Goal: Task Accomplishment & Management: Manage account settings

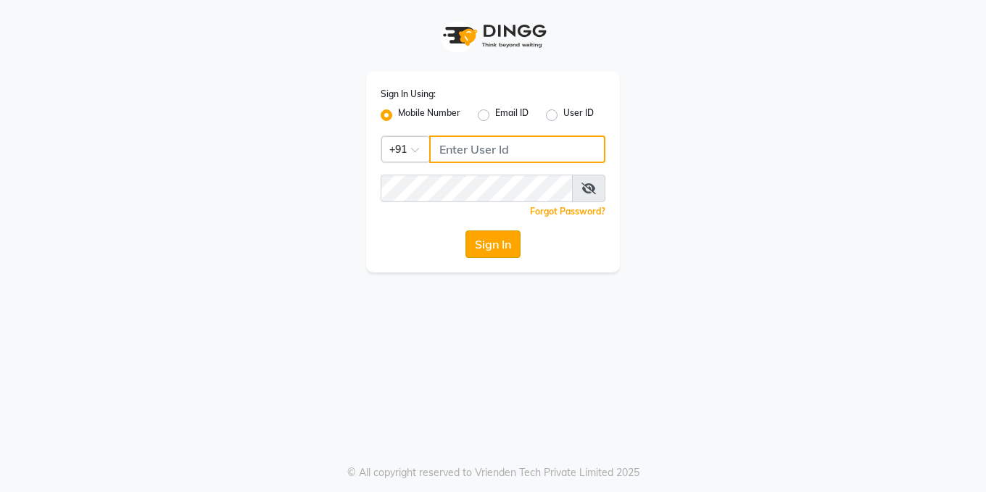
type input "7206457992"
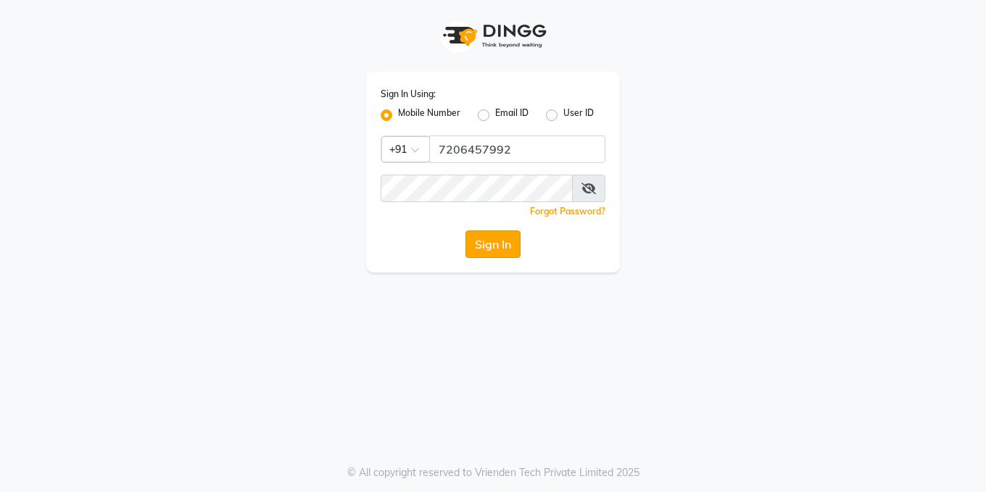
click at [497, 246] on button "Sign In" at bounding box center [493, 245] width 55 height 28
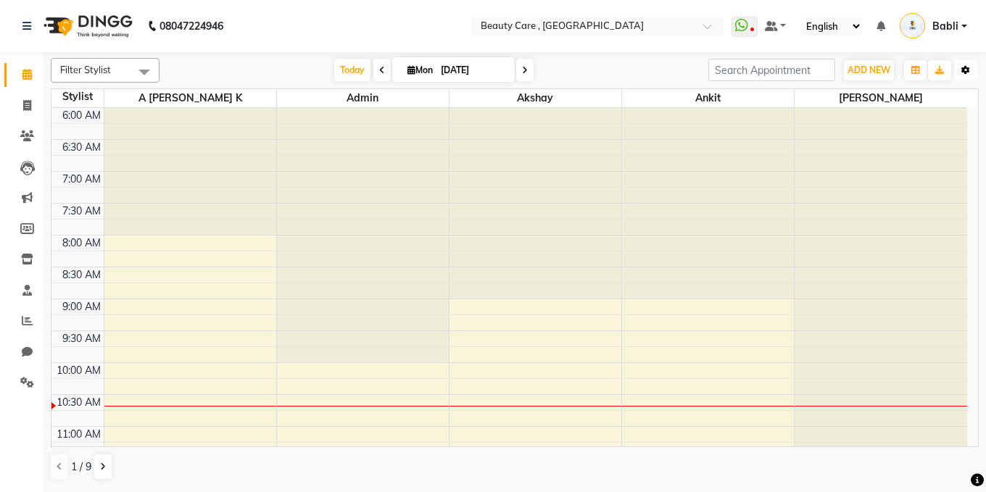
click at [969, 73] on icon "button" at bounding box center [966, 70] width 9 height 9
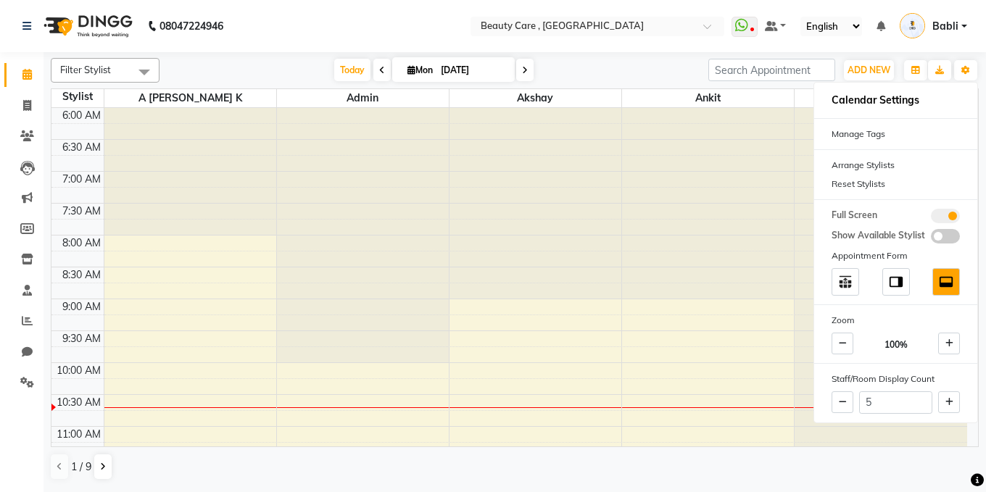
click at [903, 44] on nav "08047224946 Select Location × Beauty Care , Kandivali East WhatsApp Status ✕ St…" at bounding box center [493, 26] width 986 height 52
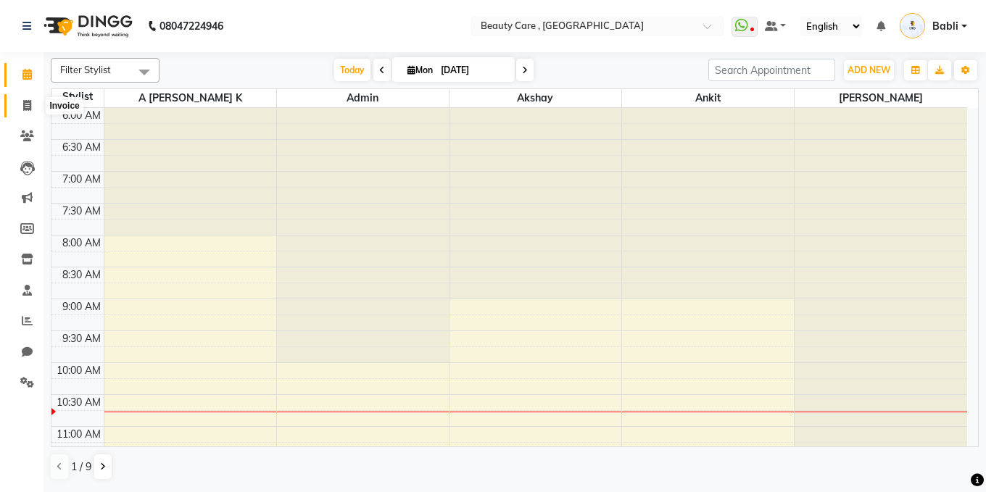
click at [28, 105] on icon at bounding box center [27, 105] width 8 height 11
select select "service"
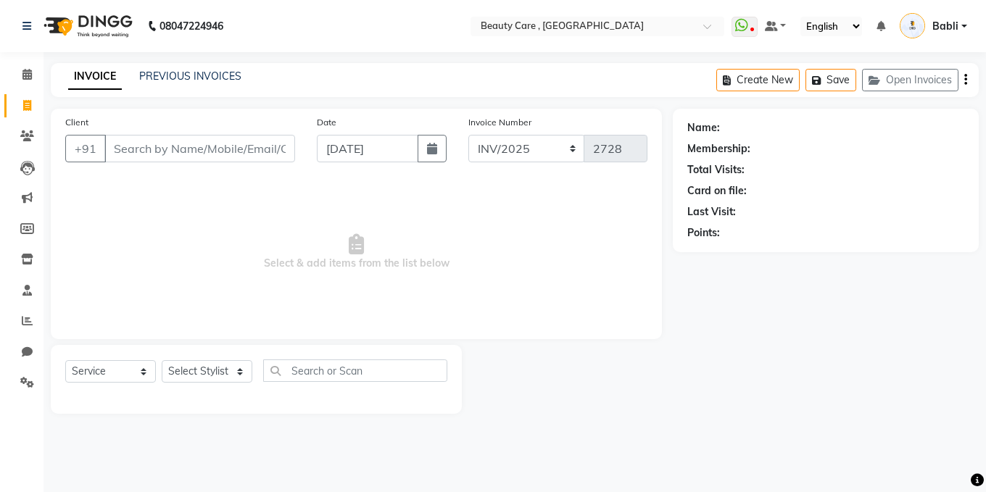
select select "89486"
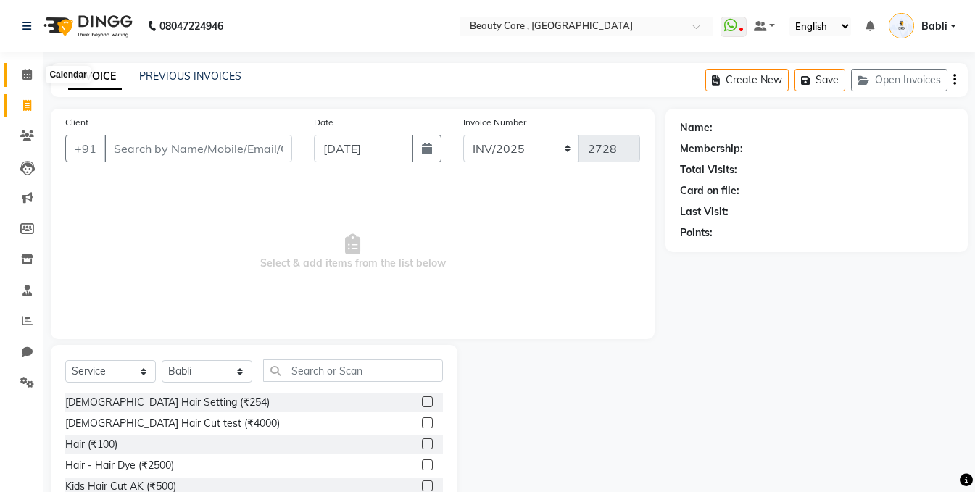
click at [22, 77] on icon at bounding box center [26, 74] width 9 height 11
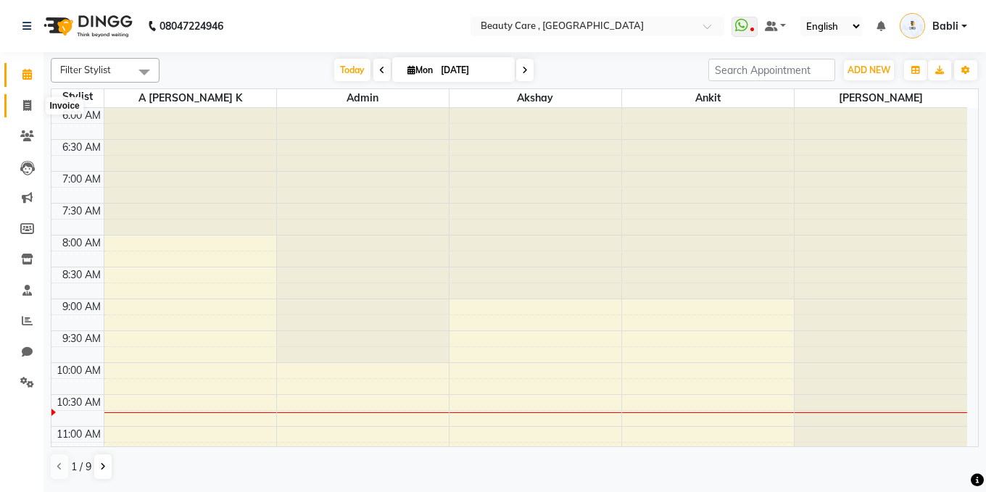
click at [33, 108] on span at bounding box center [27, 106] width 25 height 17
select select "service"
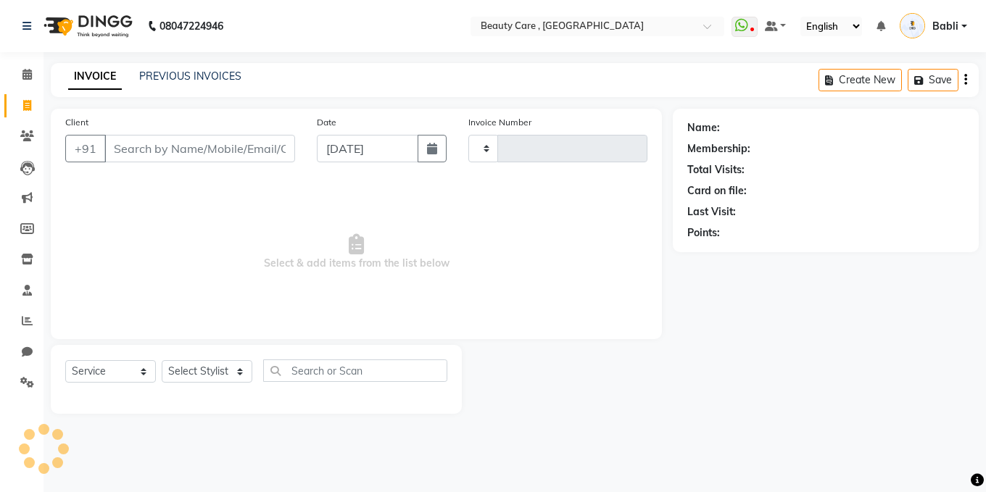
type input "2728"
select select "5646"
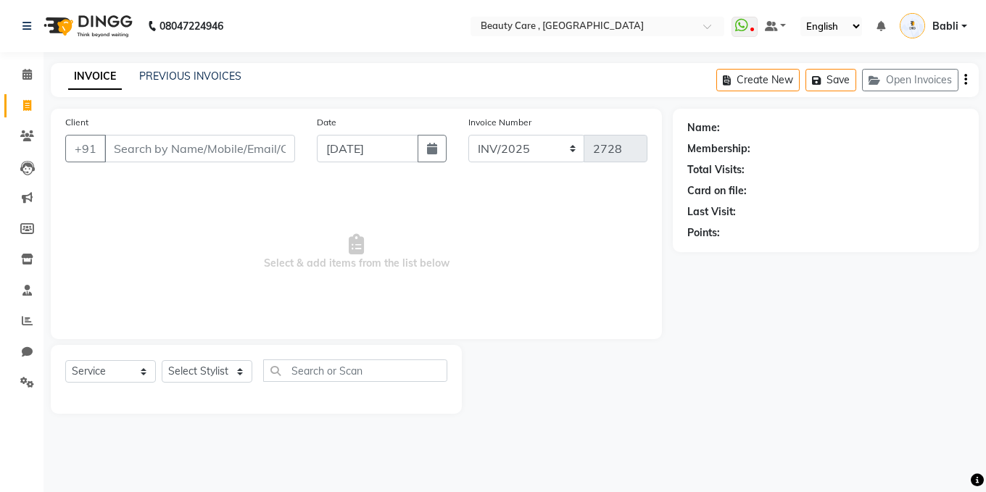
select select "89486"
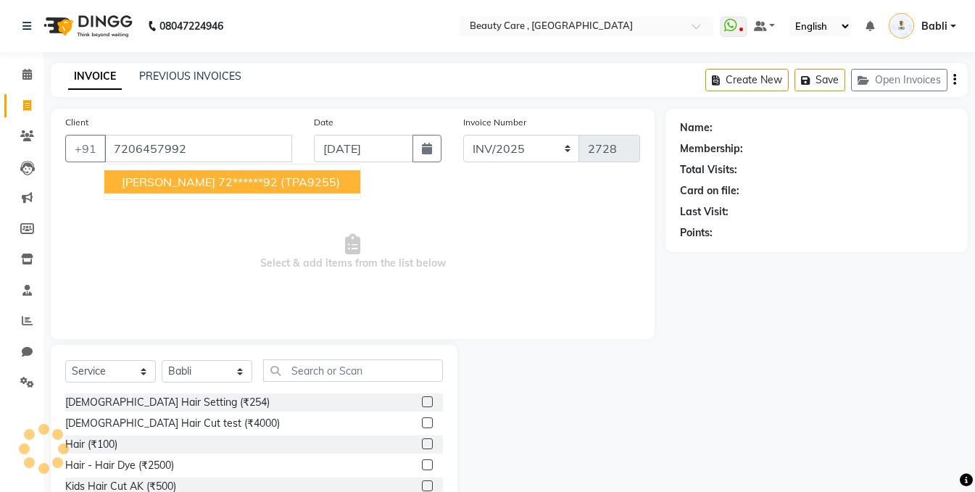
type input "7206457992"
select select "2: Object"
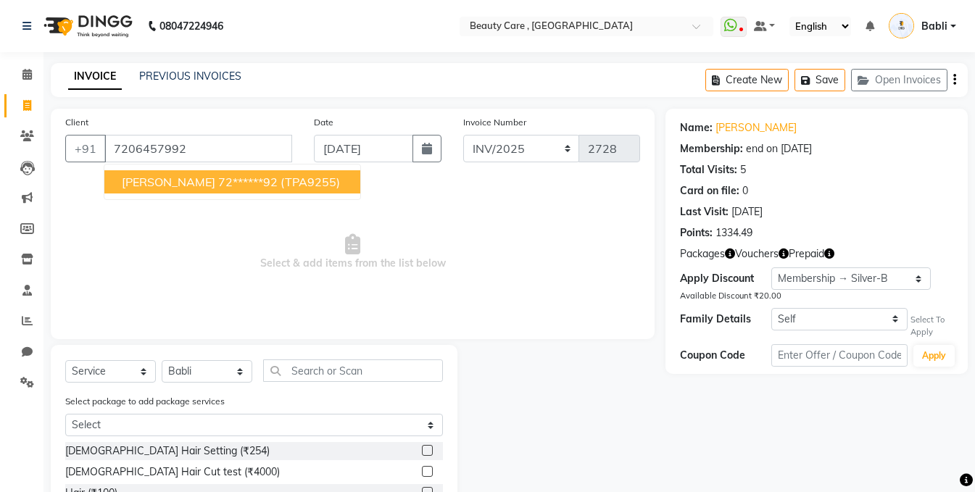
click at [171, 183] on span "[PERSON_NAME]" at bounding box center [169, 182] width 94 height 15
type input "72******92"
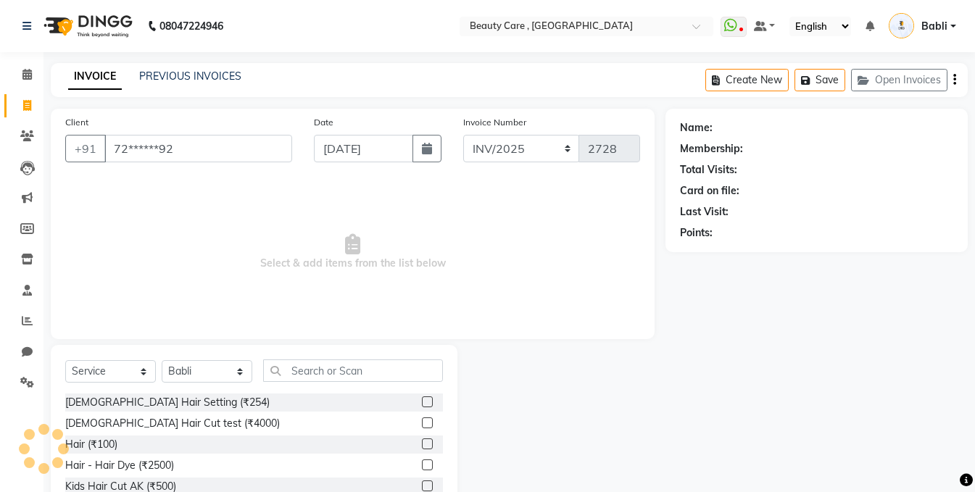
select select "2: Object"
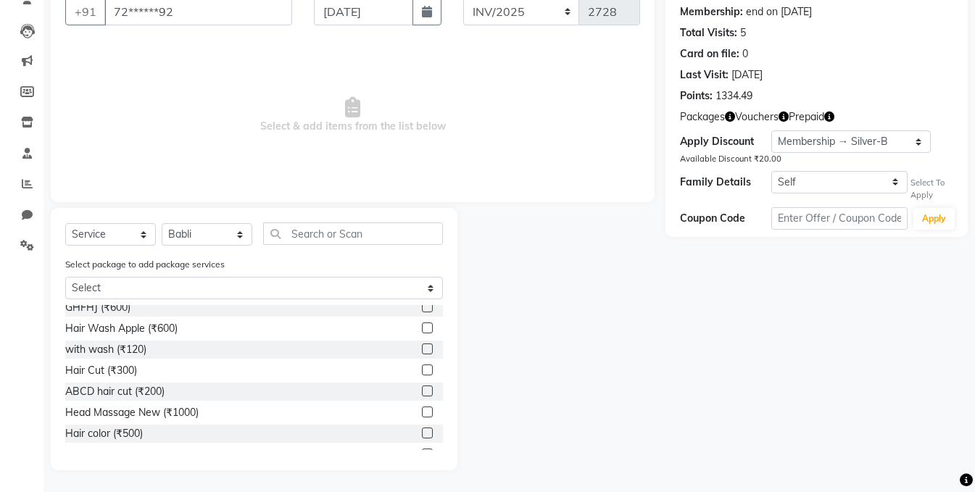
scroll to position [260, 0]
click at [422, 413] on label at bounding box center [427, 411] width 11 height 11
click at [422, 413] on input "checkbox" at bounding box center [426, 412] width 9 height 9
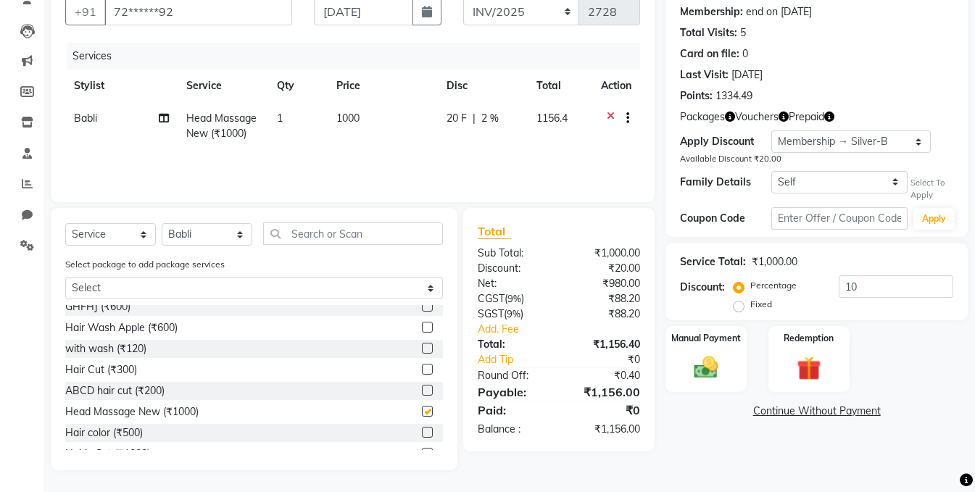
checkbox input "false"
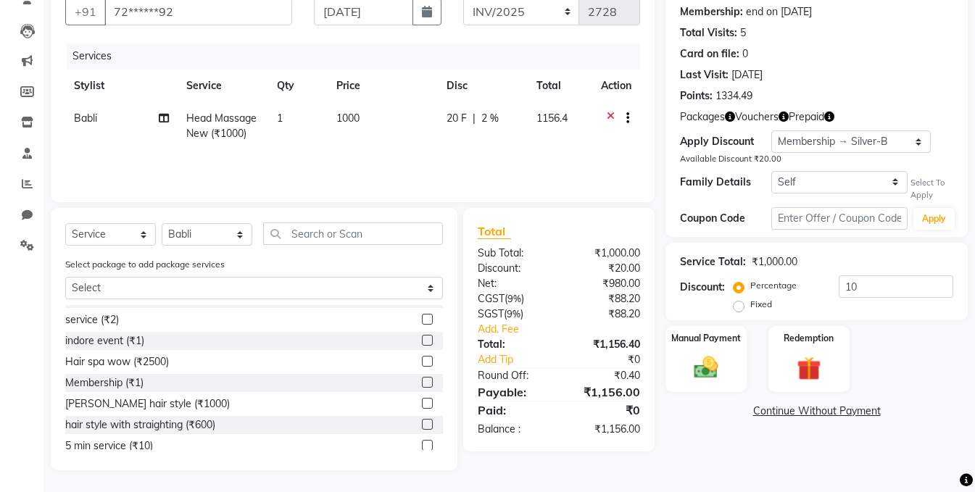
scroll to position [479, 0]
click at [422, 360] on label at bounding box center [427, 360] width 11 height 11
click at [422, 360] on input "checkbox" at bounding box center [426, 360] width 9 height 9
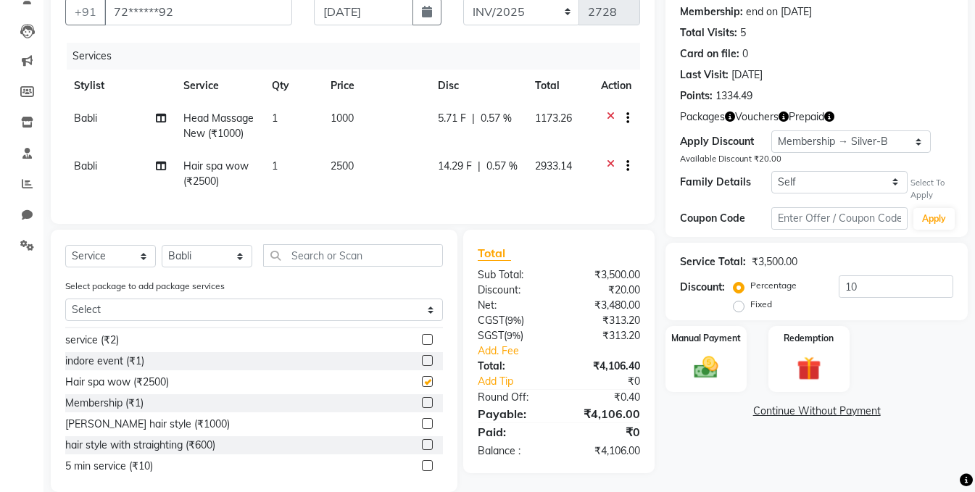
checkbox input "false"
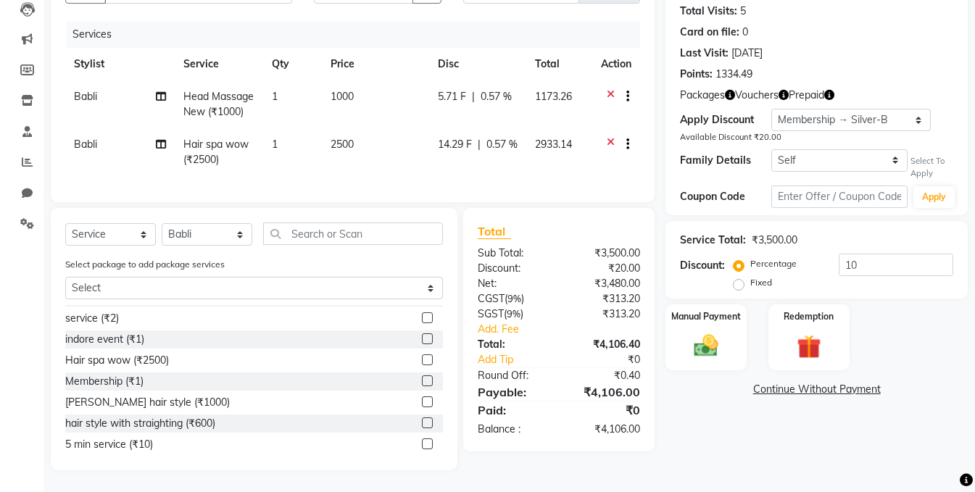
scroll to position [170, 0]
click at [612, 89] on icon at bounding box center [611, 98] width 8 height 18
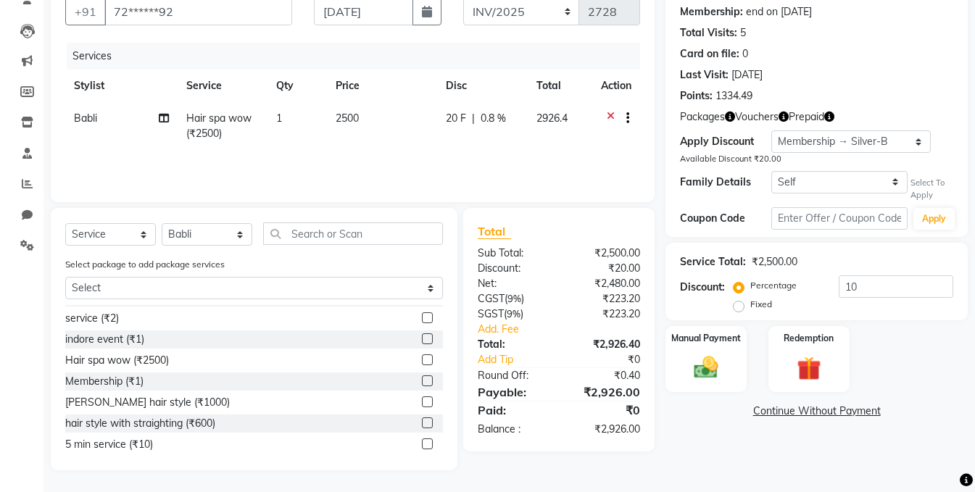
click at [609, 111] on icon at bounding box center [611, 120] width 8 height 18
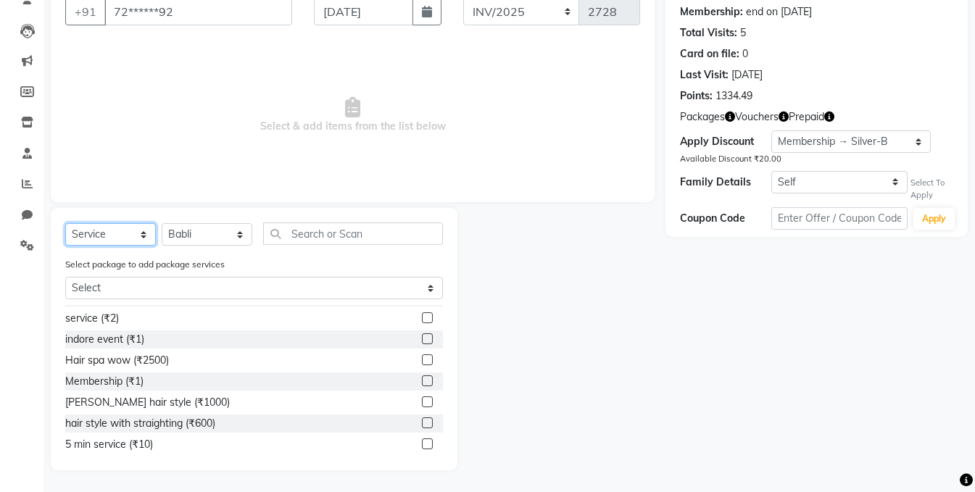
click at [119, 239] on select "Select Service Product Membership Package Voucher Prepaid Gift Card" at bounding box center [110, 234] width 91 height 22
select select "product"
click at [65, 246] on select "Select Service Product Membership Package Voucher Prepaid Gift Card" at bounding box center [110, 234] width 91 height 22
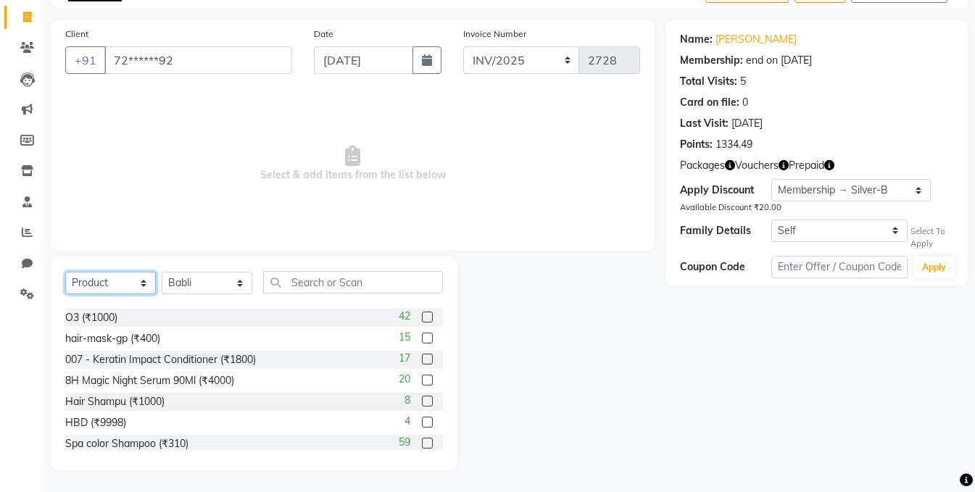
scroll to position [587, 0]
click at [422, 359] on label at bounding box center [427, 357] width 11 height 11
click at [422, 359] on input "checkbox" at bounding box center [426, 358] width 9 height 9
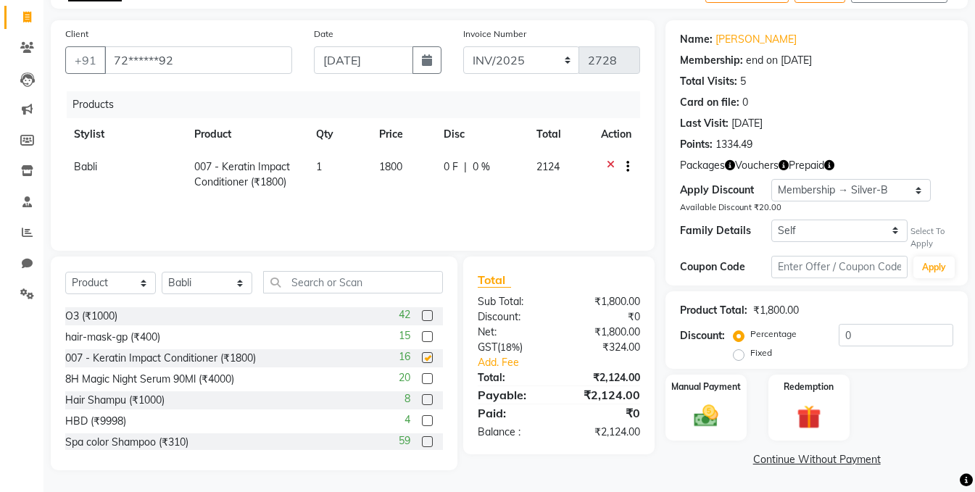
checkbox input "false"
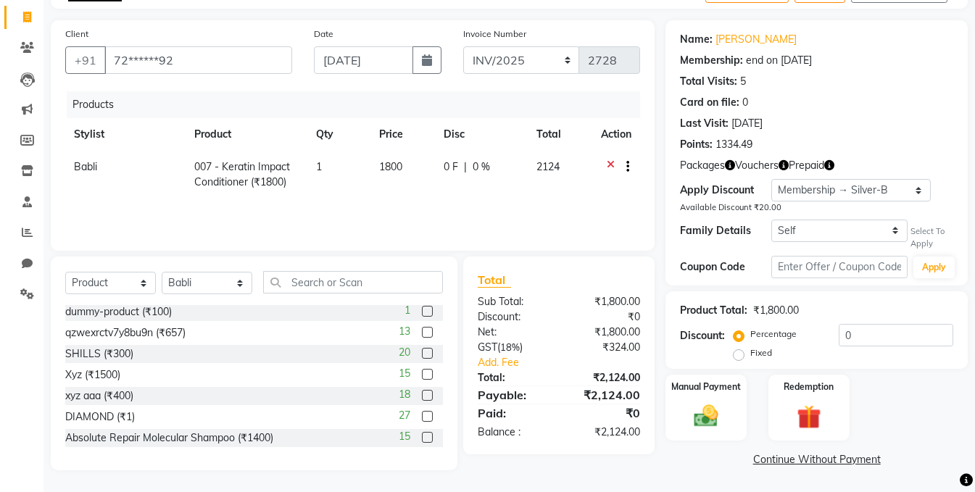
scroll to position [0, 0]
click at [925, 236] on div "Select To Apply" at bounding box center [932, 238] width 43 height 25
click at [866, 236] on select "Self MAHENDRA VISHWAKARMA" at bounding box center [840, 231] width 136 height 22
click at [730, 168] on icon "button" at bounding box center [730, 165] width 10 height 10
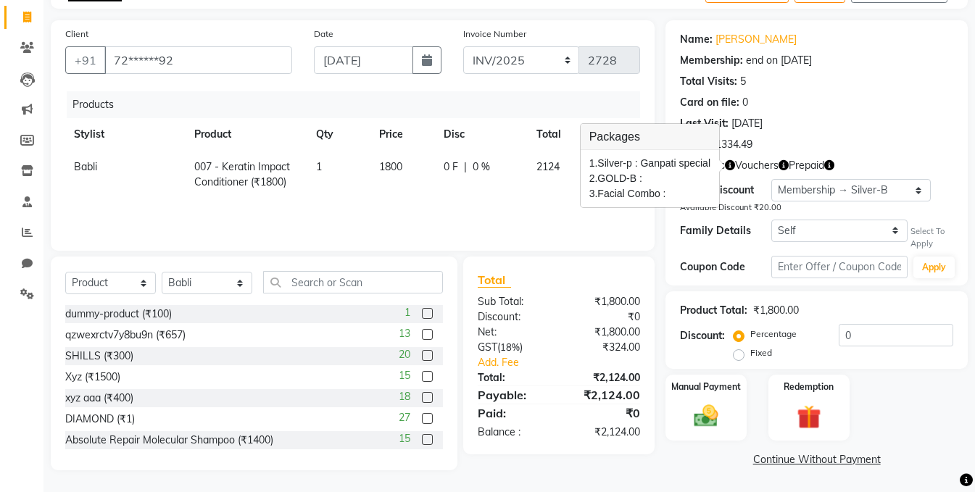
click at [785, 166] on icon "button" at bounding box center [784, 165] width 10 height 10
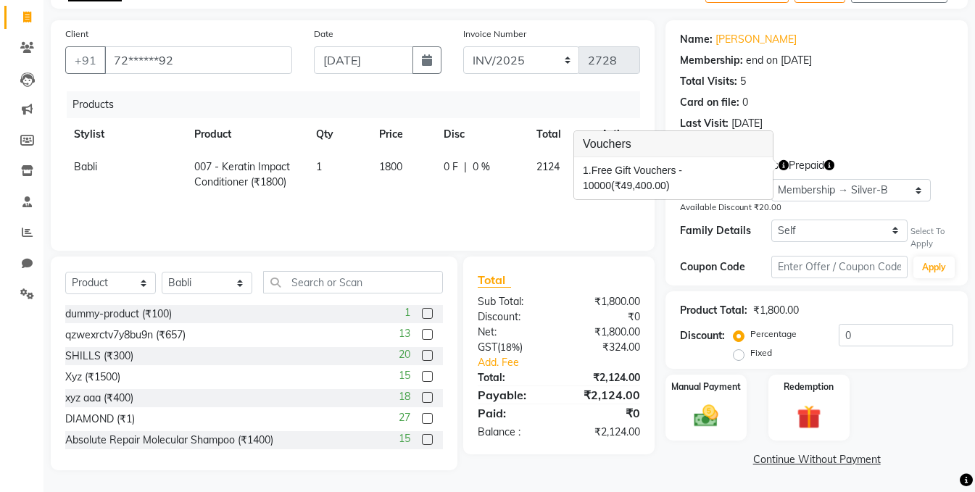
click at [831, 165] on icon "button" at bounding box center [830, 165] width 10 height 10
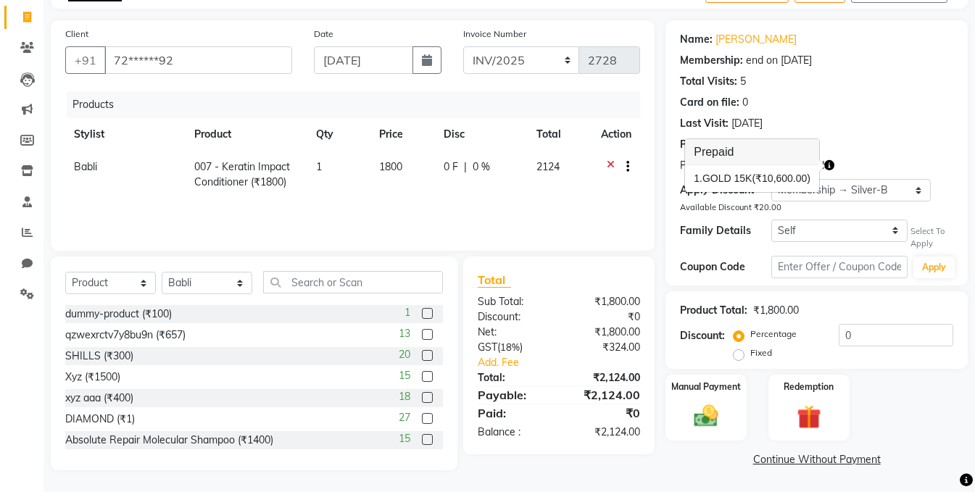
click at [880, 129] on div "Last Visit: 30 August 2025" at bounding box center [816, 123] width 273 height 15
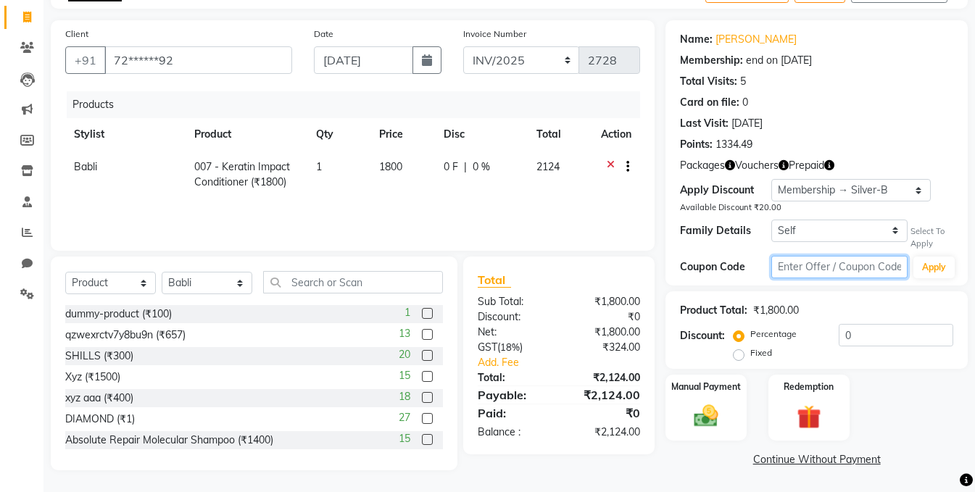
click at [853, 268] on input "text" at bounding box center [840, 267] width 136 height 22
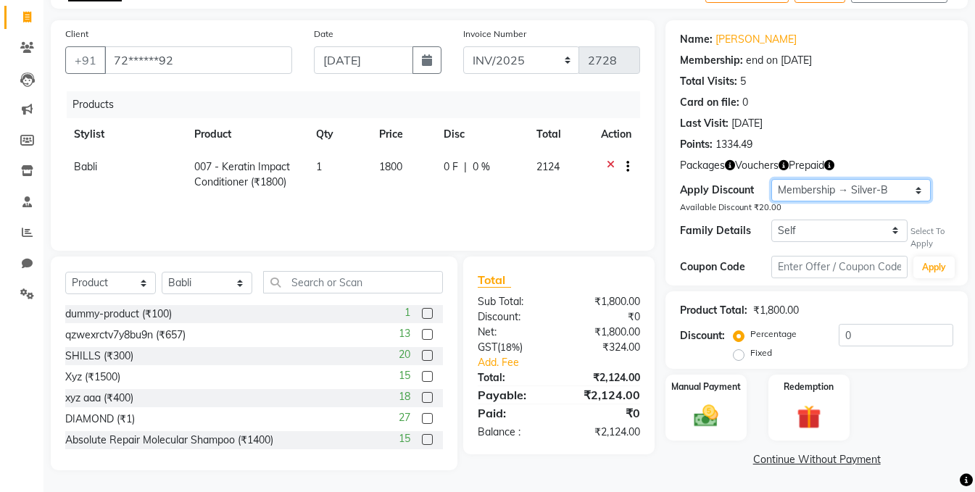
click at [875, 195] on select "Select Membership → Silver-B Membership → Silver-B Membership → GOLD-B Membersh…" at bounding box center [852, 190] width 160 height 22
select select "0:"
click at [772, 179] on select "Select Membership → Silver-B Membership → Silver-B Membership → GOLD-B Membersh…" at bounding box center [852, 190] width 160 height 22
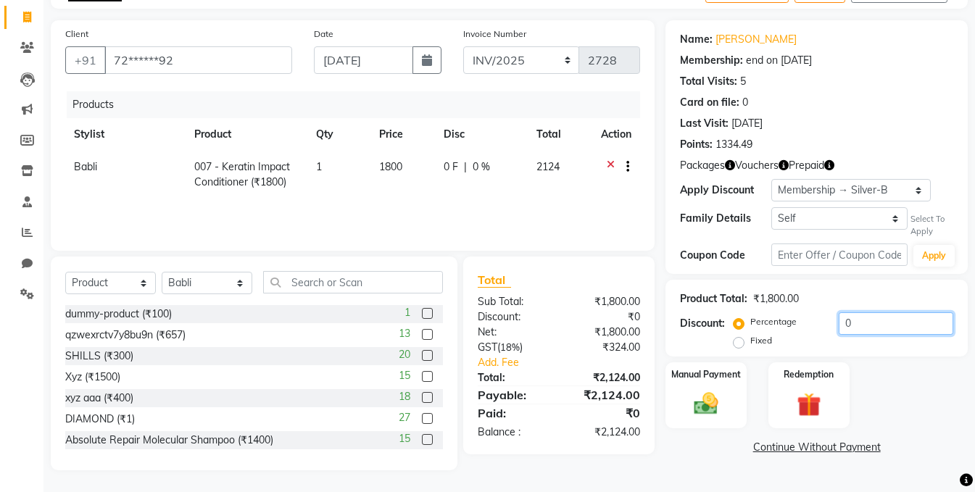
click at [849, 322] on input "0" at bounding box center [896, 324] width 115 height 22
type input "1"
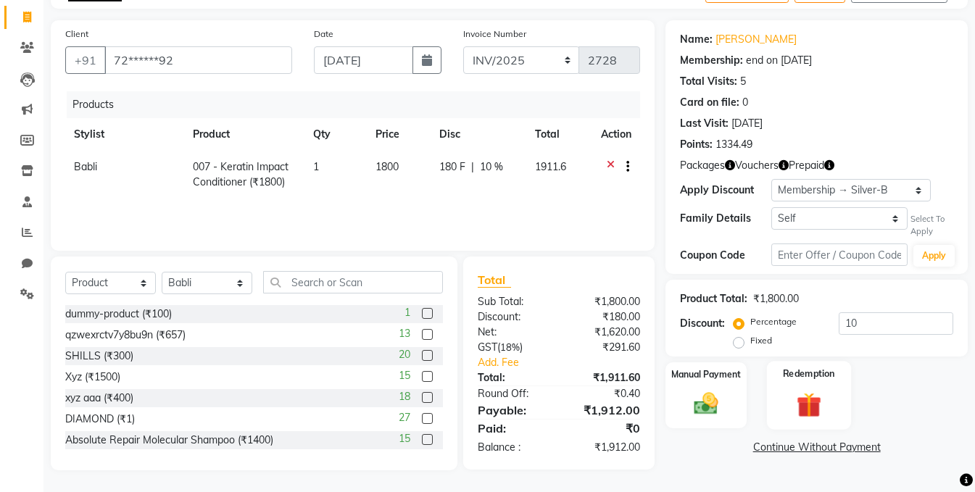
click at [785, 392] on div "Redemption" at bounding box center [809, 395] width 84 height 69
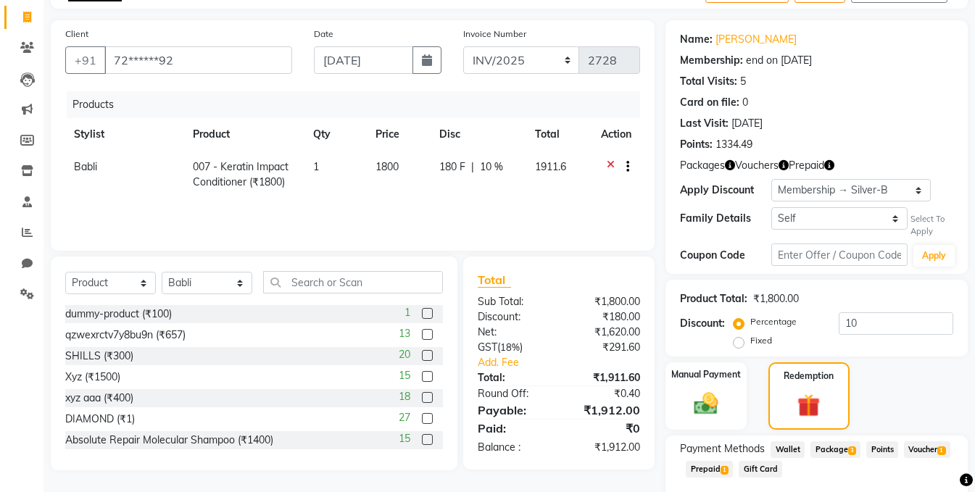
click at [932, 453] on span "Voucher 1" at bounding box center [927, 450] width 46 height 17
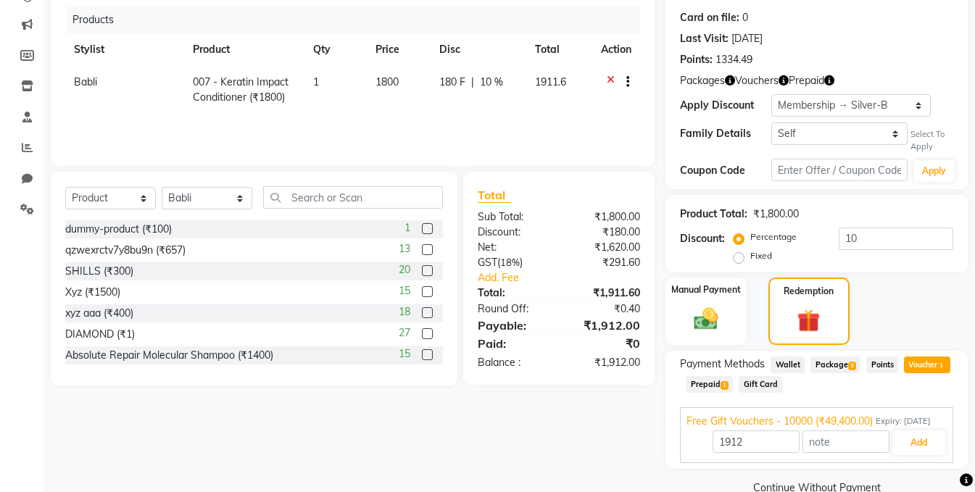
scroll to position [217, 0]
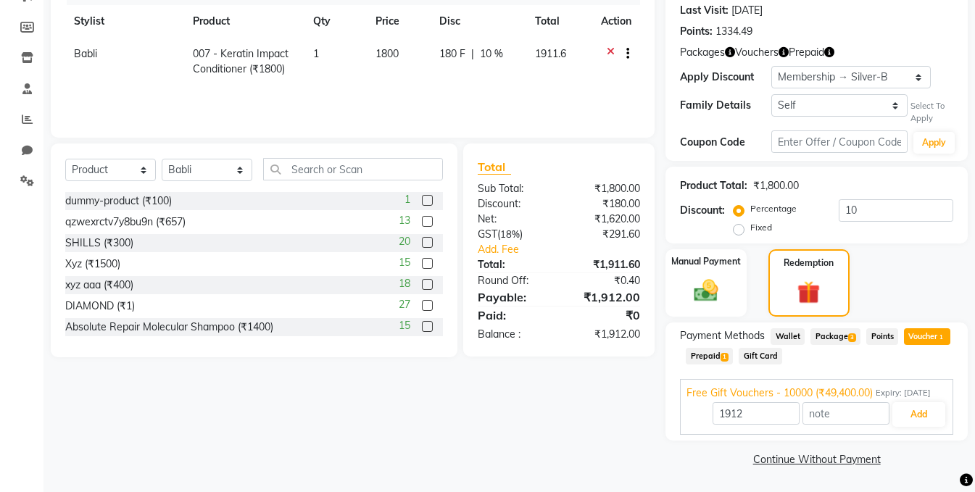
click at [702, 348] on span "Prepaid 1" at bounding box center [709, 356] width 47 height 17
click at [820, 334] on span "Package 3" at bounding box center [836, 337] width 50 height 17
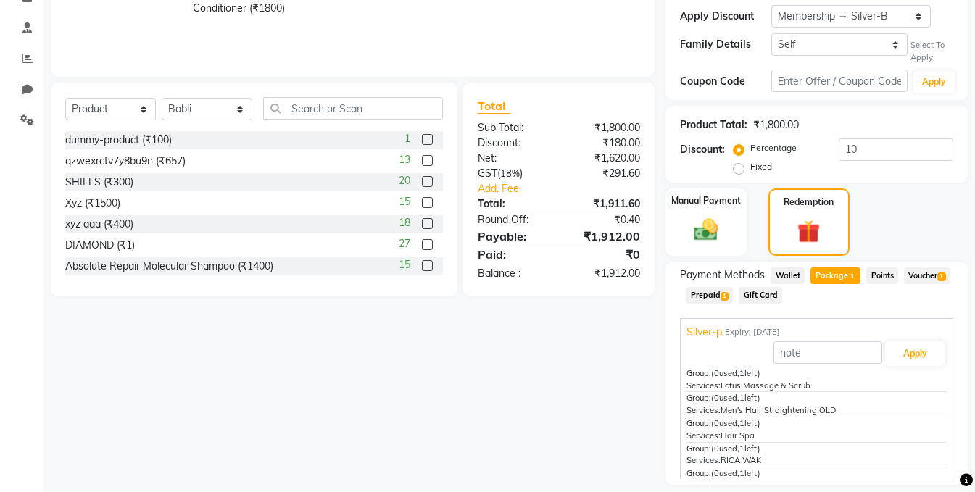
scroll to position [228, 0]
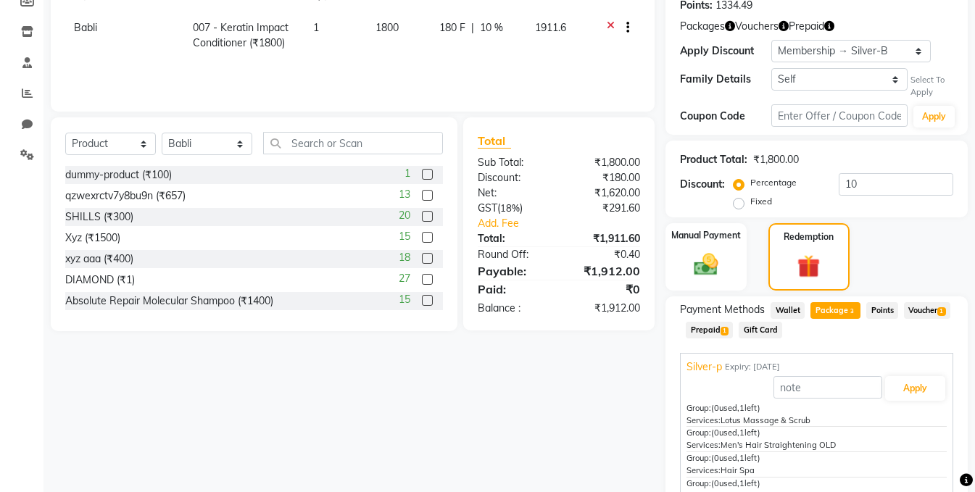
click at [703, 334] on span "Prepaid 1" at bounding box center [709, 330] width 47 height 17
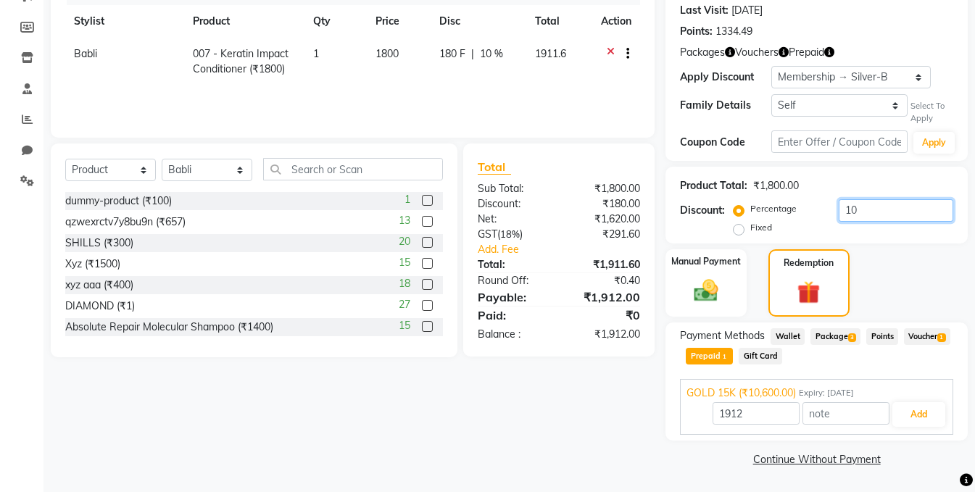
click at [860, 212] on input "10" at bounding box center [896, 210] width 115 height 22
type input "1"
type input "10600"
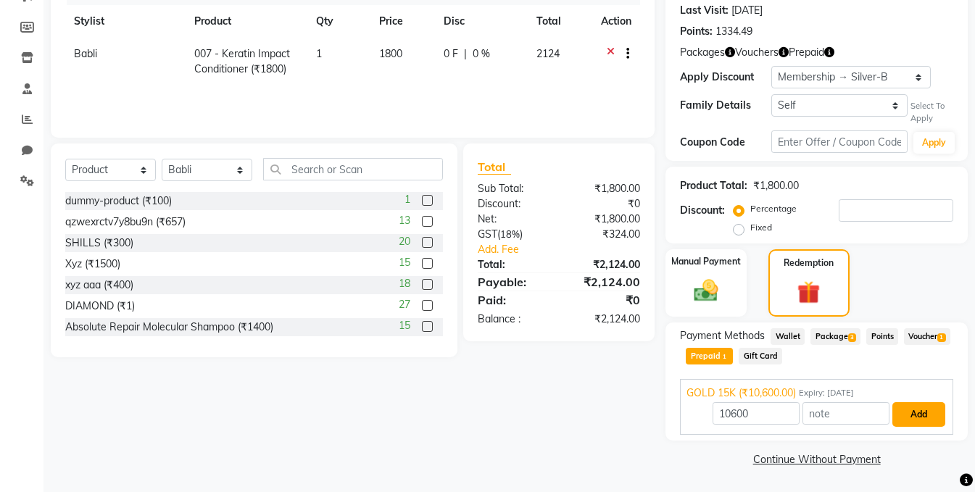
click at [926, 416] on button "Add" at bounding box center [919, 415] width 53 height 25
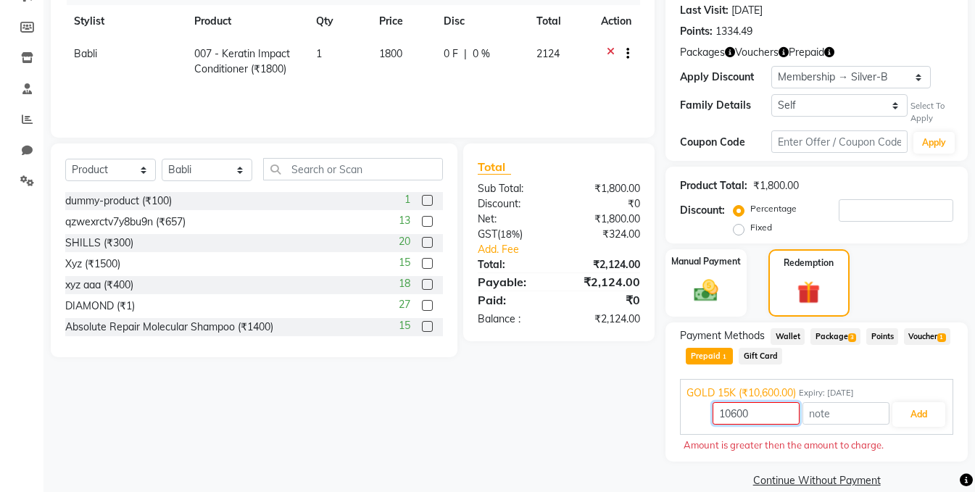
click at [754, 409] on input "10600" at bounding box center [756, 414] width 87 height 22
type input "1"
click at [919, 418] on button "Add" at bounding box center [919, 415] width 53 height 25
click at [744, 410] on input "2124" at bounding box center [756, 414] width 87 height 22
type input "2"
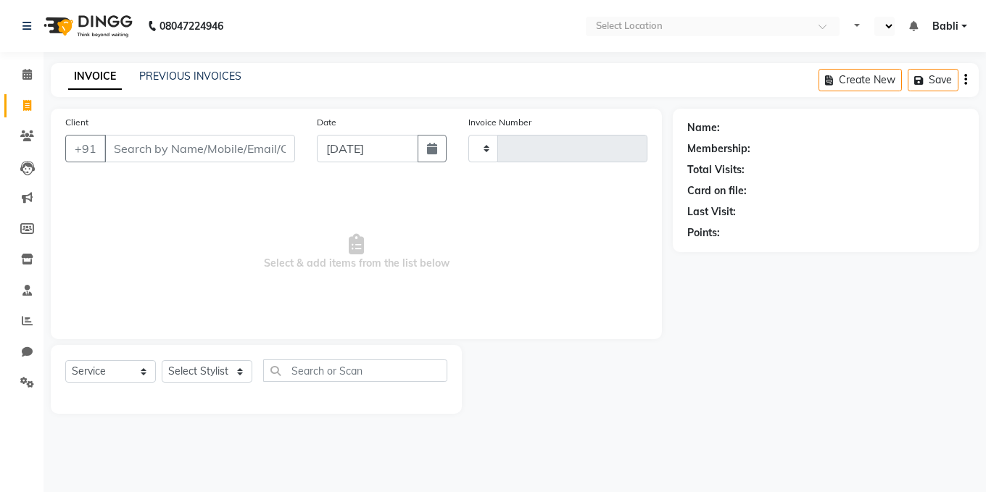
select select "service"
type input "2729"
select select "en"
select select "5646"
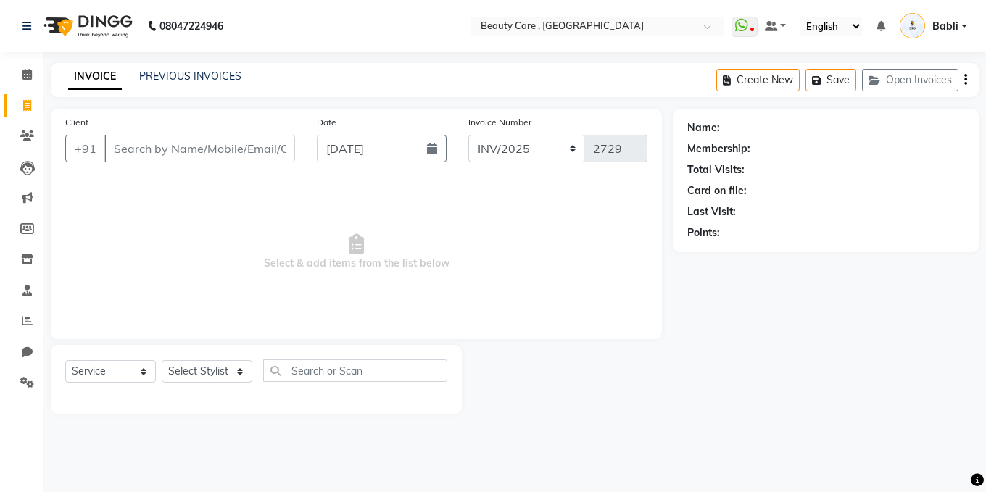
select select "89486"
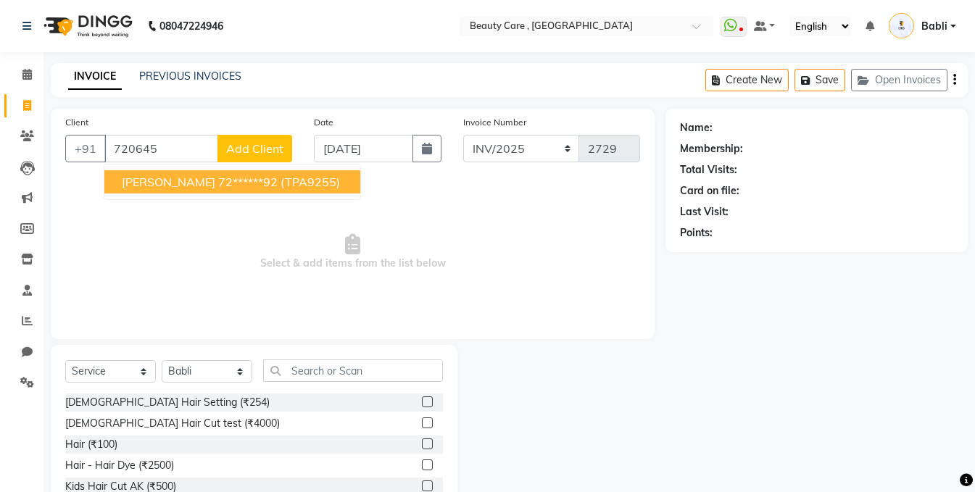
click at [165, 188] on span "[PERSON_NAME]" at bounding box center [169, 182] width 94 height 15
type input "72******92"
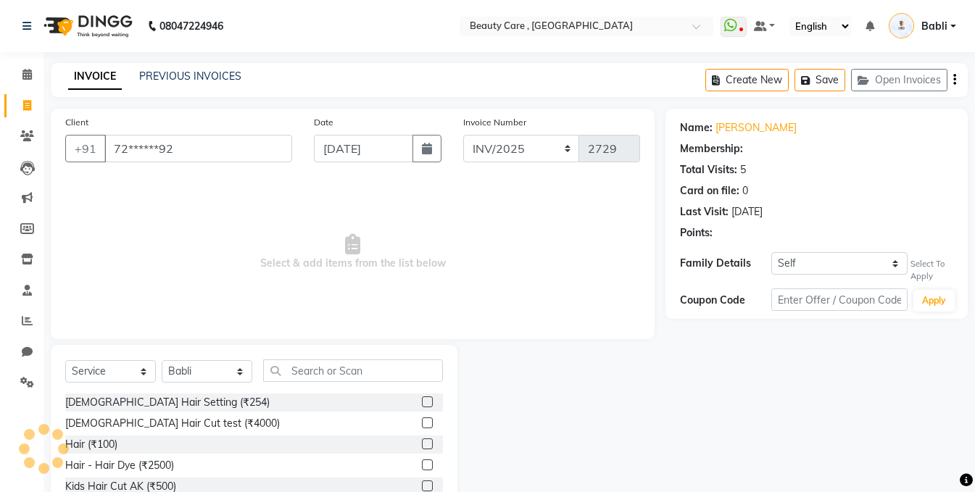
select select "2: Object"
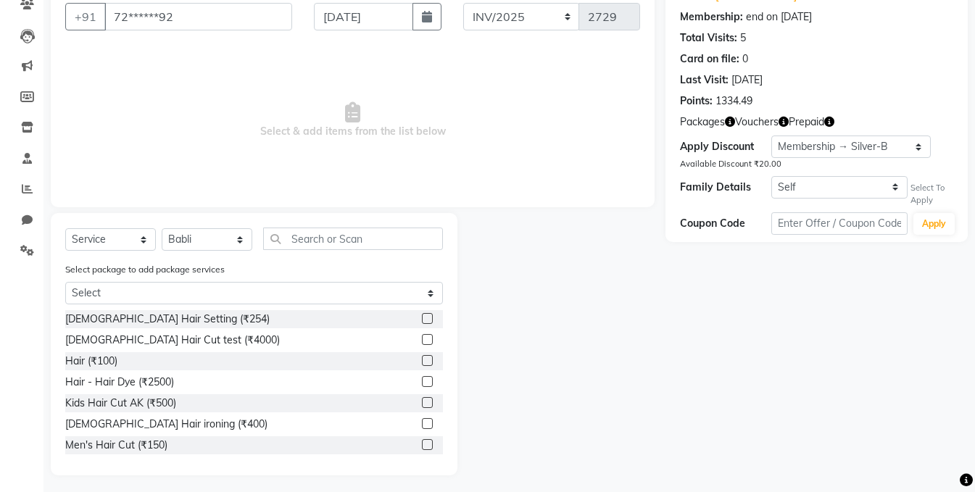
scroll to position [137, 0]
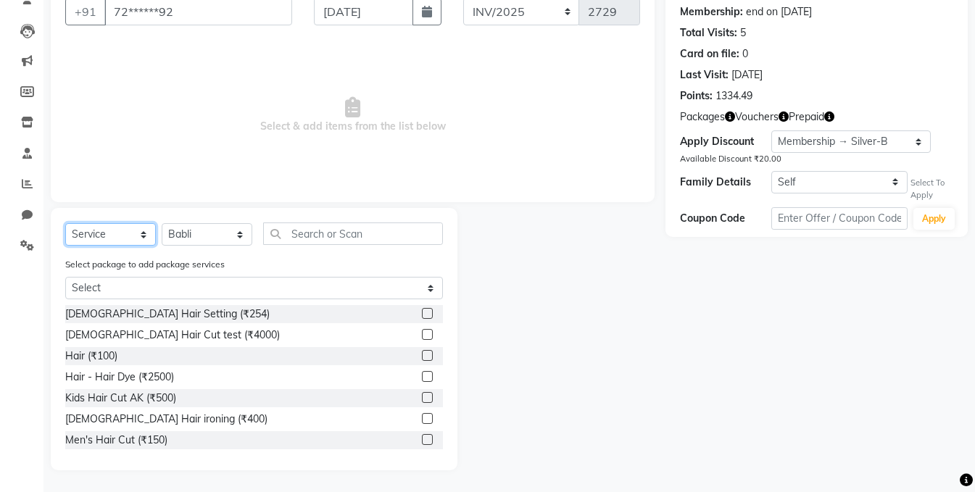
click at [102, 228] on select "Select Service Product Membership Package Voucher Prepaid Gift Card" at bounding box center [110, 234] width 91 height 22
select select "product"
click at [65, 246] on select "Select Service Product Membership Package Voucher Prepaid Gift Card" at bounding box center [110, 234] width 91 height 22
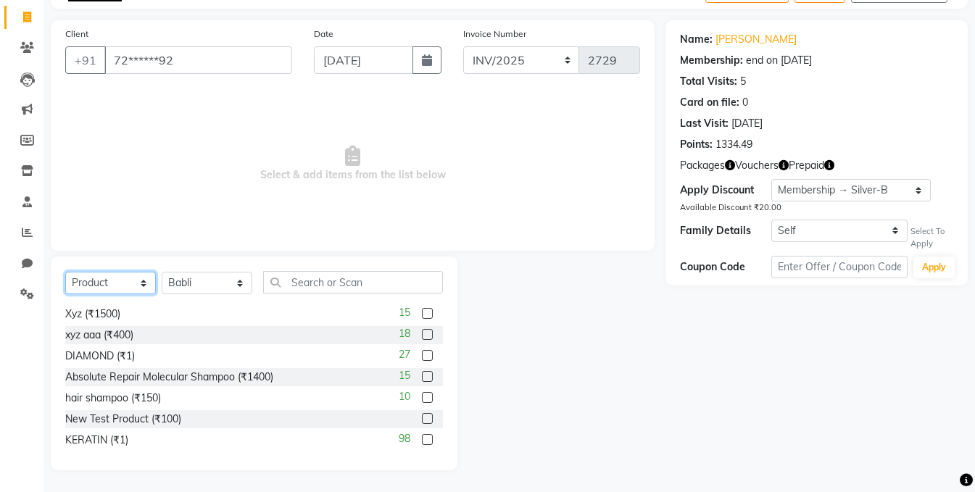
scroll to position [67, 0]
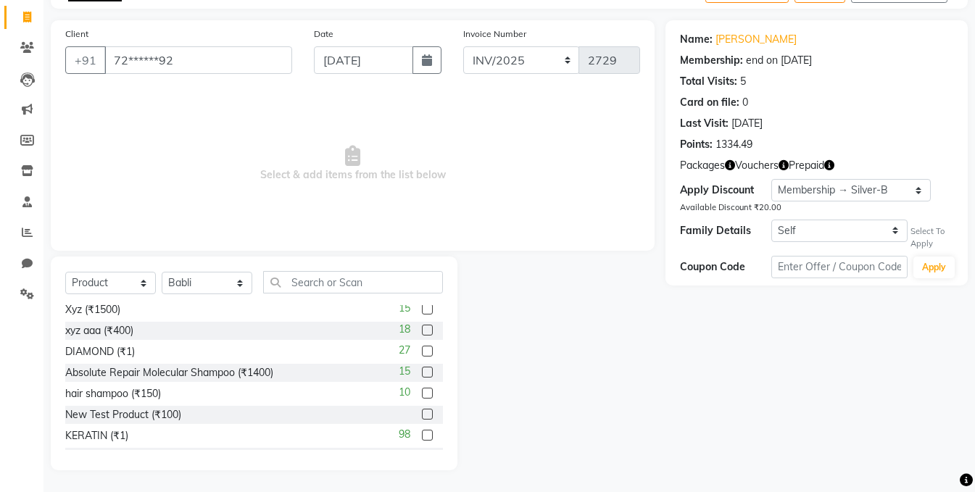
click at [422, 370] on label at bounding box center [427, 372] width 11 height 11
click at [422, 370] on input "checkbox" at bounding box center [426, 372] width 9 height 9
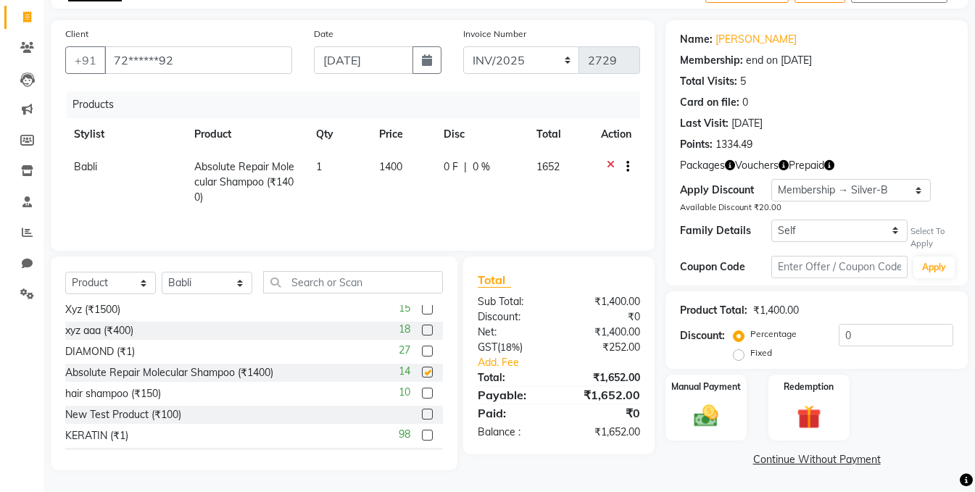
checkbox input "false"
click at [835, 191] on select "Select Membership → Silver-B Membership → Silver-B Membership → GOLD-B Membersh…" at bounding box center [852, 190] width 160 height 22
select select "0:"
click at [772, 179] on select "Select Membership → Silver-B Membership → Silver-B Membership → GOLD-B Membersh…" at bounding box center [852, 190] width 160 height 22
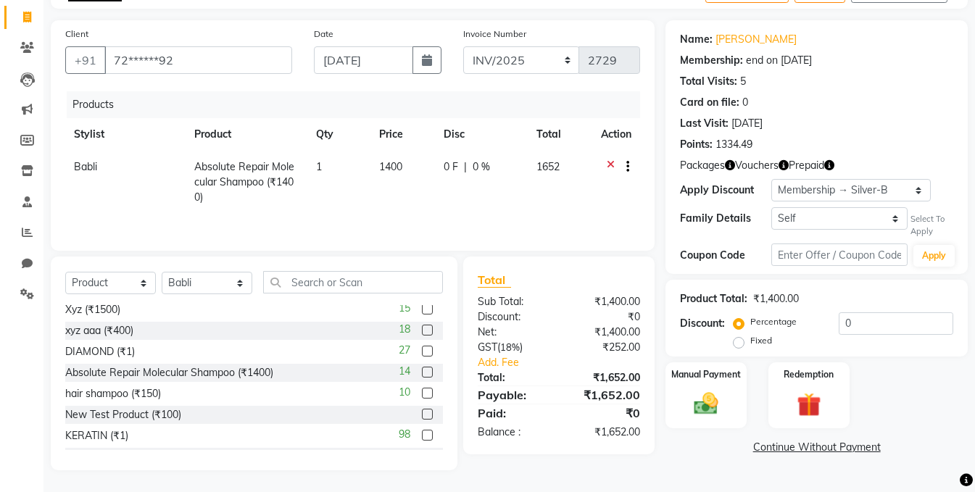
click at [751, 322] on label "Percentage" at bounding box center [774, 321] width 46 height 13
click at [740, 322] on input "Percentage" at bounding box center [742, 322] width 10 height 10
click at [802, 394] on img at bounding box center [809, 405] width 41 height 31
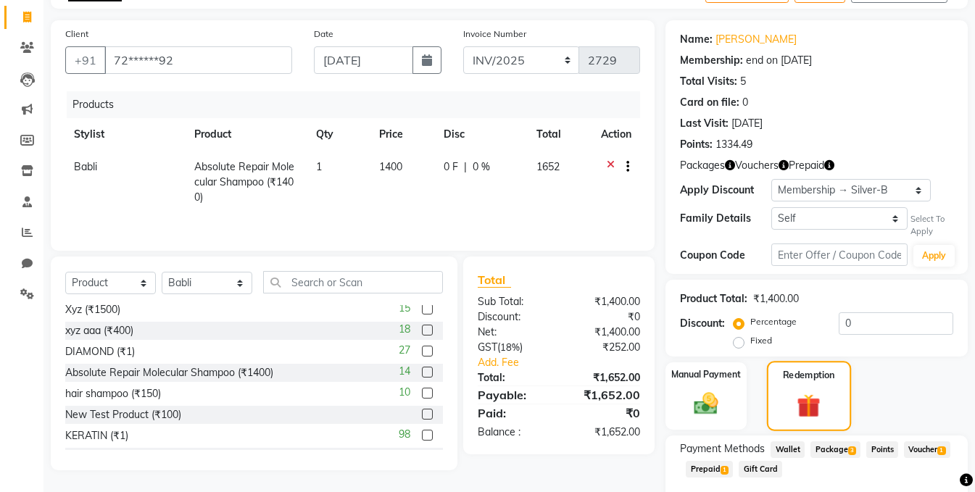
scroll to position [170, 0]
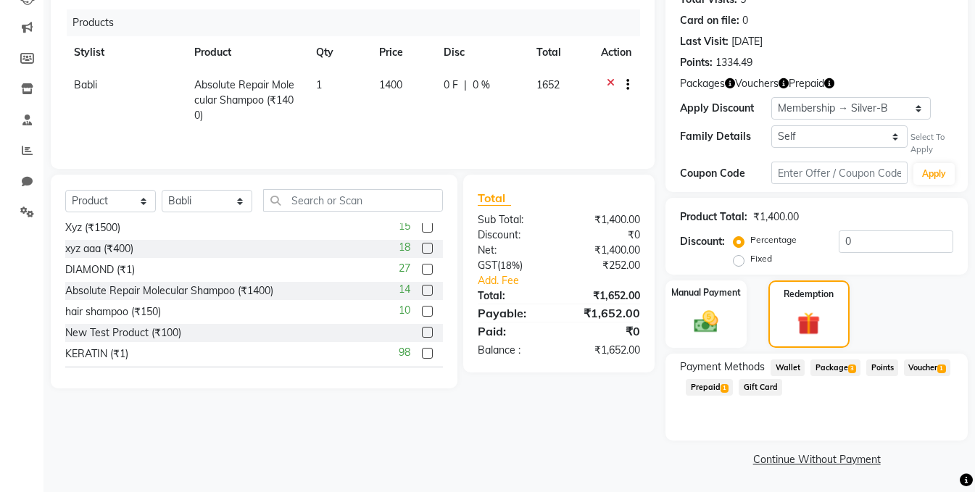
click at [717, 390] on span "Prepaid 1" at bounding box center [709, 387] width 47 height 17
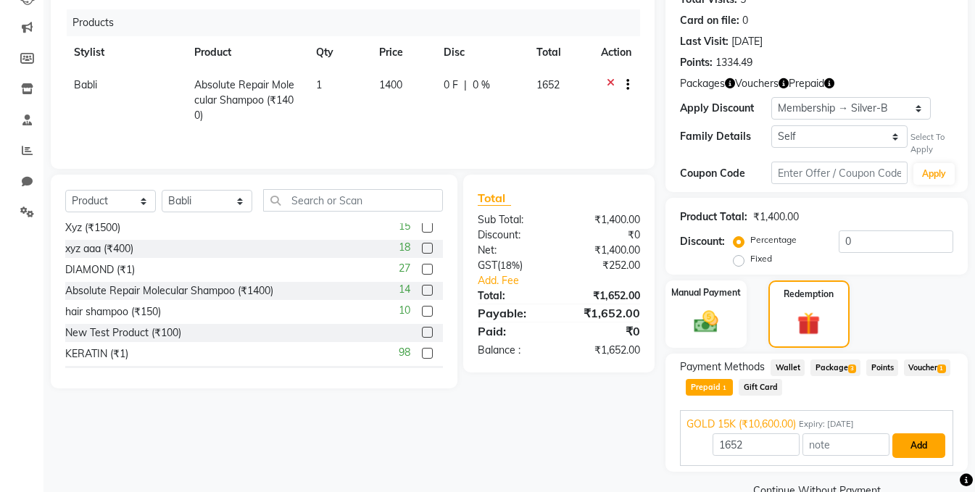
click at [922, 448] on button "Add" at bounding box center [919, 446] width 53 height 25
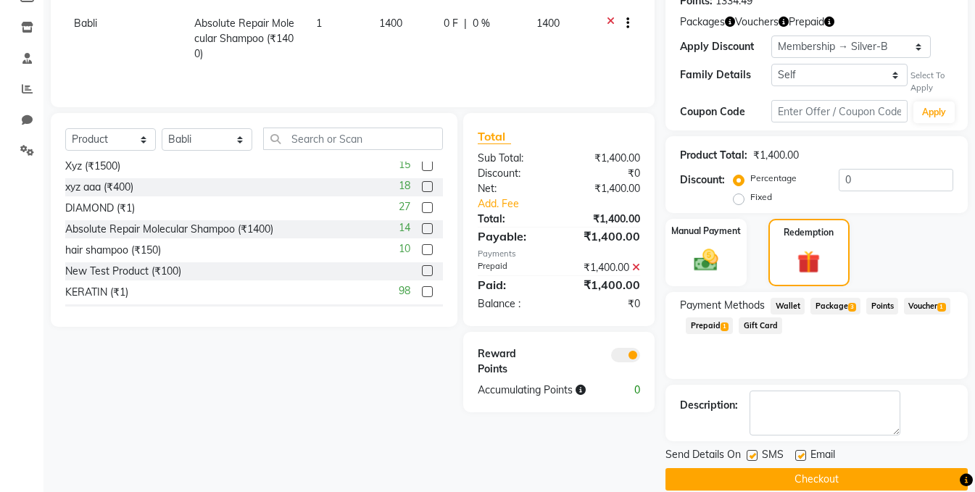
scroll to position [252, 0]
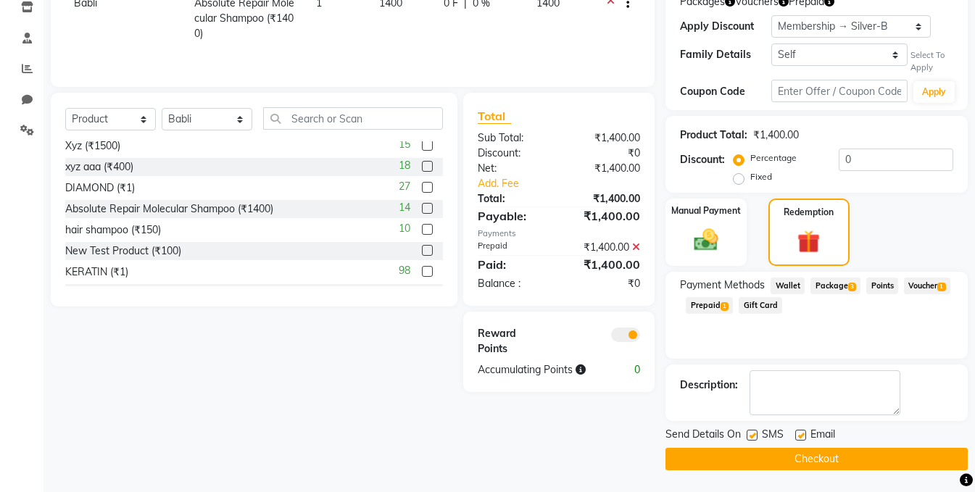
click at [753, 440] on label at bounding box center [752, 435] width 11 height 11
click at [753, 440] on input "checkbox" at bounding box center [751, 436] width 9 height 9
checkbox input "false"
click at [803, 434] on label at bounding box center [801, 435] width 11 height 11
click at [803, 434] on input "checkbox" at bounding box center [800, 436] width 9 height 9
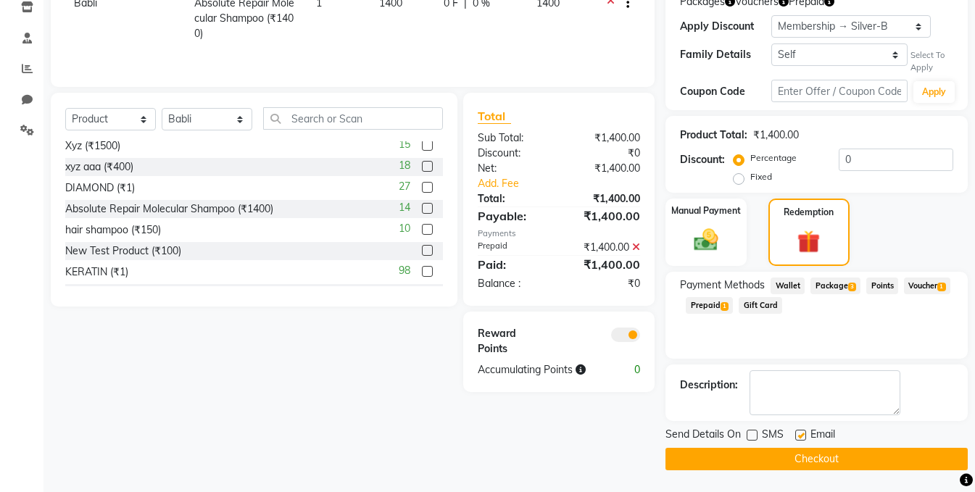
checkbox input "false"
click at [793, 461] on button "Checkout" at bounding box center [817, 459] width 302 height 22
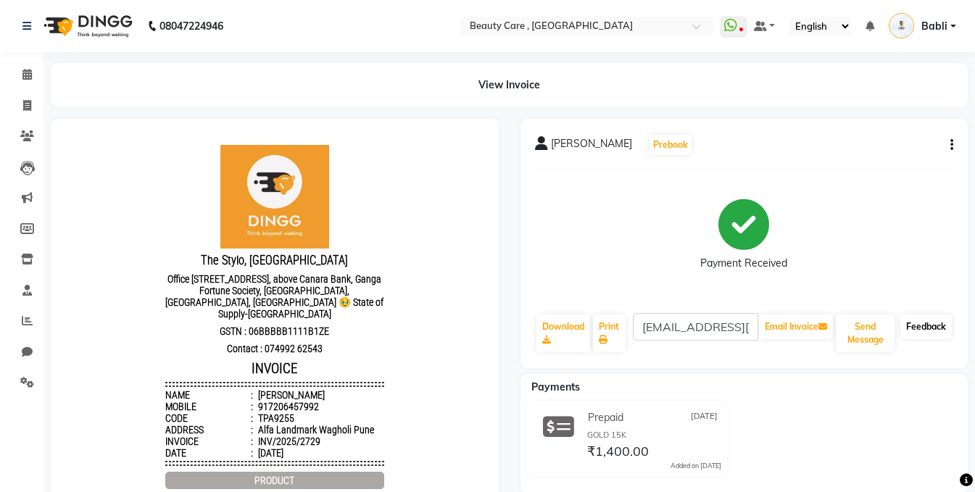
click at [905, 322] on link "Feedback" at bounding box center [926, 327] width 51 height 25
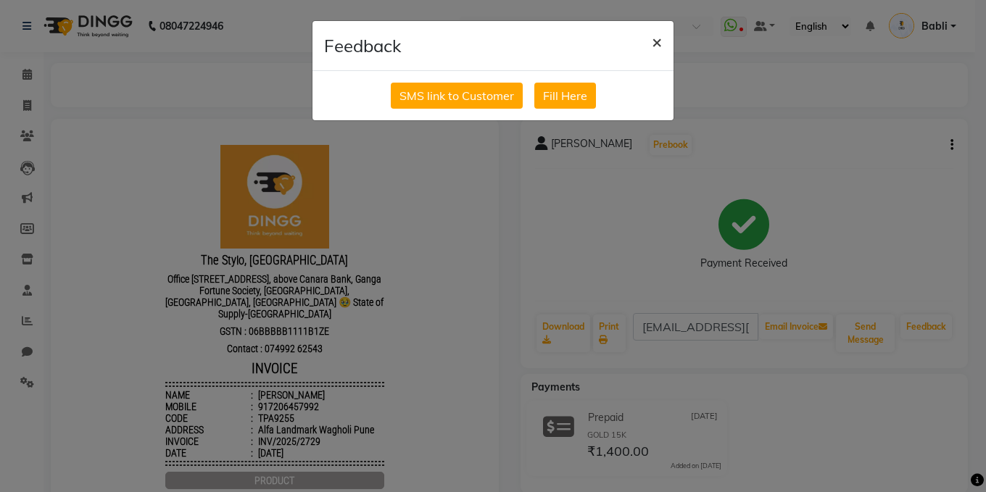
click at [653, 39] on span "×" at bounding box center [657, 41] width 10 height 22
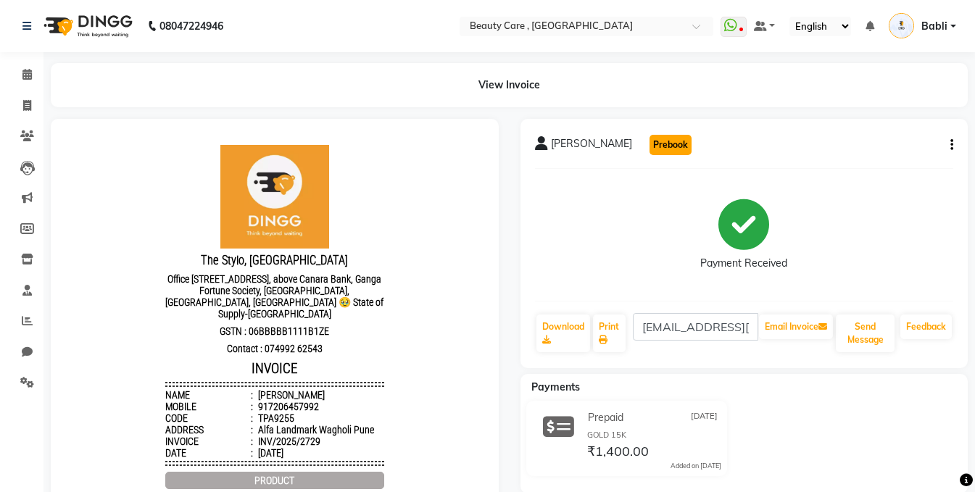
click at [650, 149] on button "Prebook" at bounding box center [671, 145] width 42 height 20
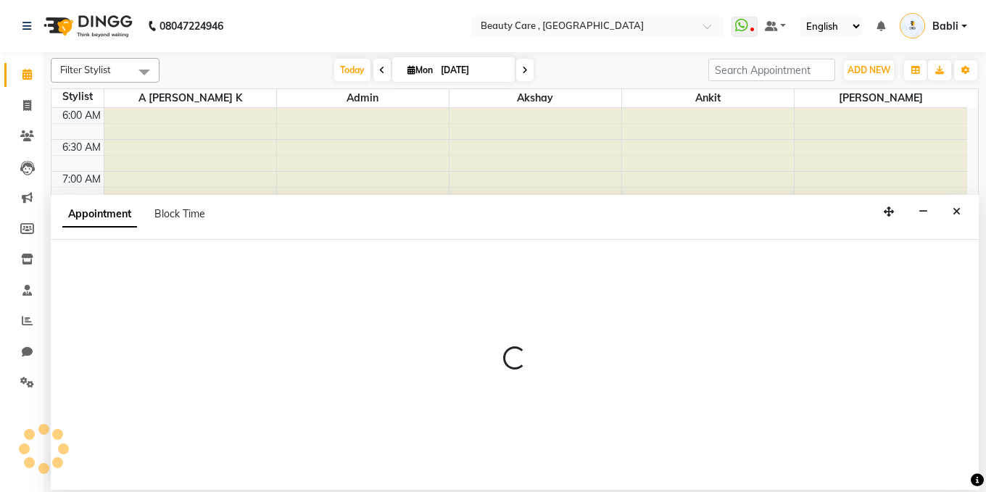
select select "tentative"
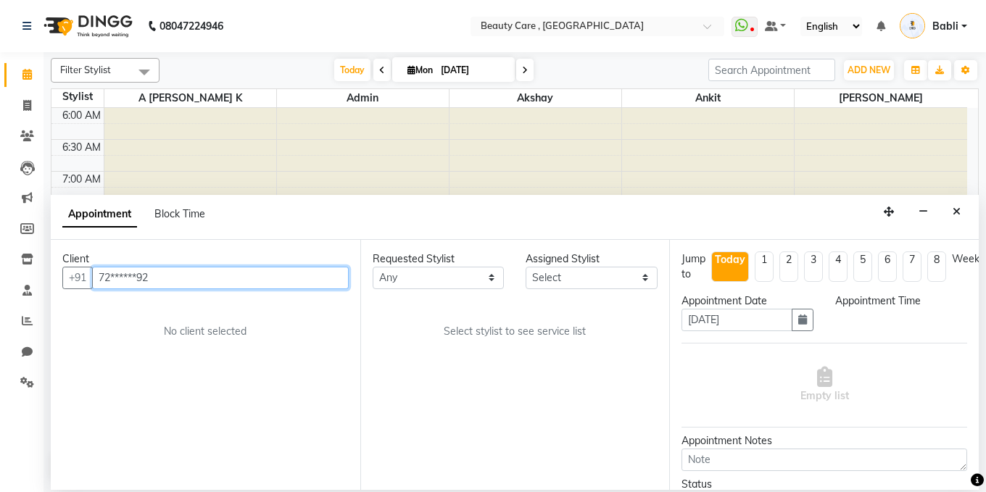
select select "420"
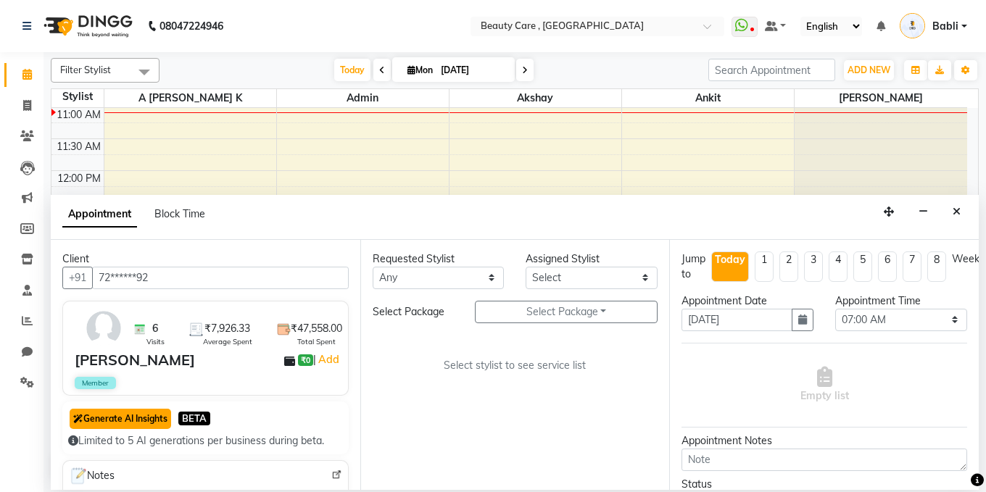
click at [139, 420] on button "Generate AI Insights" at bounding box center [121, 419] width 102 height 20
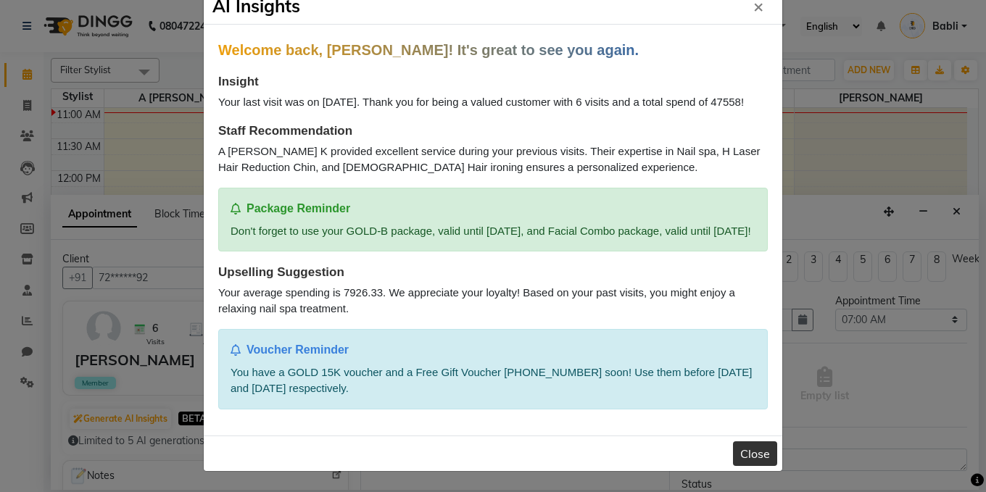
scroll to position [49, 0]
click at [746, 449] on button "Close" at bounding box center [755, 454] width 44 height 25
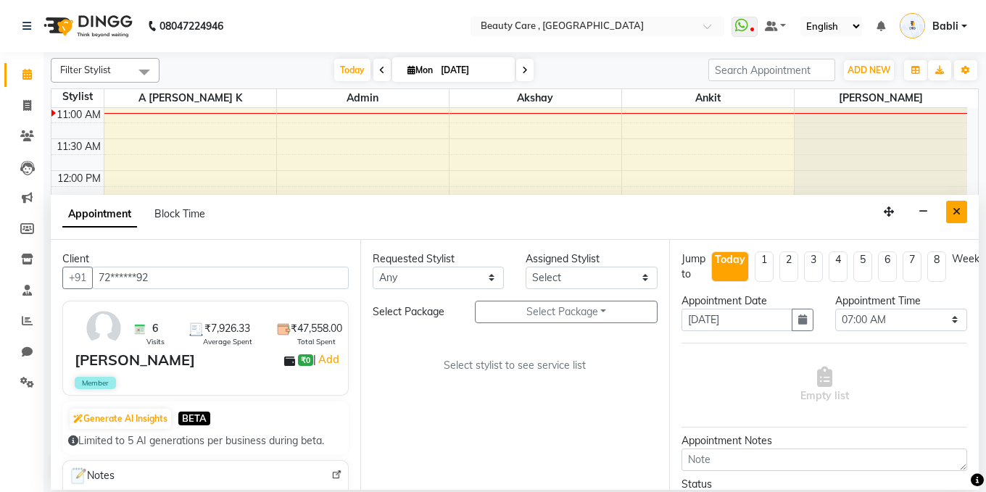
click at [954, 211] on icon "Close" at bounding box center [957, 212] width 8 height 10
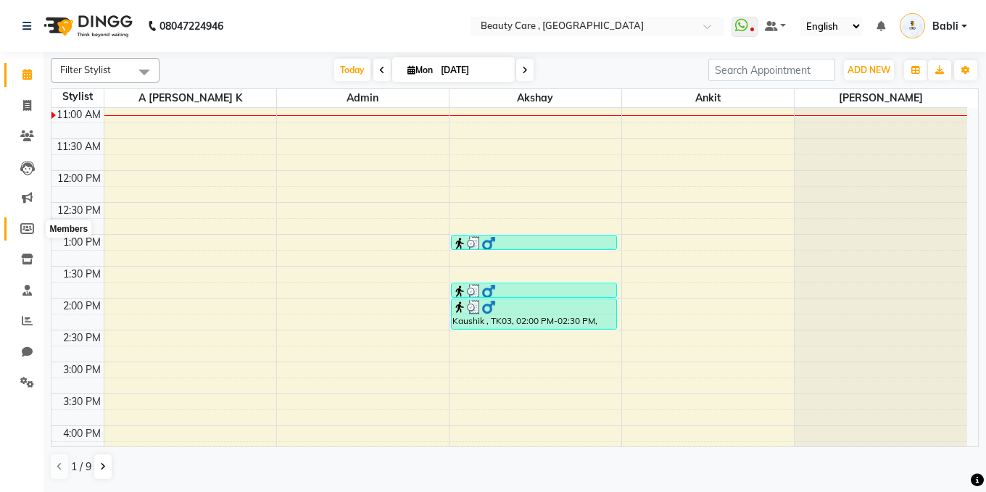
click at [26, 223] on icon at bounding box center [27, 228] width 14 height 11
select select
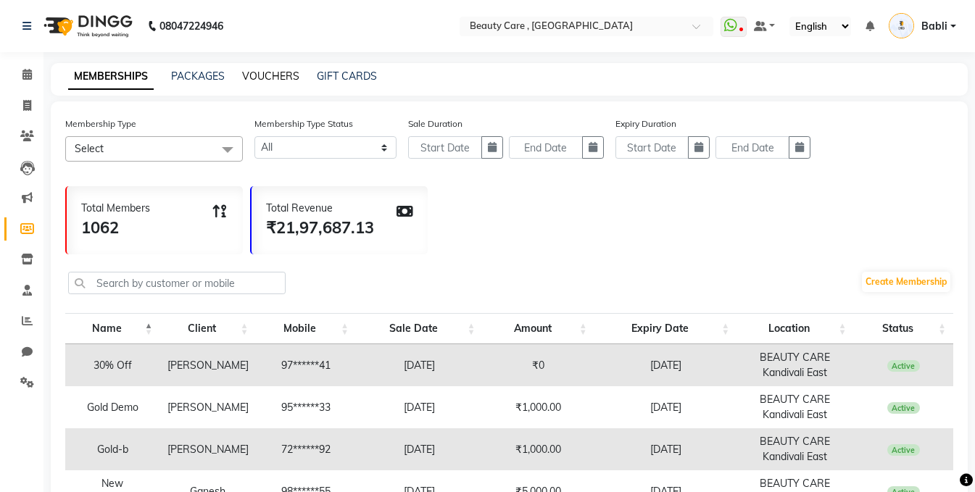
click at [261, 78] on link "VOUCHERS" at bounding box center [270, 76] width 57 height 13
select select
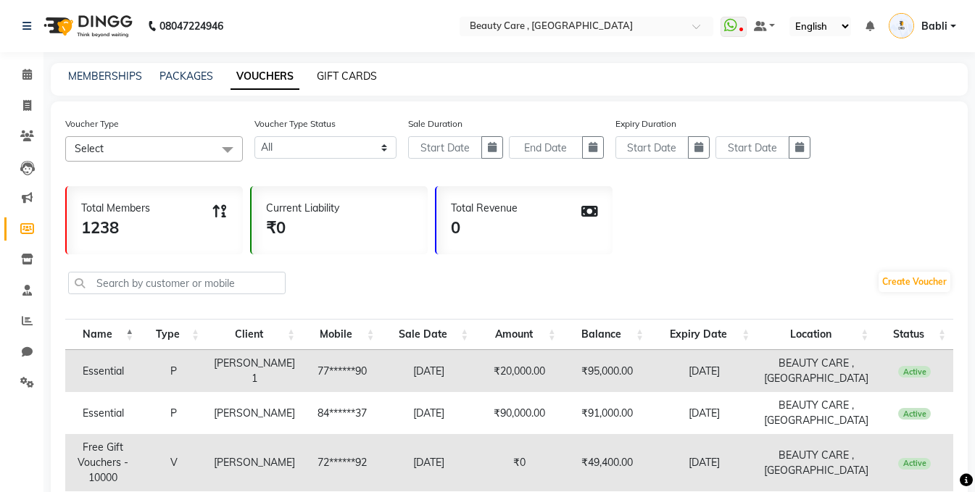
click at [341, 75] on link "GIFT CARDS" at bounding box center [347, 76] width 60 height 13
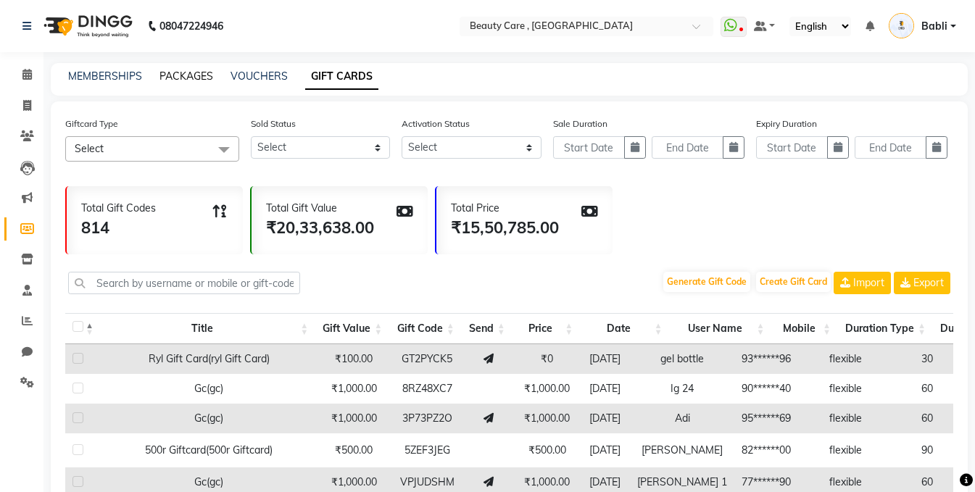
click at [171, 77] on link "PACKAGES" at bounding box center [187, 76] width 54 height 13
select select
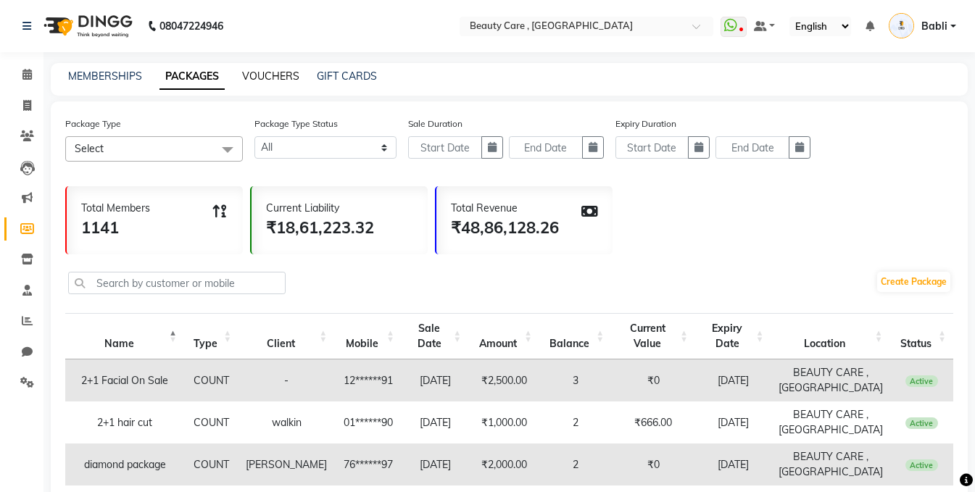
click at [247, 79] on link "VOUCHERS" at bounding box center [270, 76] width 57 height 13
select select
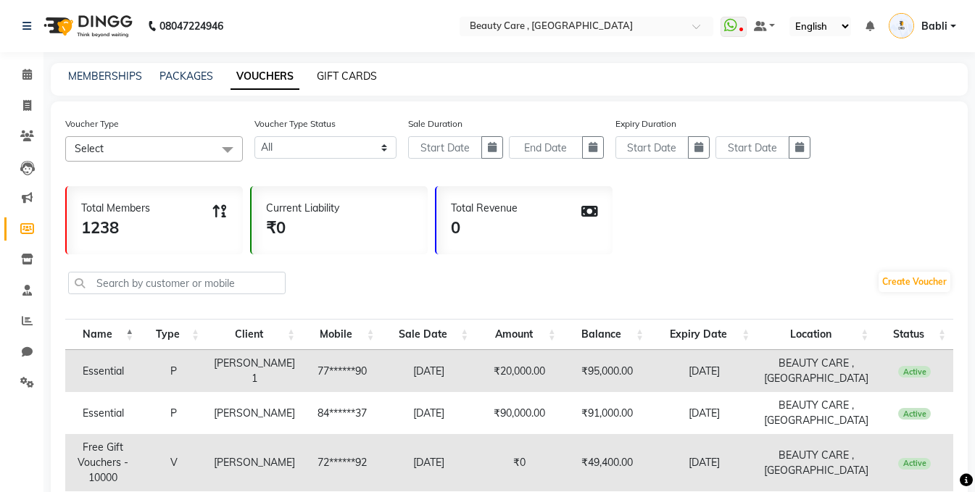
click at [344, 72] on link "GIFT CARDS" at bounding box center [347, 76] width 60 height 13
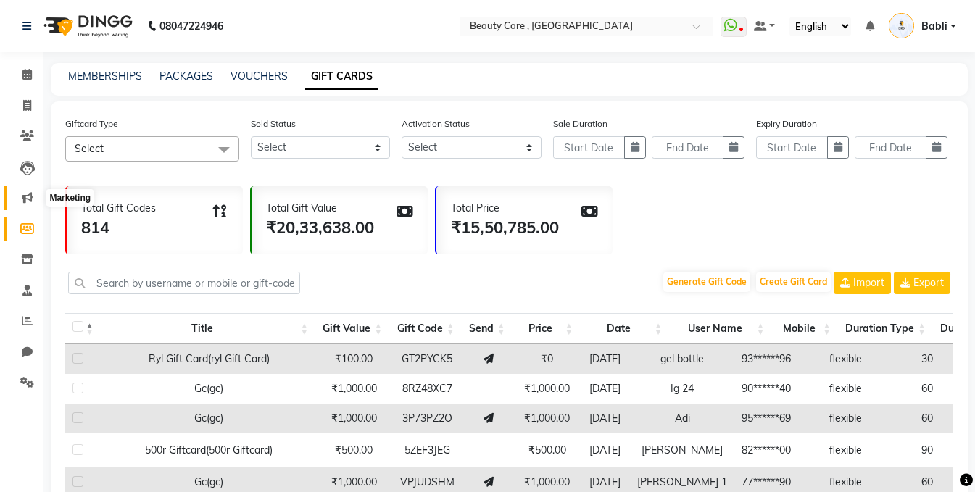
click at [30, 195] on icon at bounding box center [27, 197] width 11 height 11
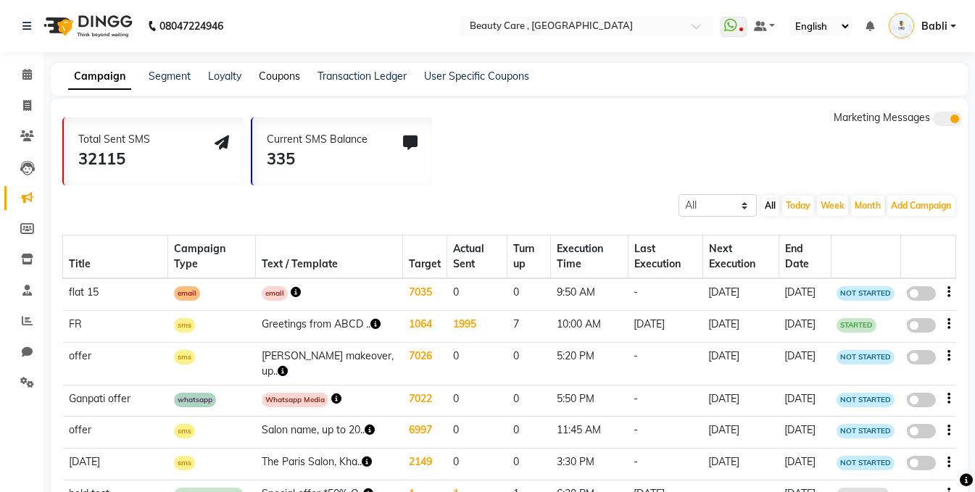
click at [281, 77] on link "Coupons" at bounding box center [279, 76] width 41 height 13
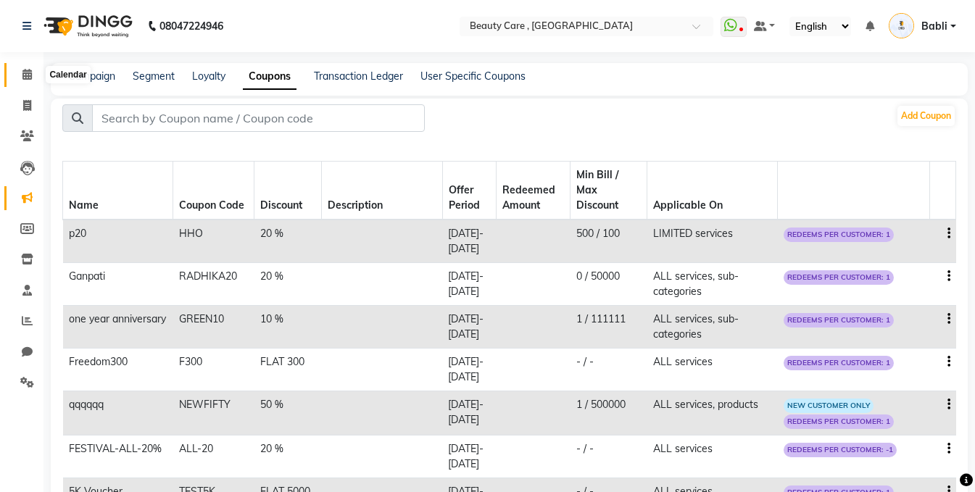
click at [24, 75] on icon at bounding box center [26, 74] width 9 height 11
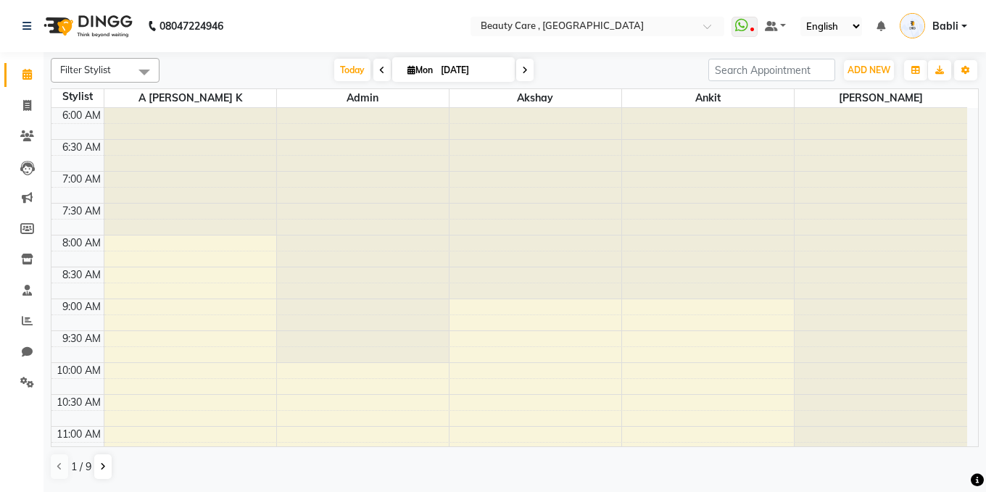
click at [940, 29] on span "Babli" at bounding box center [946, 26] width 26 height 15
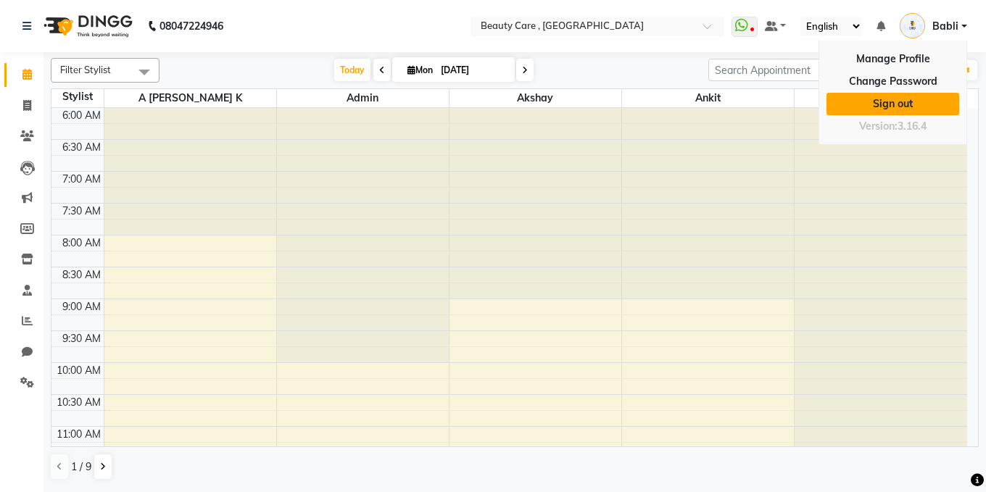
click at [906, 105] on link "Sign out" at bounding box center [893, 104] width 133 height 22
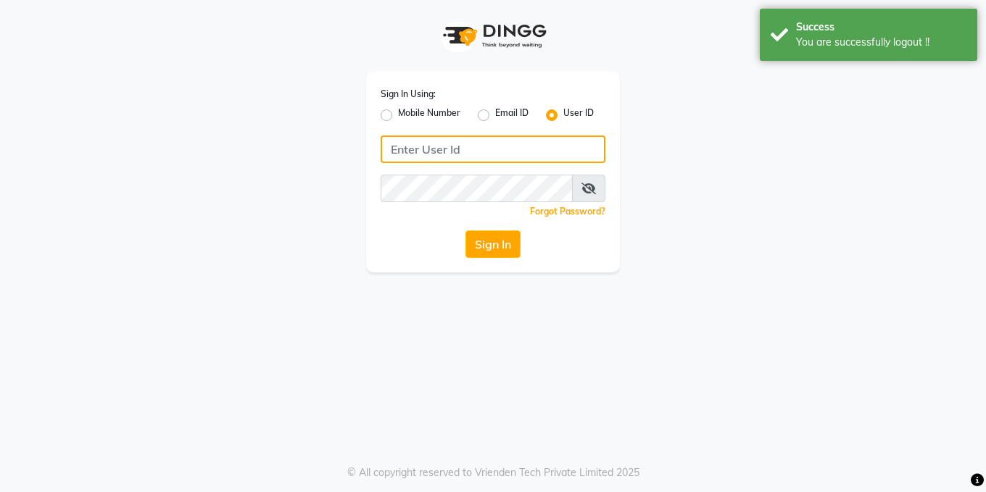
type input "7206457992"
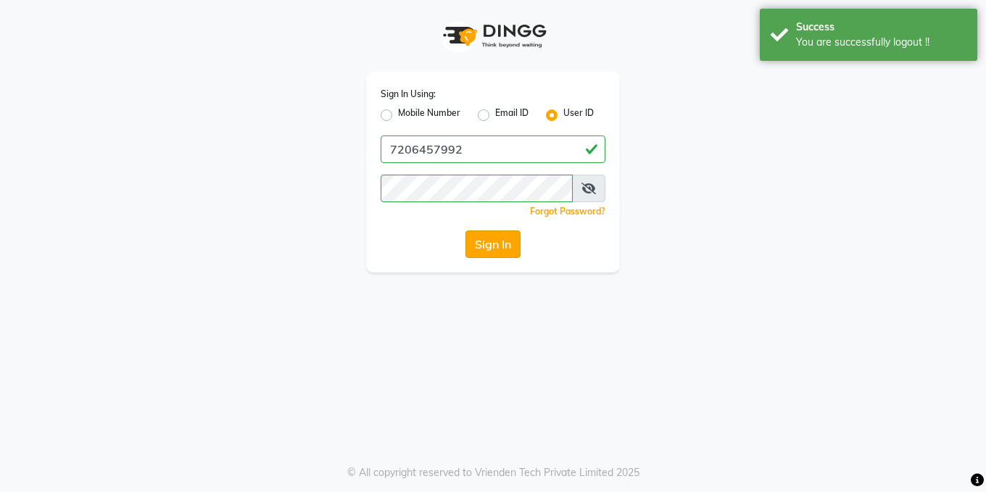
click at [479, 241] on button "Sign In" at bounding box center [493, 245] width 55 height 28
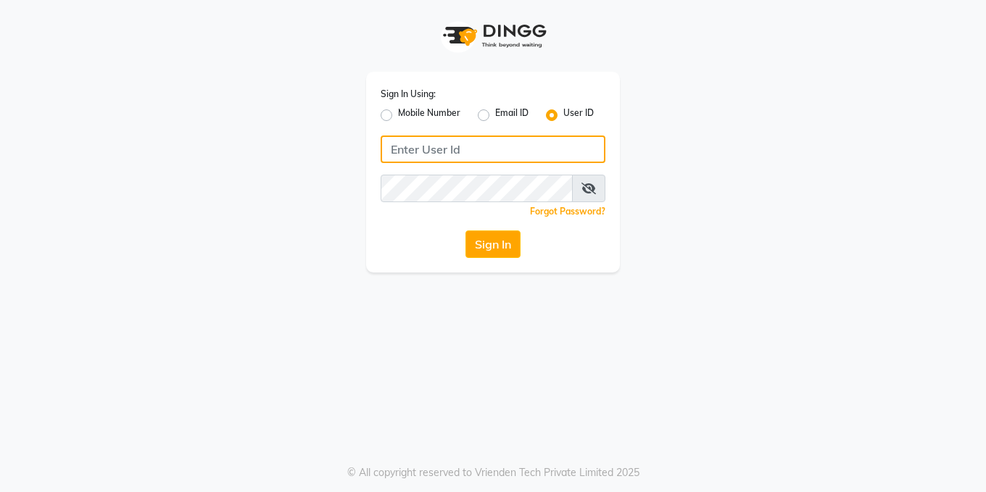
type input "7206457992"
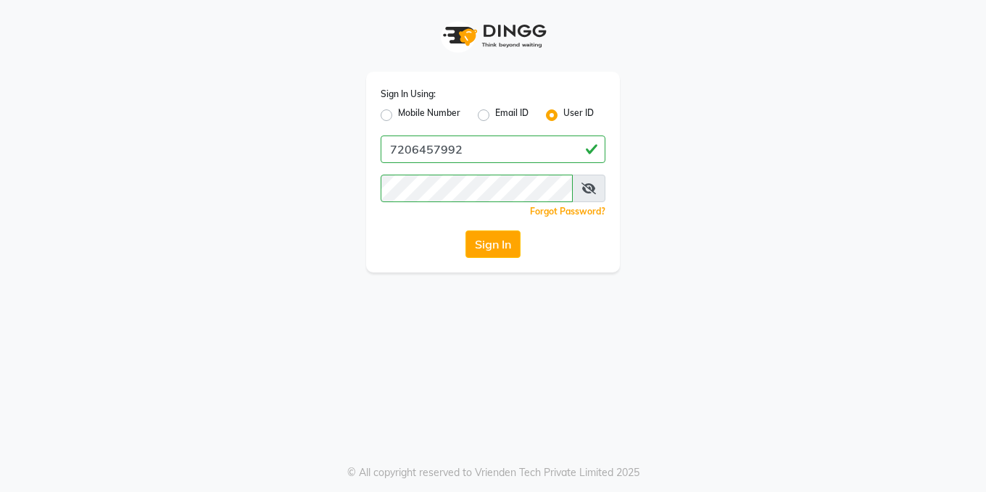
click at [398, 115] on label "Mobile Number" at bounding box center [429, 115] width 62 height 17
click at [398, 115] on input "Mobile Number" at bounding box center [402, 111] width 9 height 9
radio input "true"
radio input "false"
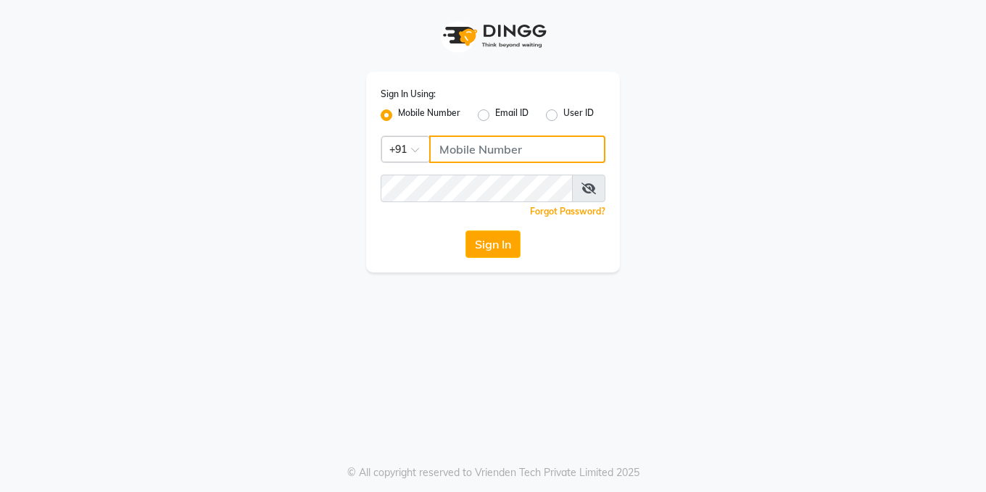
click at [469, 143] on input "Username" at bounding box center [517, 150] width 176 height 28
type input "7206457992"
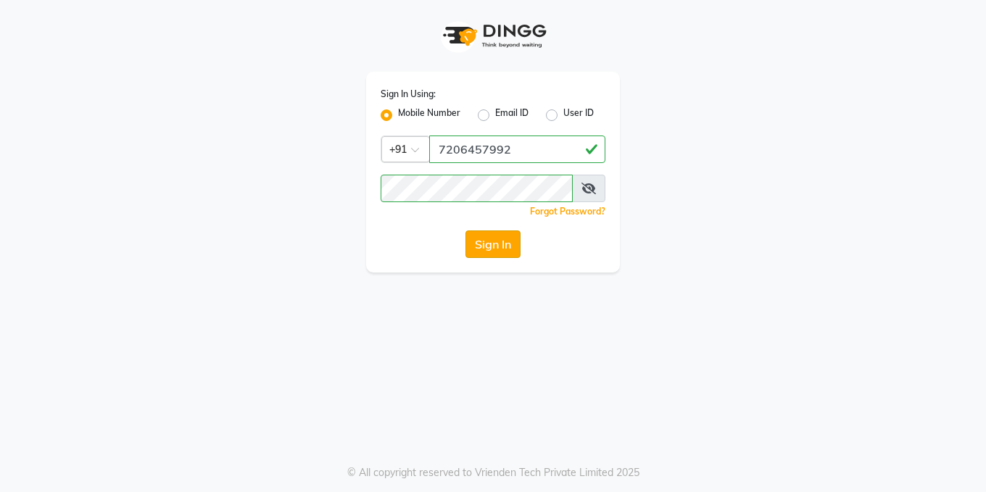
click at [505, 247] on button "Sign In" at bounding box center [493, 245] width 55 height 28
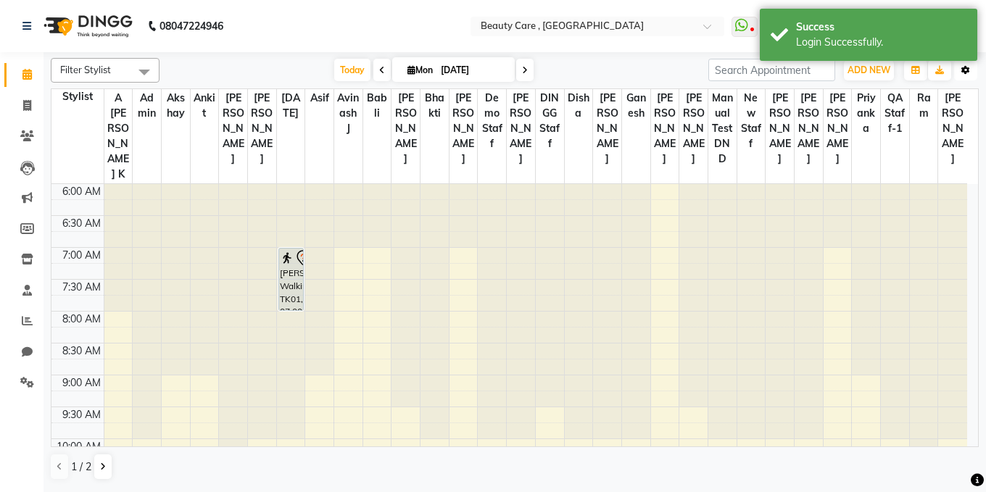
click at [966, 66] on icon "button" at bounding box center [966, 70] width 9 height 9
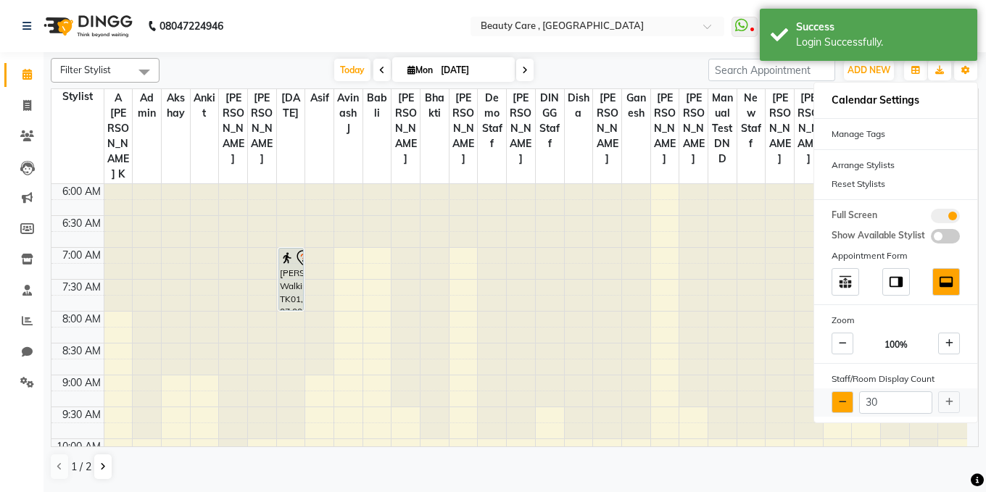
click at [838, 408] on button at bounding box center [843, 403] width 22 height 22
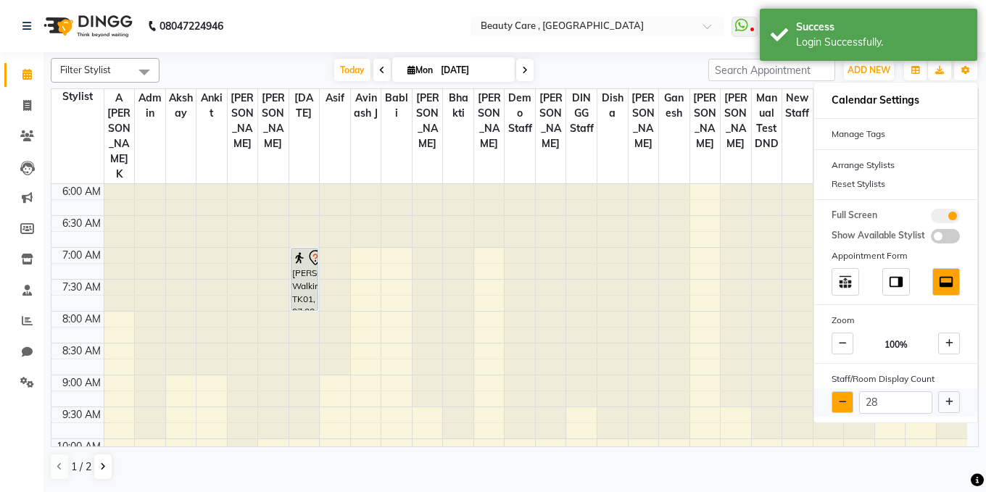
click at [838, 408] on button at bounding box center [843, 403] width 22 height 22
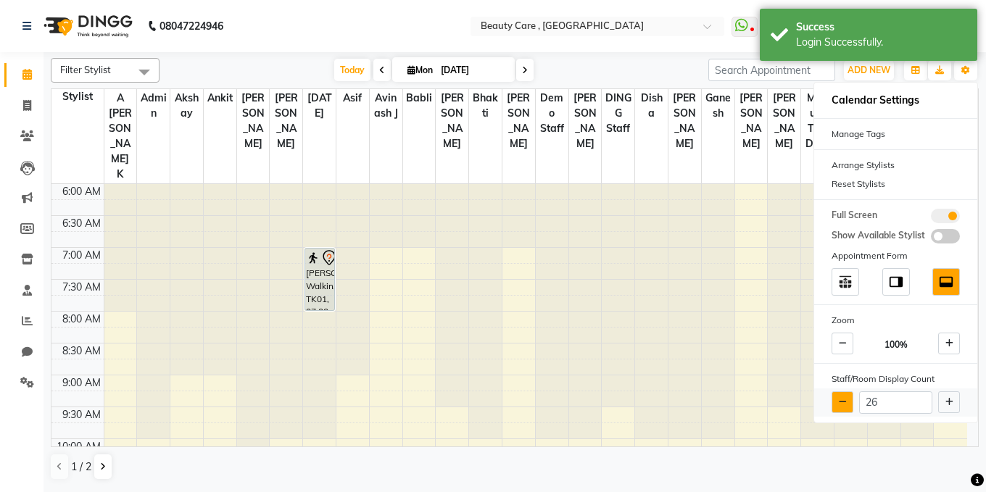
click at [838, 408] on button at bounding box center [843, 403] width 22 height 22
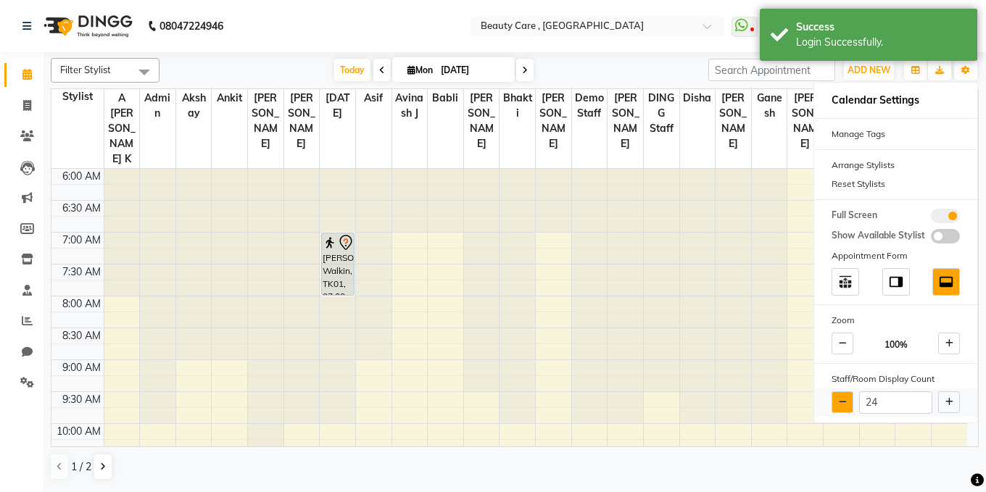
click at [838, 408] on button at bounding box center [843, 403] width 22 height 22
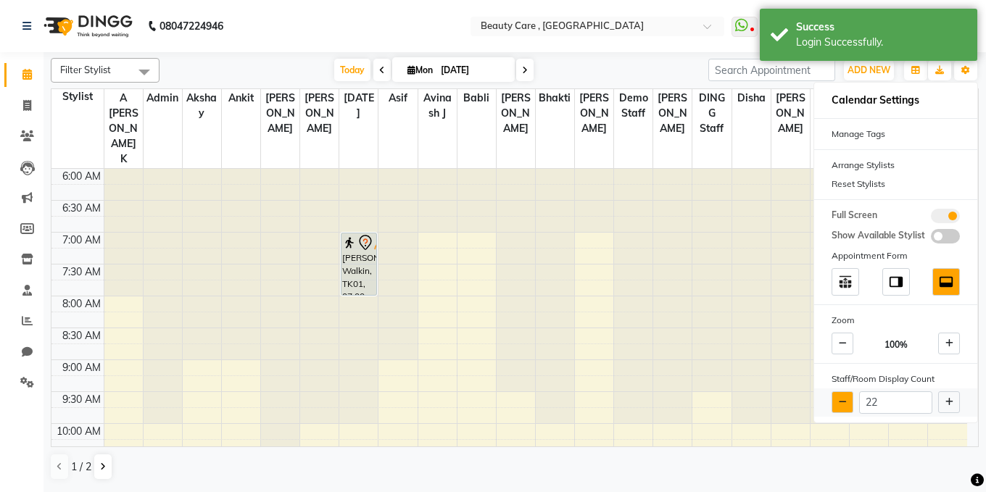
click at [838, 408] on button at bounding box center [843, 403] width 22 height 22
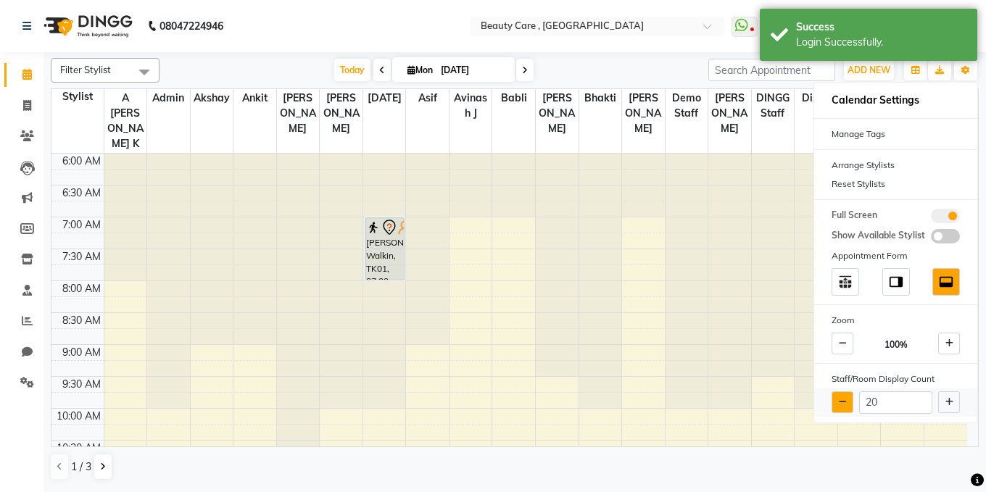
click at [838, 408] on button at bounding box center [843, 403] width 22 height 22
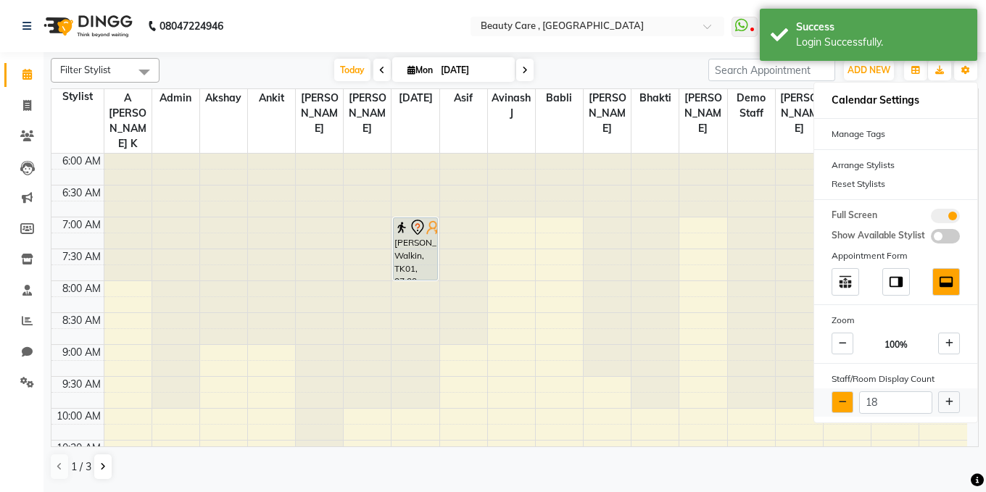
click at [838, 408] on button at bounding box center [843, 403] width 22 height 22
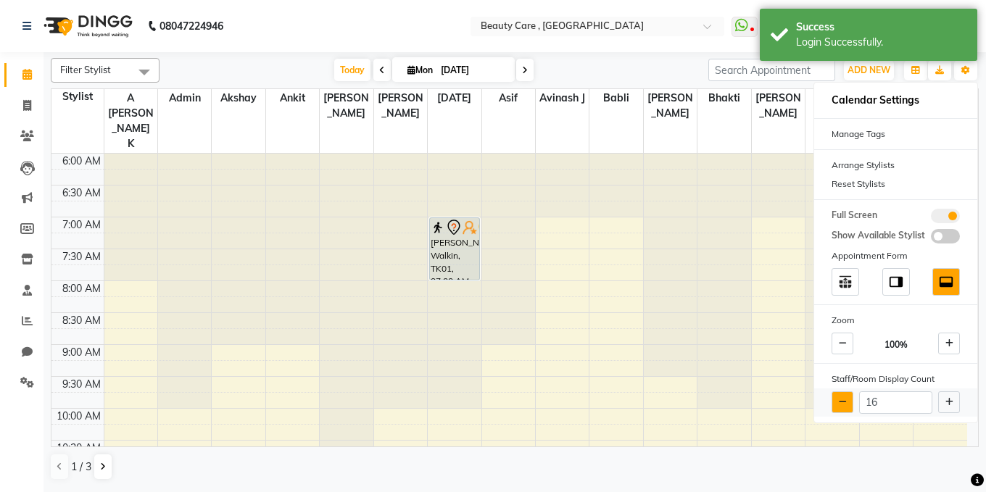
click at [838, 408] on button at bounding box center [843, 403] width 22 height 22
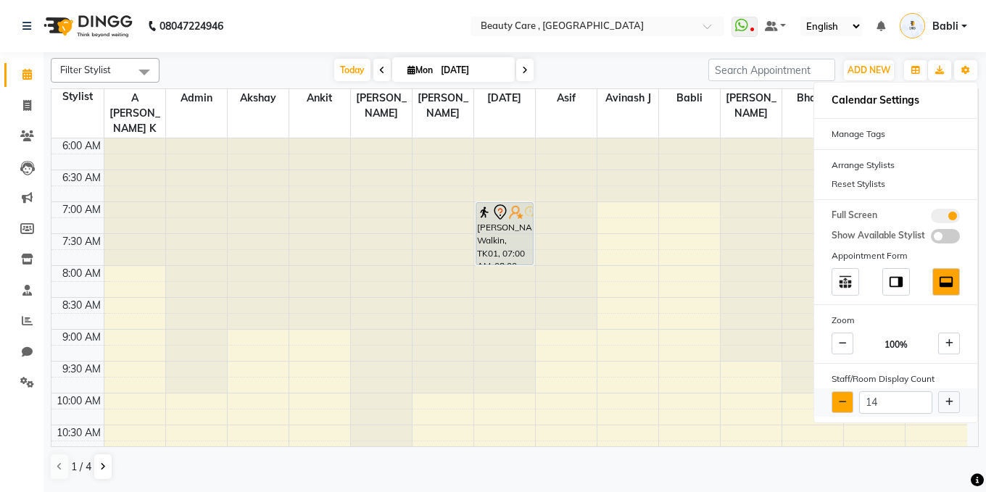
click at [838, 408] on button at bounding box center [843, 403] width 22 height 22
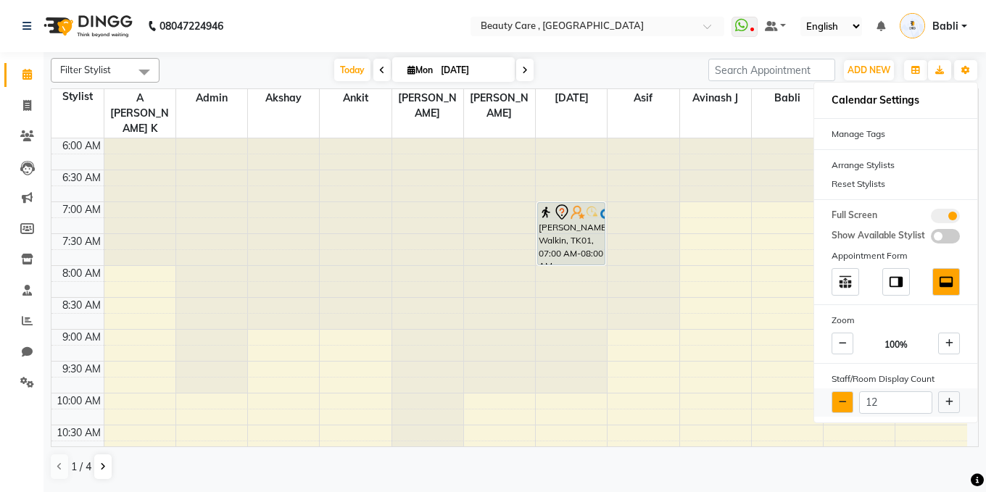
click at [838, 408] on button at bounding box center [843, 403] width 22 height 22
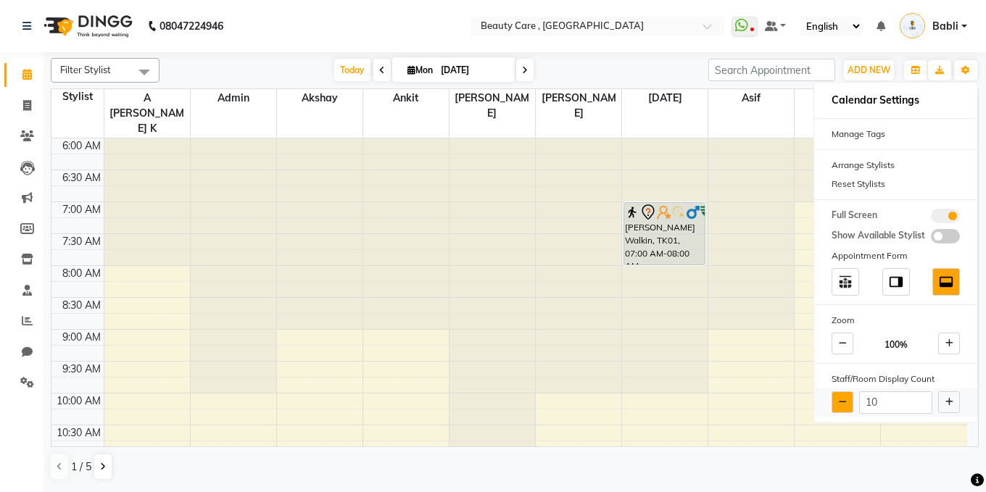
click at [838, 408] on button at bounding box center [843, 403] width 22 height 22
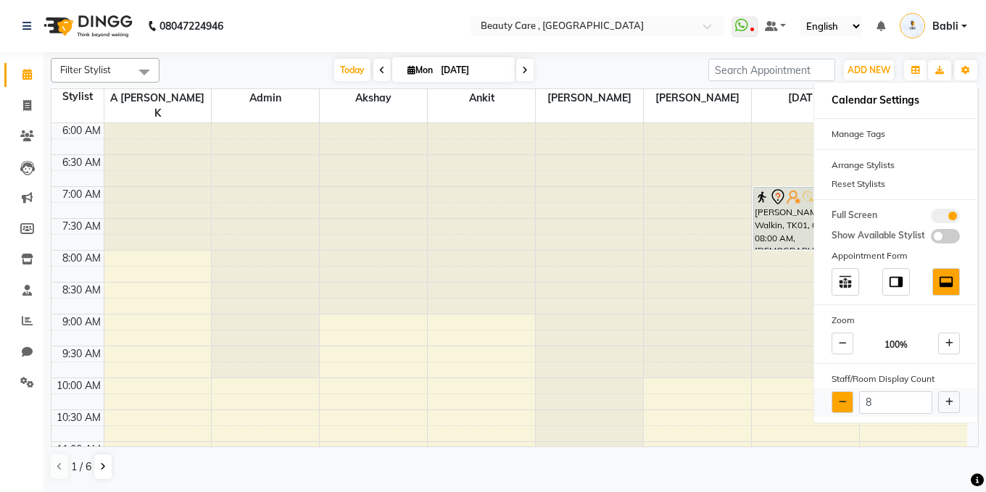
click at [838, 408] on button at bounding box center [843, 403] width 22 height 22
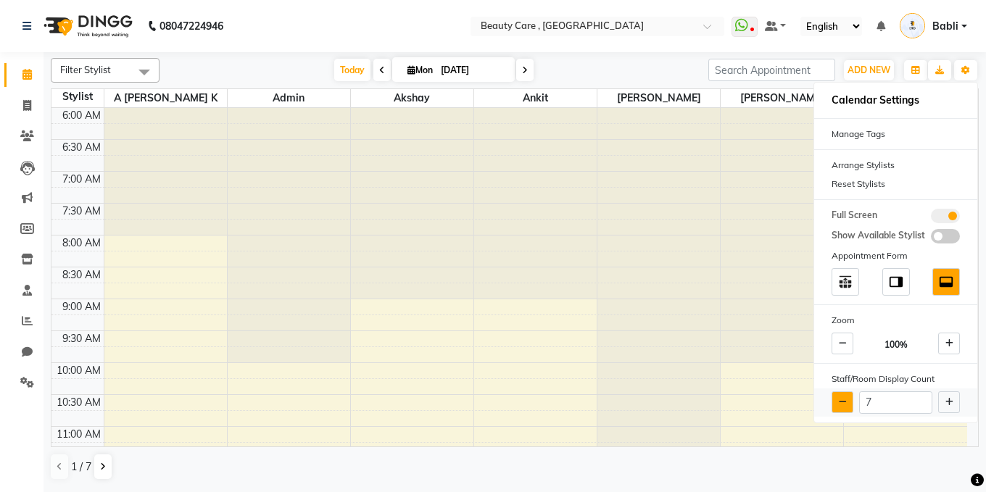
click at [838, 408] on button at bounding box center [843, 403] width 22 height 22
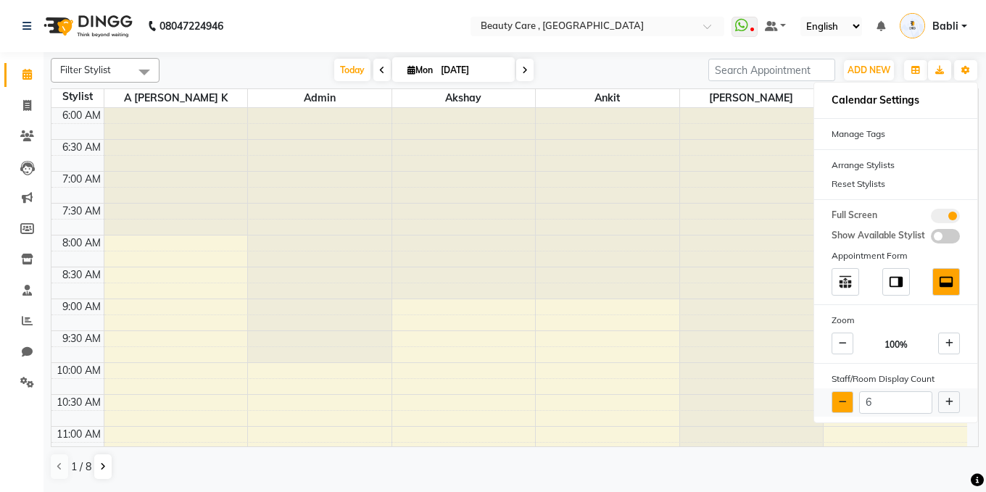
click at [838, 408] on button at bounding box center [843, 403] width 22 height 22
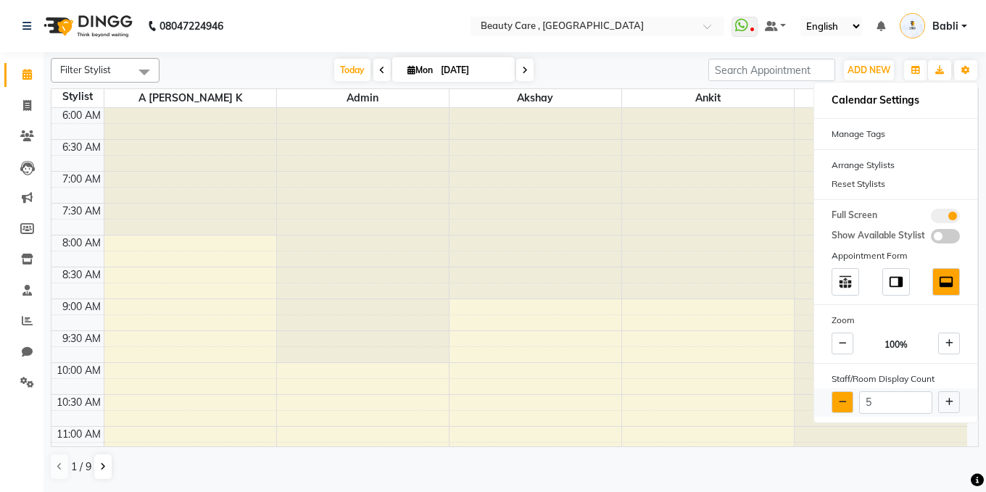
click at [838, 408] on button at bounding box center [843, 403] width 22 height 22
type input "4"
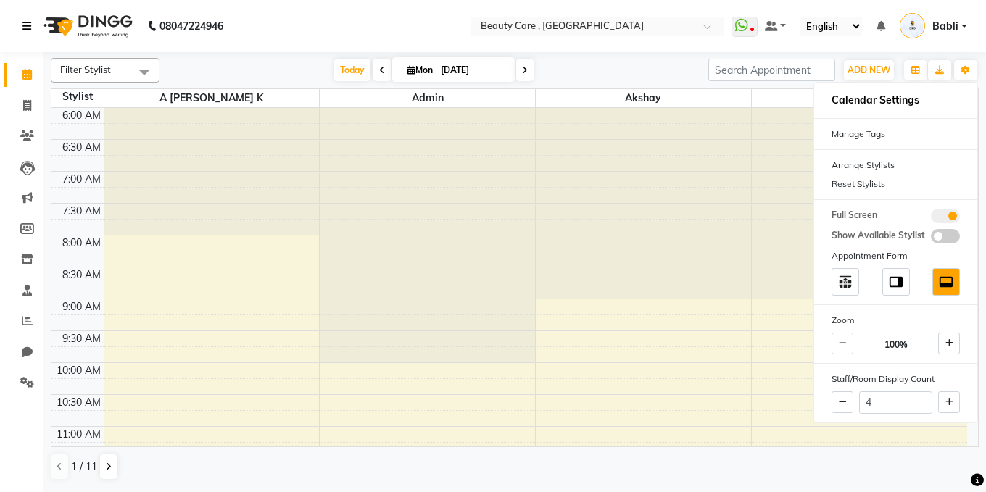
click at [27, 28] on icon at bounding box center [26, 26] width 9 height 10
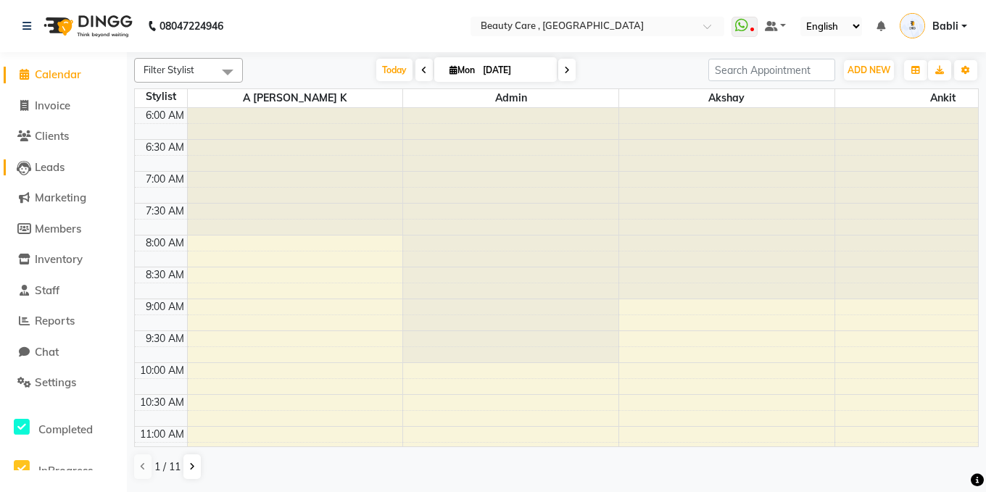
click at [55, 165] on span "Leads" at bounding box center [50, 167] width 30 height 14
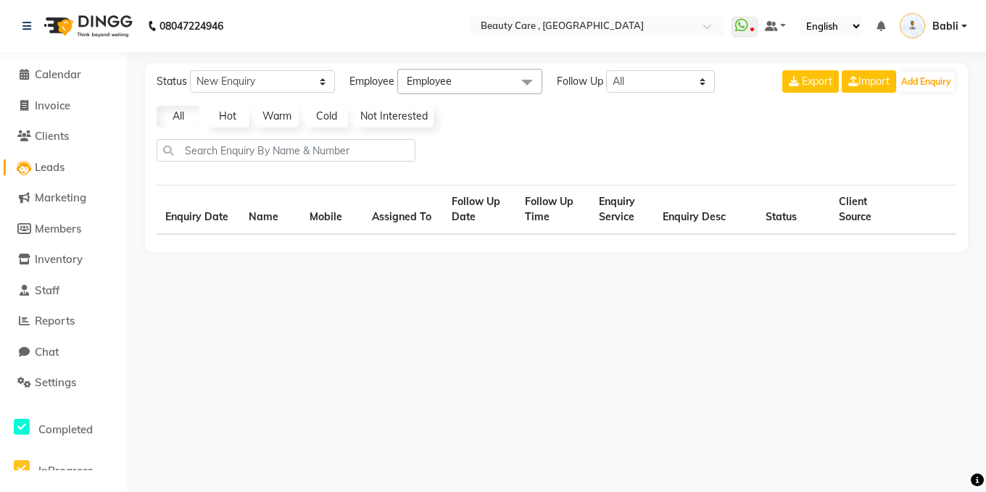
select select "10"
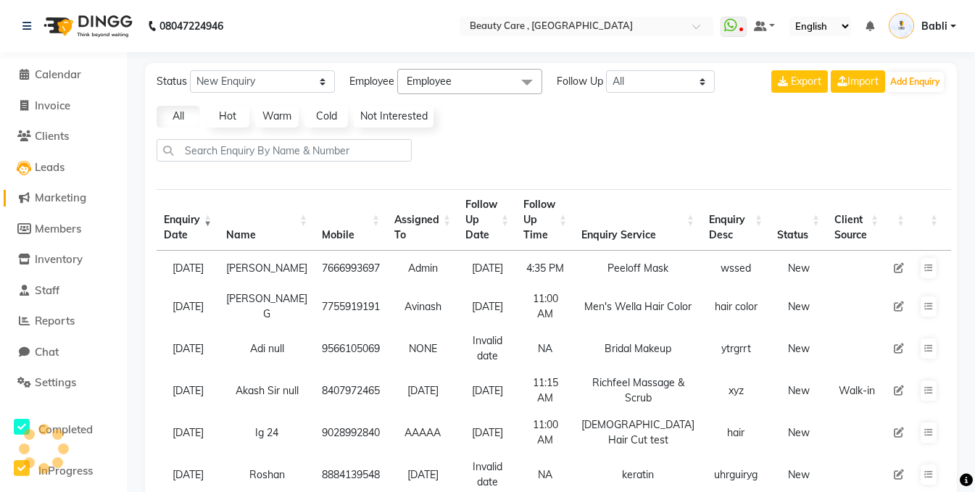
click at [53, 198] on span "Marketing" at bounding box center [60, 198] width 51 height 14
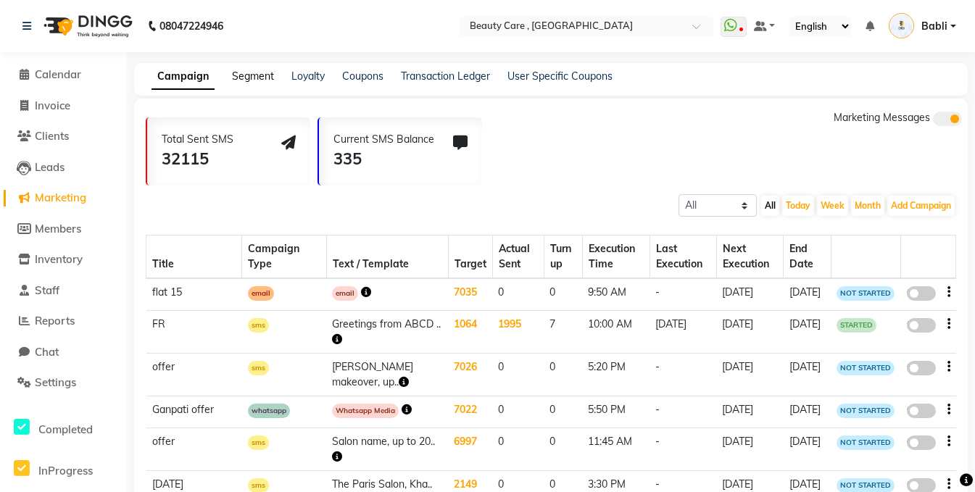
click at [242, 78] on link "Segment" at bounding box center [253, 76] width 42 height 13
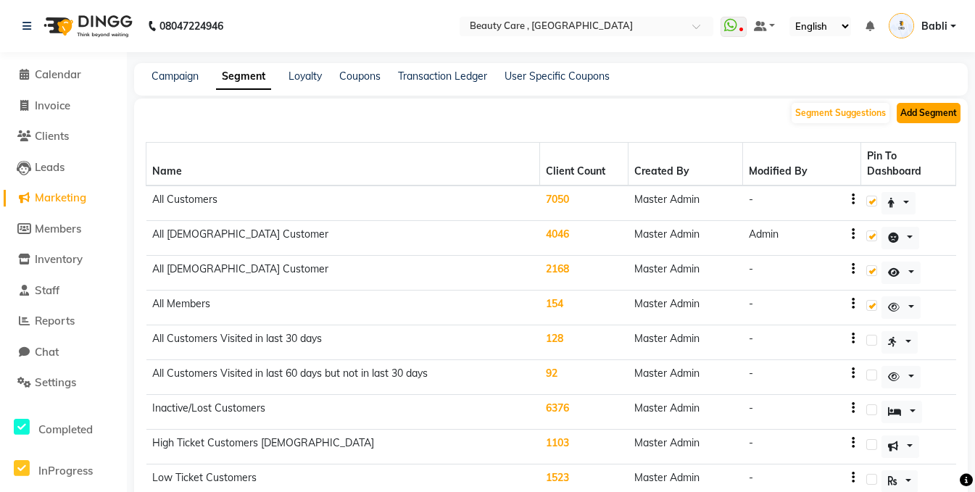
click at [914, 117] on button "Add Segment" at bounding box center [929, 113] width 64 height 20
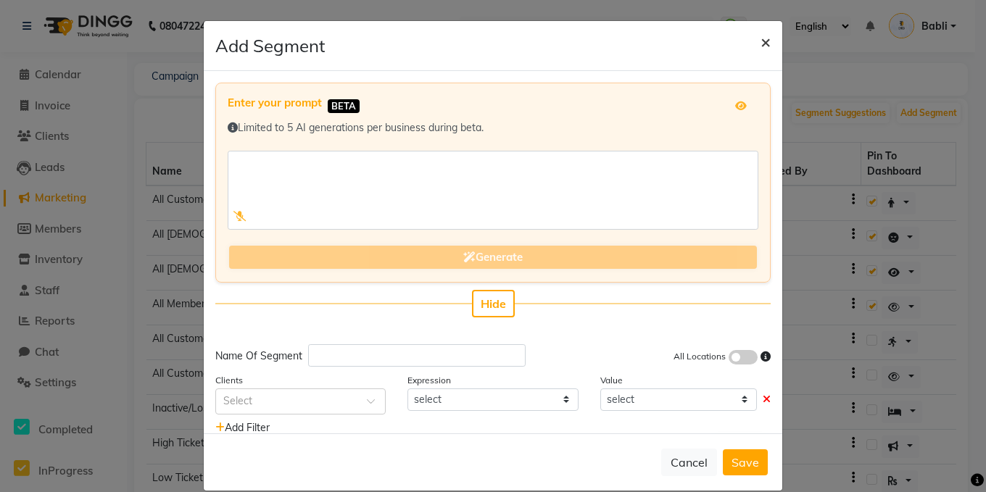
click at [761, 42] on span "×" at bounding box center [766, 41] width 10 height 22
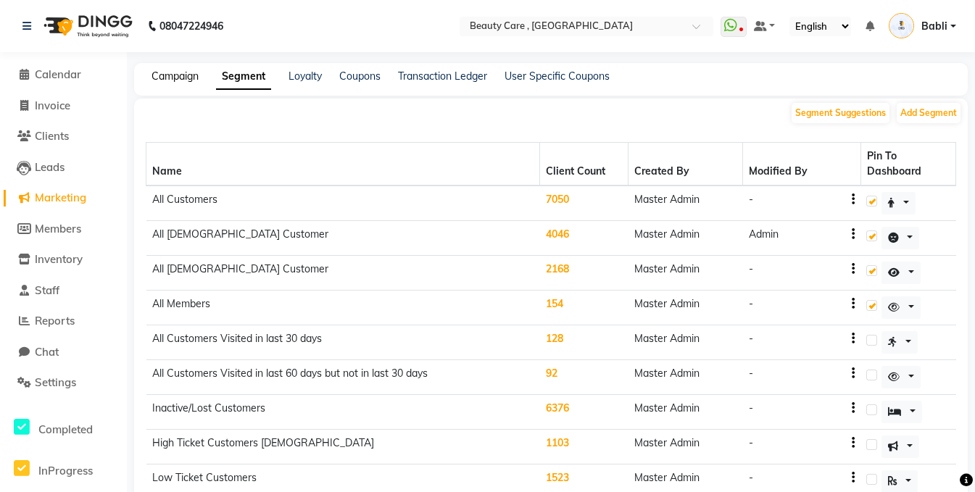
click at [160, 81] on link "Campaign" at bounding box center [175, 76] width 47 height 13
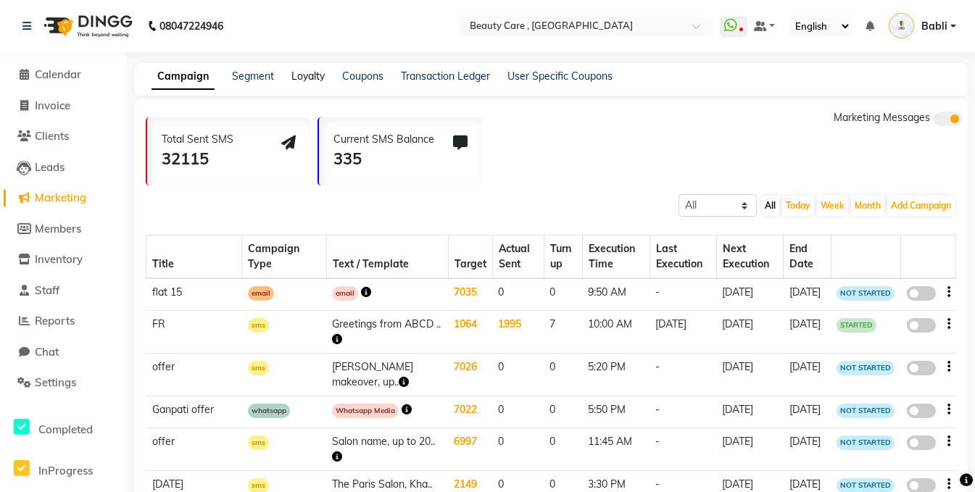
click at [310, 81] on link "Loyalty" at bounding box center [308, 76] width 33 height 13
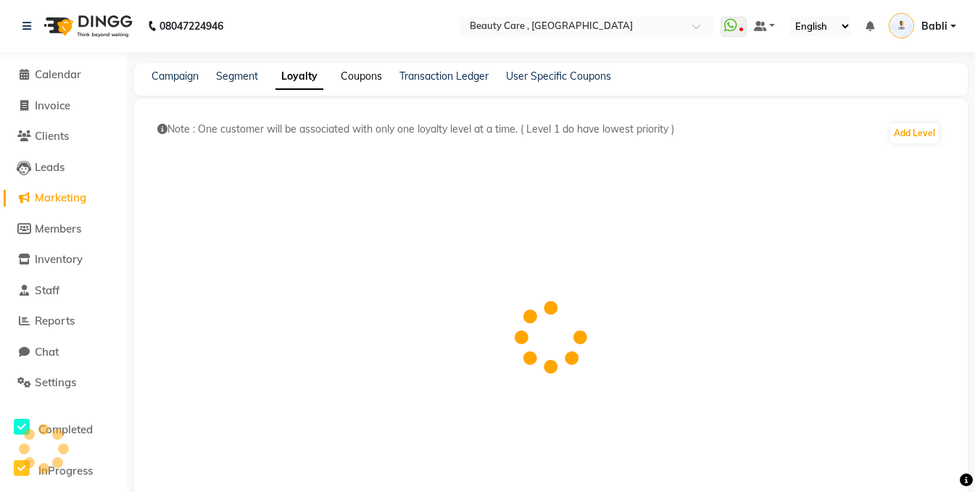
click at [360, 76] on link "Coupons" at bounding box center [361, 76] width 41 height 13
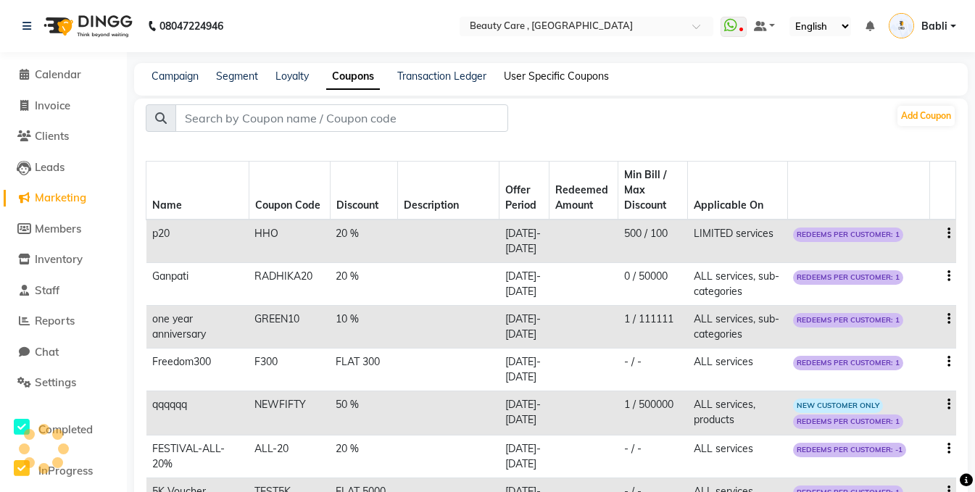
click at [556, 74] on link "User Specific Coupons" at bounding box center [556, 76] width 105 height 13
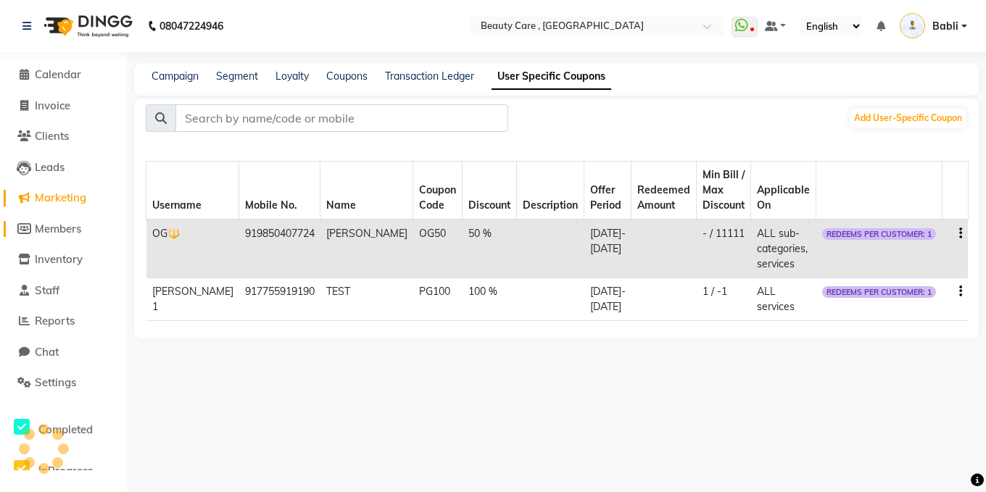
click at [53, 231] on span "Members" at bounding box center [58, 229] width 46 height 14
select select
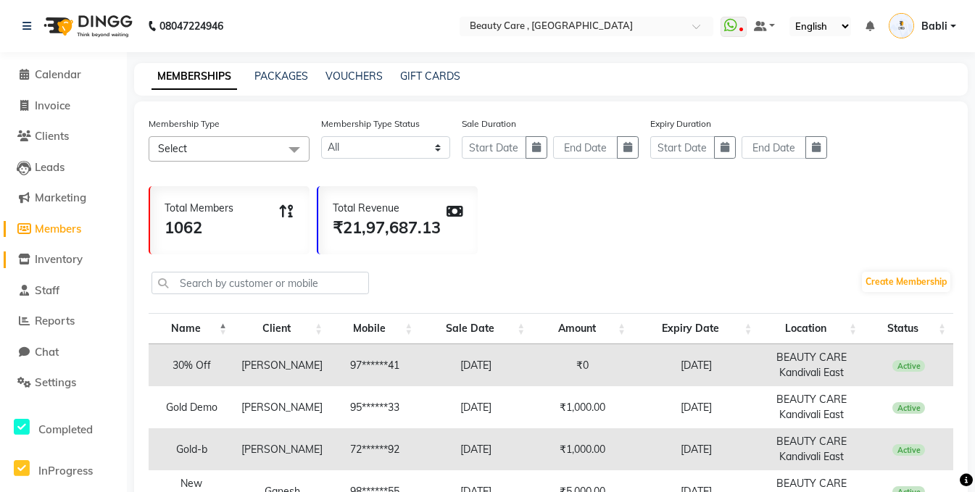
click at [53, 258] on span "Inventory" at bounding box center [59, 259] width 48 height 14
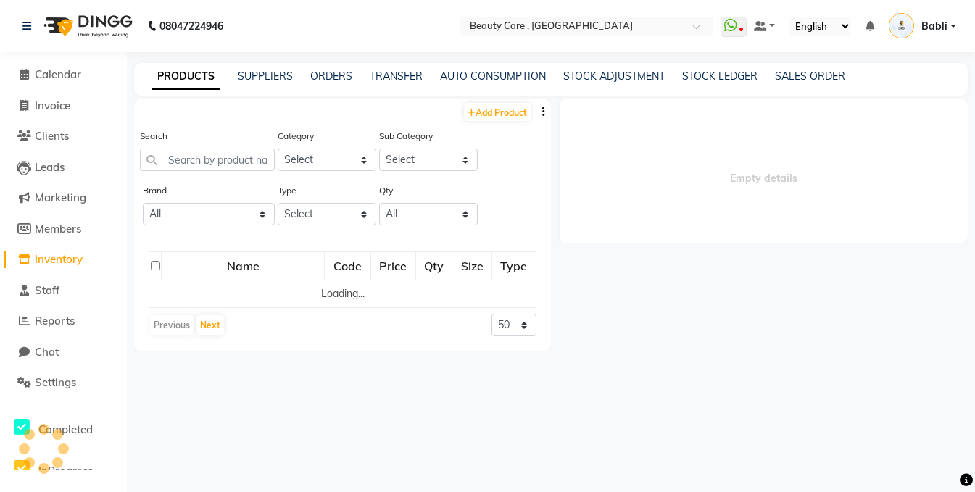
select select
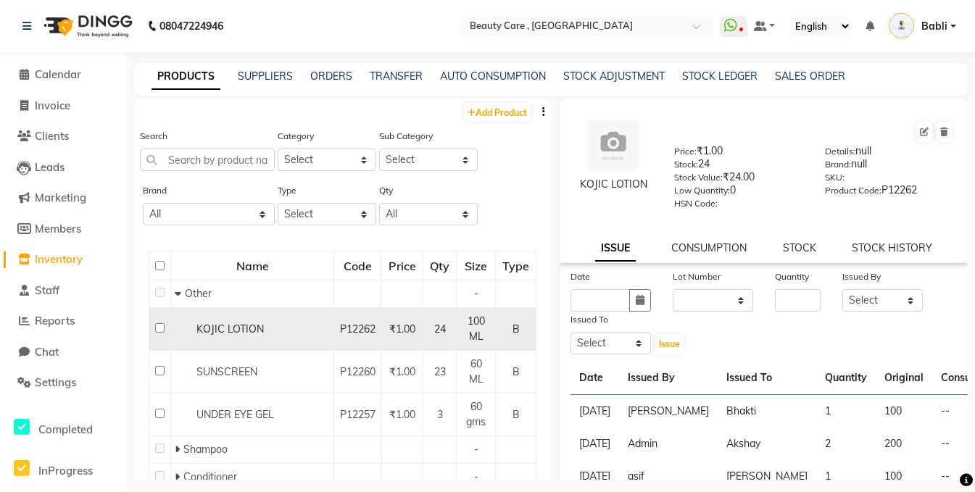
click at [231, 323] on span "KOJIC LOTION" at bounding box center [230, 329] width 67 height 13
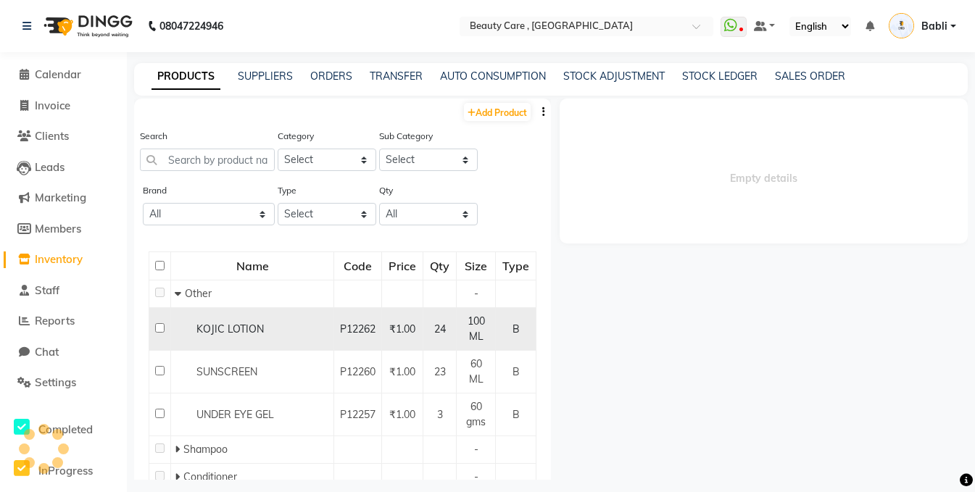
select select
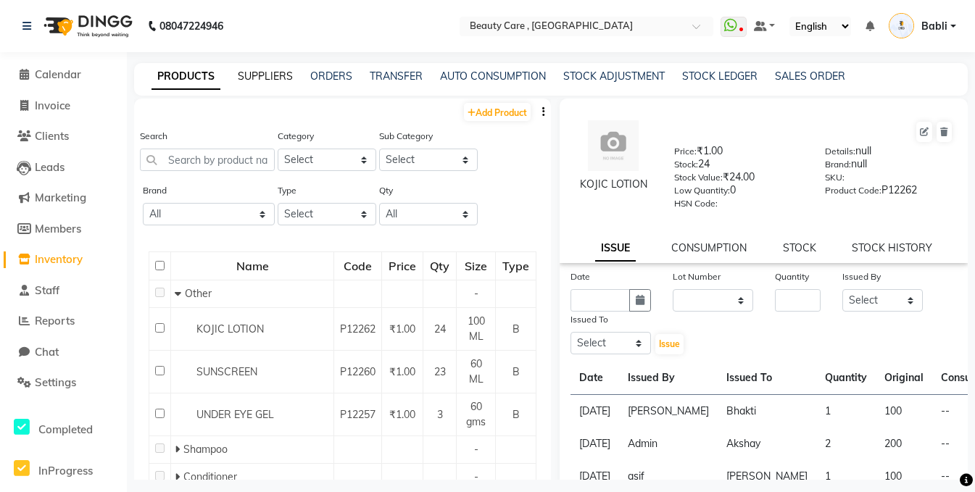
click at [260, 81] on link "SUPPLIERS" at bounding box center [265, 76] width 55 height 13
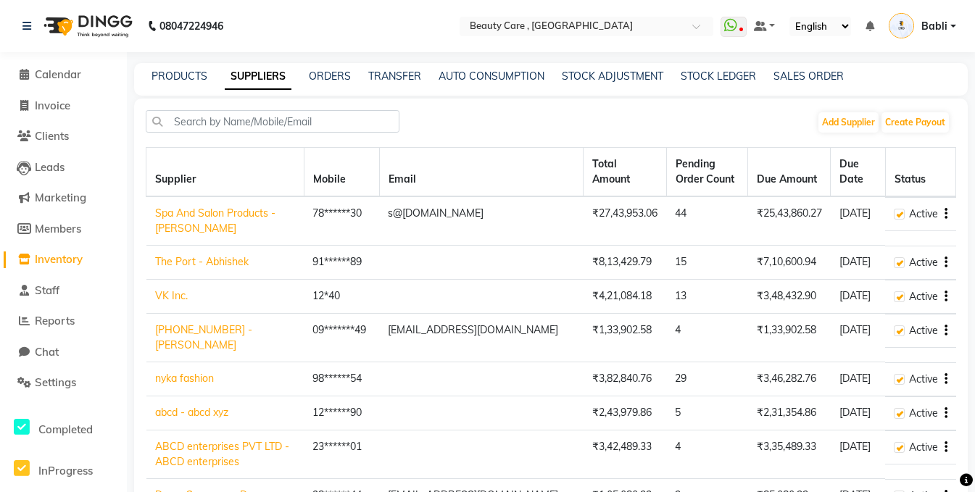
click at [193, 222] on link "Spa And Salon Products - Ramesh Rajendra" at bounding box center [215, 221] width 120 height 28
select select "30"
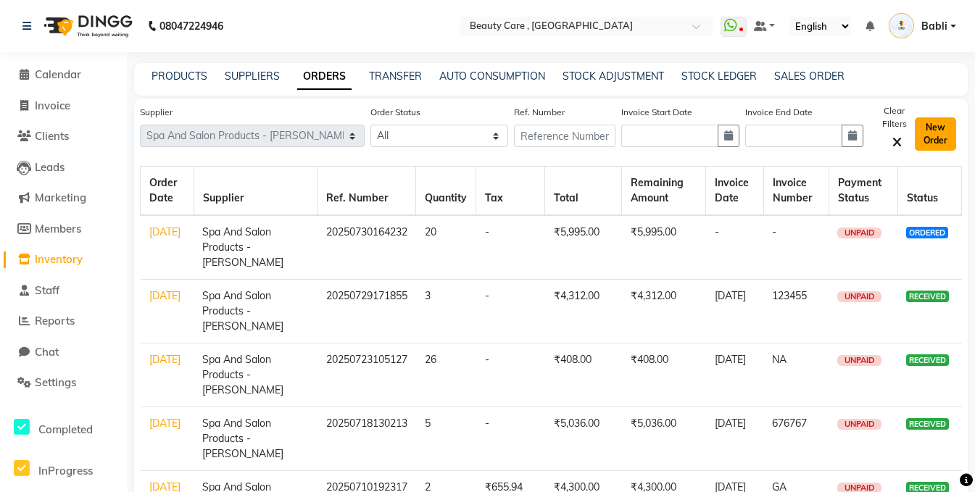
click at [933, 146] on button "New Order" at bounding box center [935, 133] width 41 height 33
select select "true"
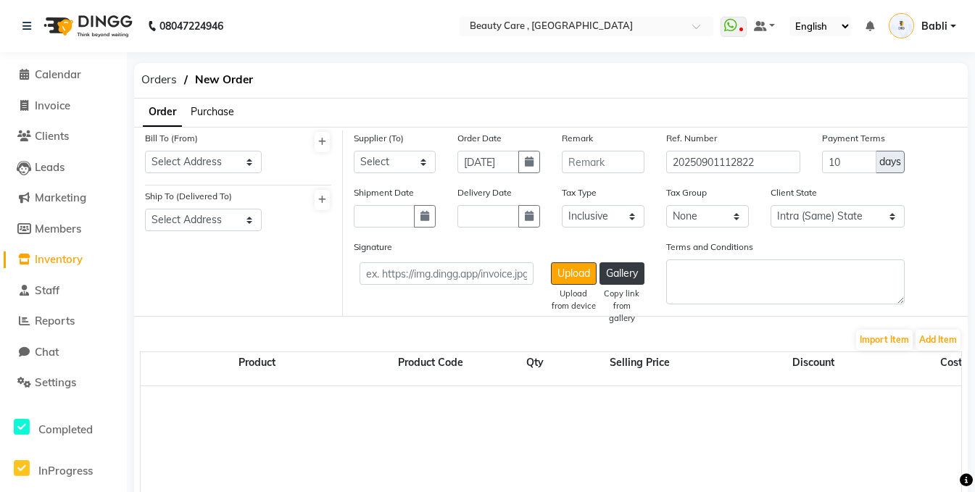
click at [206, 113] on span "Purchase" at bounding box center [213, 111] width 44 height 13
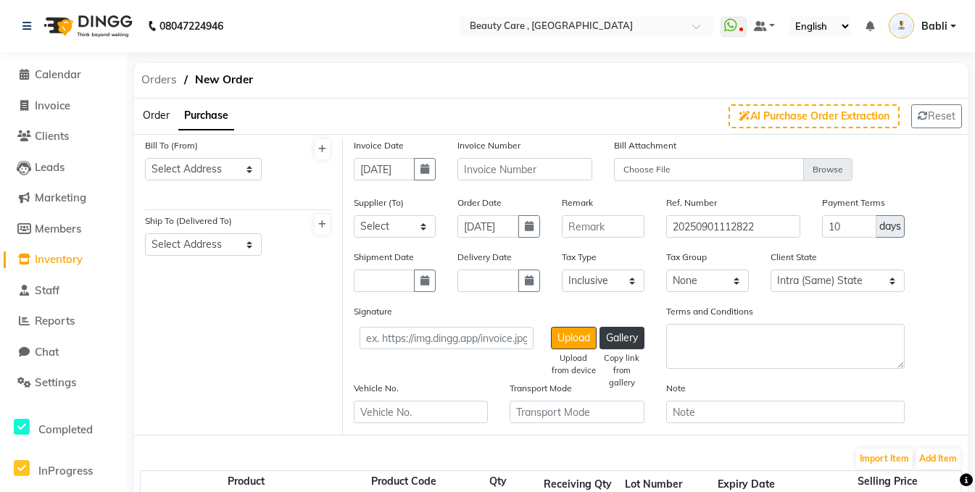
click at [147, 73] on span "Orders" at bounding box center [159, 80] width 50 height 26
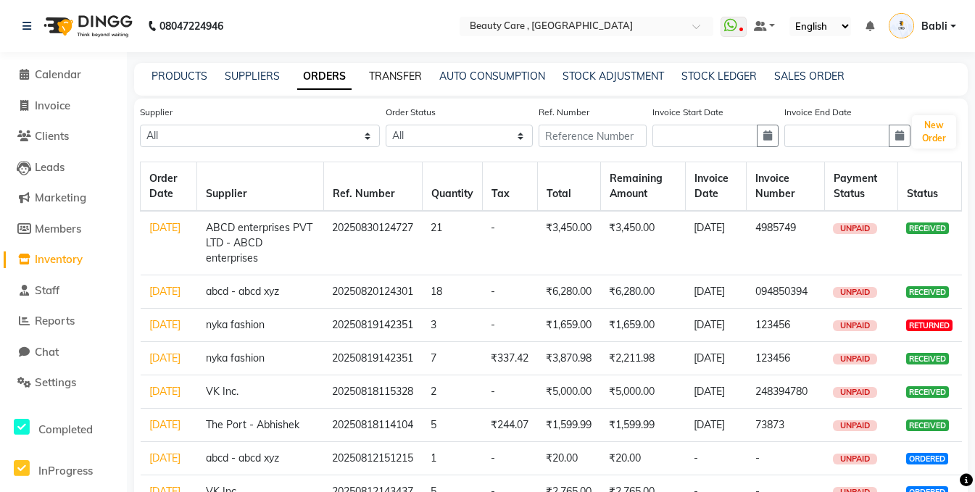
click at [403, 82] on link "TRANSFER" at bounding box center [395, 76] width 53 height 13
select select "sender"
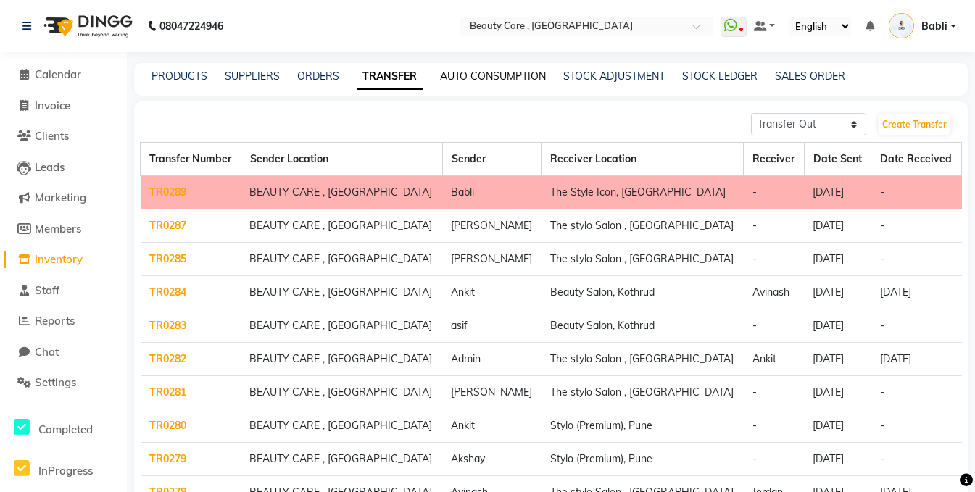
click at [490, 80] on link "AUTO CONSUMPTION" at bounding box center [493, 76] width 106 height 13
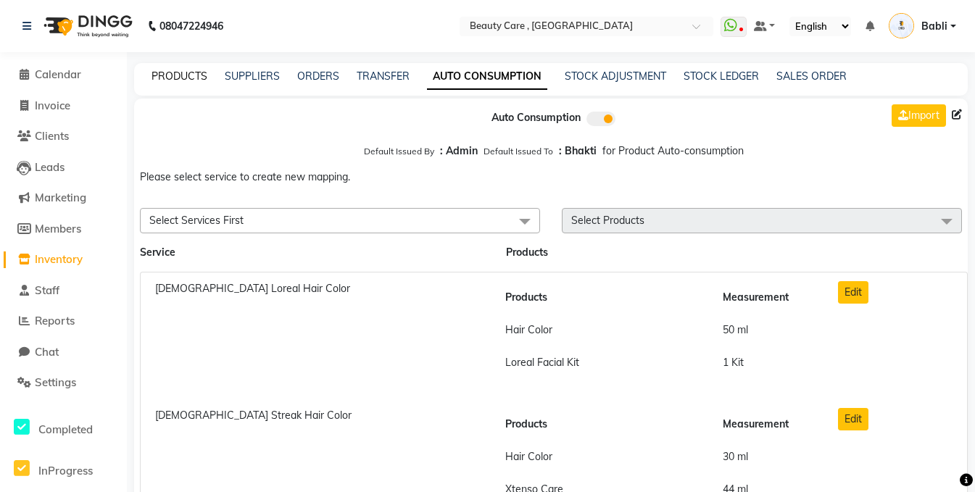
click at [181, 75] on link "PRODUCTS" at bounding box center [180, 76] width 56 height 13
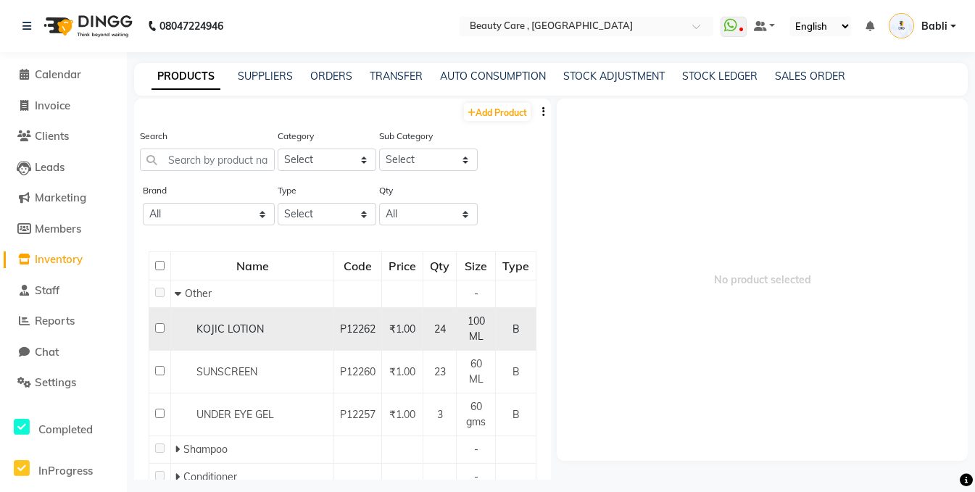
click at [239, 325] on span "KOJIC LOTION" at bounding box center [230, 329] width 67 height 13
select select
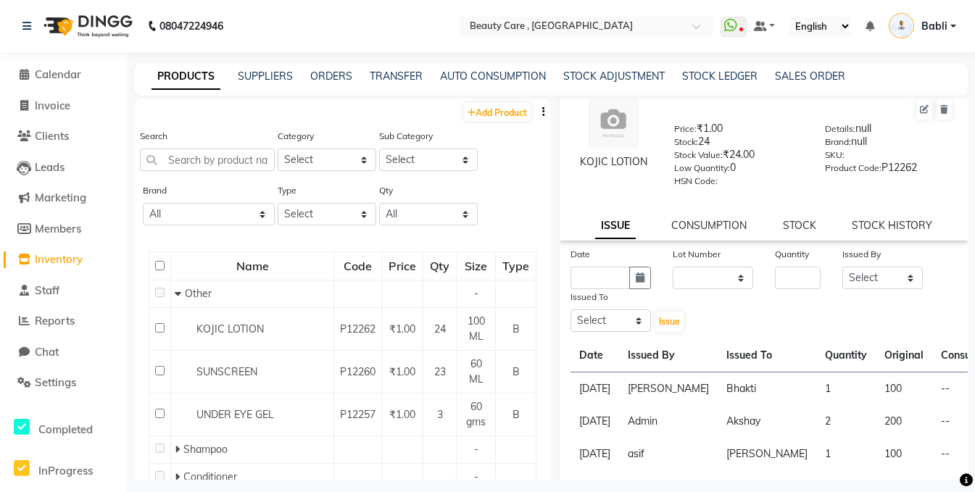
scroll to position [28, 0]
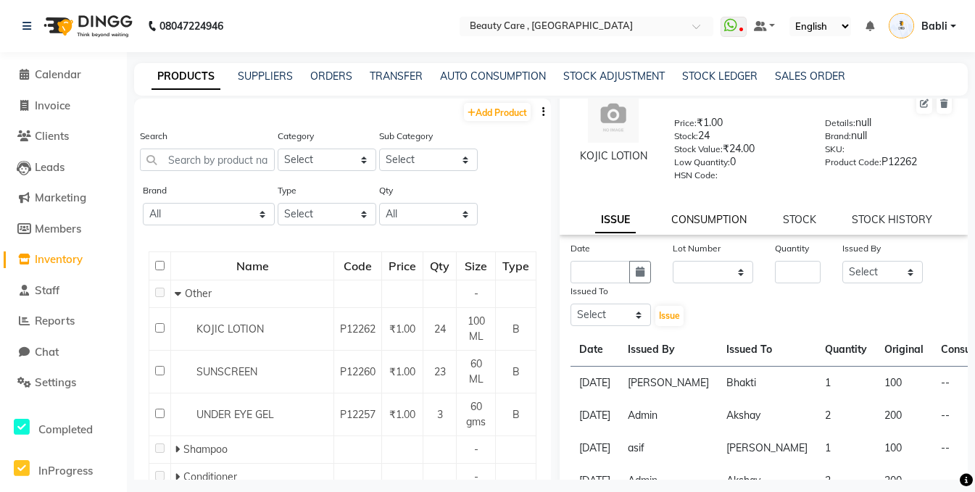
click at [701, 223] on link "CONSUMPTION" at bounding box center [709, 219] width 75 height 13
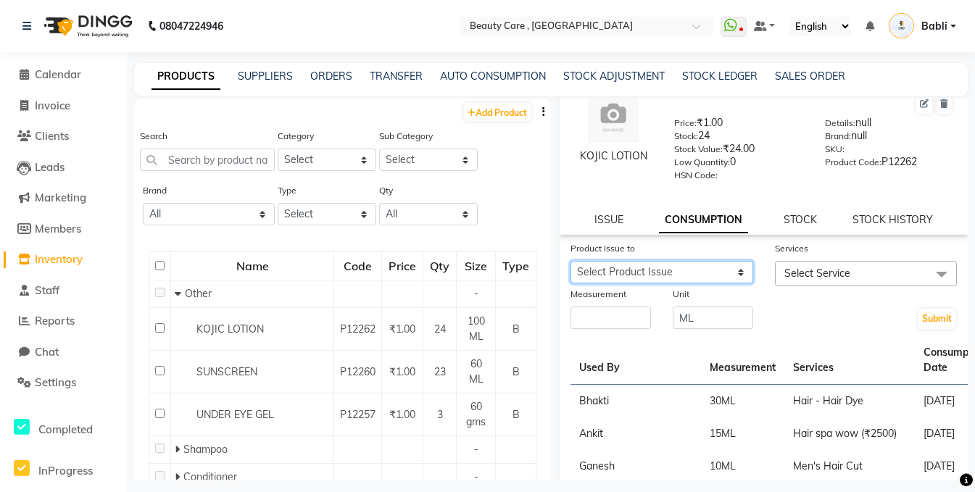
click at [600, 267] on select "Select Product Issue 2025-08-28, Issued to: , Balance: 100 2025-08-12, Issued t…" at bounding box center [662, 272] width 183 height 22
click at [812, 320] on div "Submit" at bounding box center [866, 308] width 205 height 44
click at [714, 277] on select "Select Product Issue 2025-08-28, Issued to: , Balance: 100 2025-08-12, Issued t…" at bounding box center [662, 272] width 183 height 22
select select "648622"
click at [571, 261] on select "Select Product Issue 2025-08-28, Issued to: , Balance: 100 2025-08-12, Issued t…" at bounding box center [662, 272] width 183 height 22
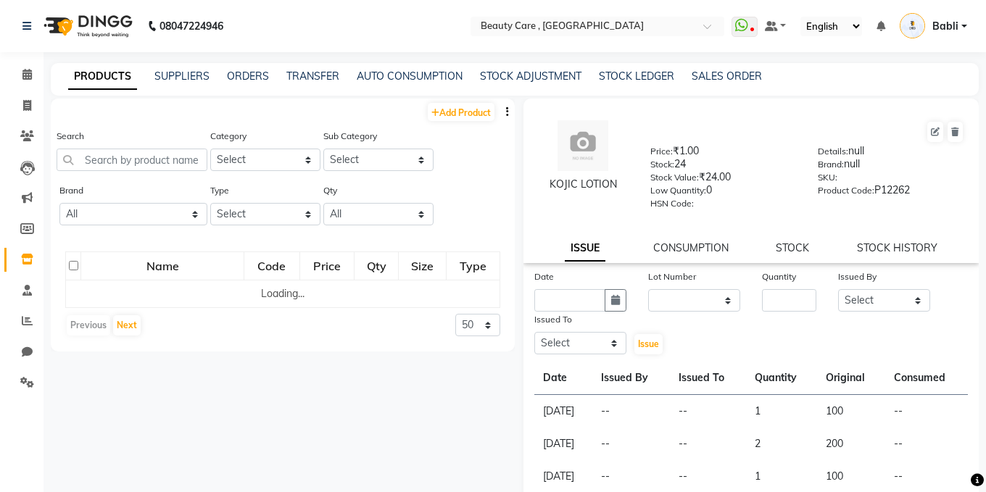
select select
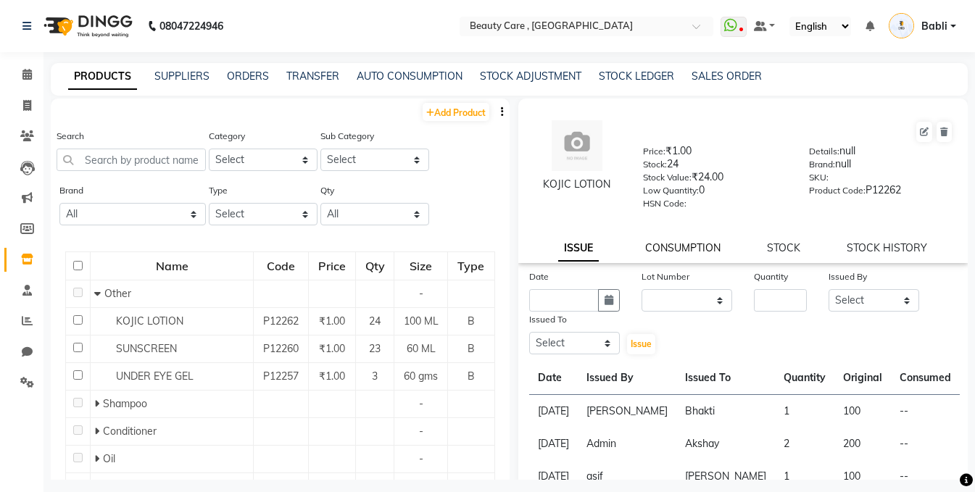
click at [674, 249] on link "CONSUMPTION" at bounding box center [682, 248] width 75 height 13
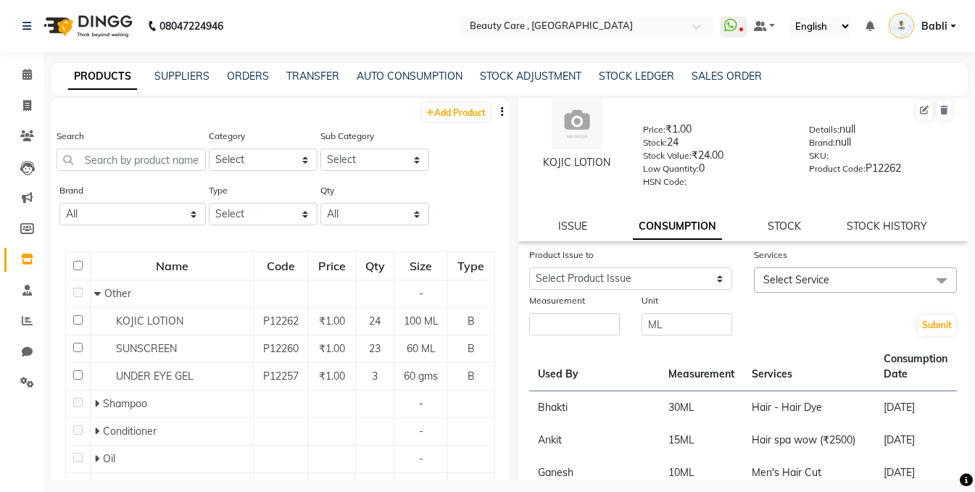
scroll to position [28, 0]
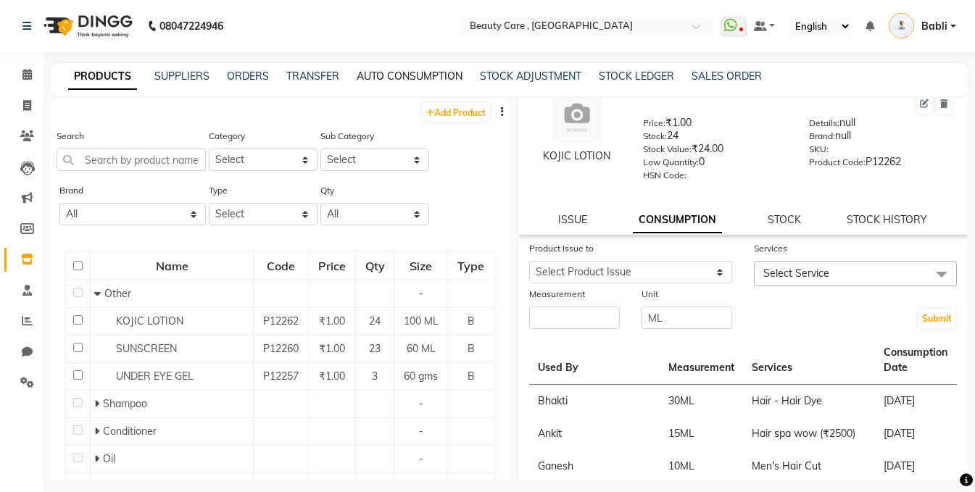
click at [395, 73] on link "AUTO CONSUMPTION" at bounding box center [410, 76] width 106 height 13
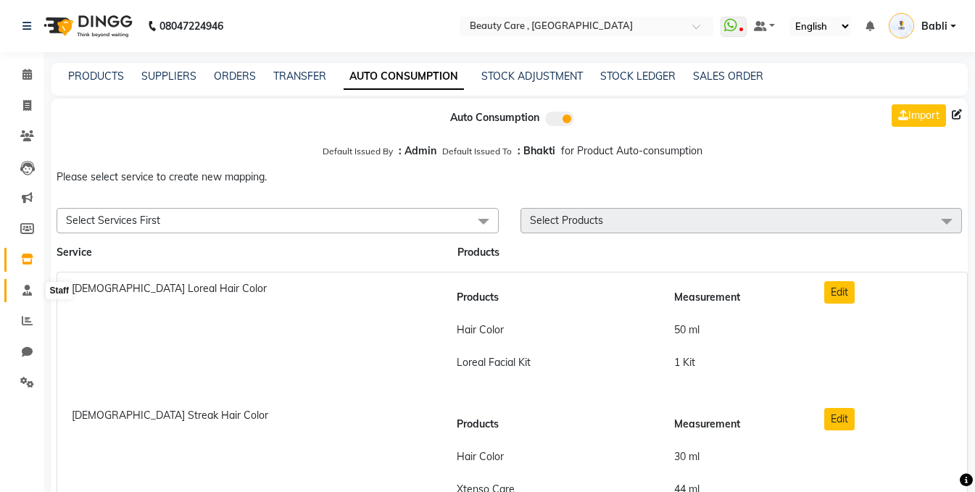
click at [25, 295] on icon at bounding box center [26, 290] width 9 height 11
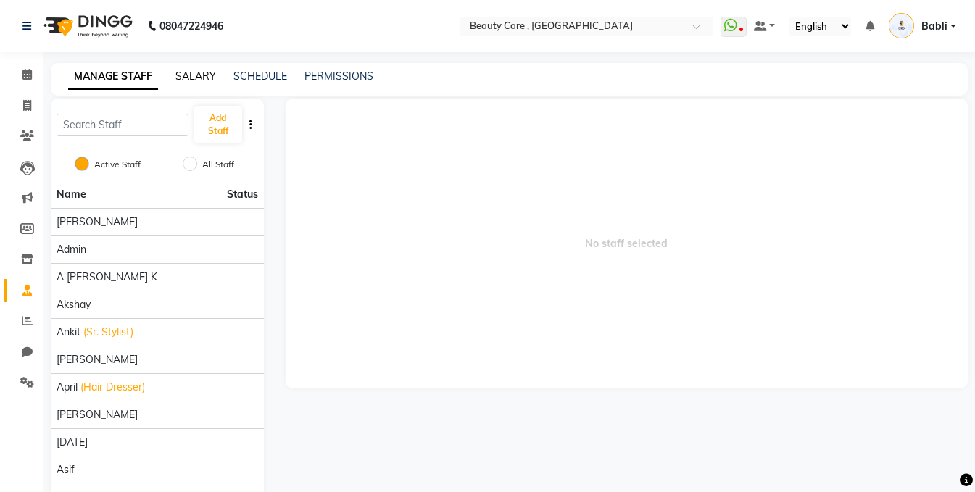
click at [192, 70] on link "SALARY" at bounding box center [196, 76] width 41 height 13
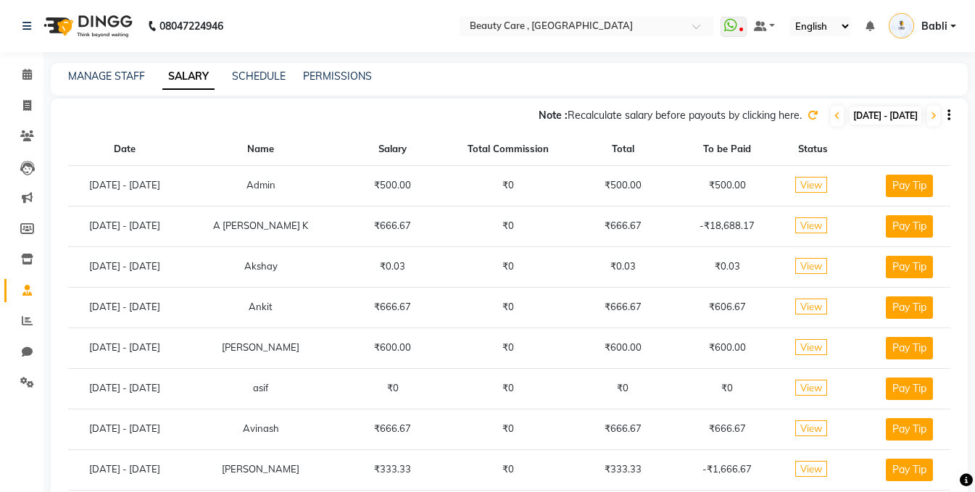
click at [822, 181] on span "View" at bounding box center [812, 185] width 32 height 16
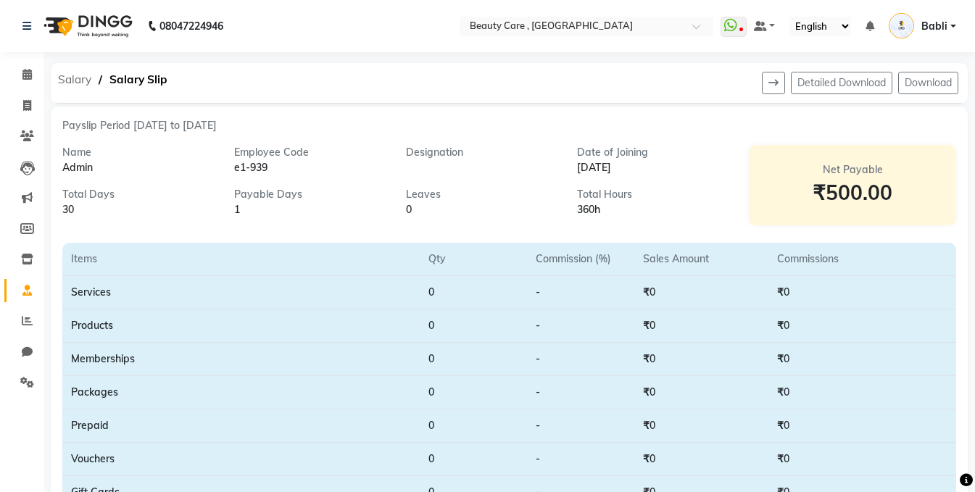
click at [60, 79] on span "Salary" at bounding box center [75, 80] width 48 height 26
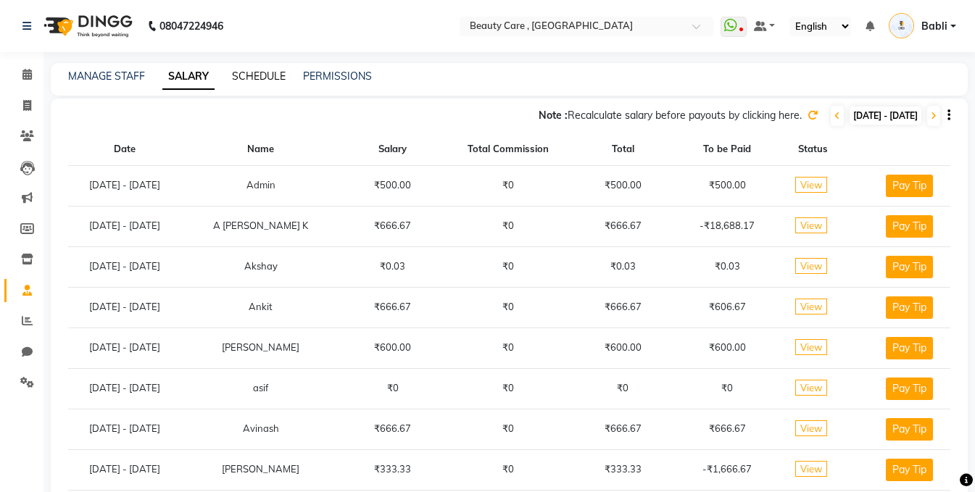
click at [252, 81] on link "SCHEDULE" at bounding box center [259, 76] width 54 height 13
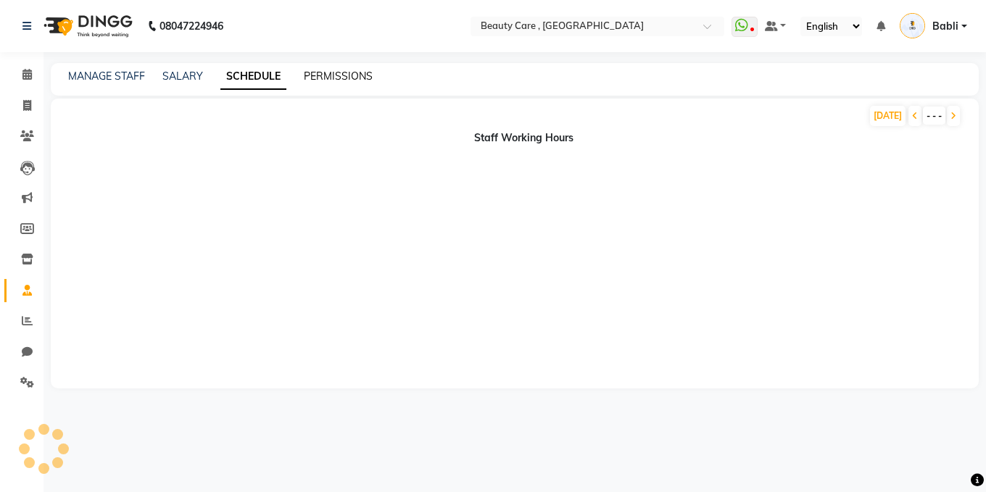
click at [325, 72] on link "PERMISSIONS" at bounding box center [338, 76] width 69 height 13
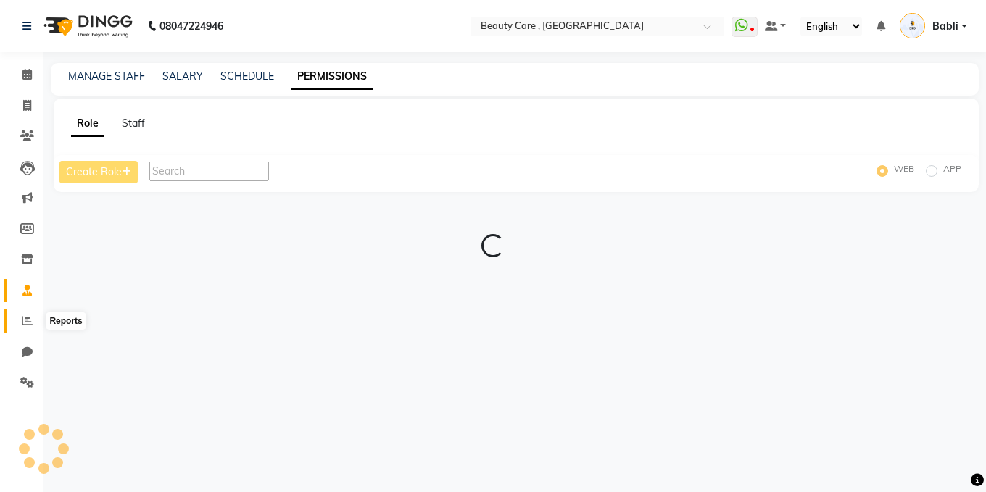
click at [25, 321] on icon at bounding box center [27, 320] width 11 height 11
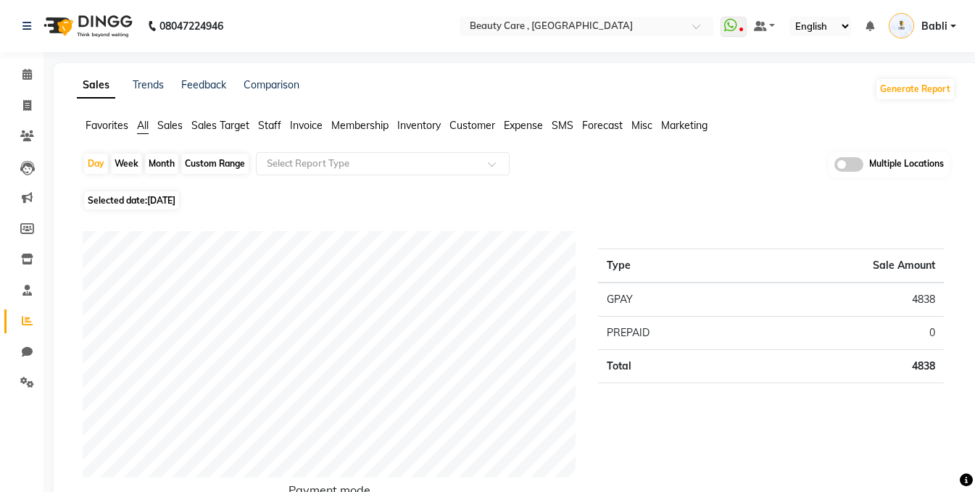
click at [234, 127] on span "Sales Target" at bounding box center [220, 125] width 58 height 13
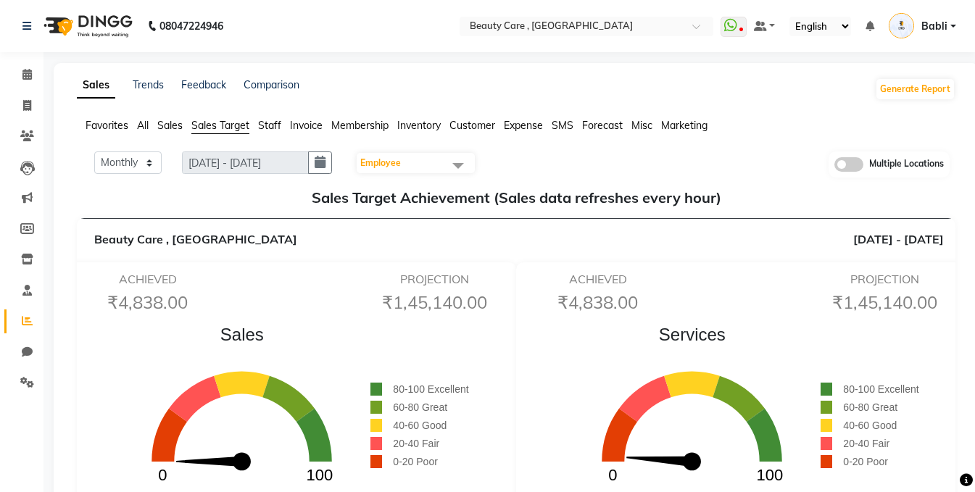
click at [274, 123] on span "Staff" at bounding box center [269, 125] width 23 height 13
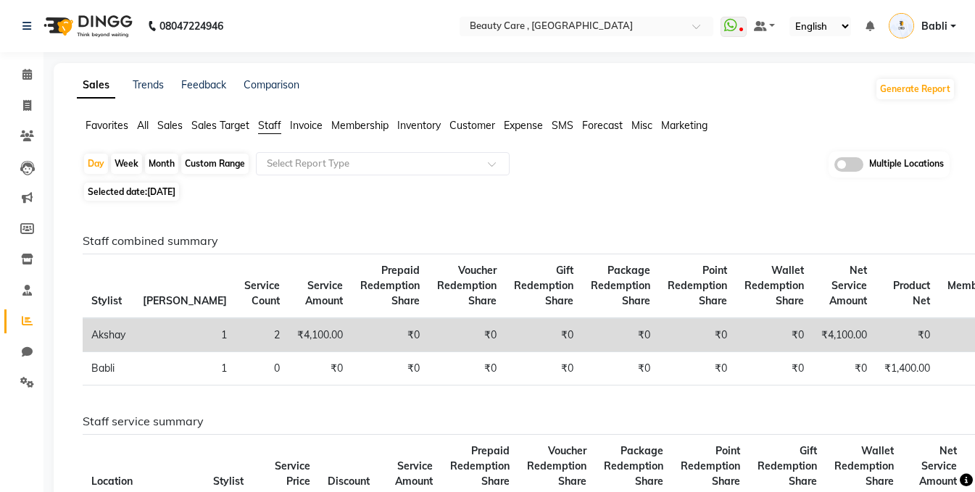
click at [307, 125] on span "Invoice" at bounding box center [306, 125] width 33 height 13
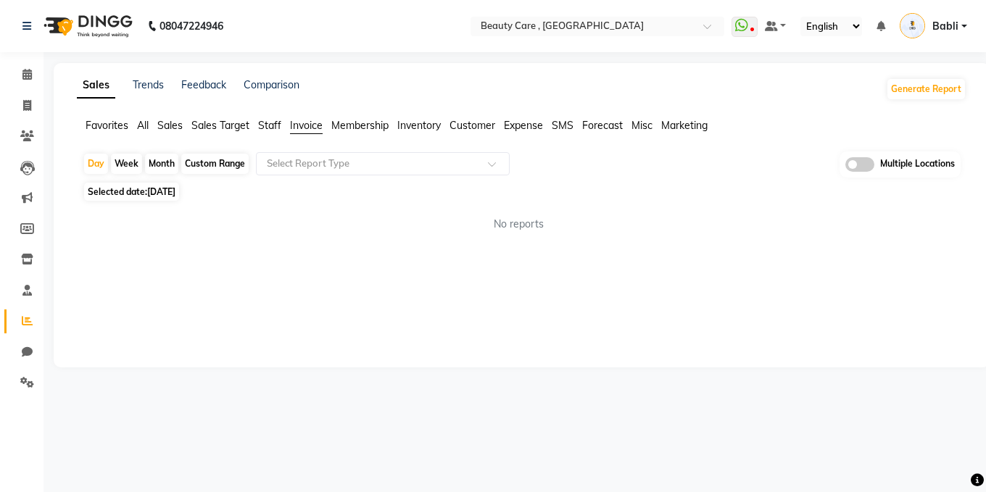
click at [352, 125] on span "Membership" at bounding box center [359, 125] width 57 height 13
click at [146, 81] on link "Trends" at bounding box center [148, 84] width 31 height 13
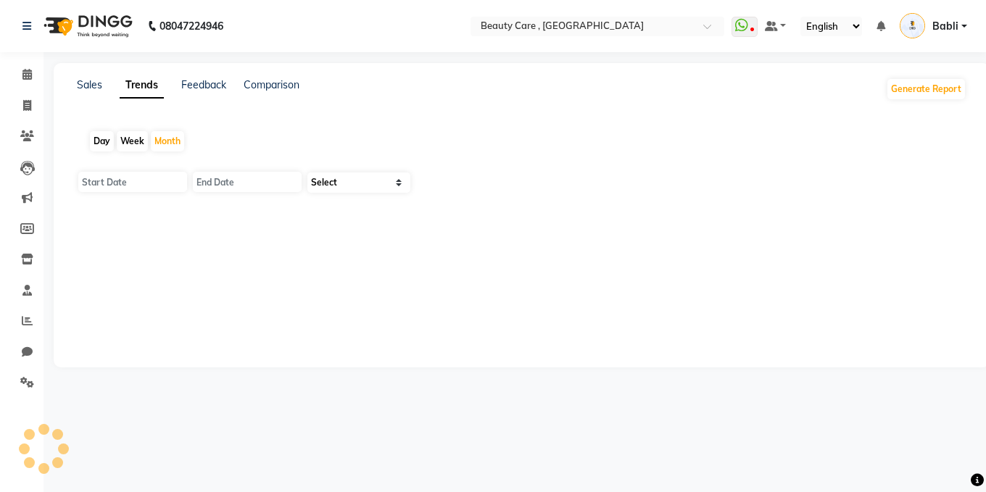
type input "[DATE]"
type input "30 September 2025"
select select "by_client"
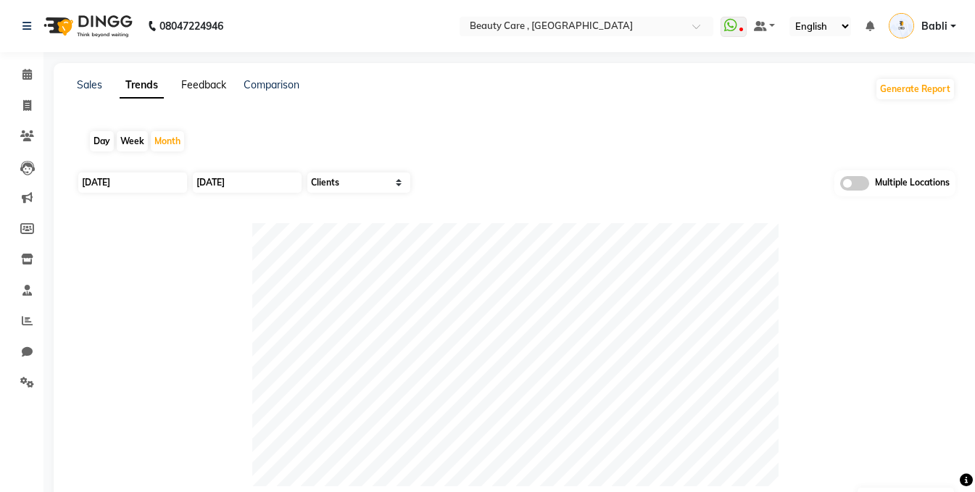
click at [191, 87] on link "Feedback" at bounding box center [203, 84] width 45 height 13
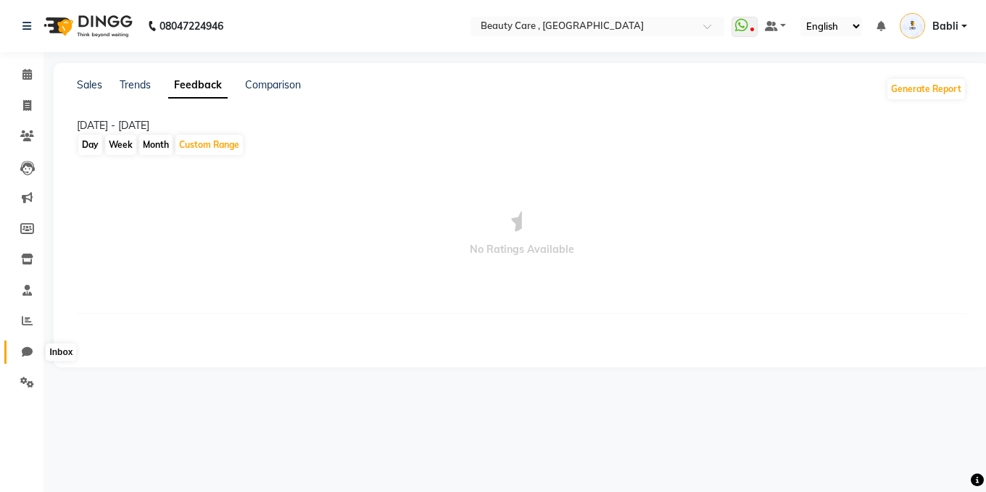
click at [27, 357] on icon at bounding box center [27, 352] width 11 height 11
select select "100"
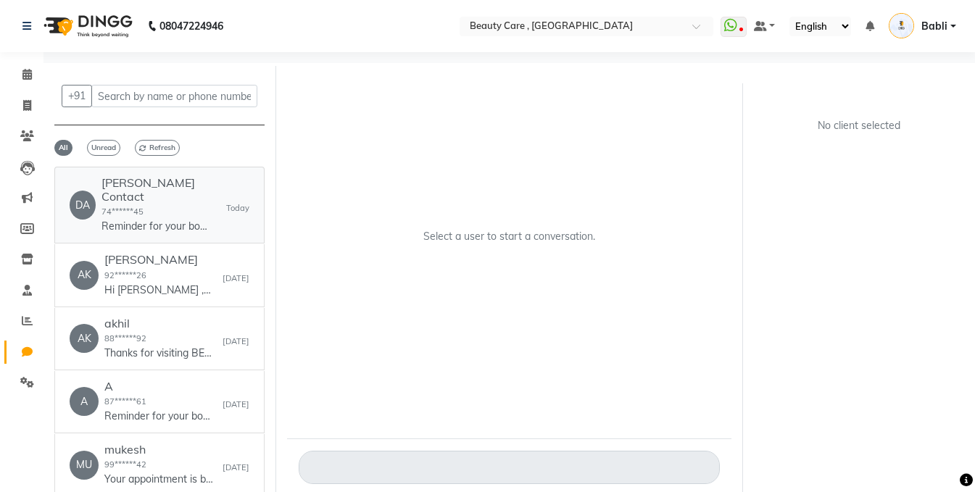
click at [139, 207] on small "74******45" at bounding box center [123, 212] width 42 height 10
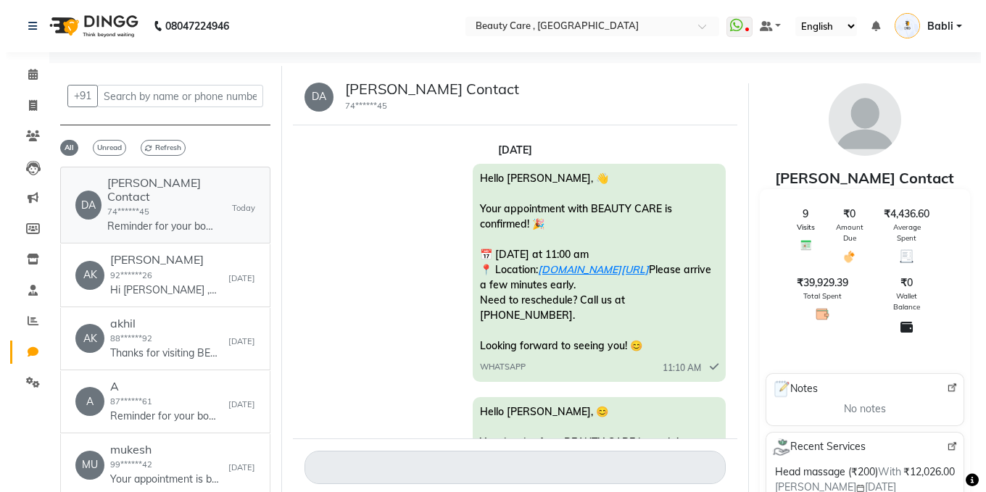
scroll to position [6510, 0]
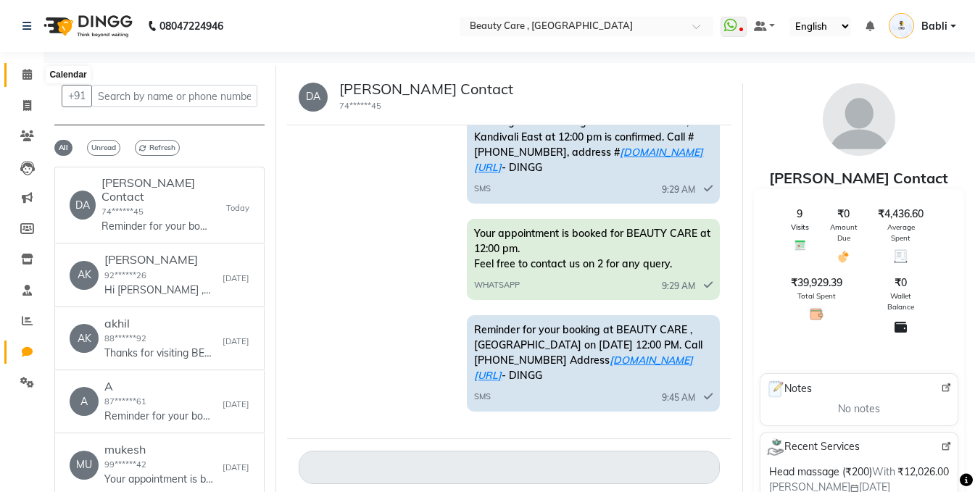
click at [30, 75] on icon at bounding box center [26, 74] width 9 height 11
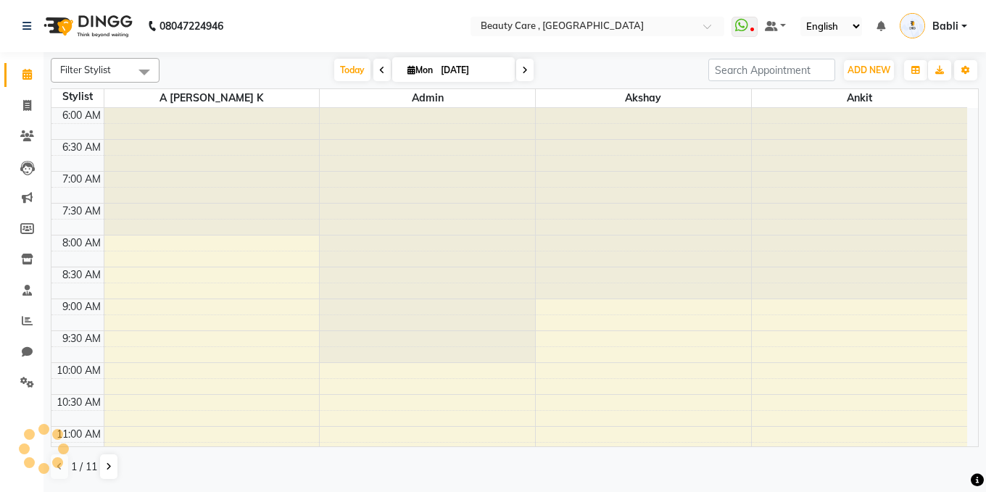
scroll to position [320, 0]
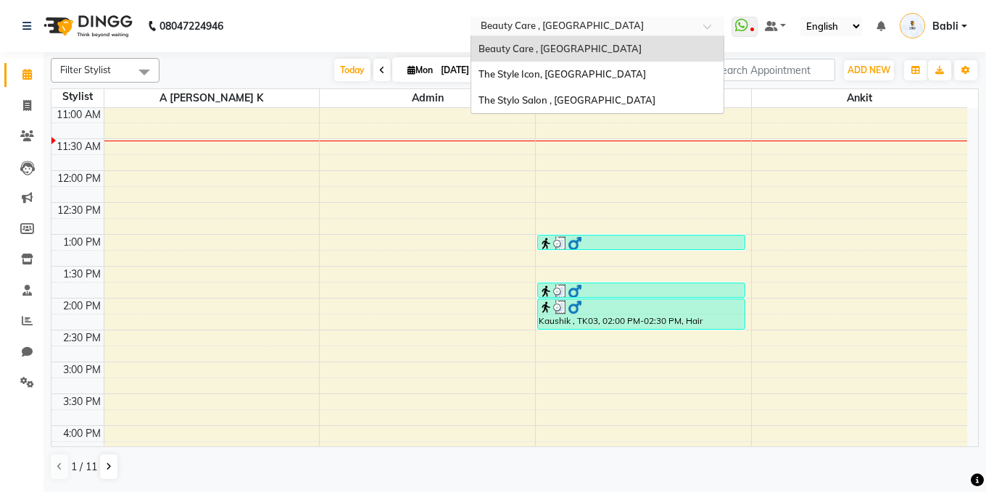
click at [532, 23] on input "text" at bounding box center [583, 27] width 210 height 15
click at [819, 26] on select "English ENGLISH Español العربية मराठी हिंदी ગુજરાતી தமிழ் 中文" at bounding box center [832, 27] width 62 height 20
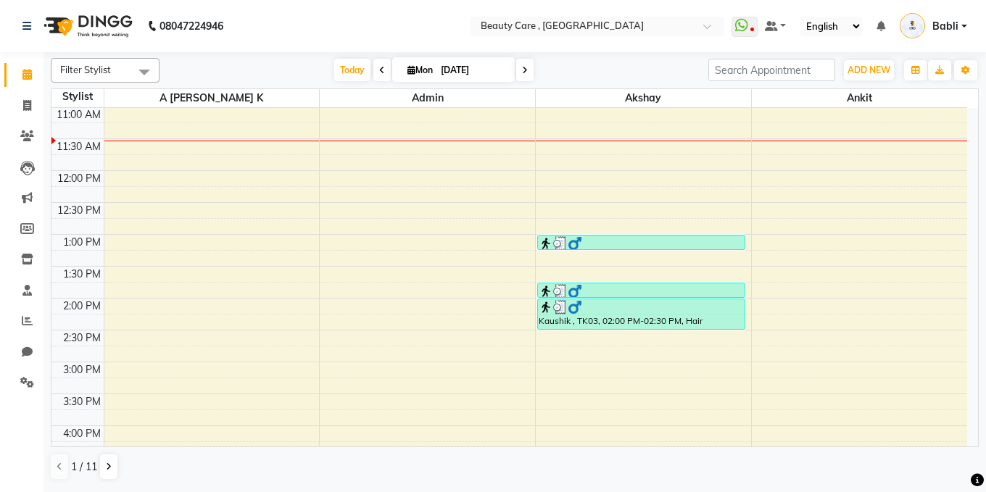
click at [888, 25] on ul "WhatsApp Status ✕ Status: Disconnected Most Recent Message: 14 August 2025 06:4…" at bounding box center [853, 27] width 243 height 24
click at [886, 26] on icon at bounding box center [881, 26] width 9 height 10
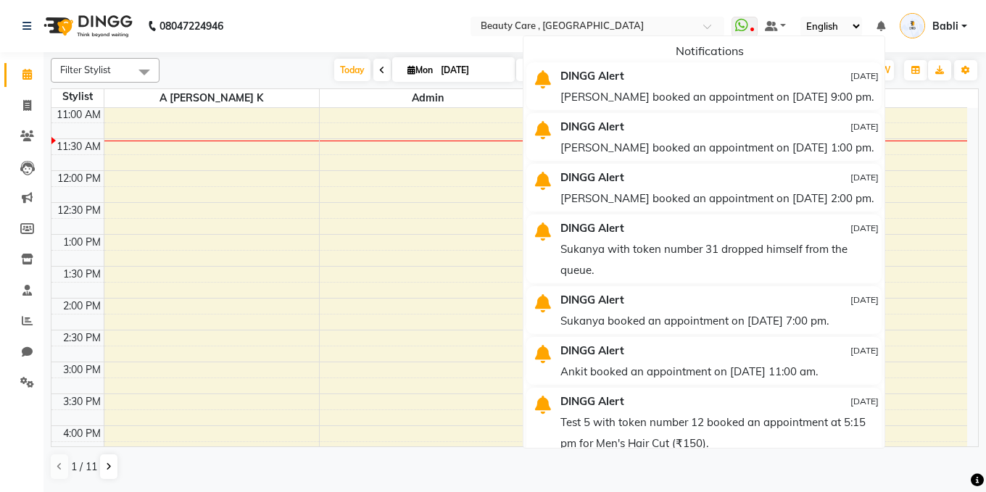
click at [954, 19] on span "Babli" at bounding box center [946, 26] width 26 height 15
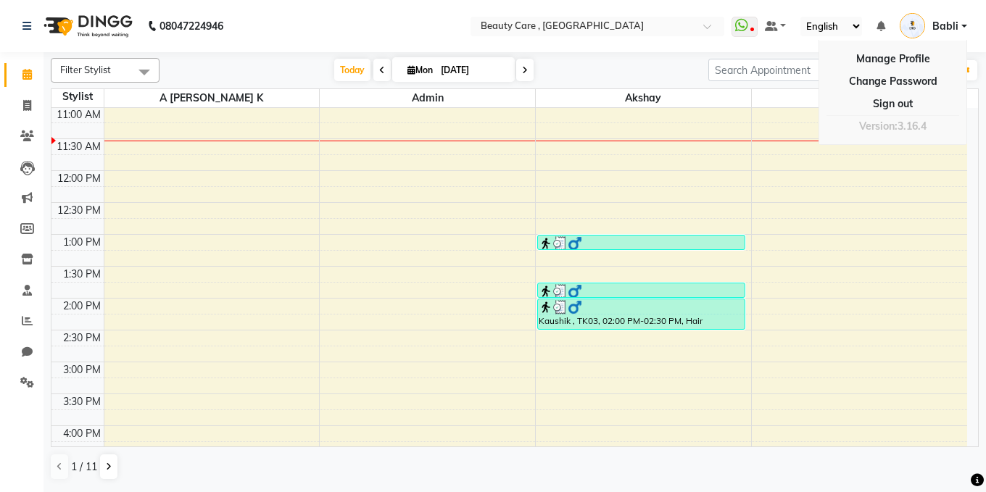
click at [738, 47] on nav "08047224946 Select Location × Beauty Care , Kandivali East WhatsApp Status ✕ St…" at bounding box center [493, 26] width 986 height 52
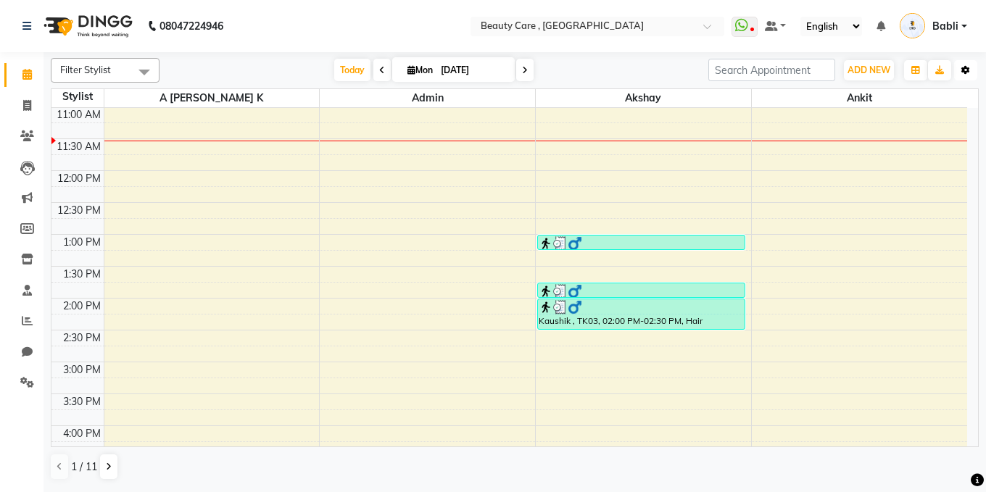
click at [969, 70] on icon "button" at bounding box center [966, 70] width 9 height 9
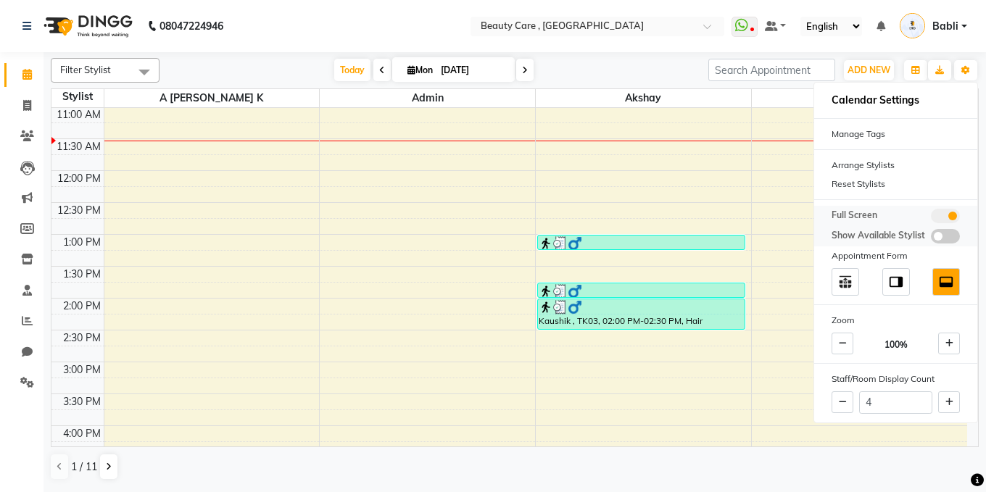
click at [932, 215] on span at bounding box center [945, 216] width 29 height 15
click at [931, 218] on input "checkbox" at bounding box center [931, 218] width 0 height 0
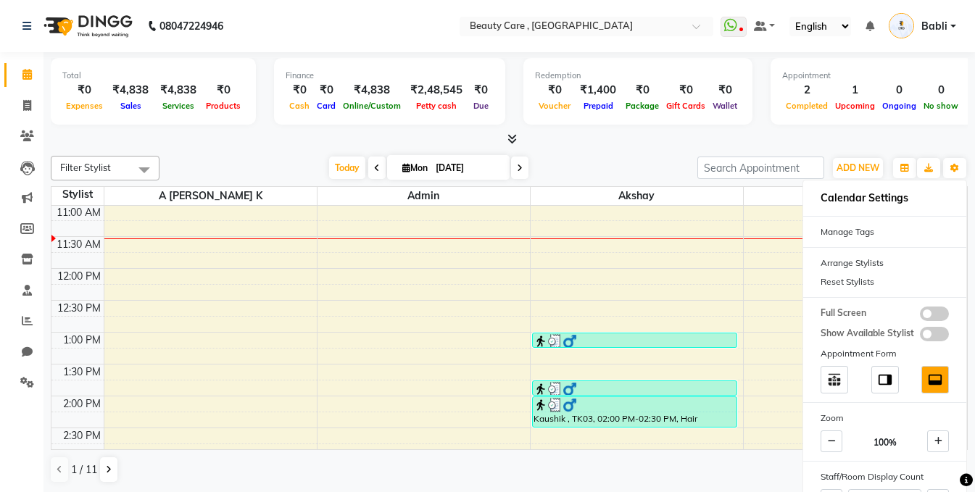
click at [511, 143] on icon at bounding box center [512, 138] width 9 height 11
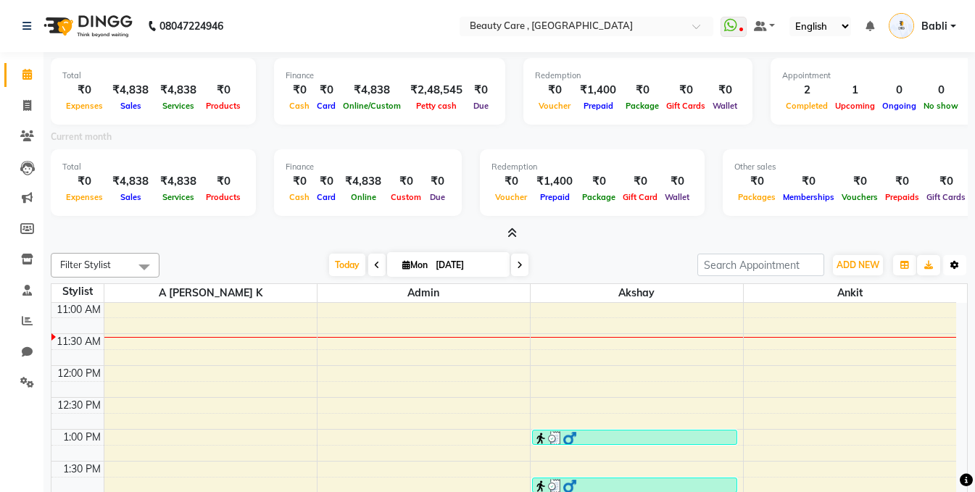
click at [954, 264] on icon "button" at bounding box center [955, 265] width 9 height 9
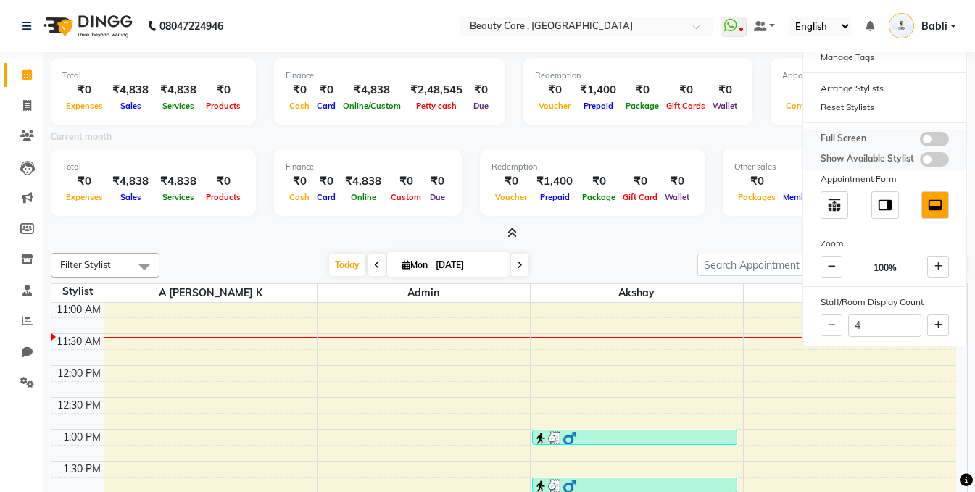
click at [939, 140] on span at bounding box center [934, 139] width 29 height 15
click at [920, 141] on input "checkbox" at bounding box center [920, 141] width 0 height 0
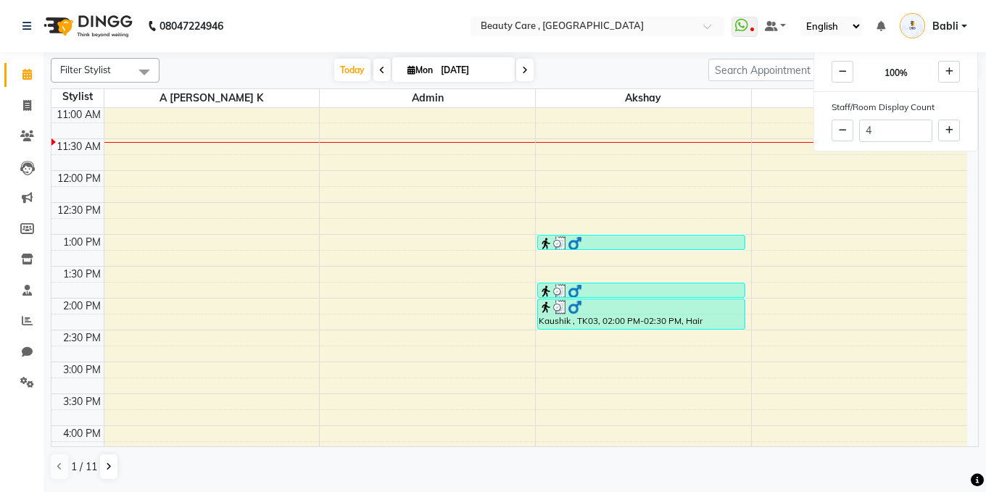
click at [135, 67] on span at bounding box center [144, 72] width 29 height 28
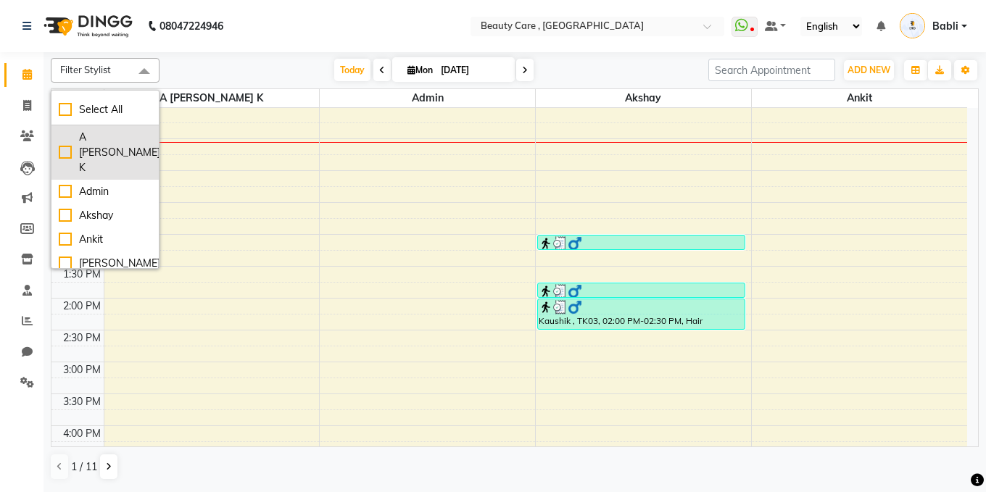
click at [69, 139] on div "A [PERSON_NAME] K" at bounding box center [105, 153] width 93 height 46
checkbox input "true"
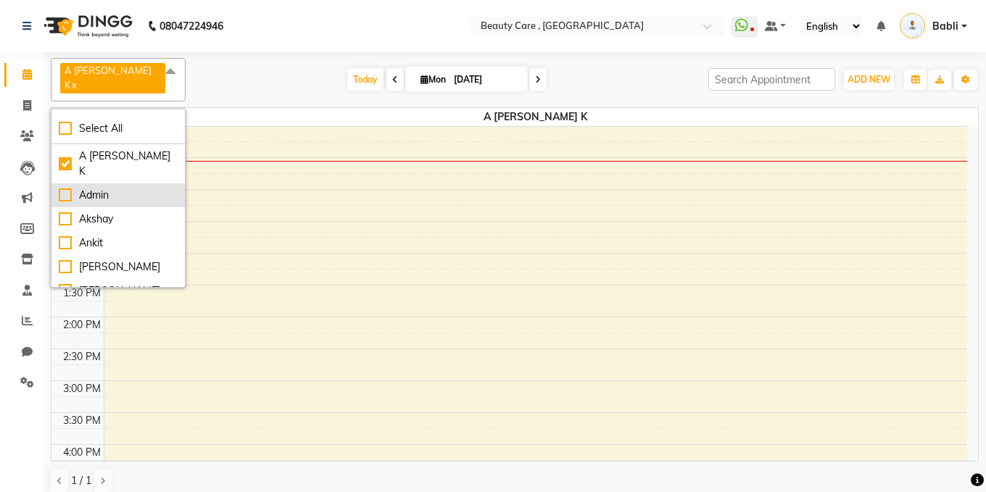
click at [66, 183] on li "Admin" at bounding box center [117, 195] width 133 height 24
checkbox input "true"
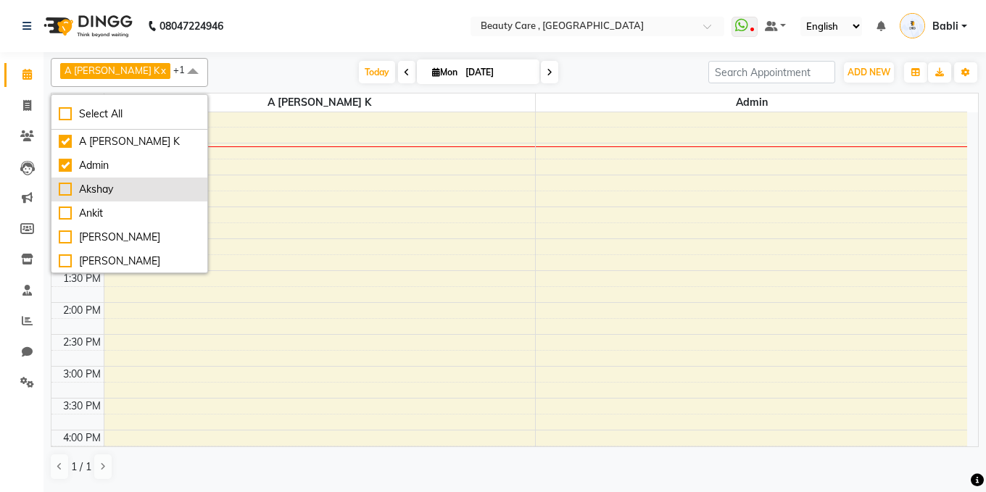
click at [62, 183] on div "Akshay" at bounding box center [129, 189] width 141 height 15
checkbox input "true"
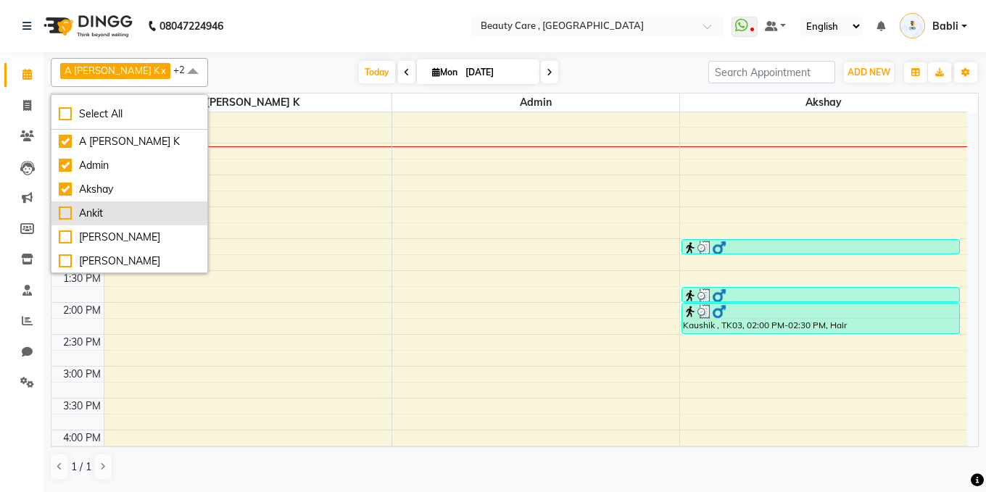
click at [62, 206] on div "Ankit" at bounding box center [129, 213] width 141 height 15
checkbox input "true"
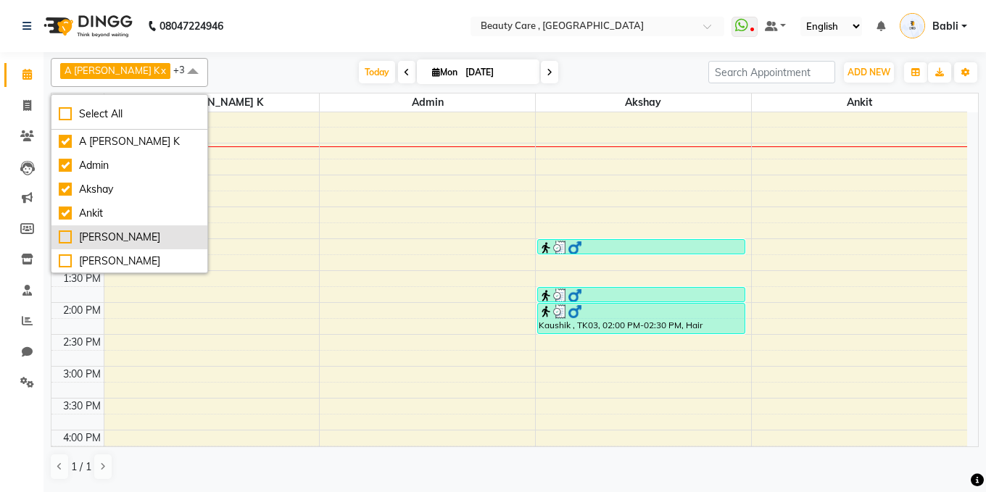
click at [67, 236] on div "[PERSON_NAME]" at bounding box center [129, 237] width 141 height 15
checkbox input "true"
click at [295, 76] on div "Today Mon 01 September 2025" at bounding box center [458, 73] width 486 height 22
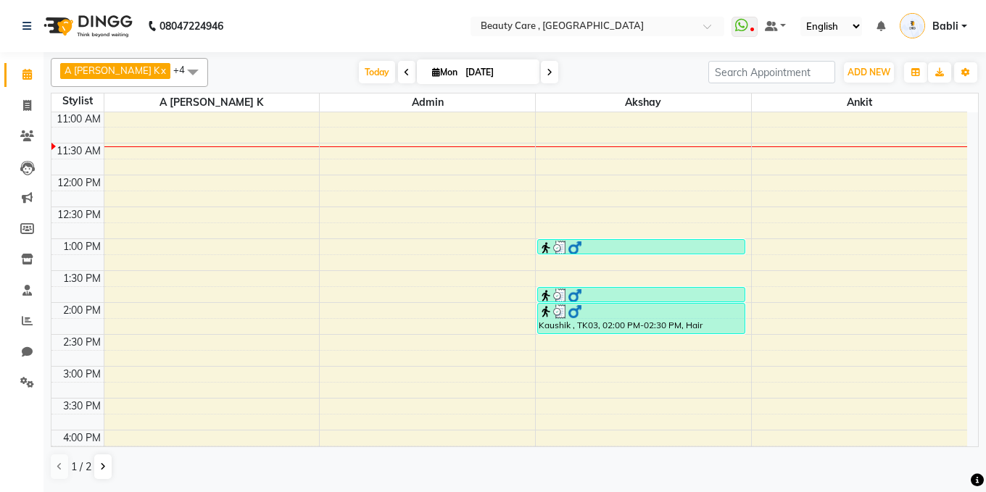
click at [144, 182] on div "6:00 AM 6:30 AM 7:00 AM 7:30 AM 8:00 AM 8:30 AM 9:00 AM 9:30 AM 10:00 AM 10:30 …" at bounding box center [509, 303] width 916 height 1020
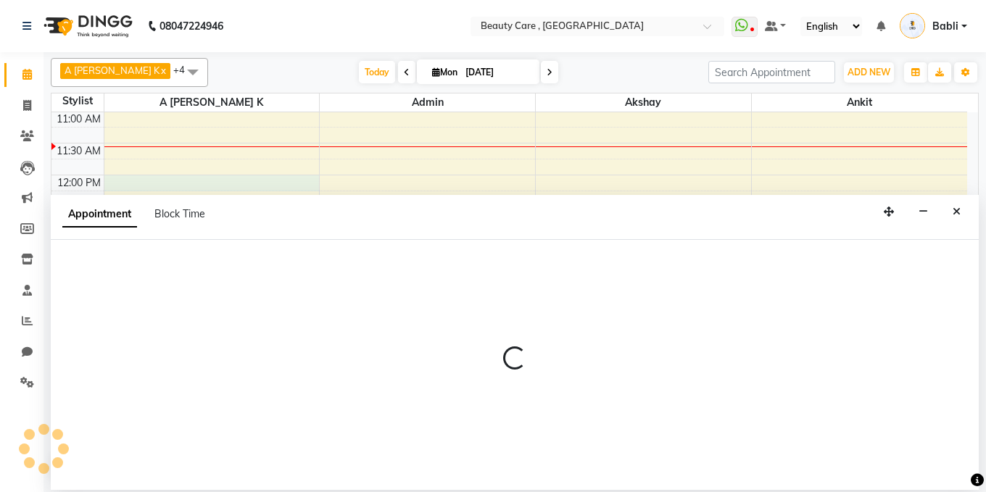
select select "1777"
select select "tentative"
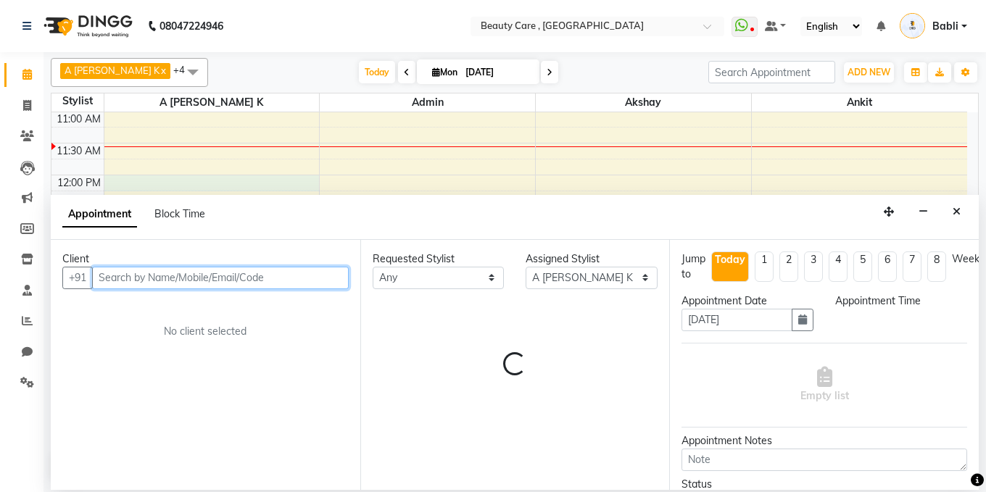
select select "720"
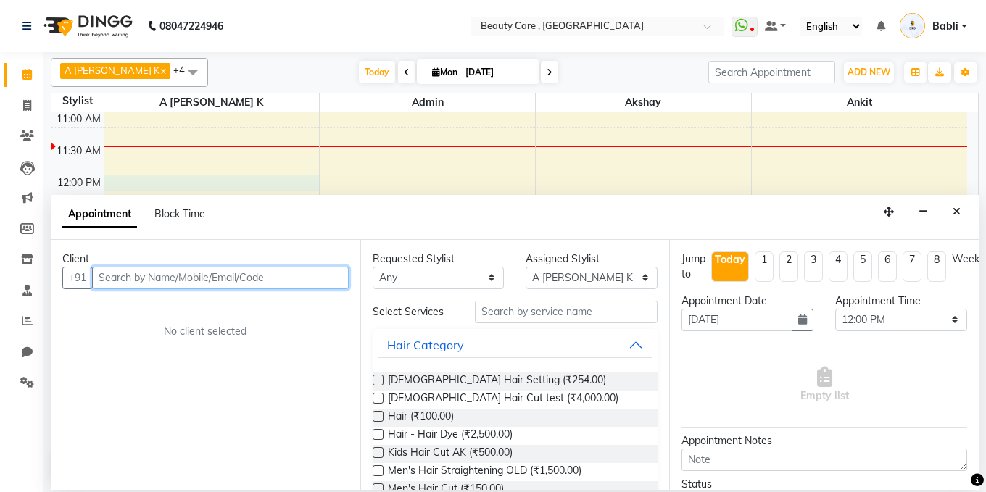
click at [141, 278] on input "text" at bounding box center [220, 278] width 257 height 22
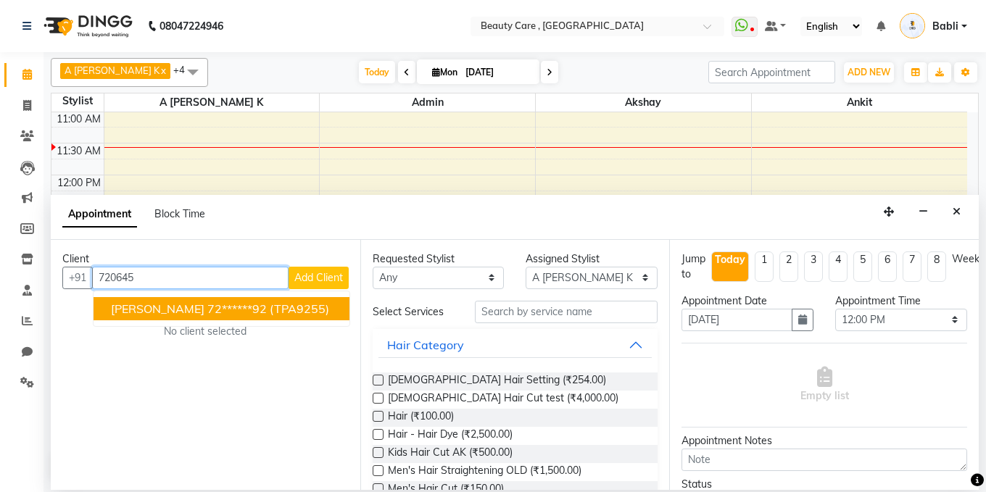
click at [156, 315] on span "Babli Kumari" at bounding box center [158, 309] width 94 height 15
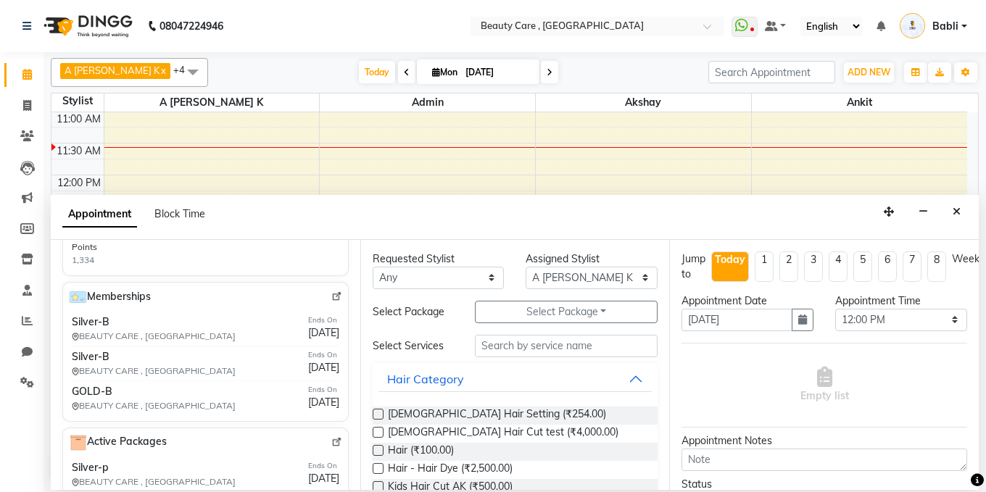
scroll to position [0, 0]
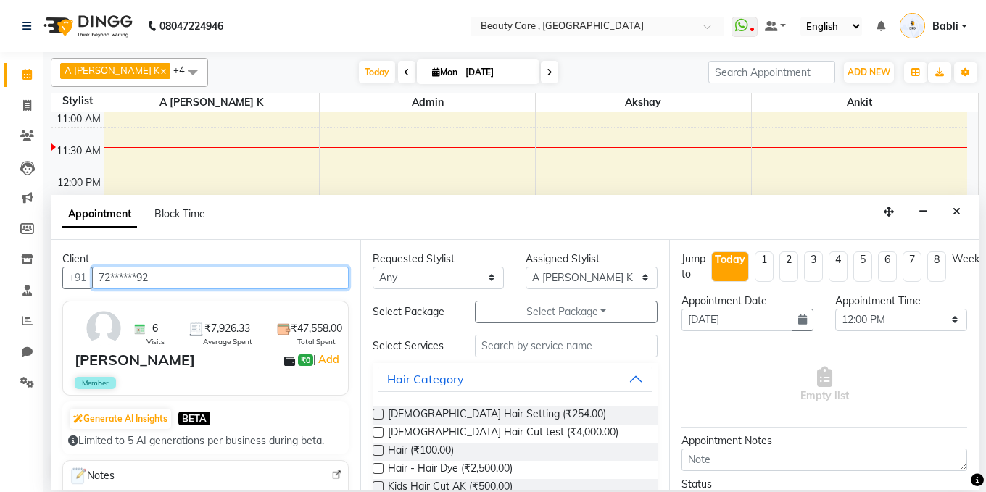
type input "72******92"
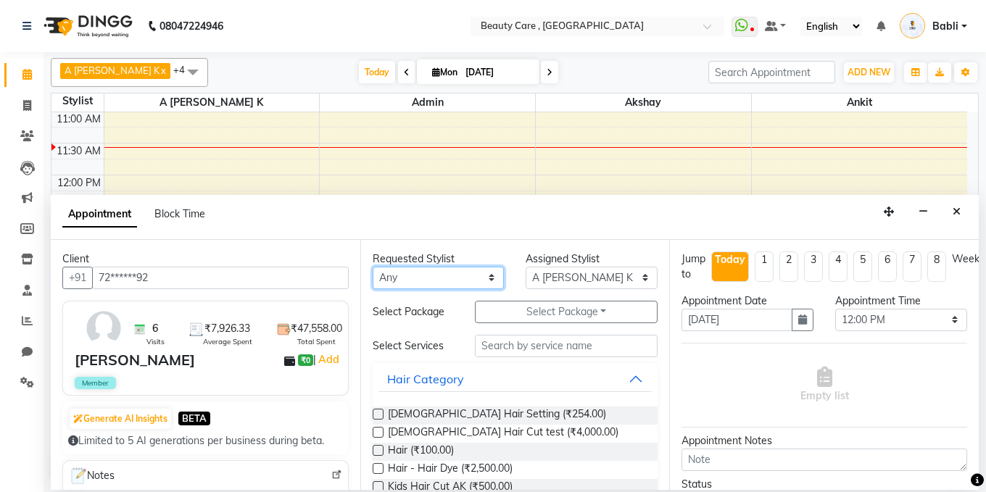
click at [419, 281] on select "Any Admin A Jagdish K Akshay Ankit Anuja April Arvind Ashvin asif Avinash J Bab…" at bounding box center [439, 278] width 132 height 22
select select "60558"
click at [373, 267] on select "Any Admin A Jagdish K Akshay Ankit Anuja April Arvind Ashvin asif Avinash J Bab…" at bounding box center [439, 278] width 132 height 22
select select "60558"
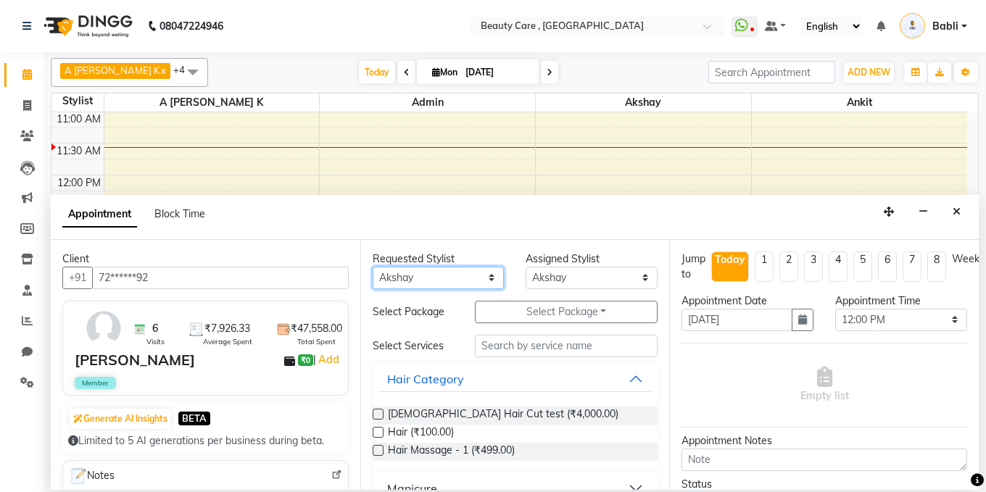
click at [436, 279] on select "Any Admin A Jagdish K Akshay Ankit Anuja April Arvind Ashvin asif Avinash J Bab…" at bounding box center [439, 278] width 132 height 22
select select "null"
click at [373, 267] on select "Any Admin A Jagdish K Akshay Ankit Anuja April Arvind Ashvin asif Avinash J Bab…" at bounding box center [439, 278] width 132 height 22
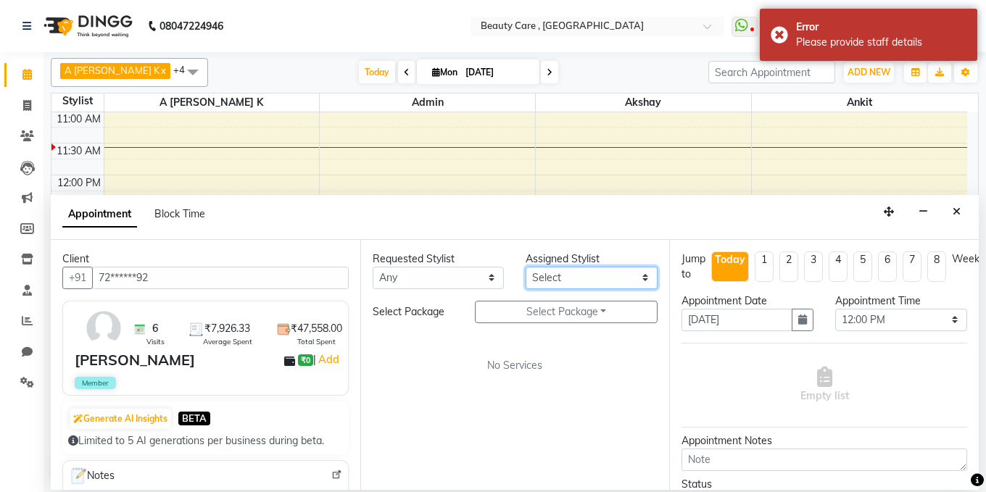
click at [561, 276] on select "Select Admin A Jagdish K Akshay Ankit Anuja April Arvind Ashvin asif Avinash J …" at bounding box center [592, 278] width 132 height 22
select select "89486"
click at [526, 267] on select "Select Admin A Jagdish K Akshay Ankit Anuja April Arvind Ashvin asif Avinash J …" at bounding box center [592, 278] width 132 height 22
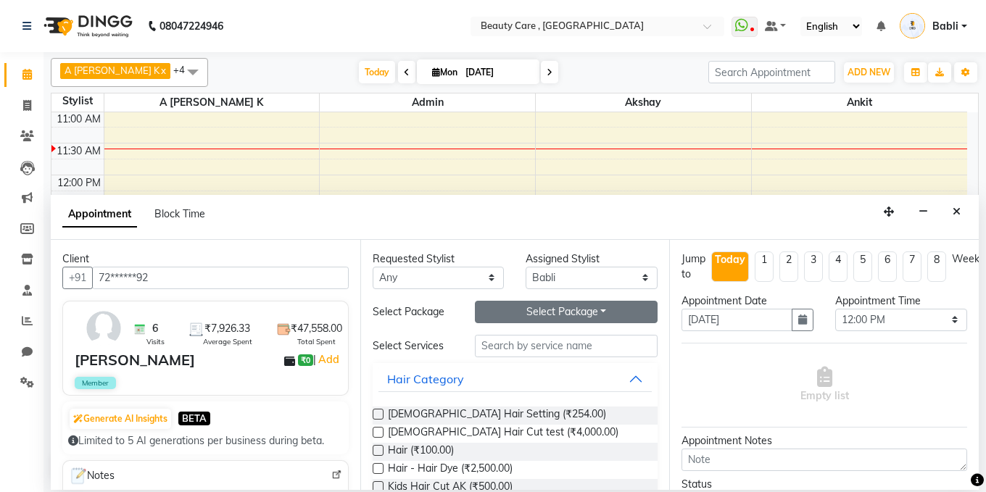
click at [521, 313] on button "Select Package Toggle Dropdown" at bounding box center [566, 312] width 183 height 22
click at [363, 345] on div "Select Services" at bounding box center [413, 346] width 102 height 15
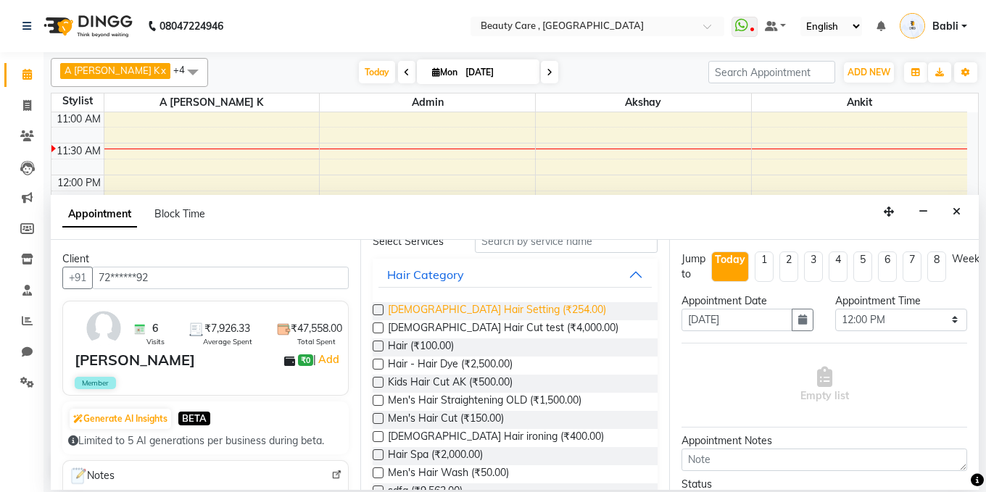
scroll to position [113, 0]
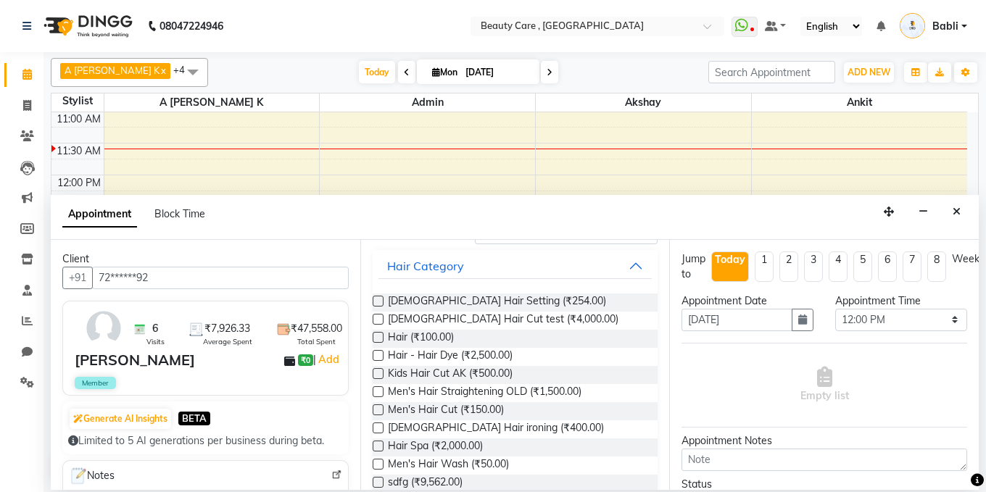
click at [376, 321] on label at bounding box center [378, 319] width 11 height 11
click at [376, 321] on input "checkbox" at bounding box center [377, 320] width 9 height 9
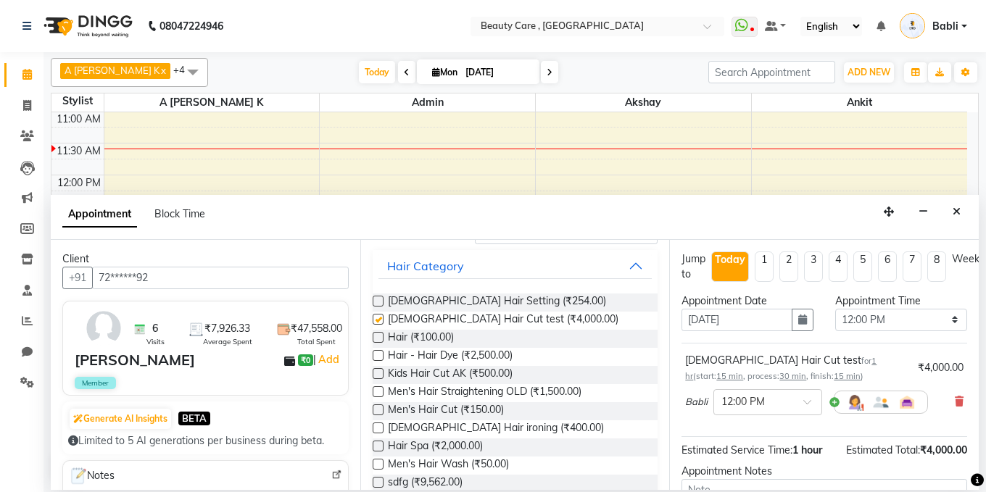
checkbox input "false"
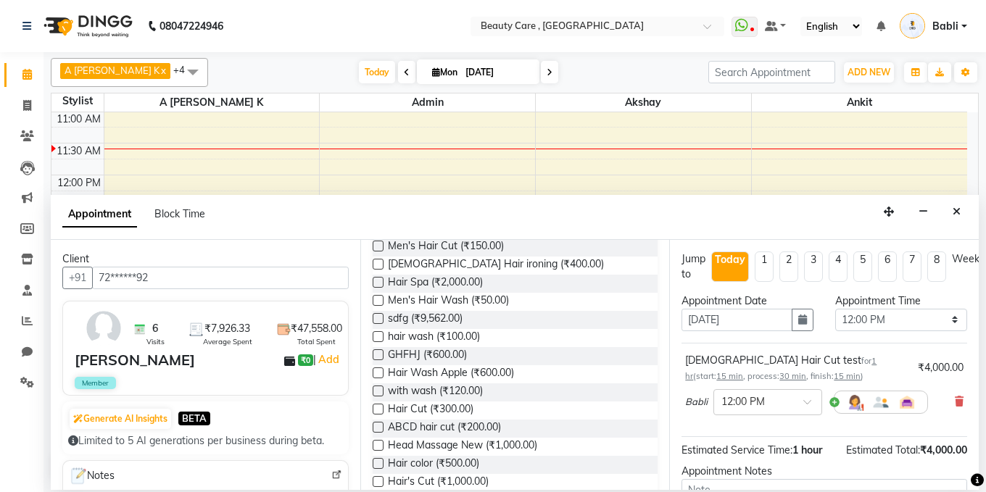
scroll to position [282, 0]
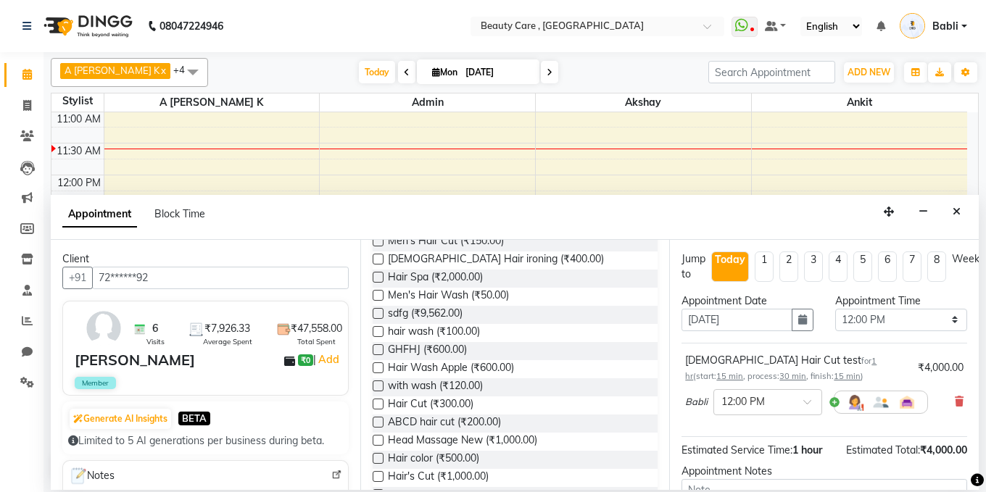
click at [379, 370] on label at bounding box center [378, 368] width 11 height 11
click at [379, 370] on input "checkbox" at bounding box center [377, 369] width 9 height 9
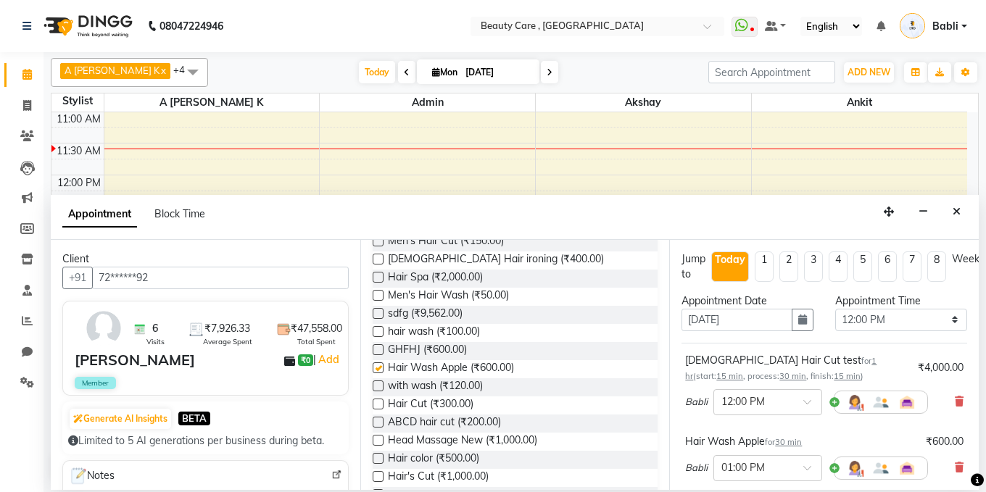
checkbox input "false"
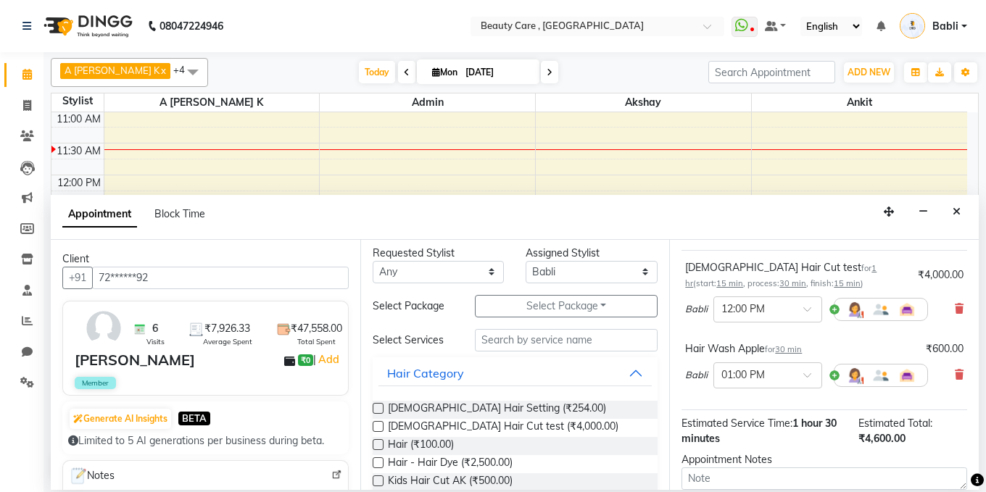
scroll to position [96, 0]
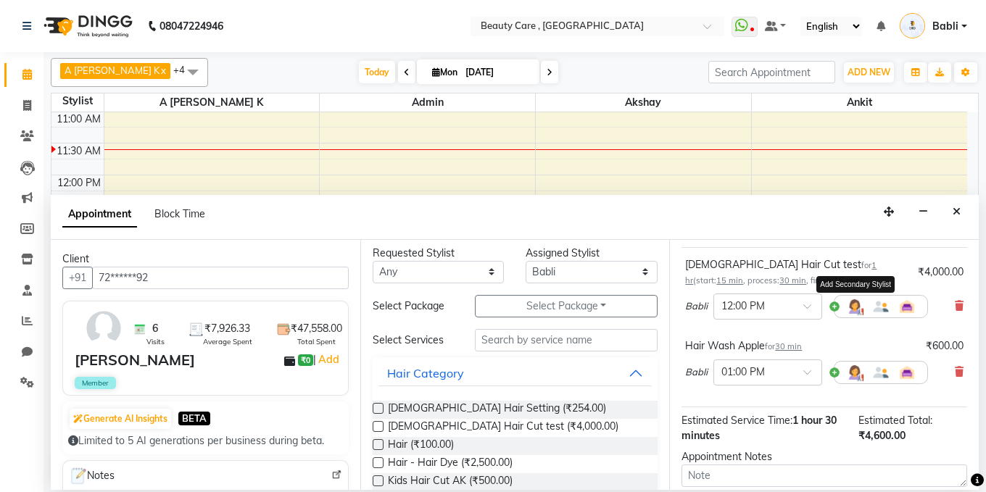
click at [859, 310] on img at bounding box center [854, 306] width 17 height 17
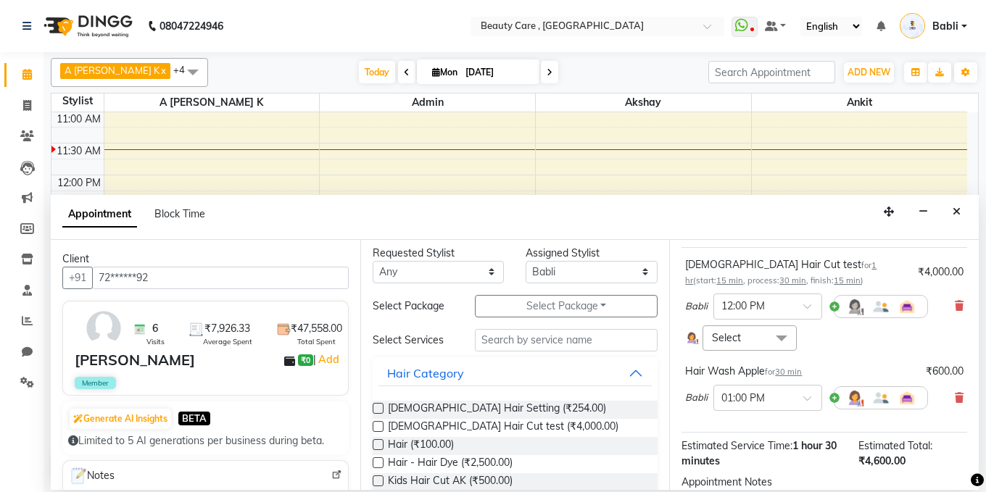
click at [748, 336] on span "Select" at bounding box center [750, 338] width 94 height 25
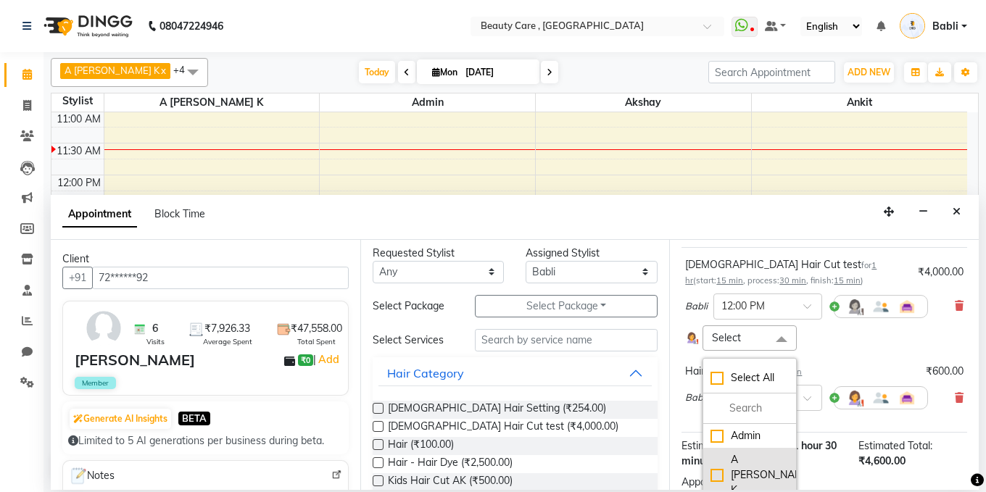
click at [740, 466] on div "A [PERSON_NAME] K" at bounding box center [750, 476] width 78 height 46
checkbox input "true"
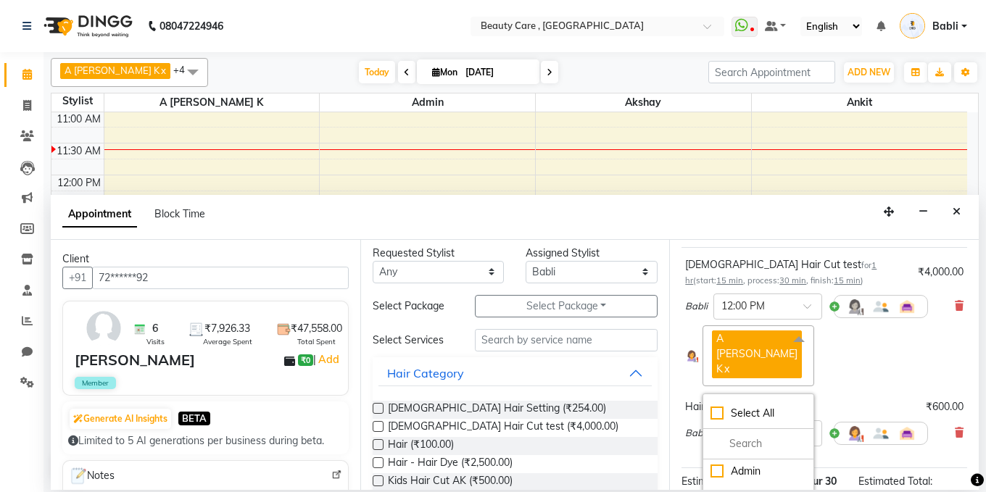
click at [841, 350] on div "A Jagdish K x Select All Admin A Jagdish K Akshay Ankit Anuja April Arvind Ashv…" at bounding box center [824, 356] width 278 height 61
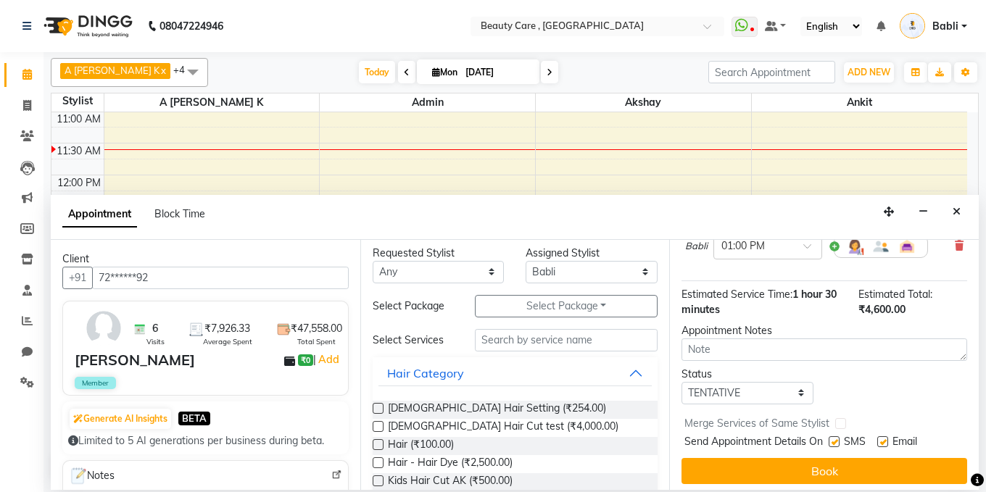
scroll to position [284, 0]
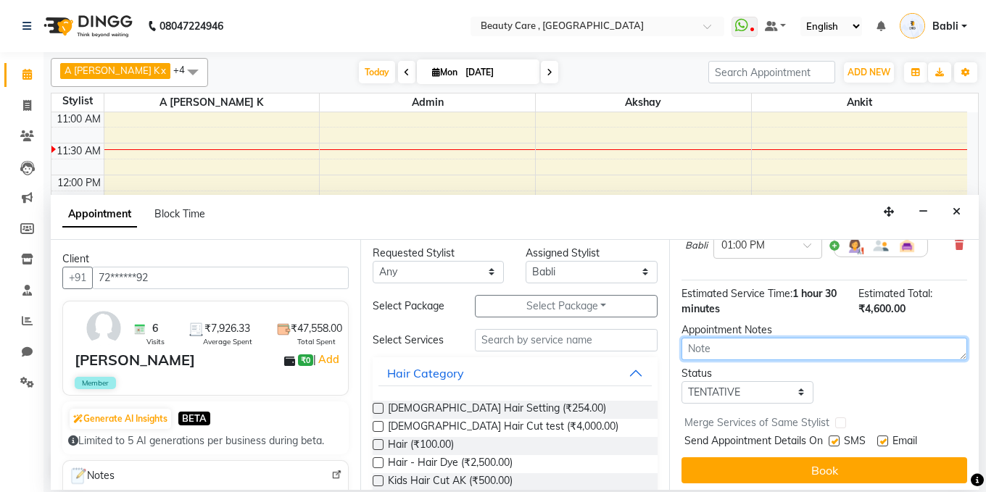
click at [750, 339] on textarea at bounding box center [825, 349] width 286 height 22
type textarea "dandruff"
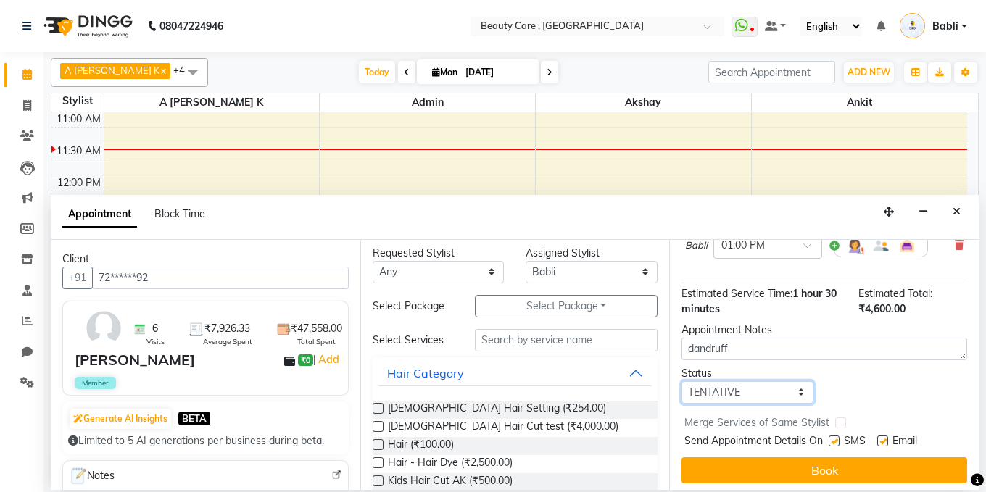
click at [768, 381] on select "Select TENTATIVE CONFIRM CHECK-IN UPCOMING" at bounding box center [748, 392] width 132 height 22
select select "confirm booking"
click at [682, 381] on select "Select TENTATIVE CONFIRM CHECK-IN UPCOMING" at bounding box center [748, 392] width 132 height 22
click at [724, 381] on select "Select TENTATIVE CONFIRM CHECK-IN UPCOMING" at bounding box center [748, 392] width 132 height 22
click at [682, 381] on select "Select TENTATIVE CONFIRM CHECK-IN UPCOMING" at bounding box center [748, 392] width 132 height 22
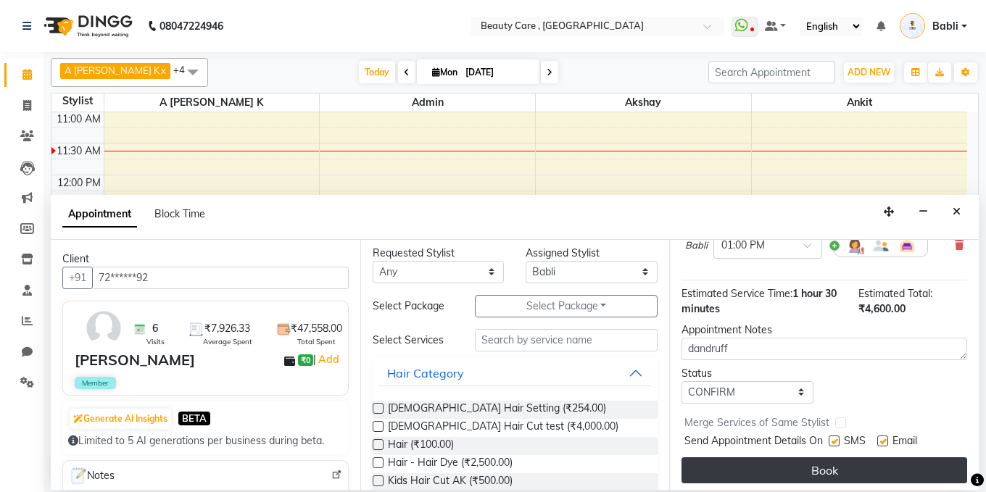
click at [833, 458] on button "Book" at bounding box center [825, 471] width 286 height 26
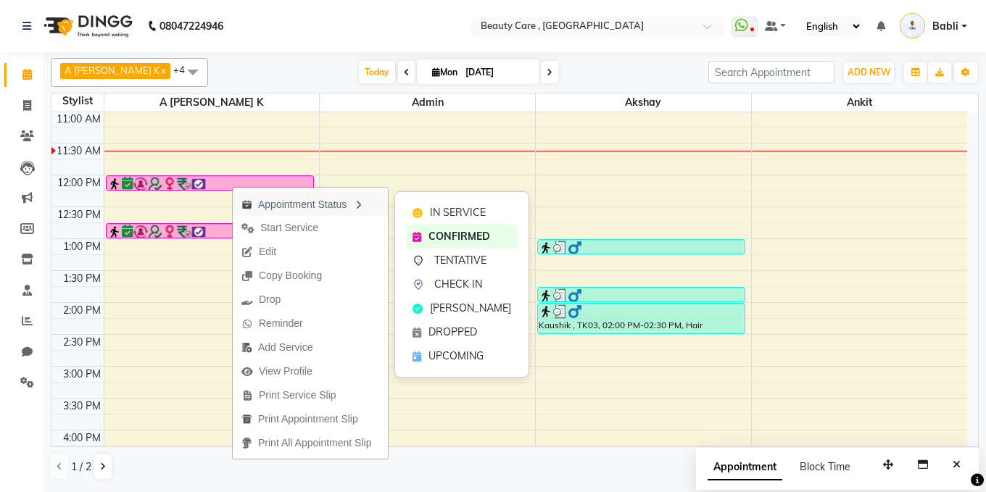
click at [264, 202] on div "Appointment Status" at bounding box center [310, 203] width 155 height 25
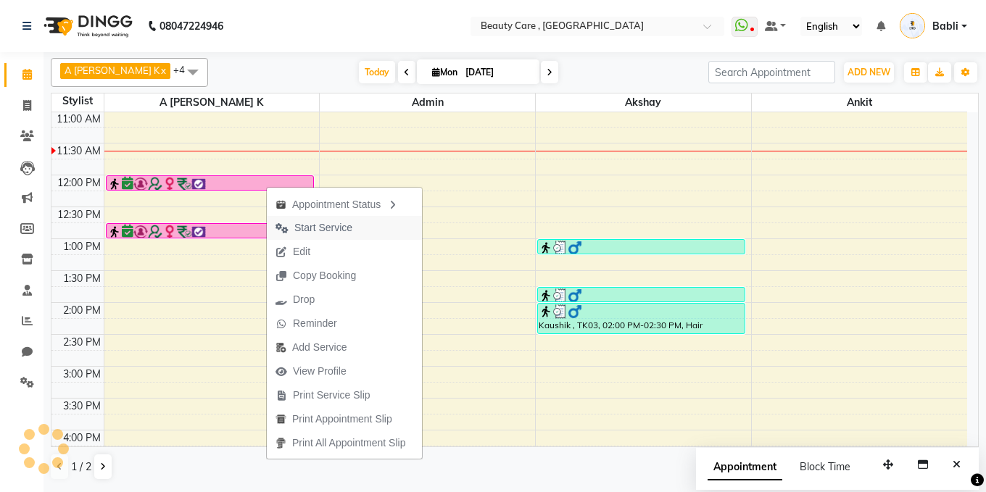
click at [300, 226] on span "Start Service" at bounding box center [323, 227] width 58 height 15
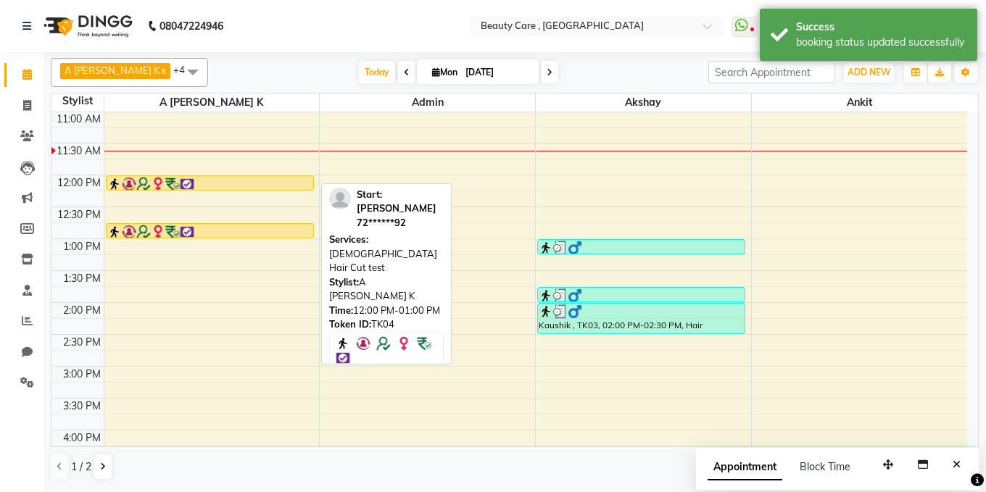
click at [284, 182] on div at bounding box center [209, 184] width 205 height 15
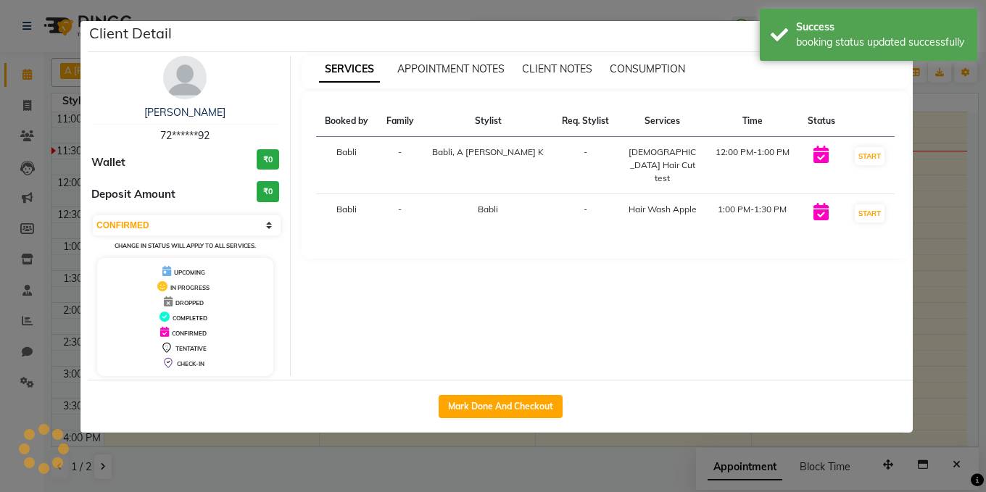
select select "select"
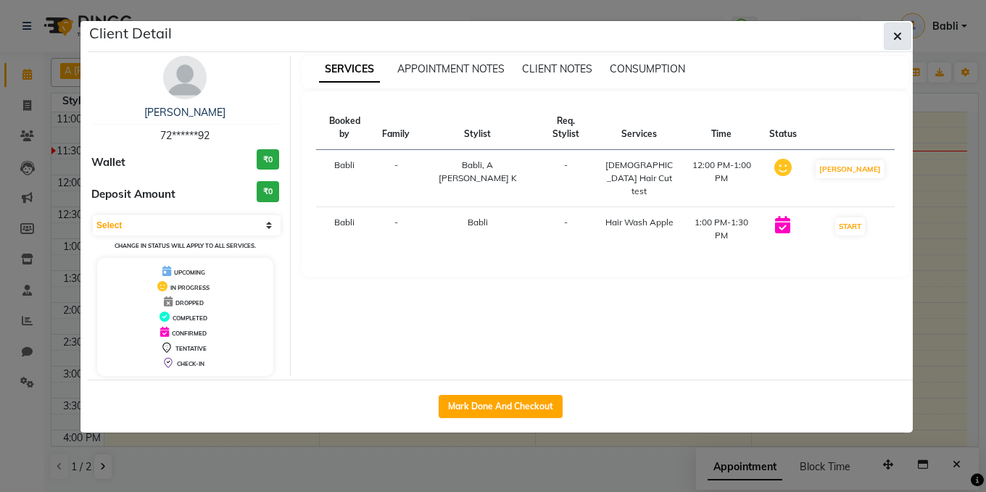
click at [896, 37] on icon "button" at bounding box center [897, 36] width 9 height 12
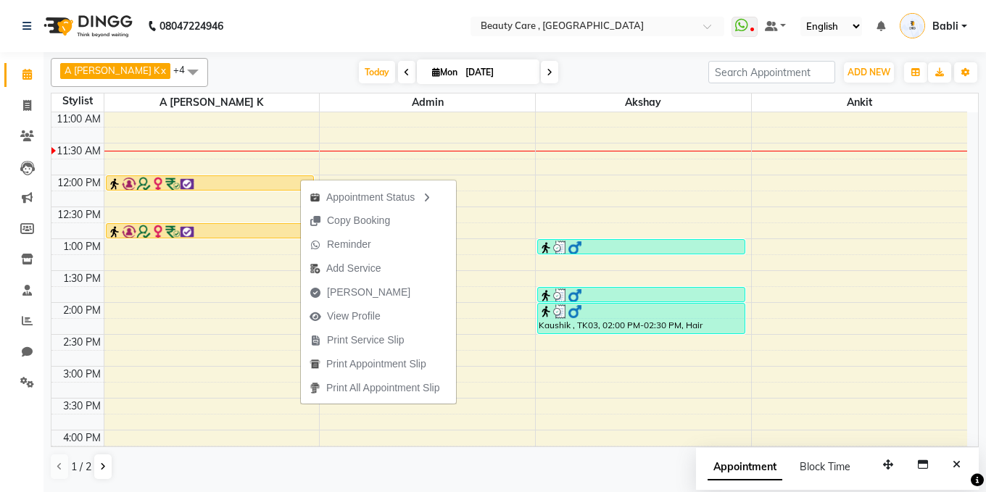
click at [20, 22] on div "08047224946" at bounding box center [123, 26] width 223 height 41
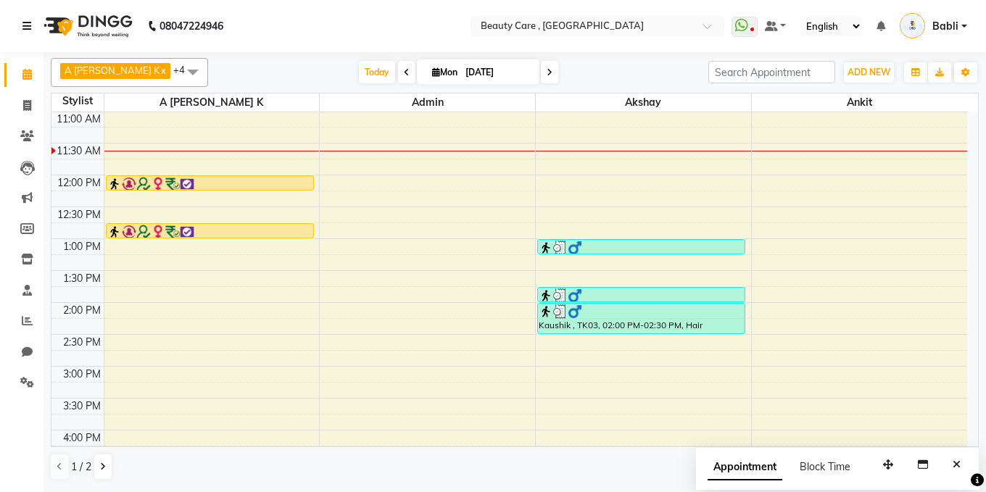
click at [26, 25] on icon at bounding box center [26, 26] width 9 height 10
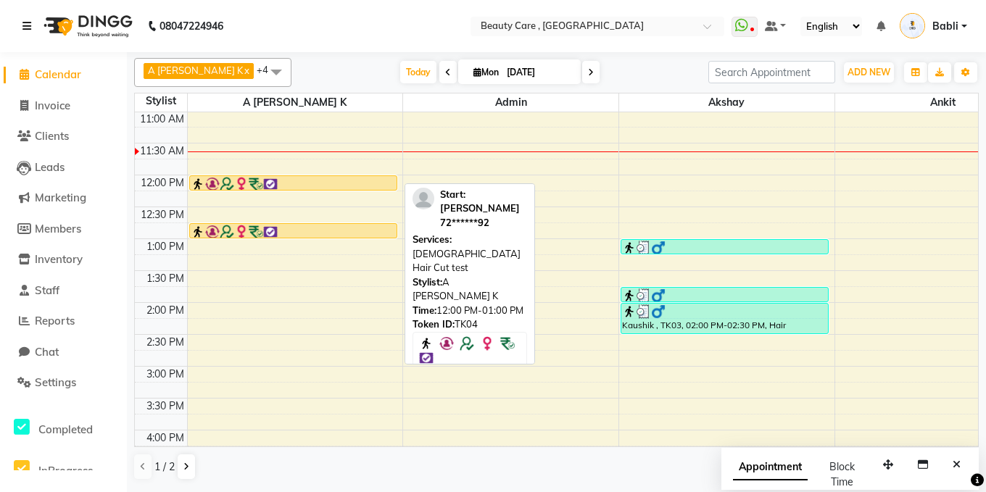
click at [242, 179] on img at bounding box center [241, 184] width 15 height 15
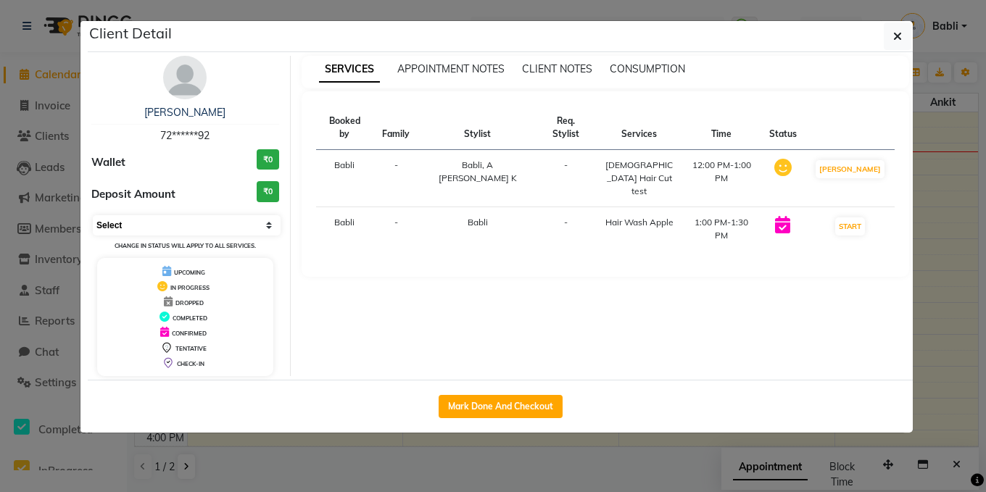
click at [178, 228] on select "Select IN SERVICE CONFIRMED TENTATIVE CHECK IN MARK DONE DROPPED UPCOMING" at bounding box center [187, 225] width 188 height 20
select select "6"
click at [93, 215] on select "Select IN SERVICE CONFIRMED TENTATIVE CHECK IN MARK DONE DROPPED UPCOMING" at bounding box center [187, 225] width 188 height 20
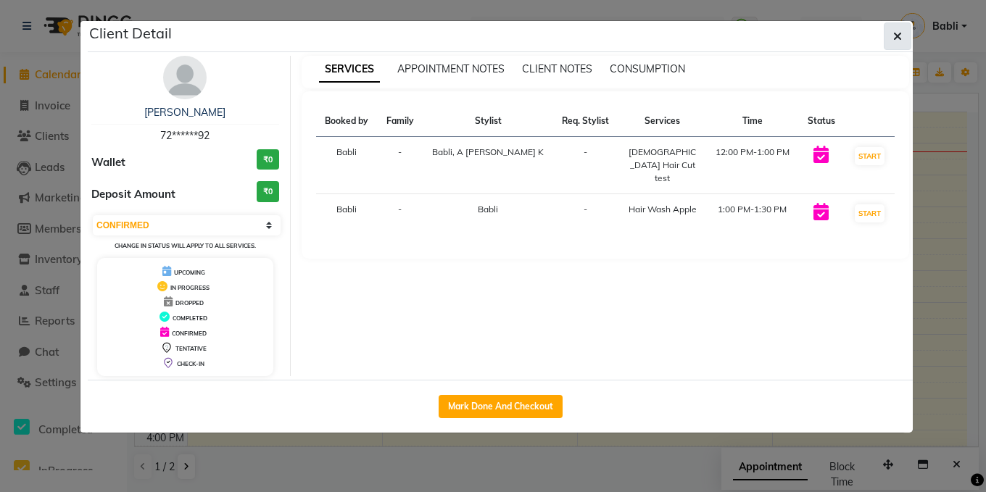
click at [907, 31] on button "button" at bounding box center [898, 36] width 28 height 28
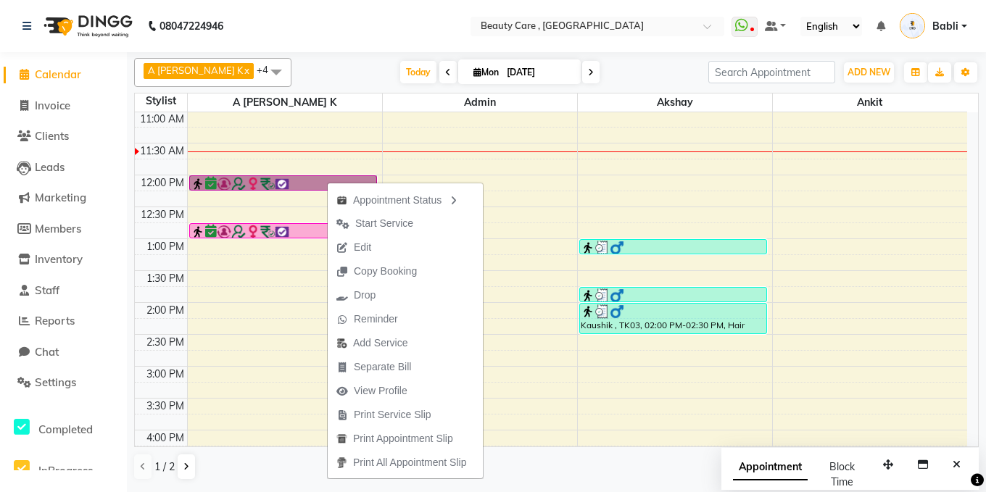
click at [297, 247] on div "6:00 AM 6:30 AM 7:00 AM 7:30 AM 8:00 AM 8:30 AM 9:00 AM 9:30 AM 10:00 AM 10:30 …" at bounding box center [551, 303] width 833 height 1020
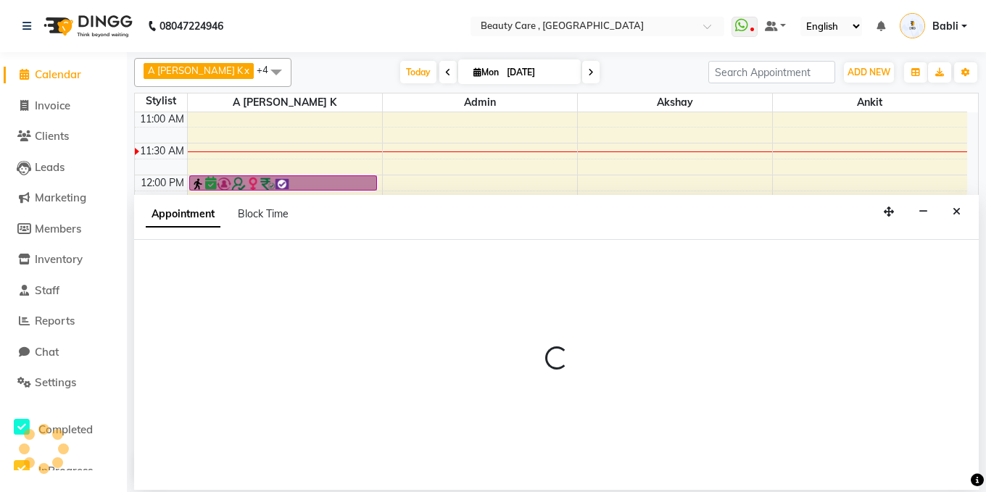
select select "1777"
select select "tentative"
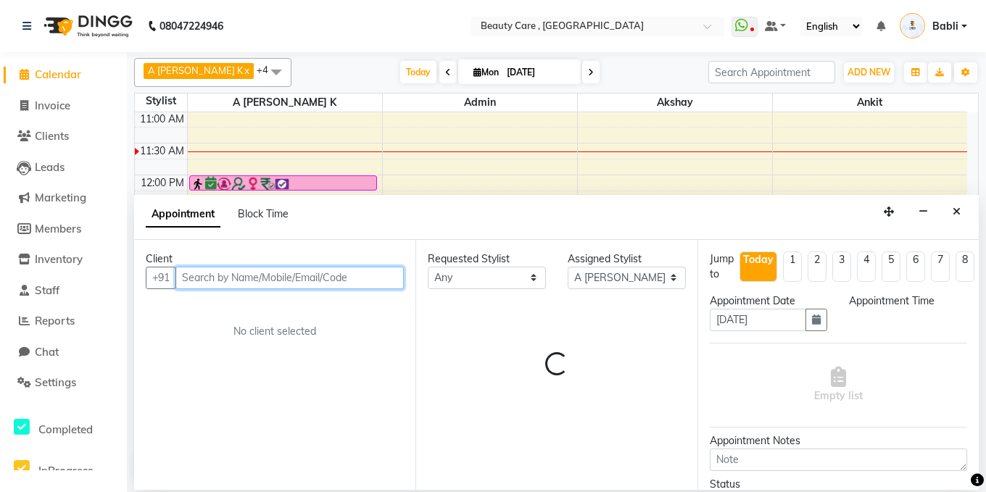
select select "780"
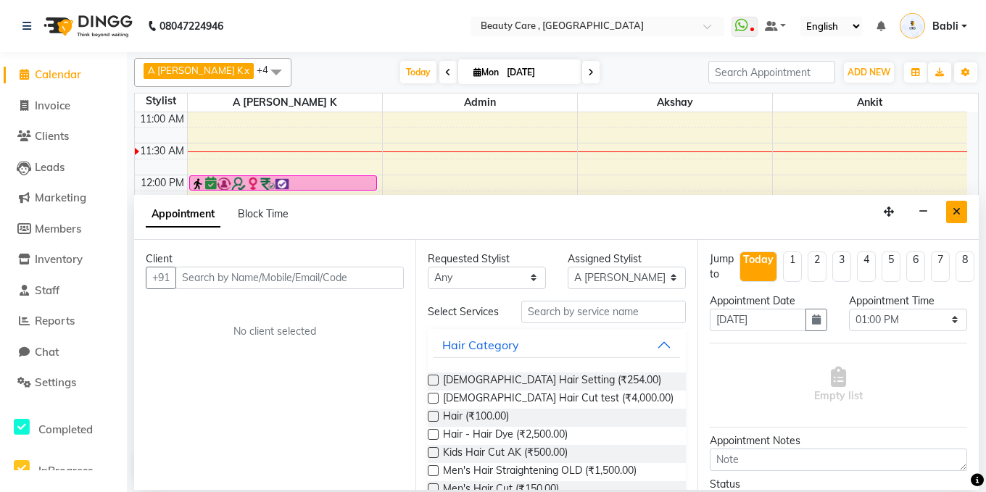
click at [959, 212] on icon "Close" at bounding box center [957, 212] width 8 height 10
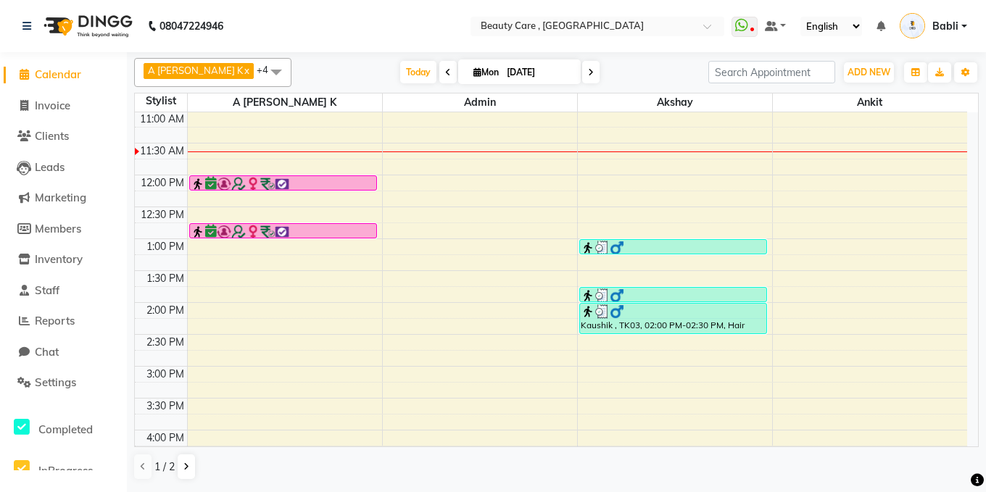
drag, startPoint x: 650, startPoint y: 294, endPoint x: 598, endPoint y: 323, distance: 60.1
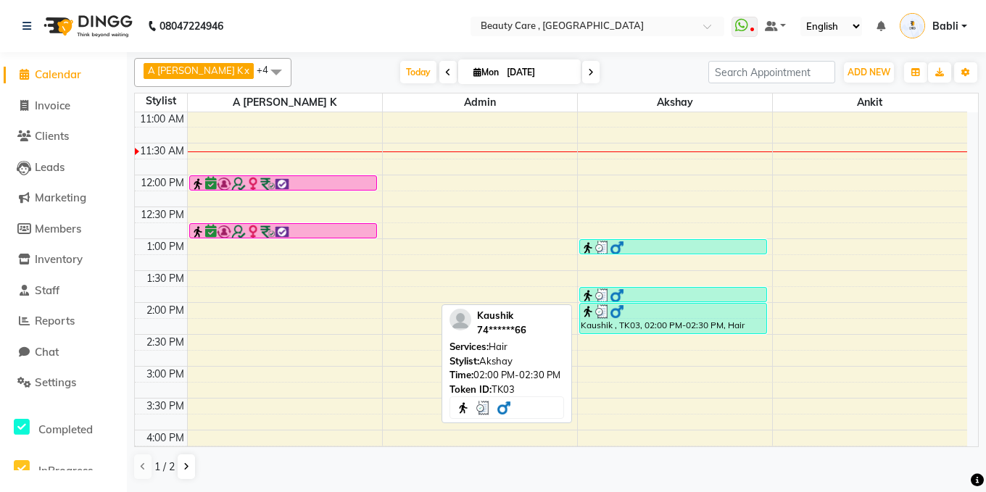
click at [598, 323] on div "Kaushik , TK03, 02:00 PM-02:30 PM, Hair" at bounding box center [673, 319] width 186 height 30
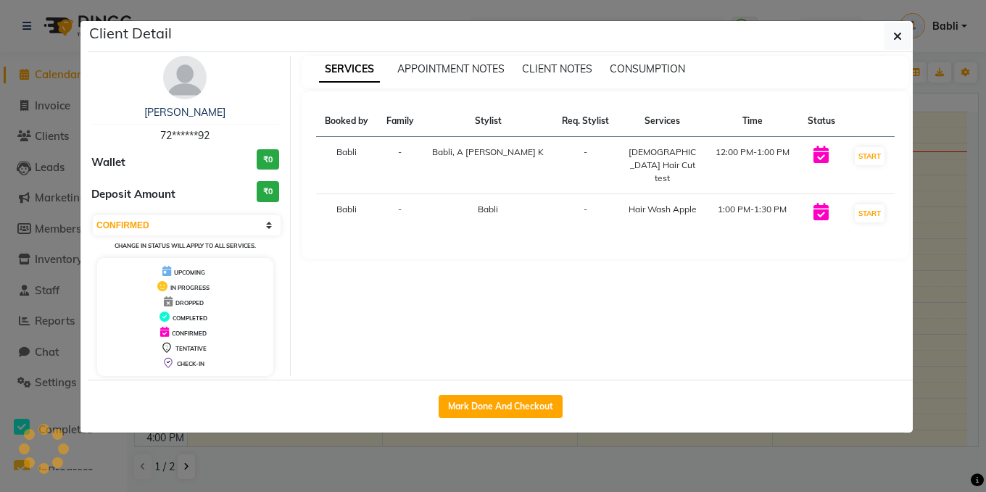
select select "3"
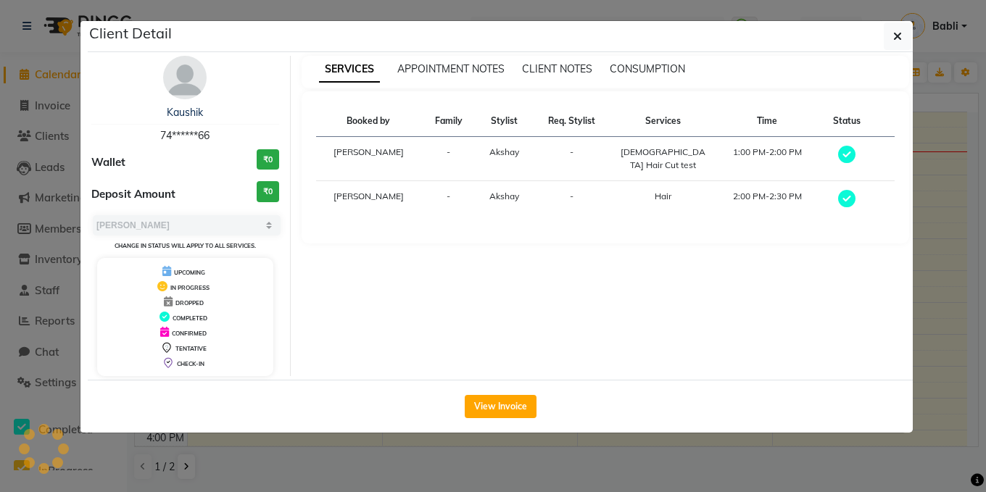
click at [598, 323] on div "SERVICES APPOINTMENT NOTES CLIENT NOTES CONSUMPTION Booked by Family Stylist Re…" at bounding box center [606, 216] width 630 height 321
click at [904, 34] on button "button" at bounding box center [898, 36] width 28 height 28
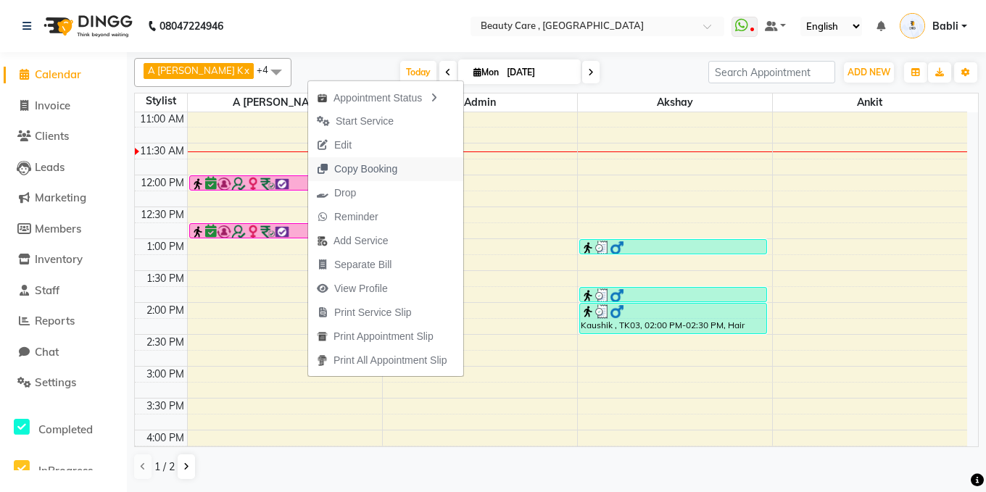
click at [338, 173] on span "Copy Booking" at bounding box center [365, 169] width 63 height 15
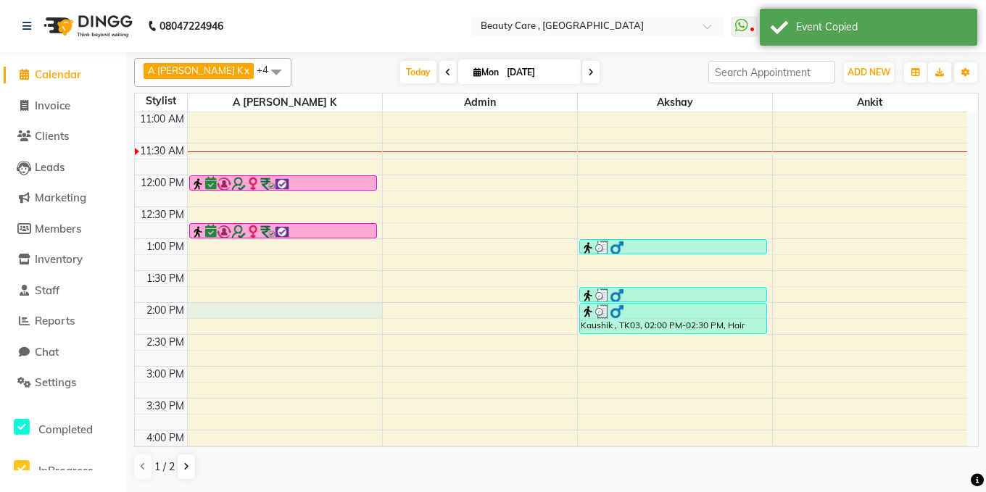
click at [239, 311] on div "6:00 AM 6:30 AM 7:00 AM 7:30 AM 8:00 AM 8:30 AM 9:00 AM 9:30 AM 10:00 AM 10:30 …" at bounding box center [551, 303] width 833 height 1020
select select "1777"
select select "840"
select select "tentative"
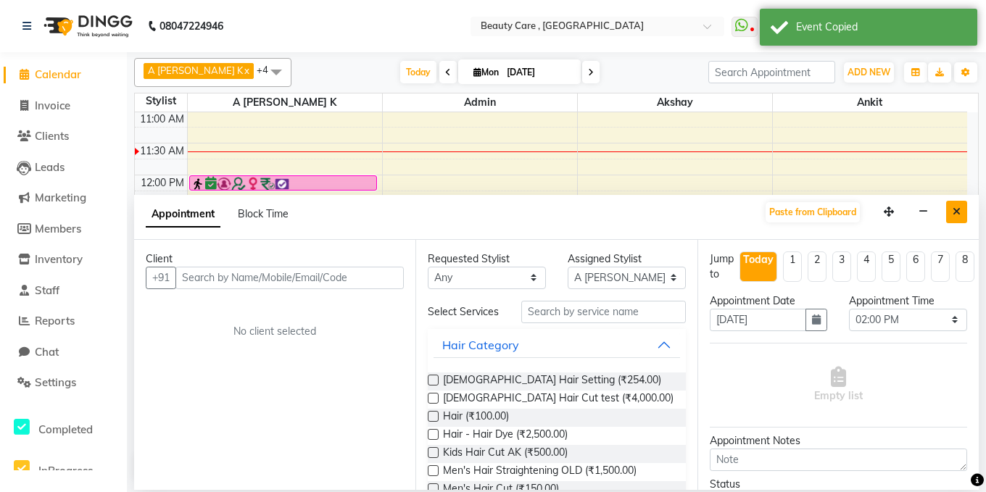
click at [959, 218] on button "Close" at bounding box center [956, 212] width 21 height 22
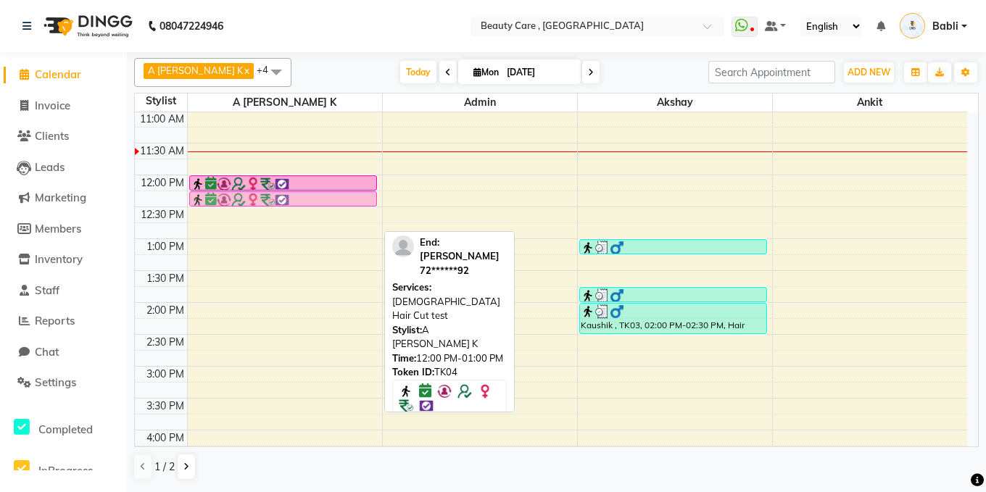
drag, startPoint x: 319, startPoint y: 233, endPoint x: 318, endPoint y: 208, distance: 24.7
click at [318, 208] on div "6:00 AM 6:30 AM 7:00 AM 7:30 AM 8:00 AM 8:30 AM 9:00 AM 9:30 AM 10:00 AM 10:30 …" at bounding box center [551, 303] width 833 height 1020
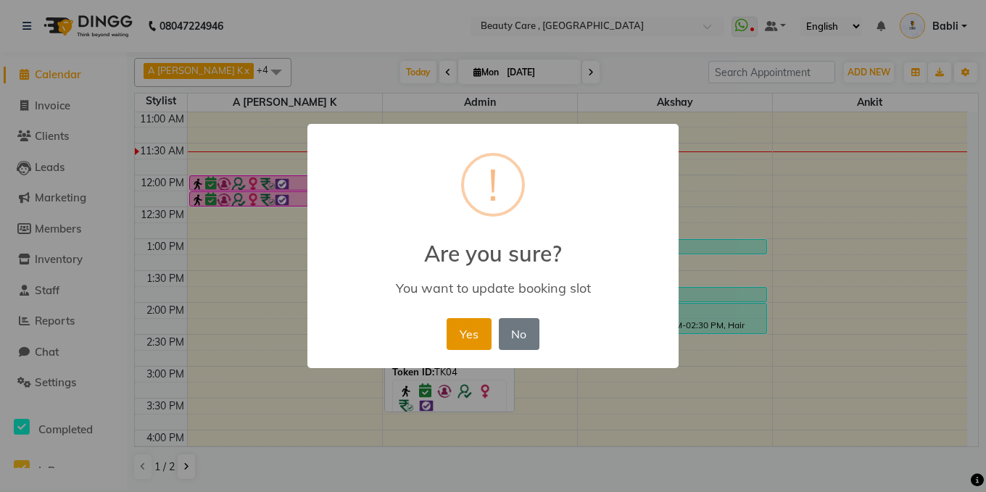
click at [475, 334] on button "Yes" at bounding box center [469, 334] width 44 height 32
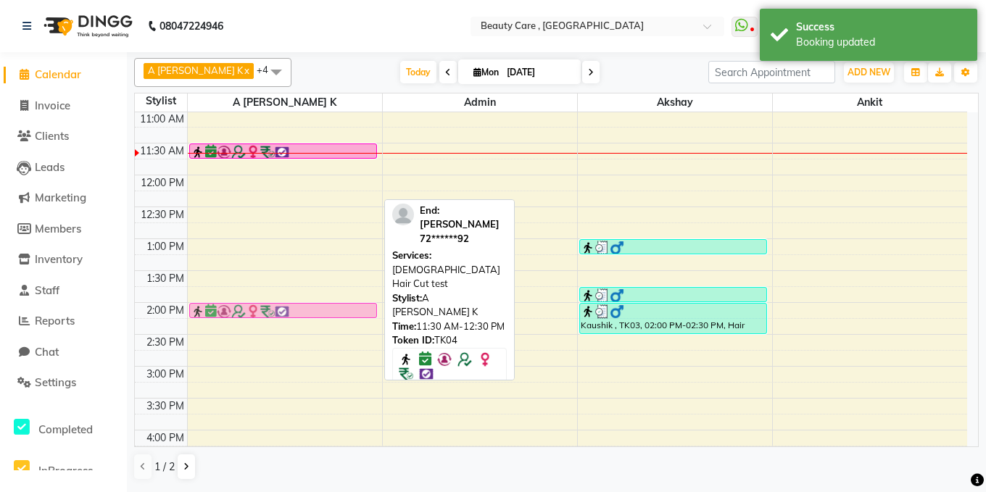
drag, startPoint x: 347, startPoint y: 202, endPoint x: 325, endPoint y: 311, distance: 111.8
click at [325, 311] on div "Babli Kumari, TK04, 11:30 AM-12:30 PM, Ladies Hair Cut test Babli Kumari, TK04,…" at bounding box center [285, 303] width 194 height 1020
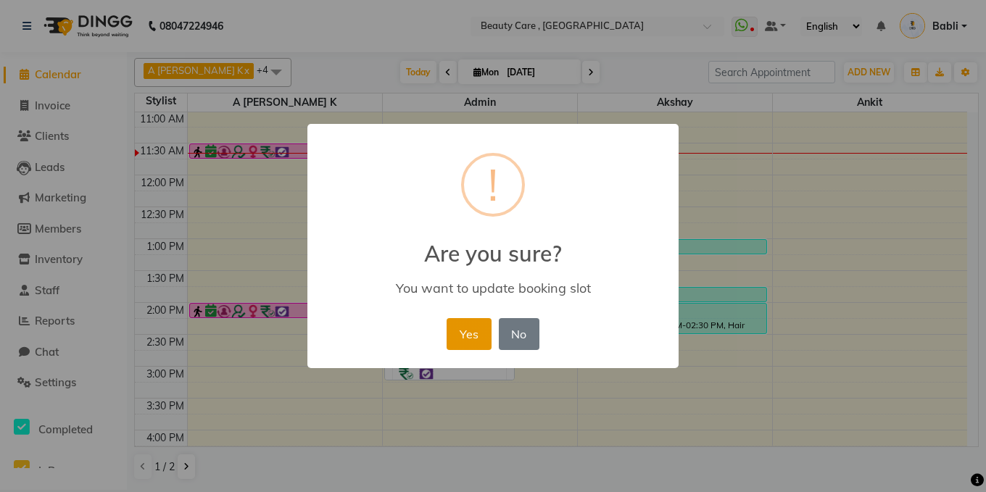
click at [471, 336] on button "Yes" at bounding box center [469, 334] width 44 height 32
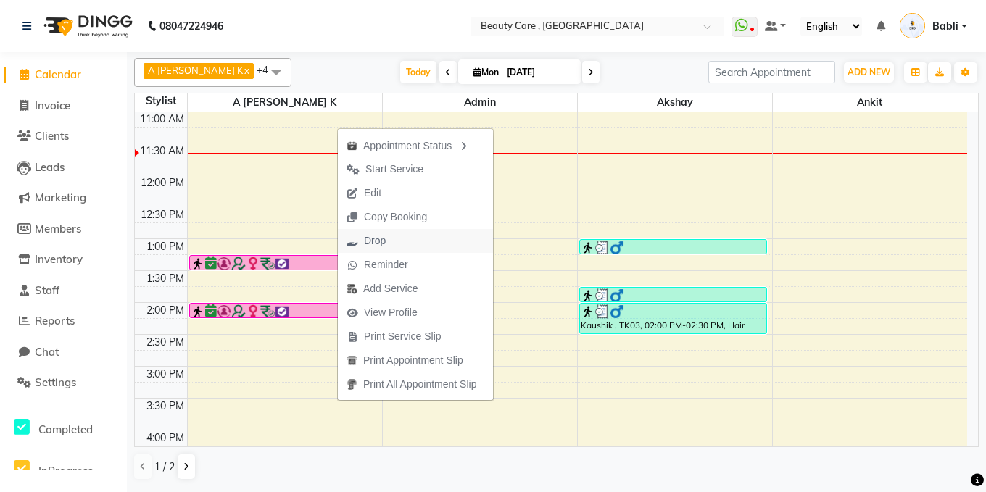
click at [363, 244] on span "Drop" at bounding box center [366, 241] width 57 height 24
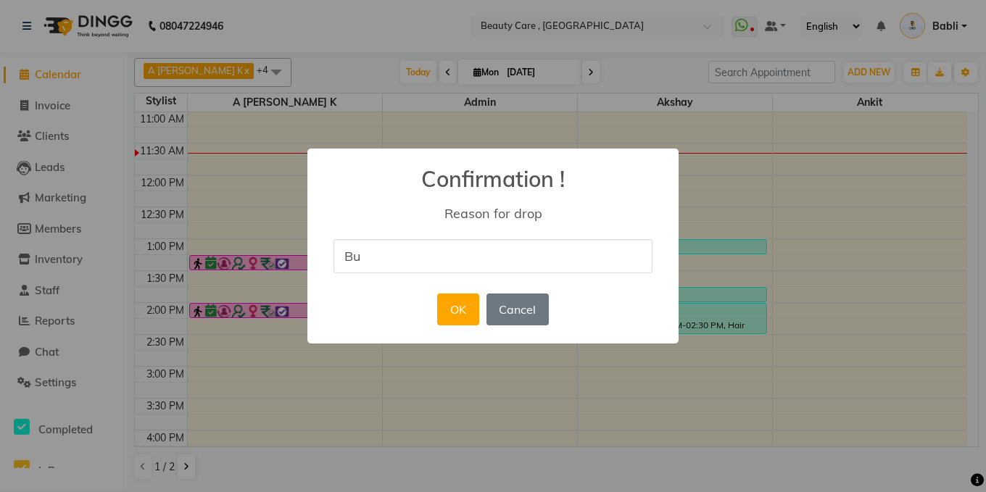
type input "B"
type input "E"
type input "some emergency"
click at [463, 313] on button "OK" at bounding box center [457, 310] width 41 height 32
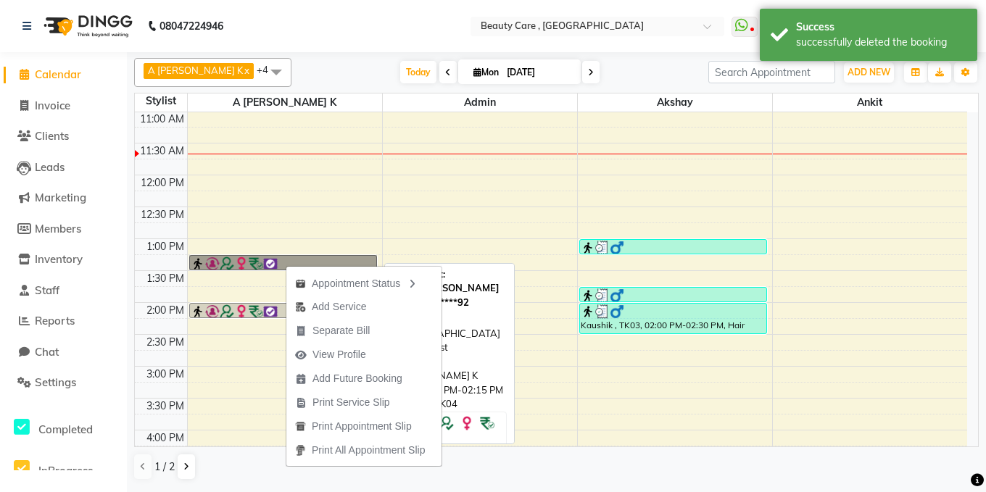
click at [207, 265] on link "Babli Kumari, TK04, 01:15 PM-02:15 PM, Ladies Hair Cut test" at bounding box center [283, 262] width 188 height 15
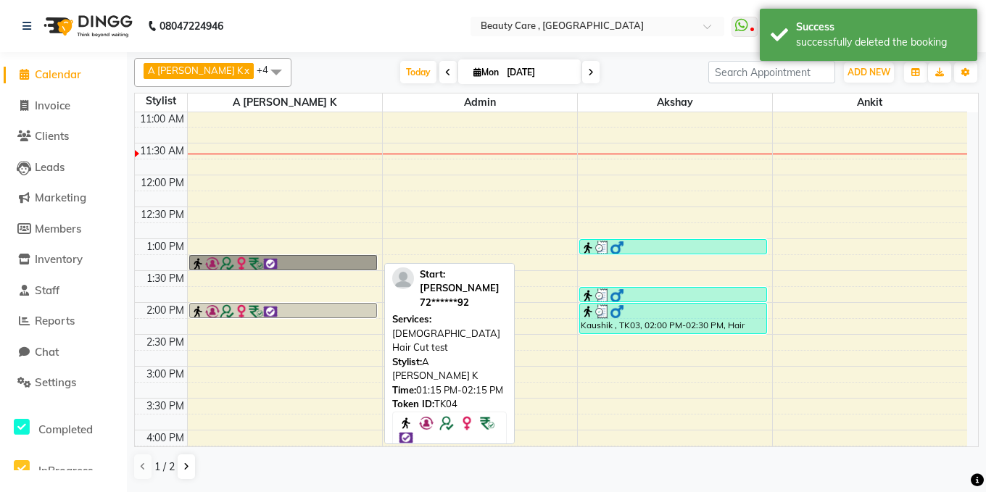
click at [207, 265] on link "Babli Kumari, TK04, 01:15 PM-02:15 PM, Ladies Hair Cut test" at bounding box center [283, 262] width 188 height 15
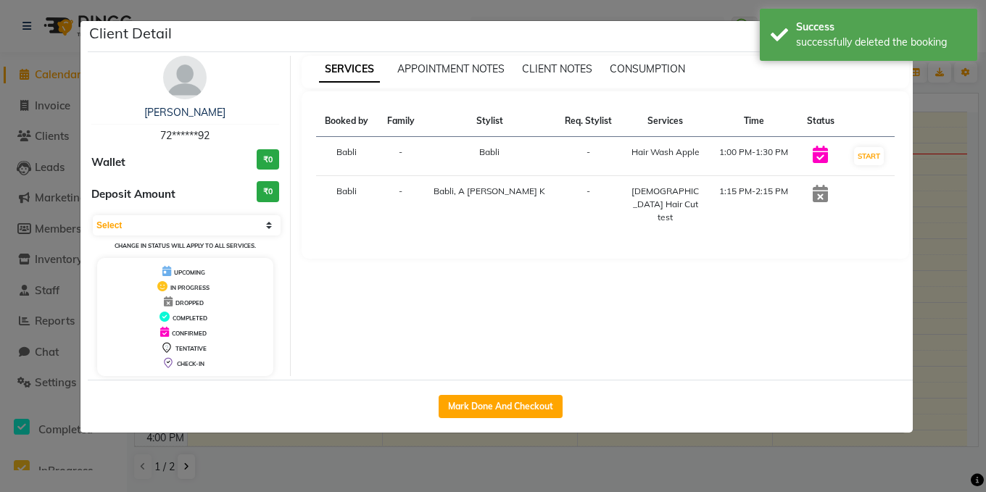
click at [207, 265] on div "UPCOMING" at bounding box center [185, 271] width 165 height 15
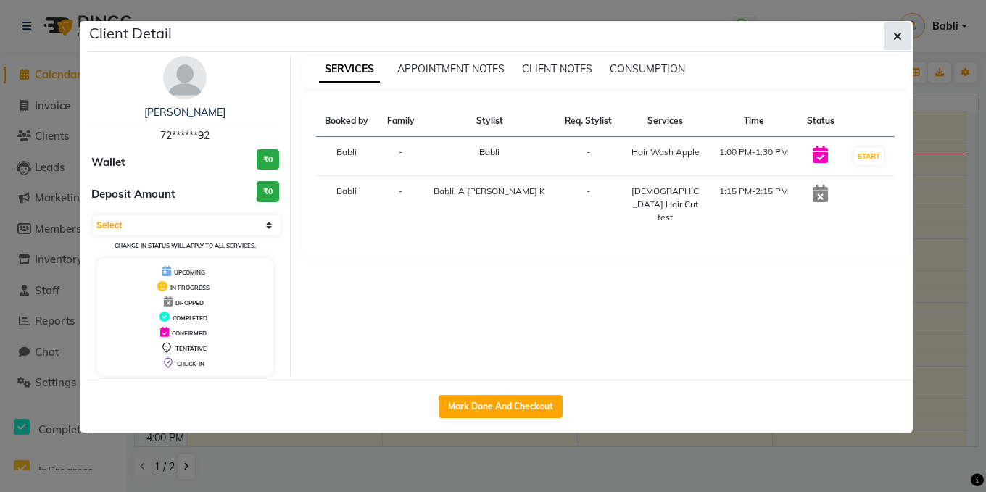
click at [897, 32] on icon "button" at bounding box center [897, 36] width 9 height 12
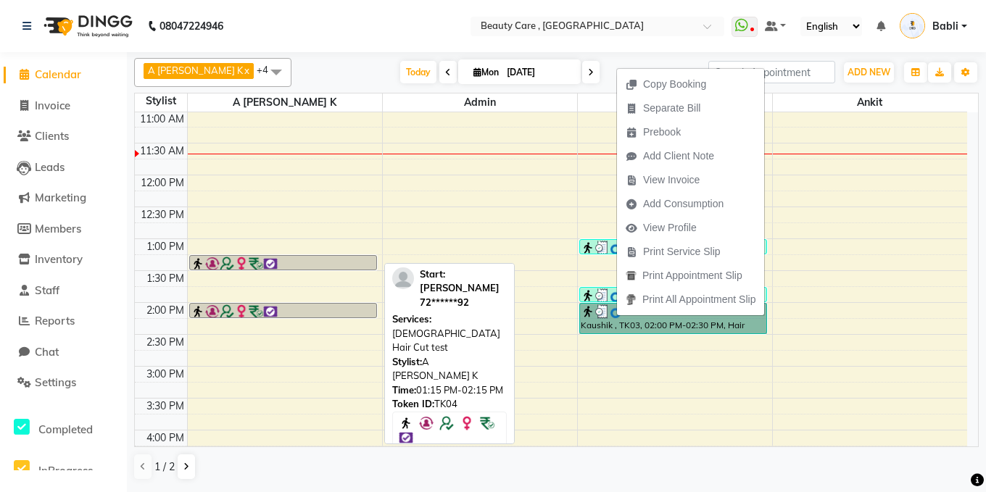
click at [350, 263] on div at bounding box center [283, 264] width 185 height 15
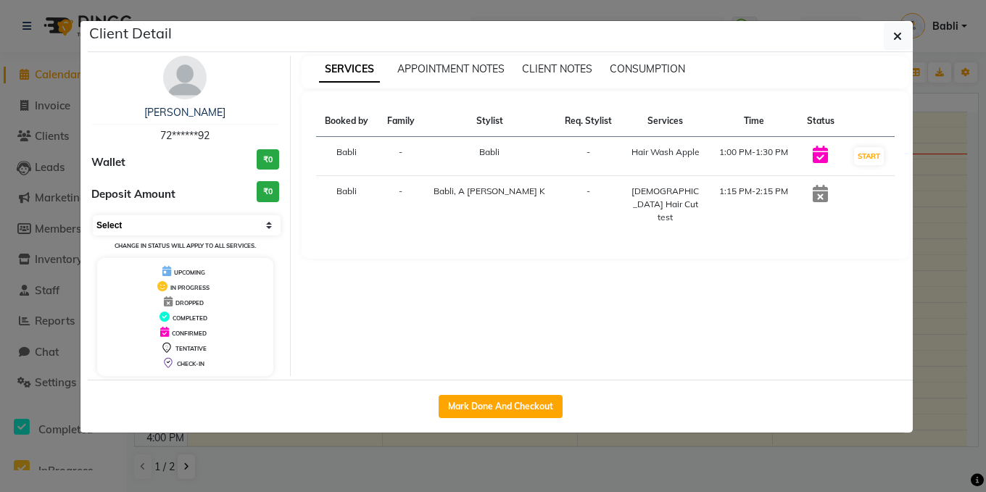
click at [262, 224] on select "Select IN SERVICE CONFIRMED TENTATIVE CHECK IN MARK DONE DROPPED UPCOMING" at bounding box center [187, 225] width 188 height 20
click at [93, 215] on select "Select IN SERVICE CONFIRMED TENTATIVE CHECK IN MARK DONE DROPPED UPCOMING" at bounding box center [187, 225] width 188 height 20
select select "select"
click at [899, 30] on icon "button" at bounding box center [897, 36] width 9 height 12
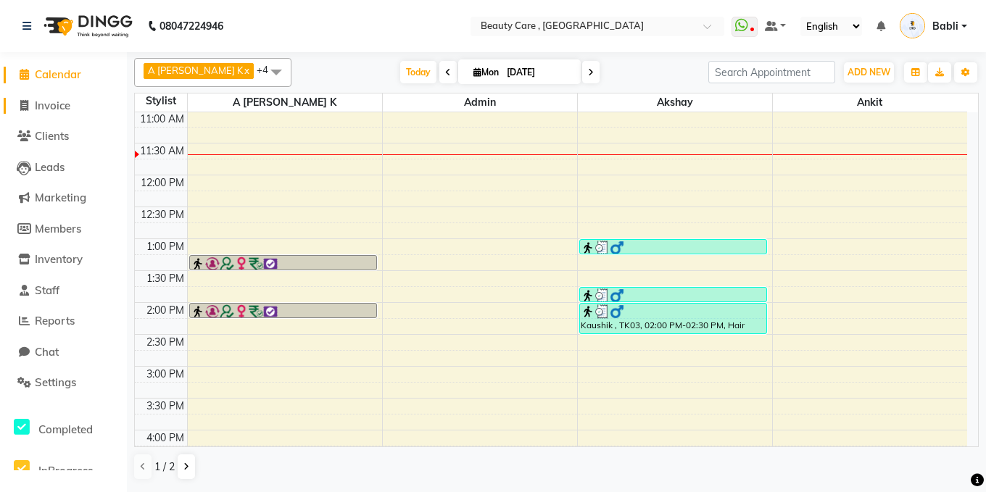
click at [62, 104] on span "Invoice" at bounding box center [53, 106] width 36 height 14
select select "service"
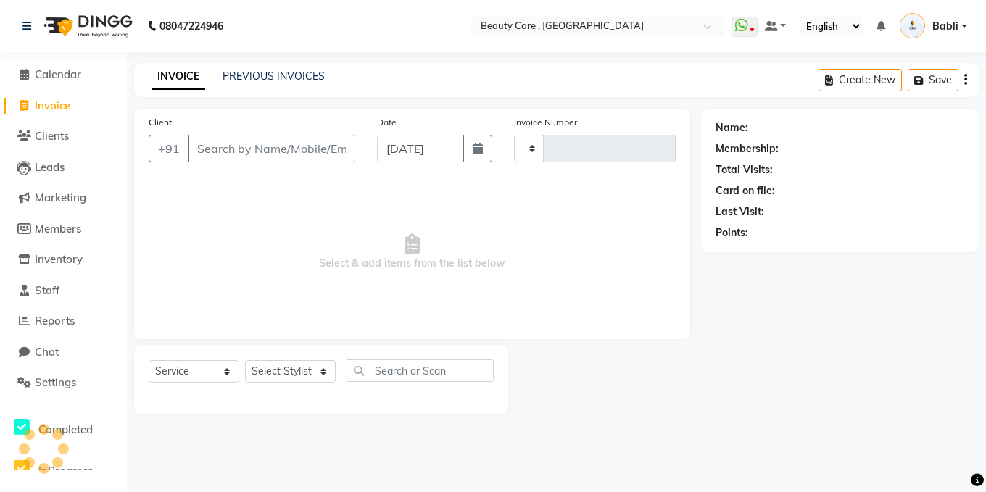
type input "2730"
select select "5646"
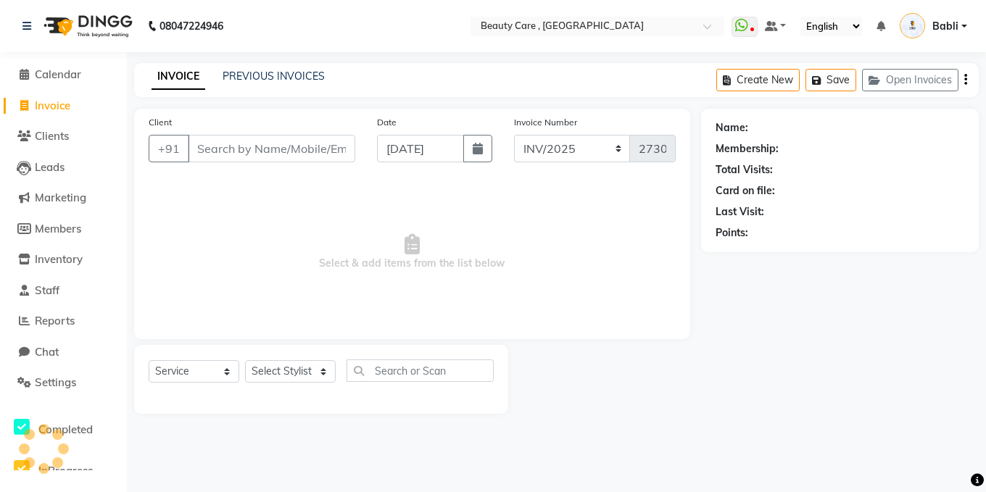
select select "89486"
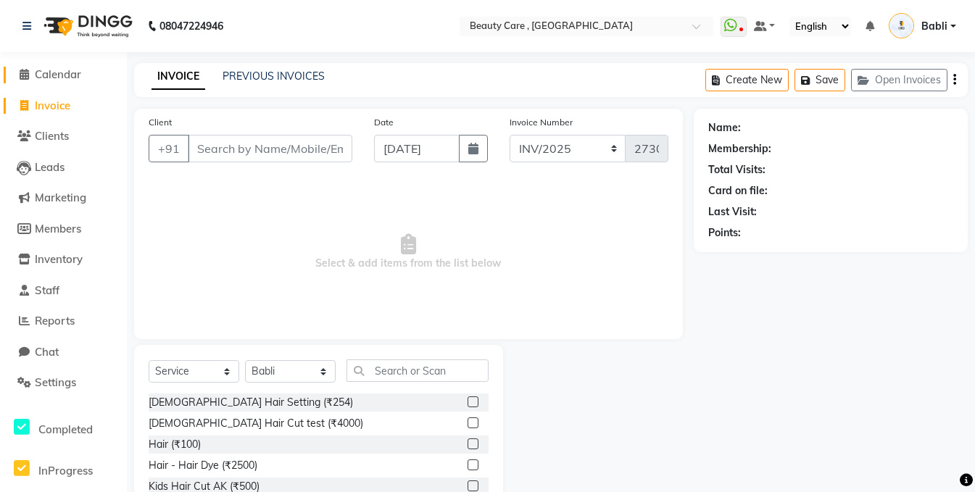
click at [44, 67] on span "Calendar" at bounding box center [58, 74] width 46 height 14
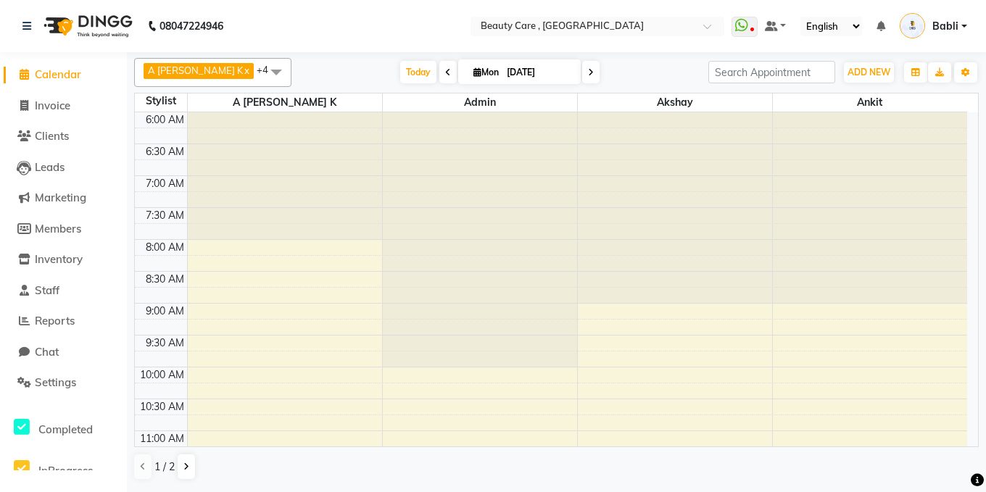
click at [255, 112] on div at bounding box center [285, 112] width 194 height 0
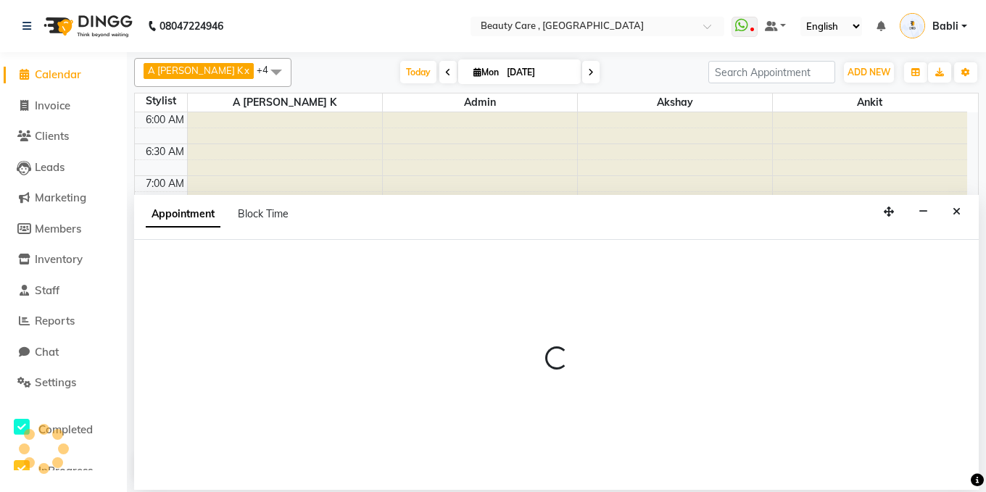
select select "1777"
select select "tentative"
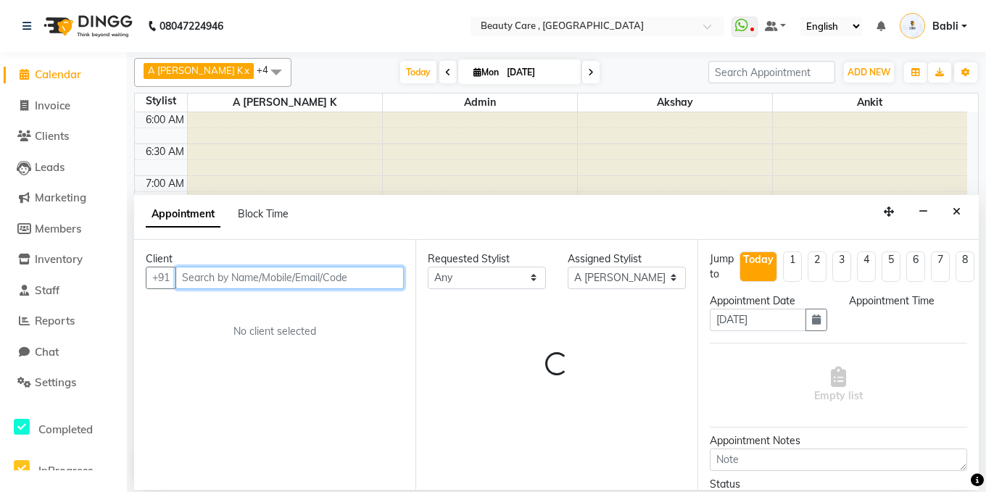
select select "450"
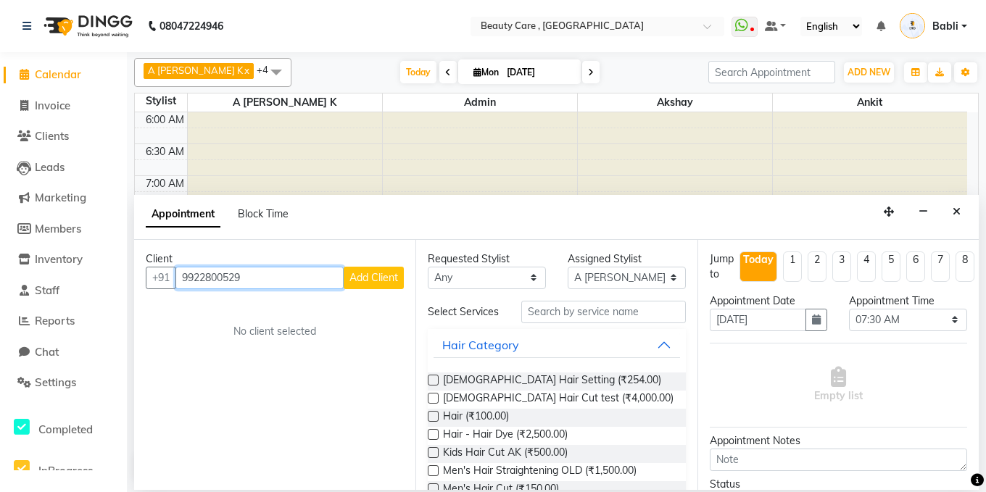
type input "9922800529"
click at [365, 284] on span "Add Client" at bounding box center [374, 277] width 49 height 13
select select "22"
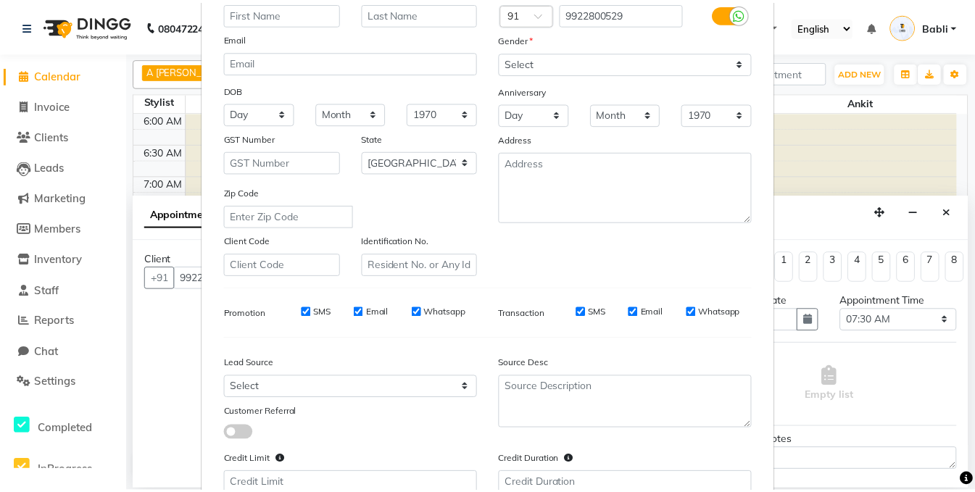
scroll to position [231, 0]
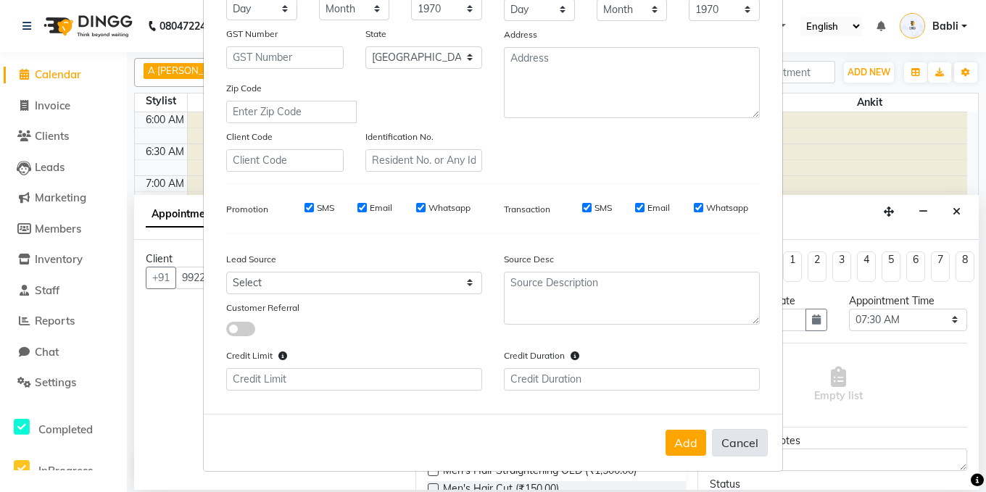
click at [748, 448] on button "Cancel" at bounding box center [740, 443] width 56 height 28
select select
select select "null"
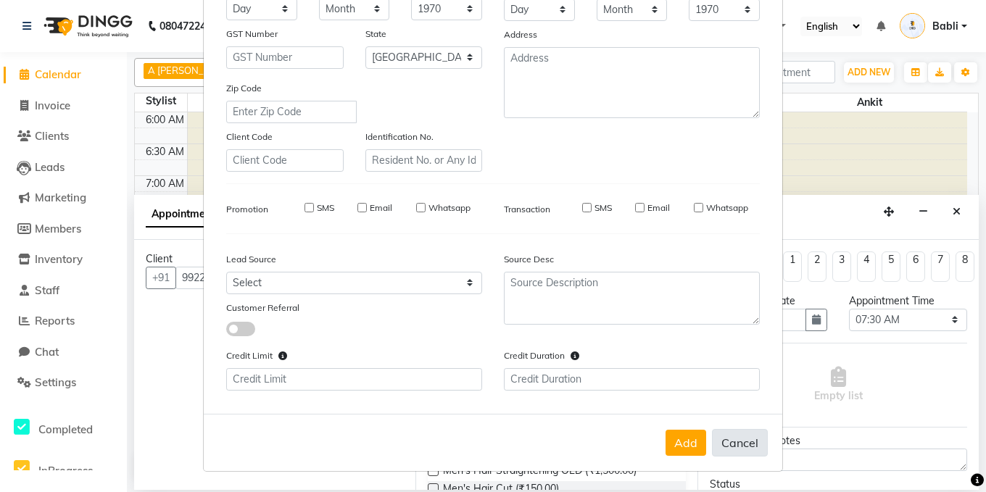
select select
checkbox input "false"
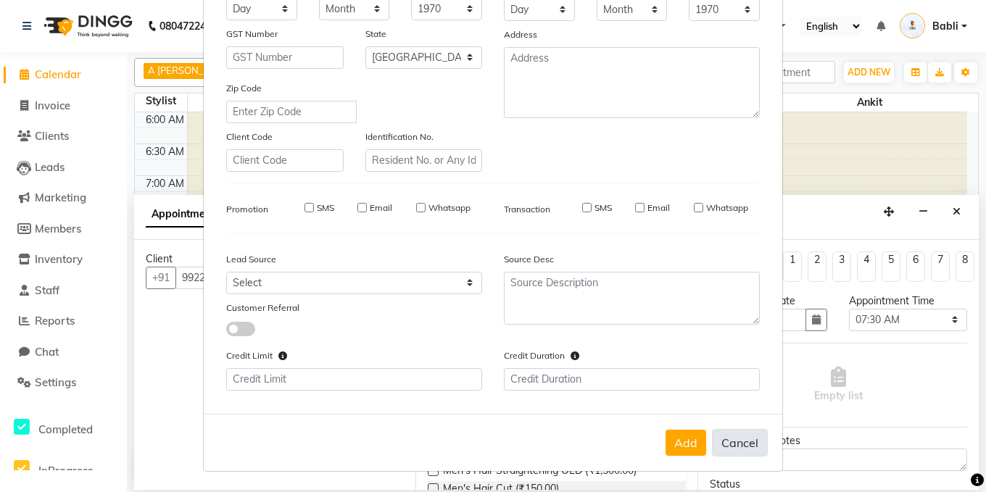
checkbox input "false"
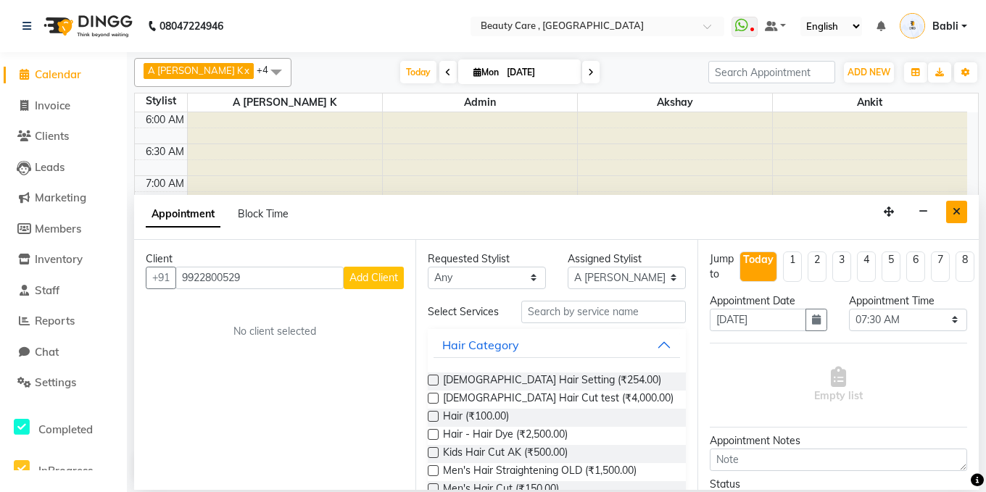
click at [962, 212] on button "Close" at bounding box center [956, 212] width 21 height 22
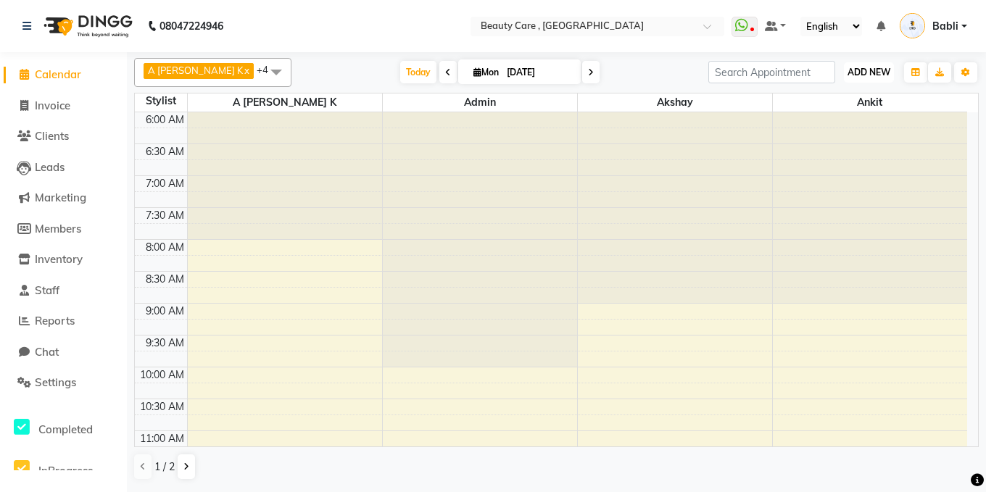
click at [873, 73] on span "ADD NEW" at bounding box center [869, 72] width 43 height 11
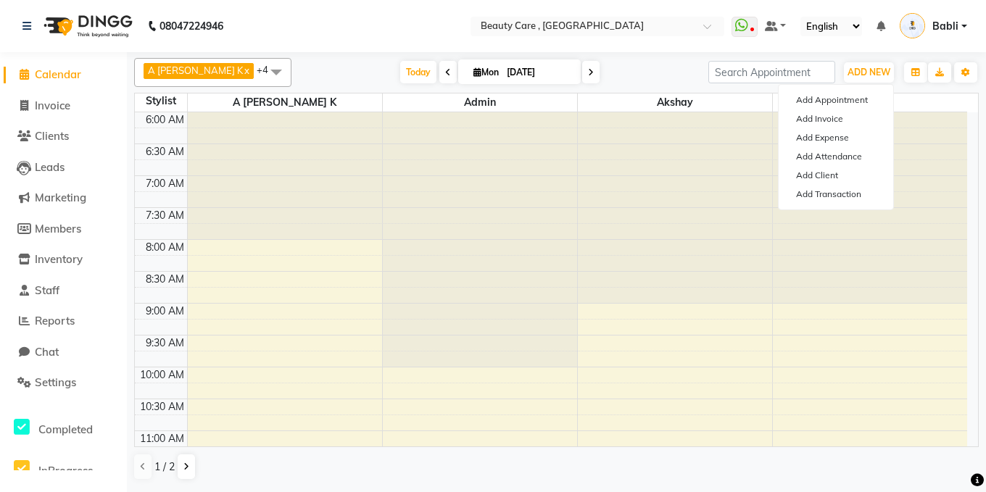
click at [628, 67] on div "Today Mon 01 September 2025" at bounding box center [500, 73] width 403 height 22
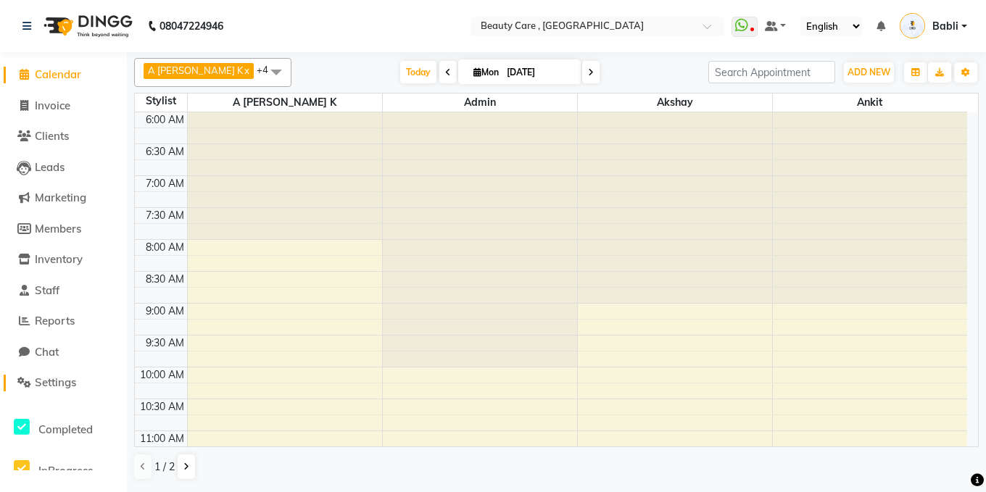
click at [46, 384] on span "Settings" at bounding box center [55, 383] width 41 height 14
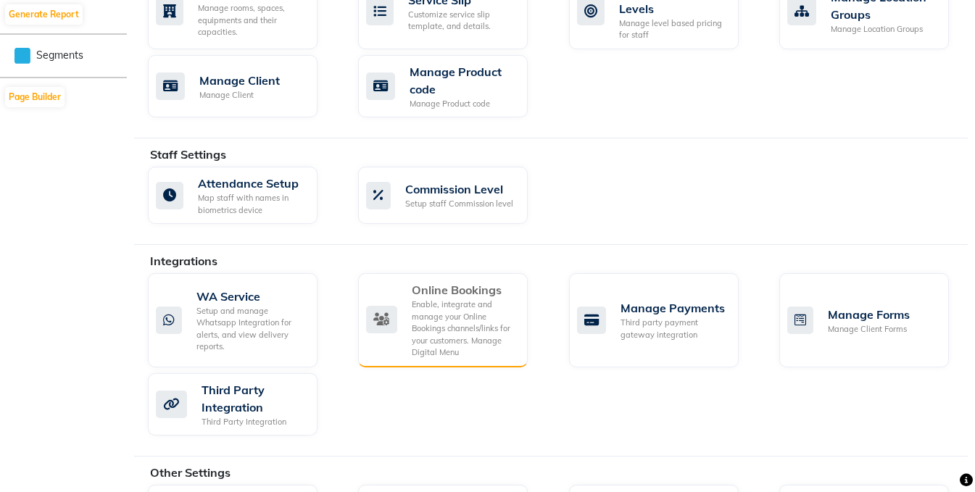
scroll to position [750, 0]
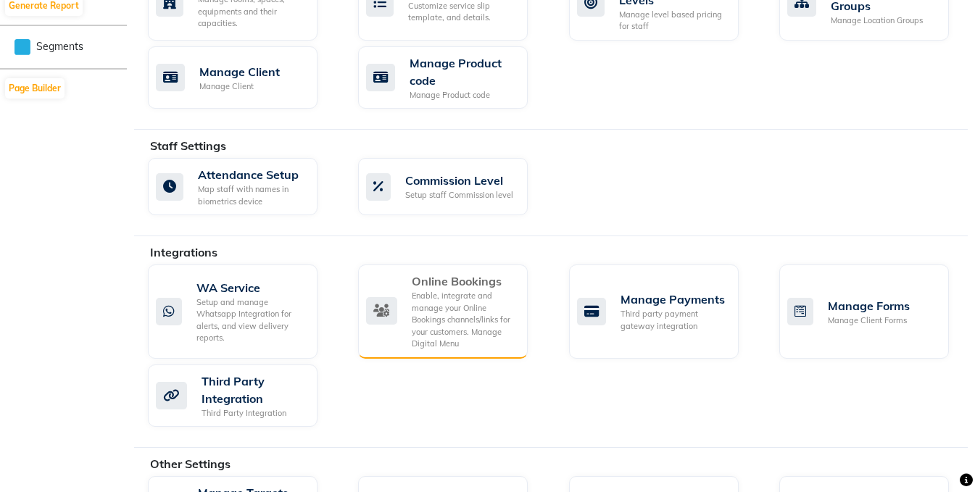
click at [442, 310] on div "Enable, integrate and manage your Online Bookings channels/links for your custo…" at bounding box center [464, 320] width 104 height 60
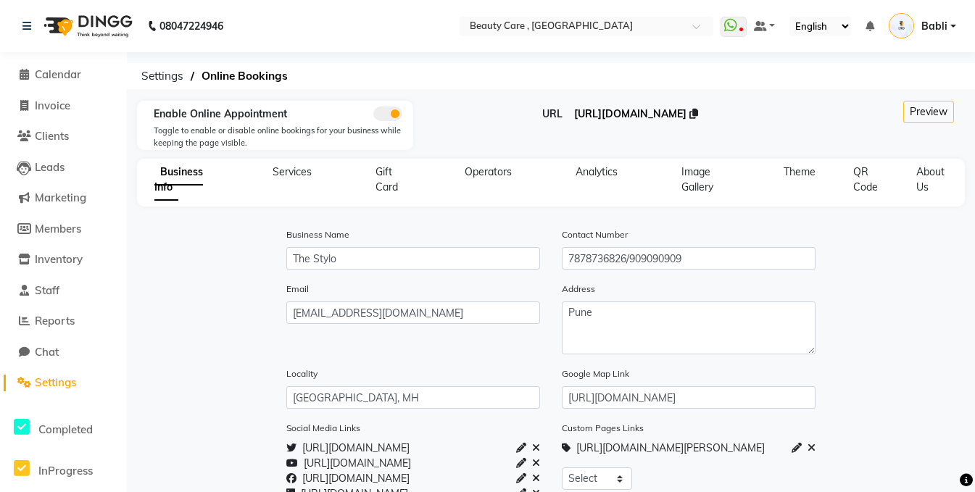
click at [587, 112] on span "https://dingg.app/booking/the-stylo-park-street" at bounding box center [630, 113] width 112 height 13
click at [62, 72] on span "Calendar" at bounding box center [58, 74] width 46 height 14
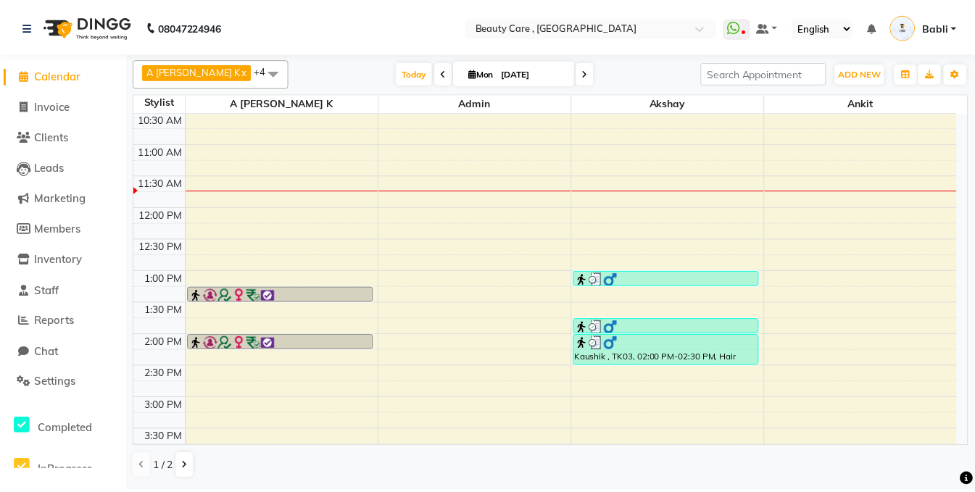
scroll to position [293, 0]
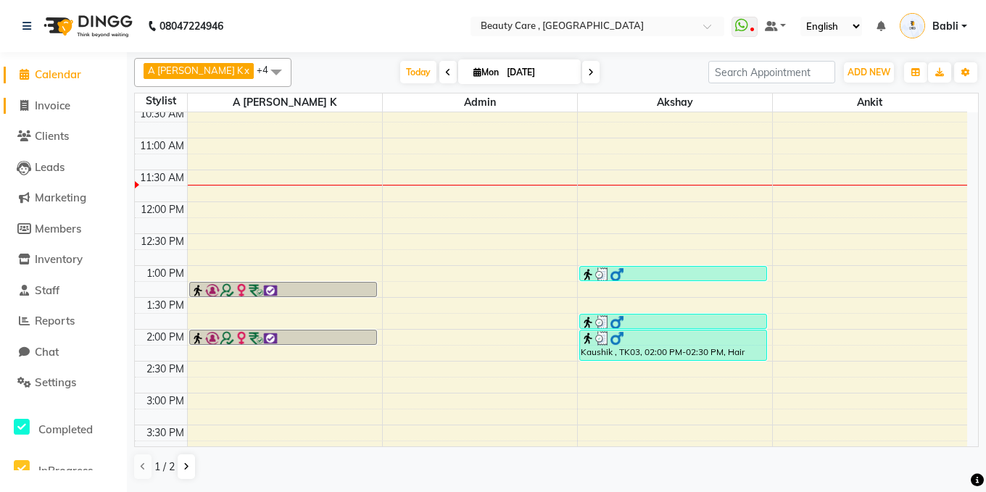
click at [61, 110] on span "Invoice" at bounding box center [53, 106] width 36 height 14
select select "service"
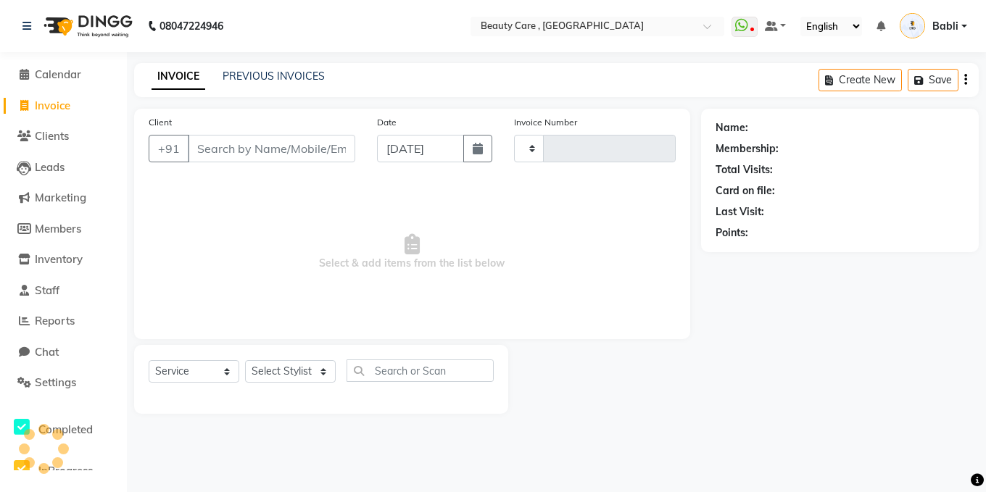
type input "2730"
select select "5646"
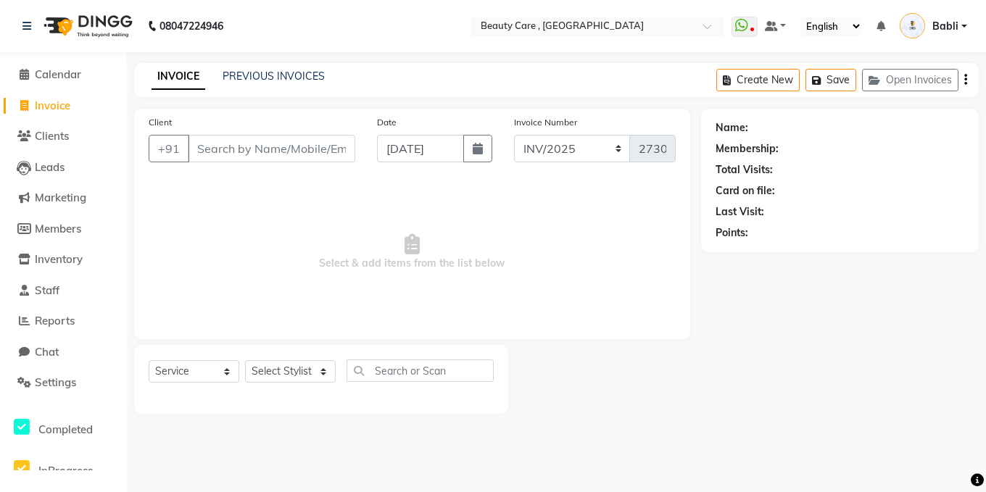
select select "89486"
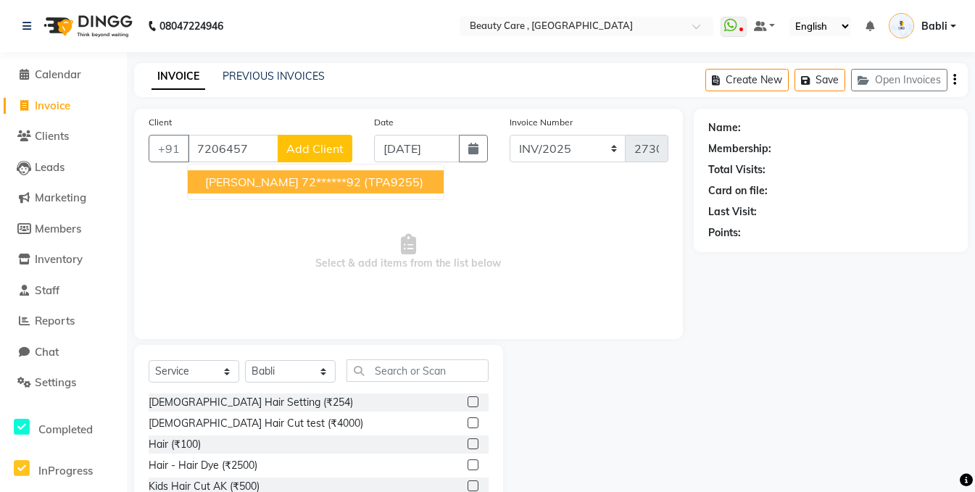
click at [247, 187] on span "Babli Kumari" at bounding box center [252, 182] width 94 height 15
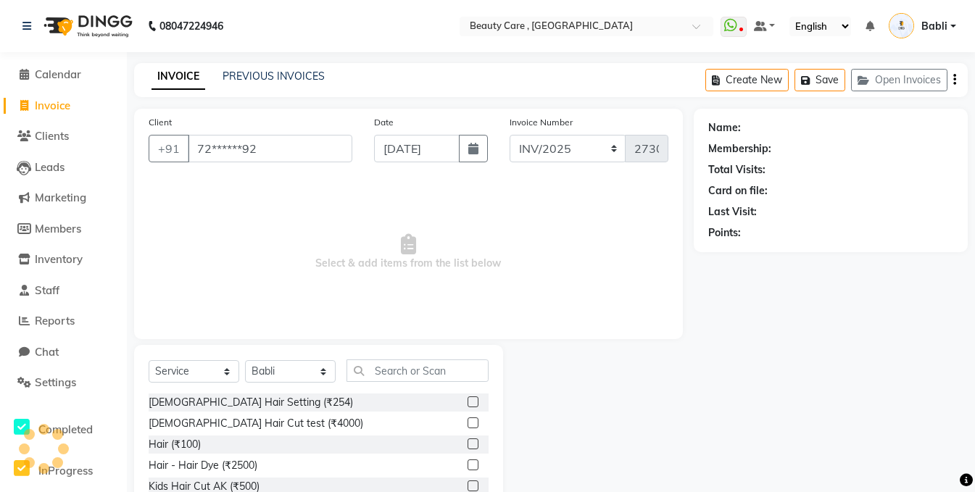
type input "72******92"
select select "2: Object"
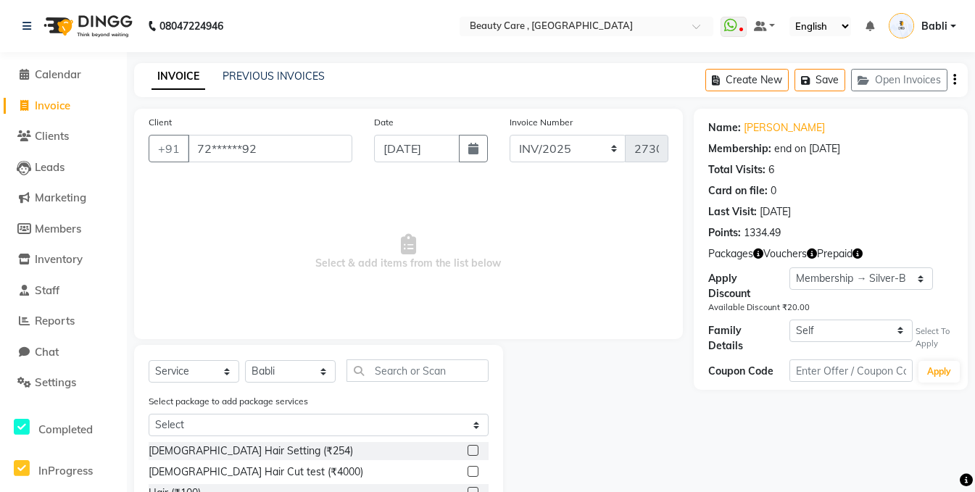
scroll to position [137, 0]
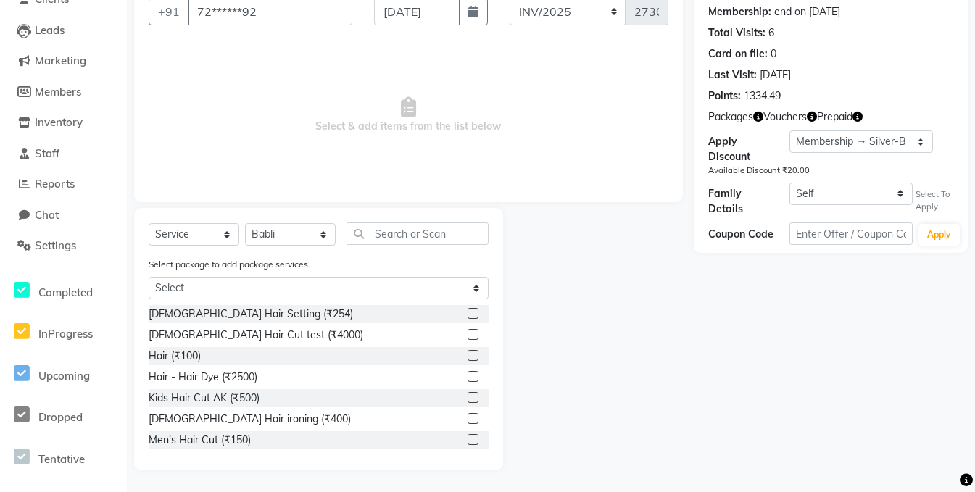
click at [468, 337] on label at bounding box center [473, 334] width 11 height 11
click at [468, 337] on input "checkbox" at bounding box center [472, 335] width 9 height 9
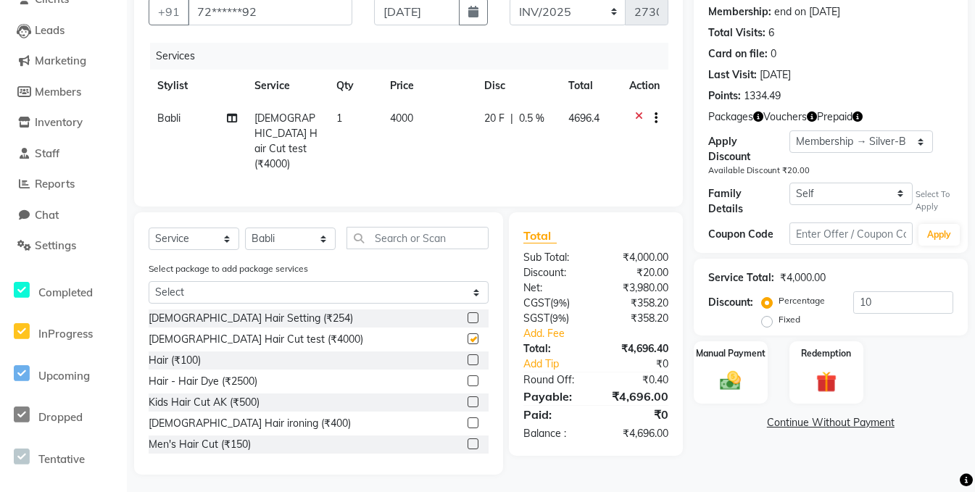
checkbox input "false"
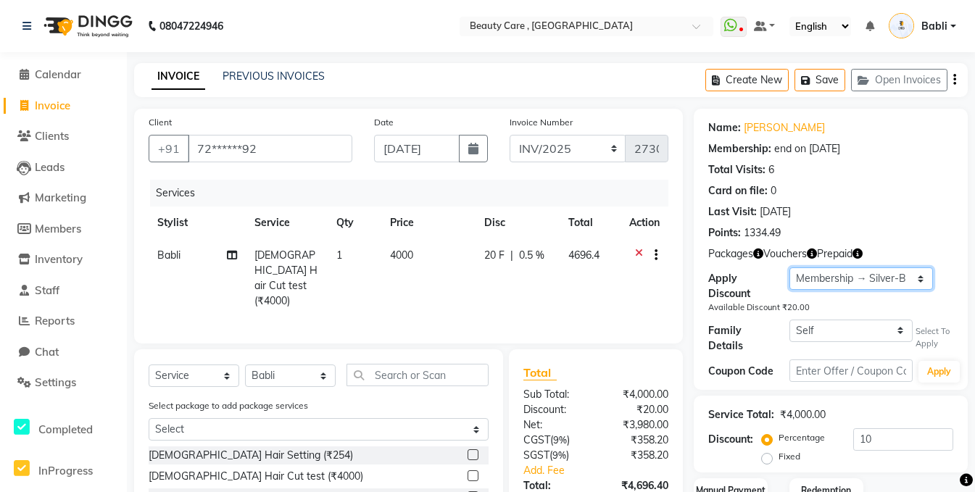
click at [843, 280] on select "Select Membership → Silver-B Membership → Silver-B Membership → GOLD-B Membersh…" at bounding box center [861, 279] width 143 height 22
select select "0:"
click at [790, 268] on select "Select Membership → Silver-B Membership → Silver-B Membership → GOLD-B Membersh…" at bounding box center [861, 279] width 143 height 22
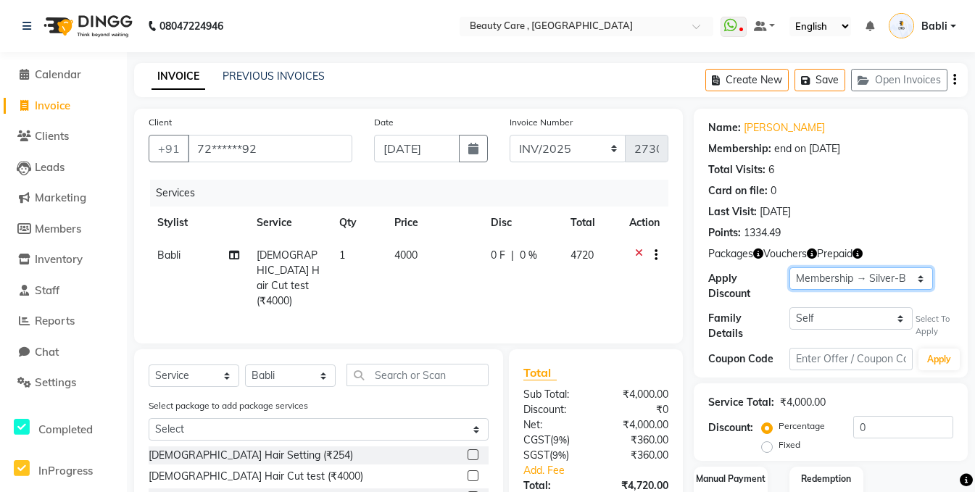
scroll to position [137, 0]
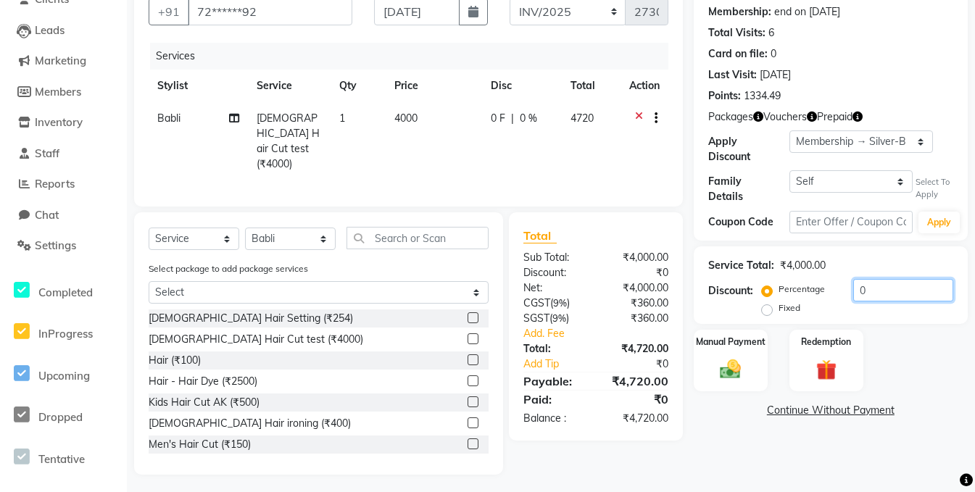
click at [876, 289] on input "0" at bounding box center [904, 290] width 100 height 22
type input "0"
type input "10"
click at [779, 308] on label "Fixed" at bounding box center [790, 308] width 22 height 13
click at [766, 308] on input "Fixed" at bounding box center [770, 308] width 10 height 10
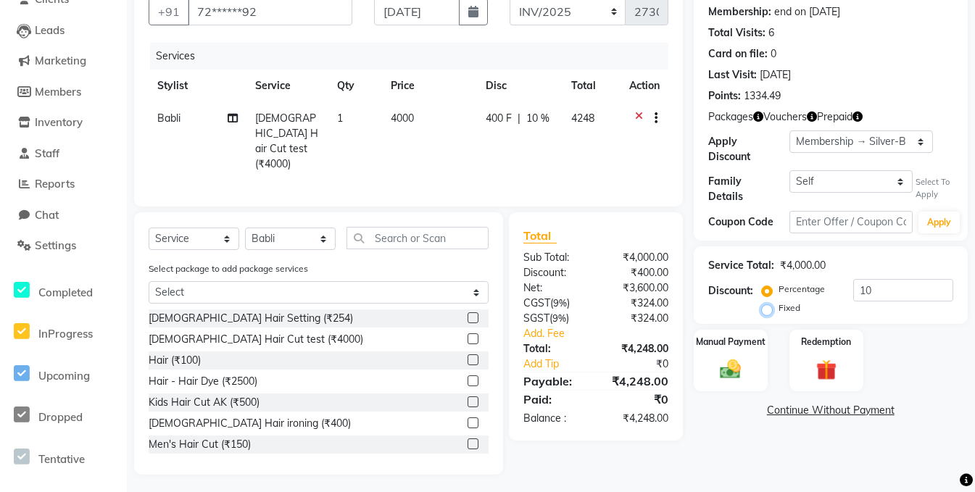
radio input "true"
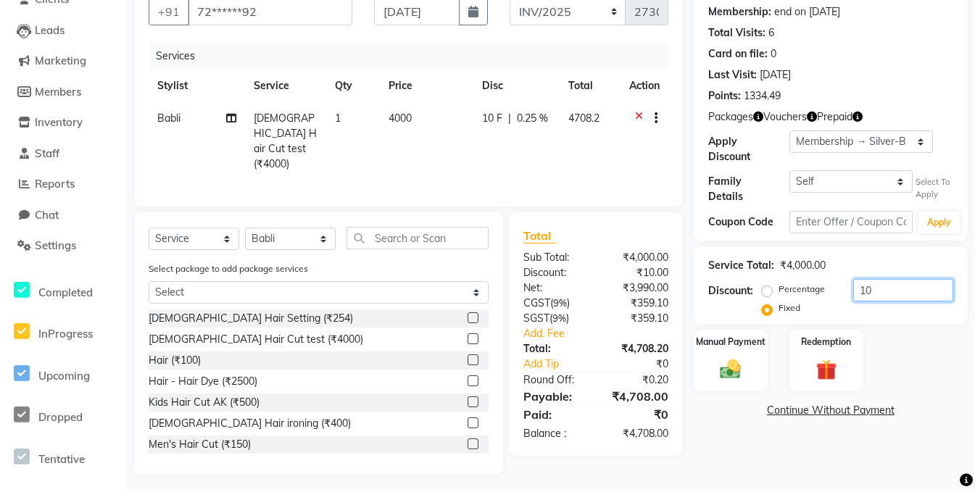
click at [886, 290] on input "10" at bounding box center [904, 290] width 100 height 22
type input "100"
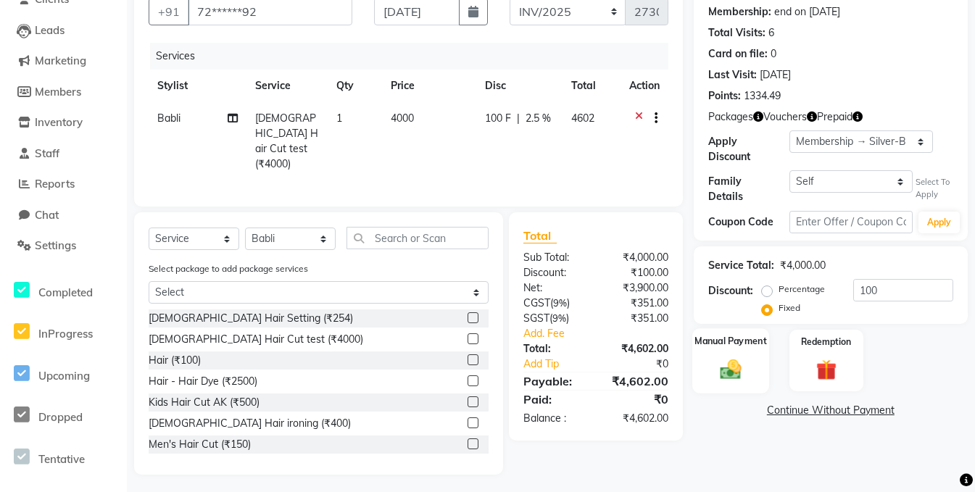
click at [749, 360] on div "Manual Payment" at bounding box center [731, 361] width 77 height 65
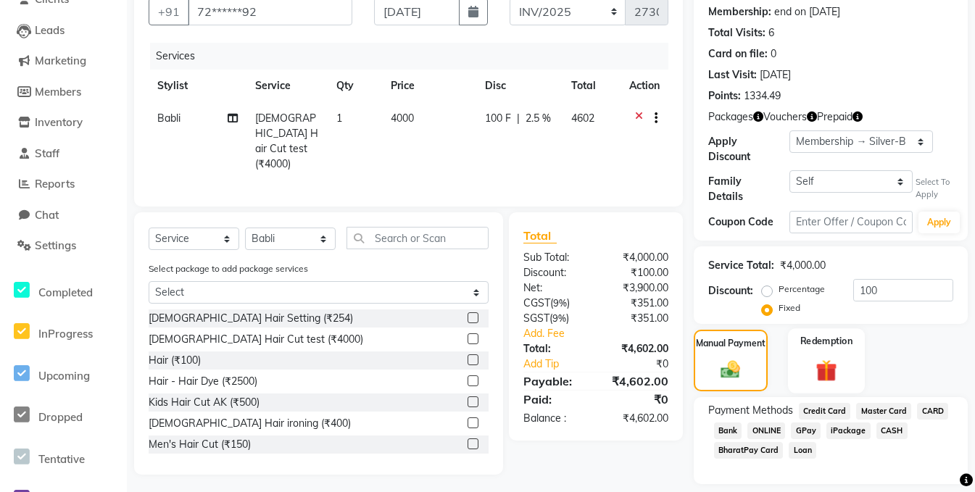
click at [816, 366] on img at bounding box center [826, 370] width 35 height 27
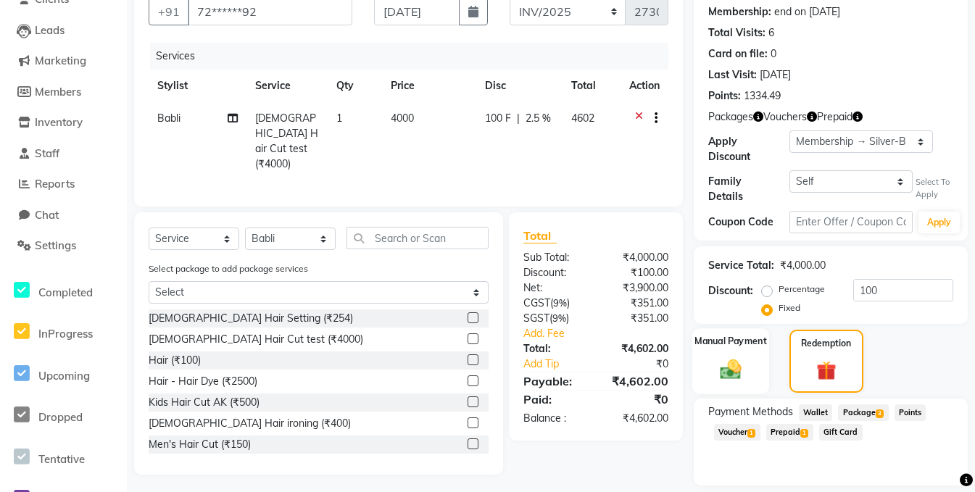
click at [722, 357] on img at bounding box center [730, 369] width 35 height 25
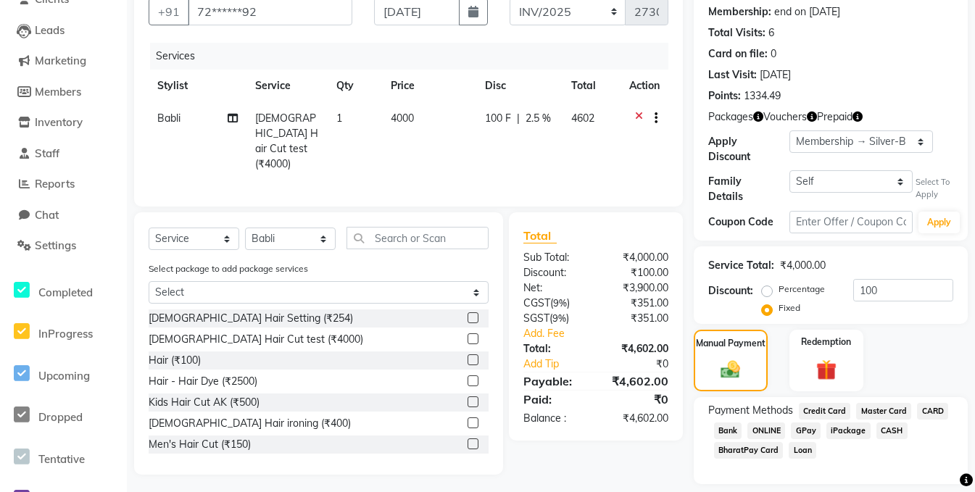
click at [898, 428] on span "CASH" at bounding box center [892, 431] width 31 height 17
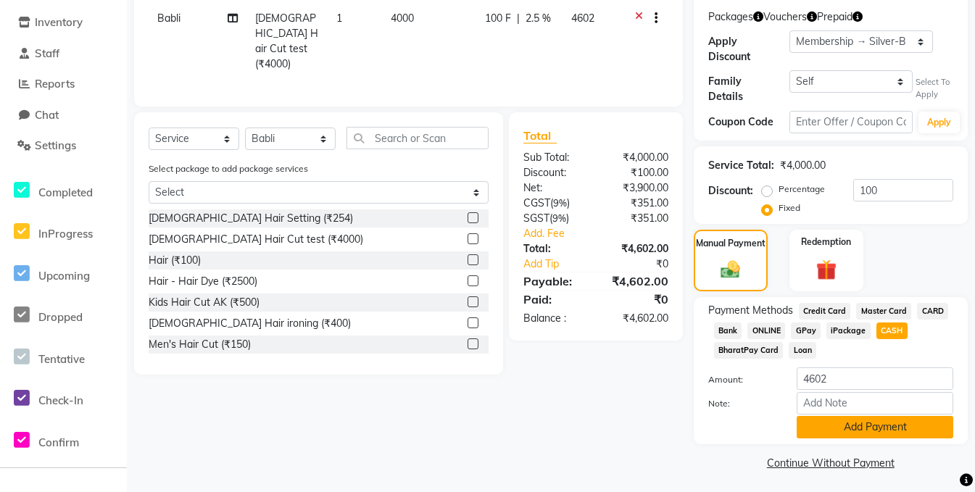
click at [855, 422] on button "Add Payment" at bounding box center [875, 427] width 157 height 22
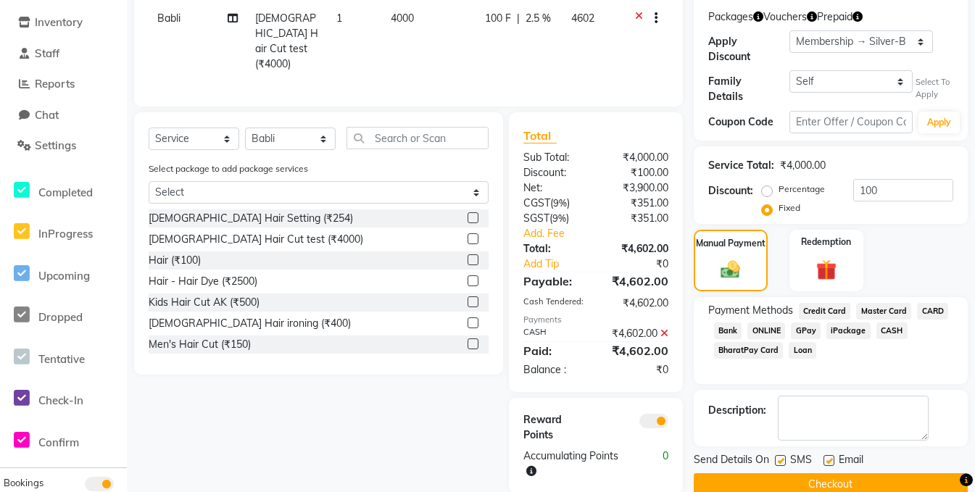
scroll to position [259, 0]
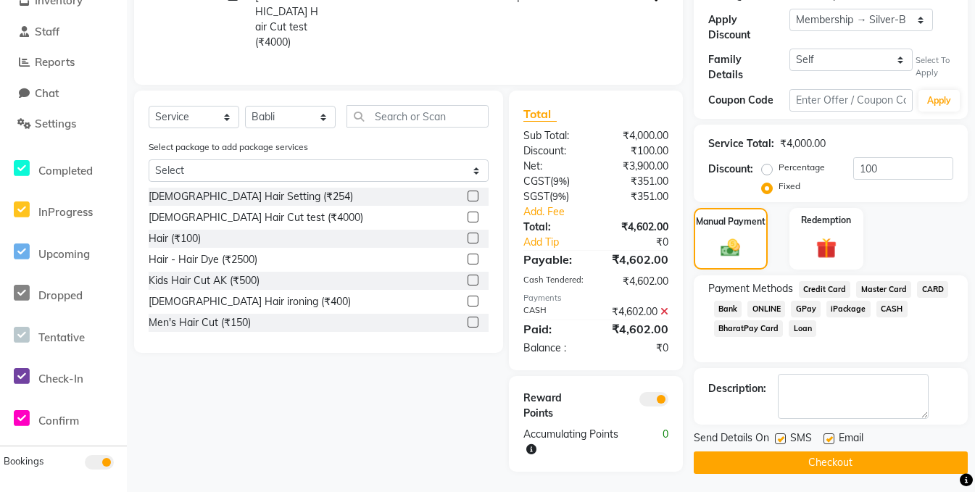
click at [783, 439] on label at bounding box center [780, 439] width 11 height 11
click at [783, 439] on input "checkbox" at bounding box center [779, 439] width 9 height 9
checkbox input "false"
click at [831, 437] on label at bounding box center [829, 439] width 11 height 11
click at [831, 437] on input "checkbox" at bounding box center [828, 439] width 9 height 9
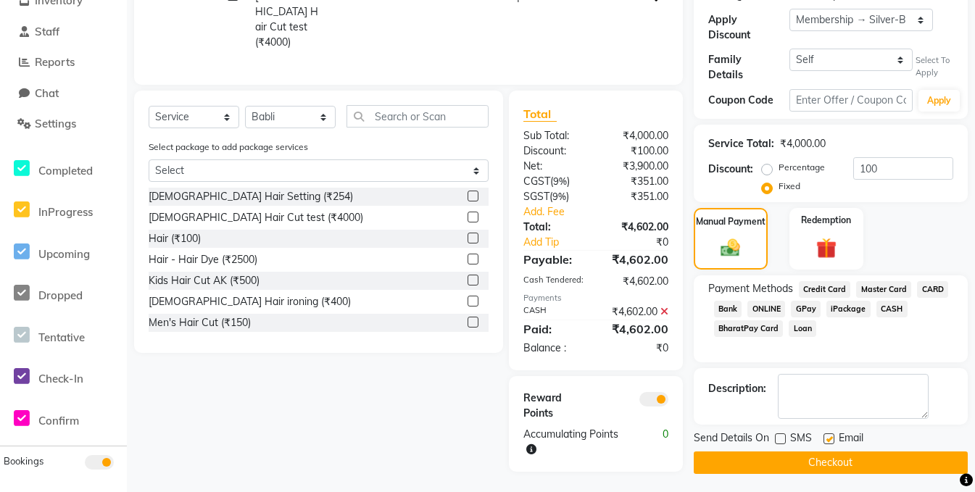
checkbox input "false"
click at [814, 458] on button "Checkout" at bounding box center [831, 463] width 274 height 22
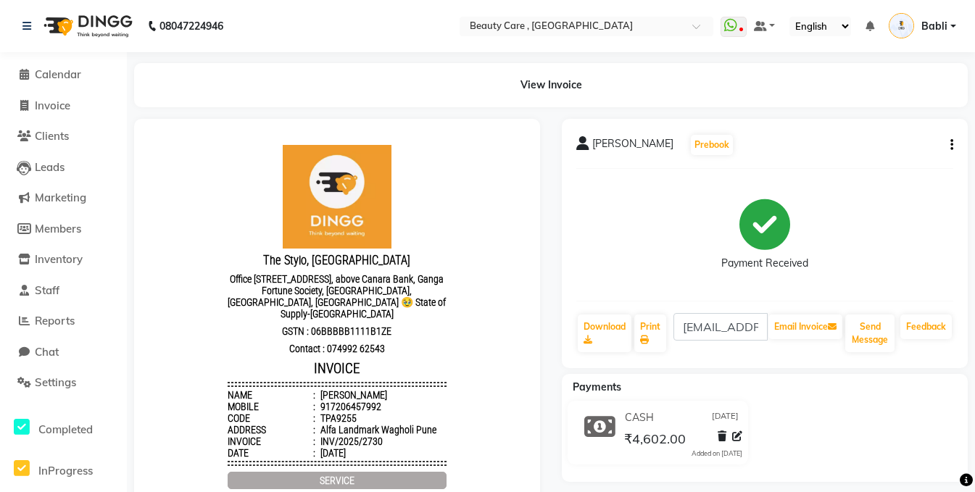
scroll to position [17, 0]
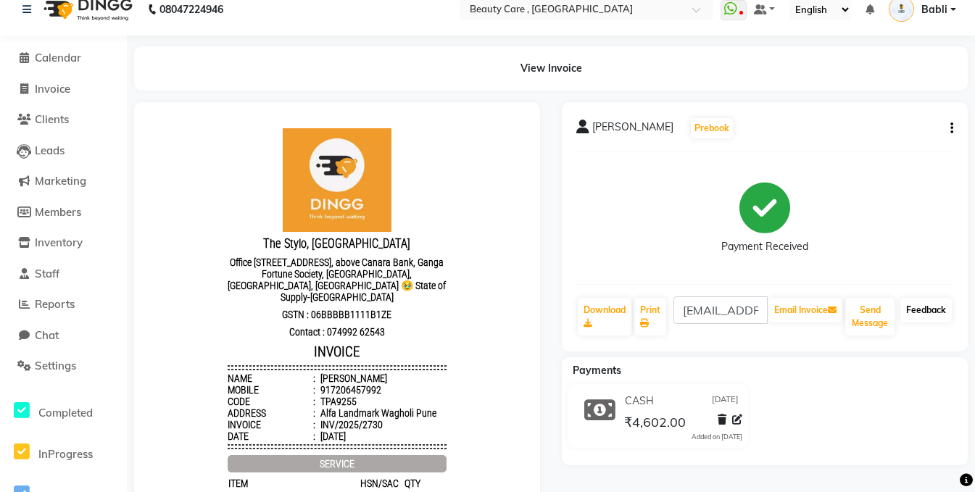
click at [915, 315] on link "Feedback" at bounding box center [926, 310] width 51 height 25
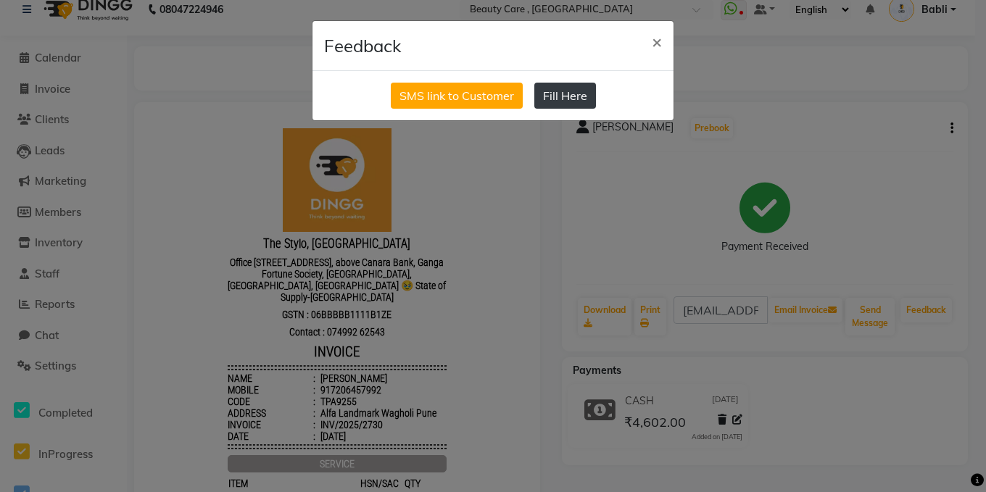
click at [579, 92] on button "Fill Here" at bounding box center [565, 96] width 62 height 26
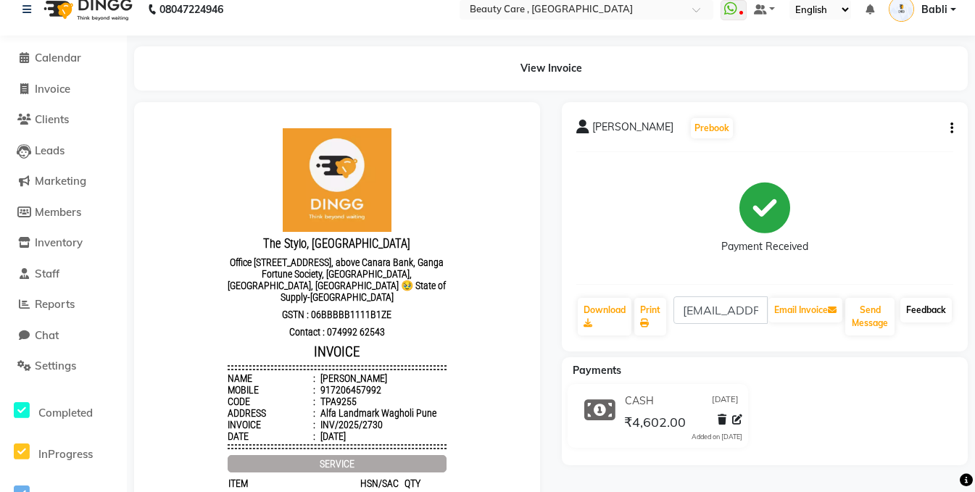
click at [925, 309] on link "Feedback" at bounding box center [926, 310] width 51 height 25
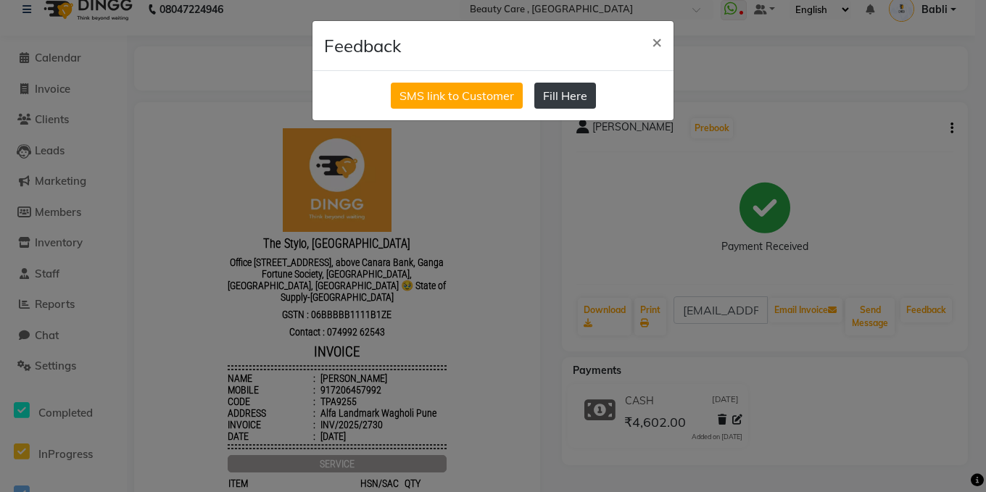
click at [565, 86] on button "Fill Here" at bounding box center [565, 96] width 62 height 26
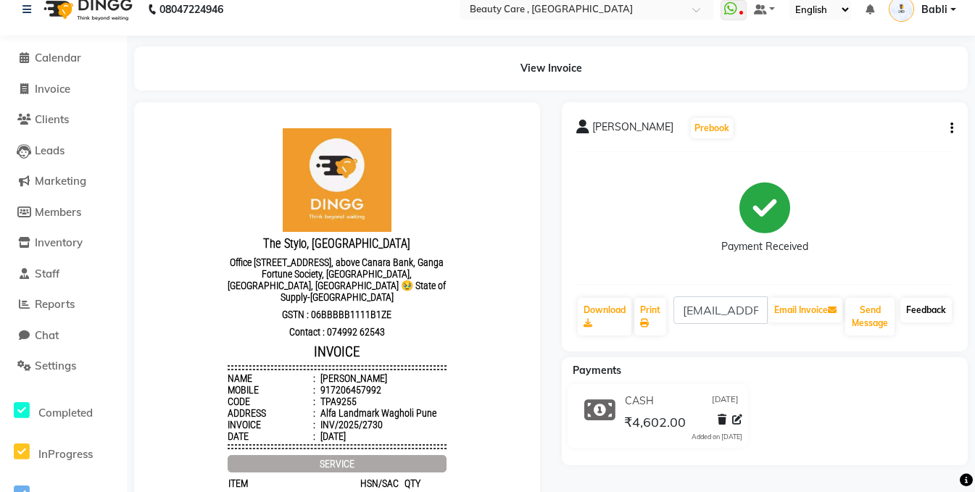
click at [915, 312] on link "Feedback" at bounding box center [926, 310] width 51 height 25
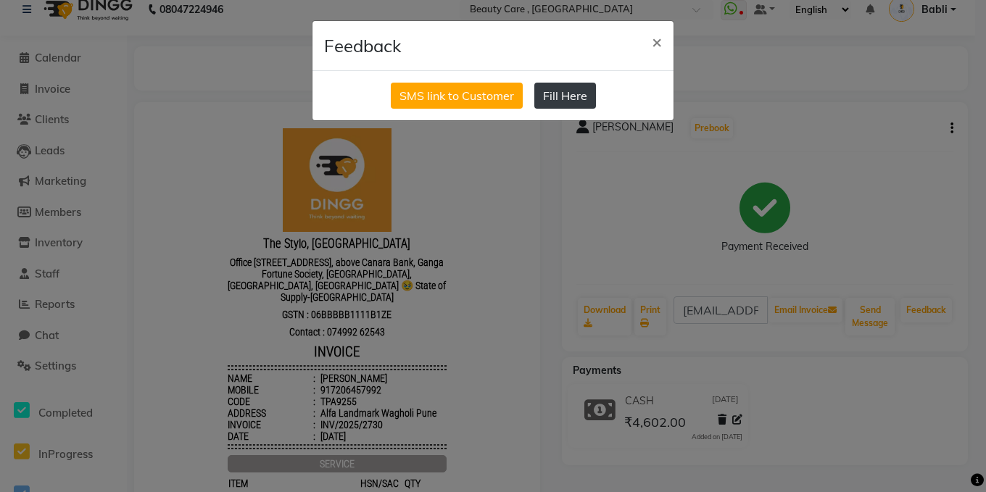
click at [577, 106] on button "Fill Here" at bounding box center [565, 96] width 62 height 26
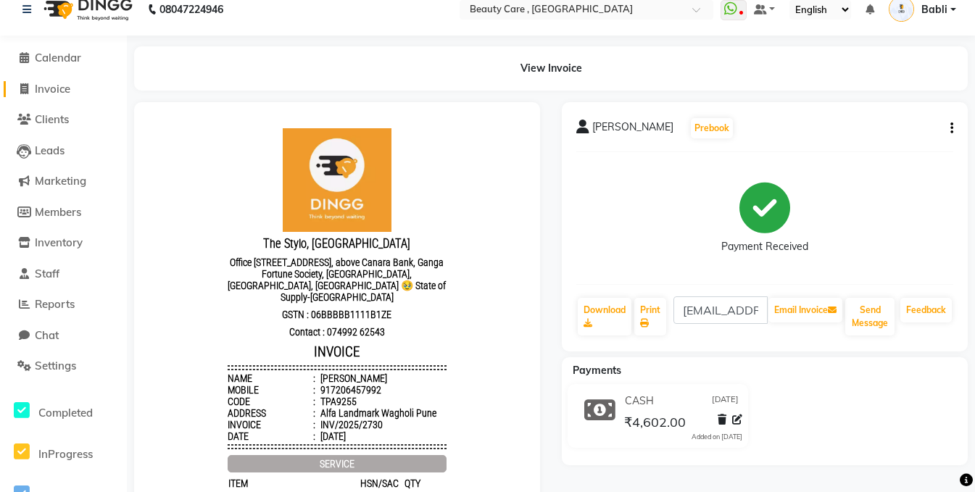
click at [33, 91] on span at bounding box center [24, 89] width 22 height 17
select select "service"
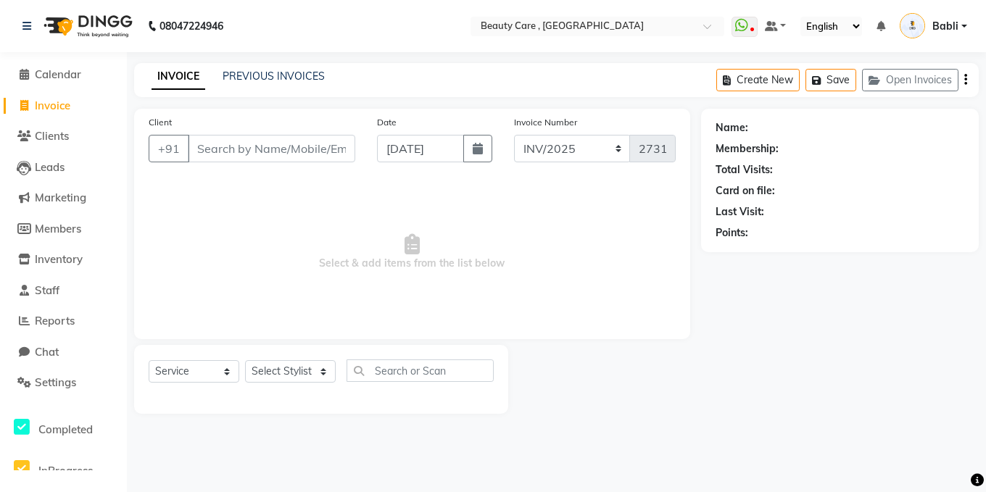
select select "89486"
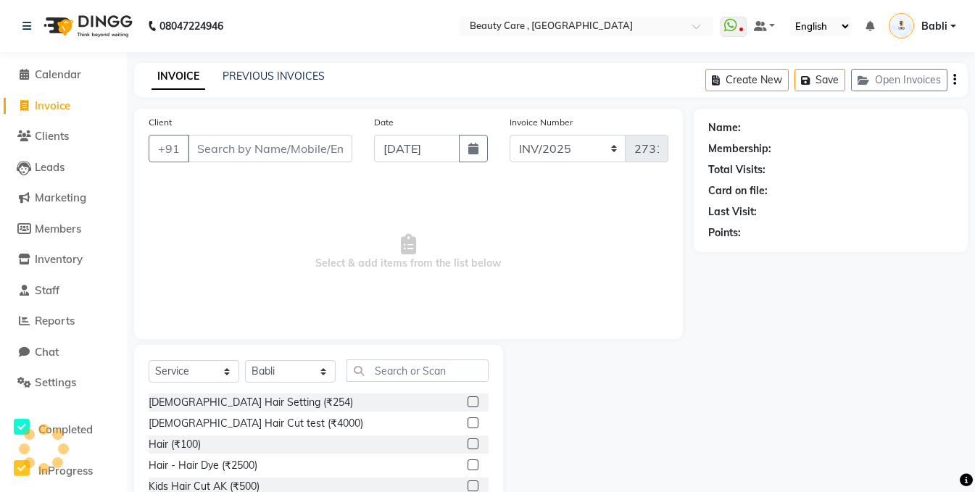
click at [216, 158] on input "Client" at bounding box center [270, 149] width 165 height 28
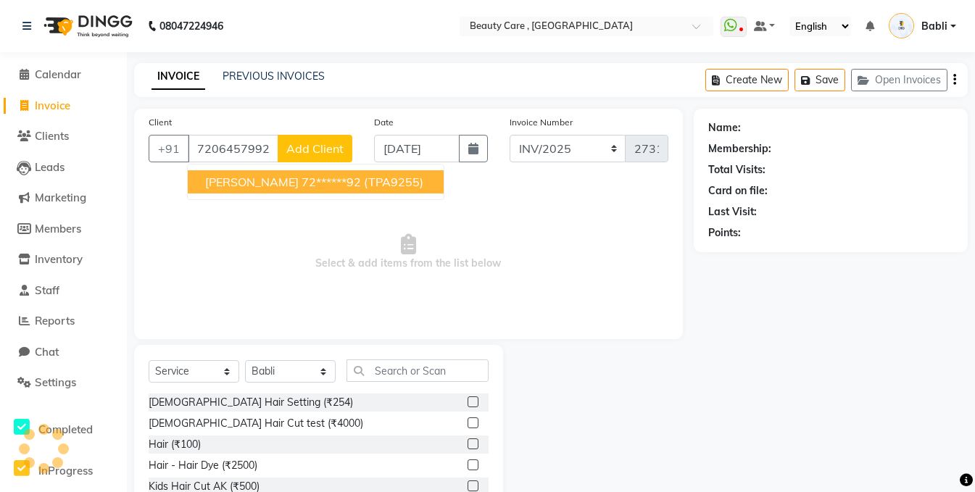
type input "7206457992"
select select "2: Object"
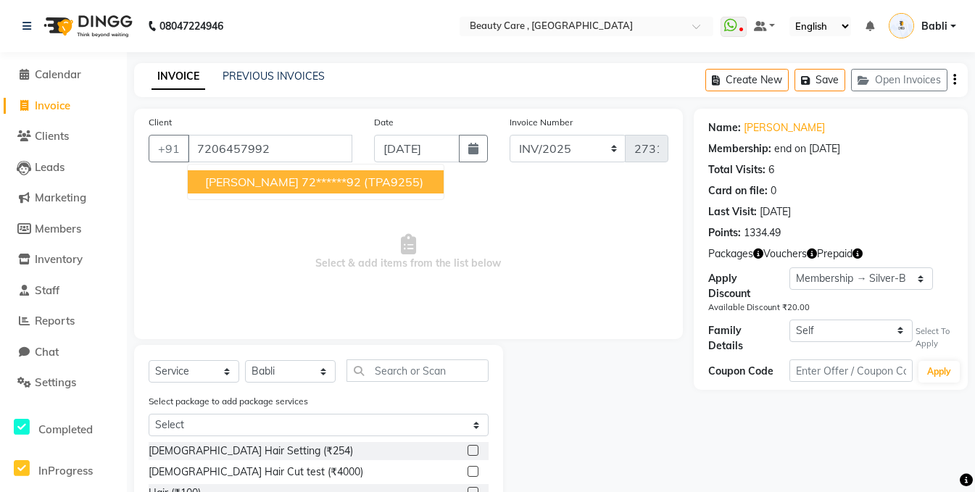
click at [242, 188] on span "Babli Kumari" at bounding box center [252, 182] width 94 height 15
type input "72******92"
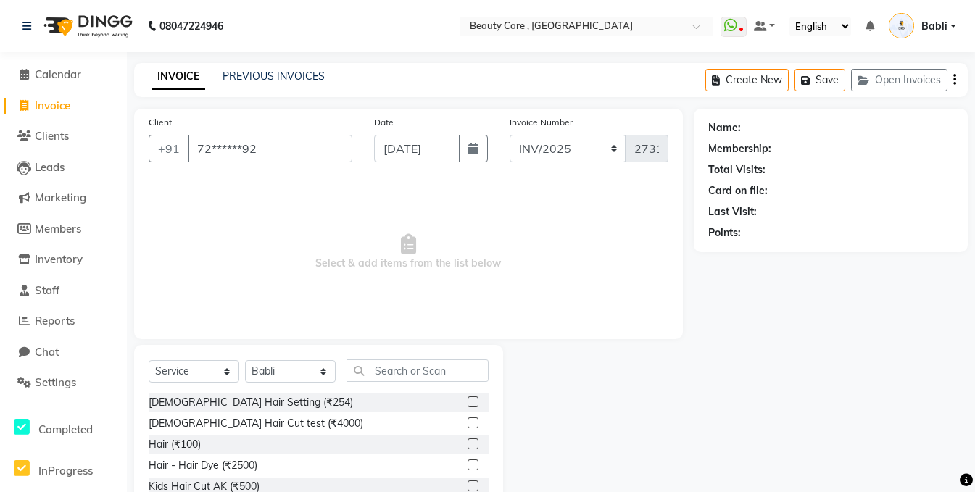
select select "2: Object"
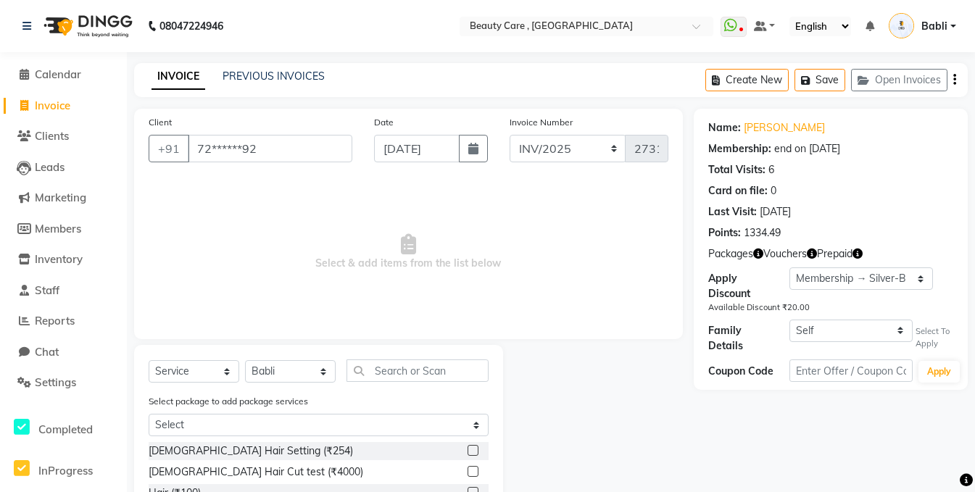
scroll to position [137, 0]
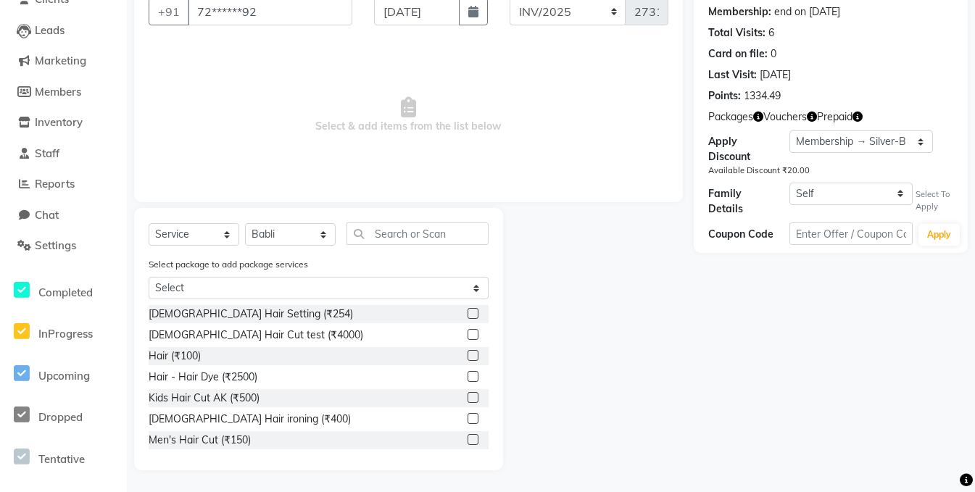
click at [468, 376] on label at bounding box center [473, 376] width 11 height 11
click at [468, 376] on input "checkbox" at bounding box center [472, 377] width 9 height 9
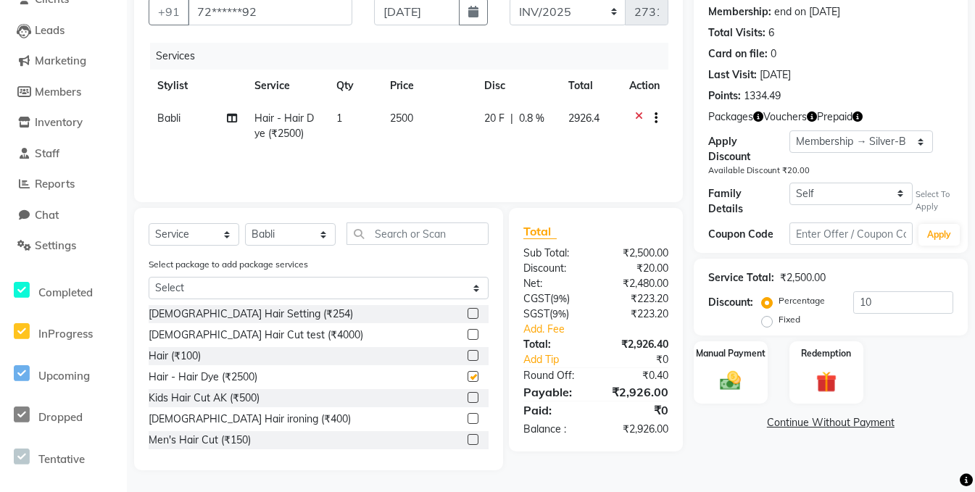
checkbox input "false"
click at [748, 369] on img at bounding box center [730, 381] width 35 height 25
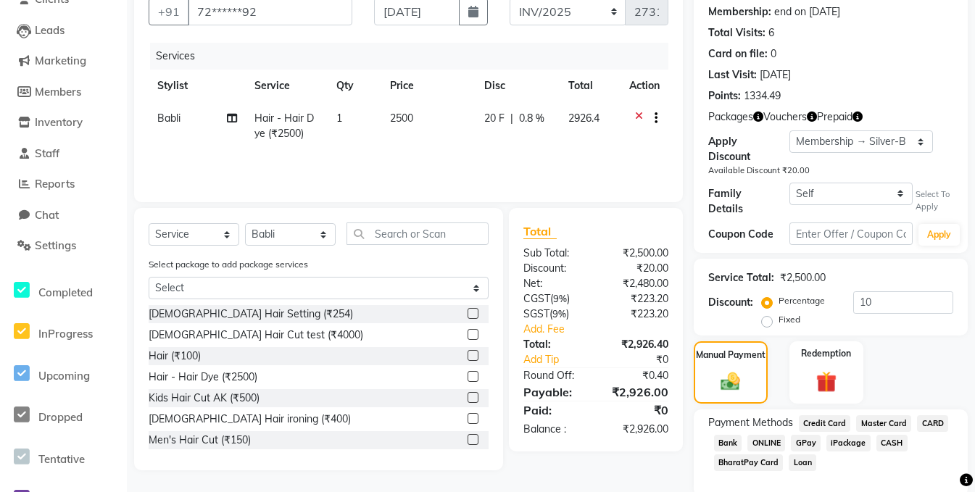
click at [891, 439] on span "CASH" at bounding box center [892, 443] width 31 height 17
click at [866, 141] on select "Select Membership → Silver-B Membership → Silver-B Membership → GOLD-B Membersh…" at bounding box center [861, 142] width 143 height 22
select select "0:"
click at [790, 131] on select "Select Membership → Silver-B Membership → Silver-B Membership → GOLD-B Membersh…" at bounding box center [861, 142] width 143 height 22
type input "0"
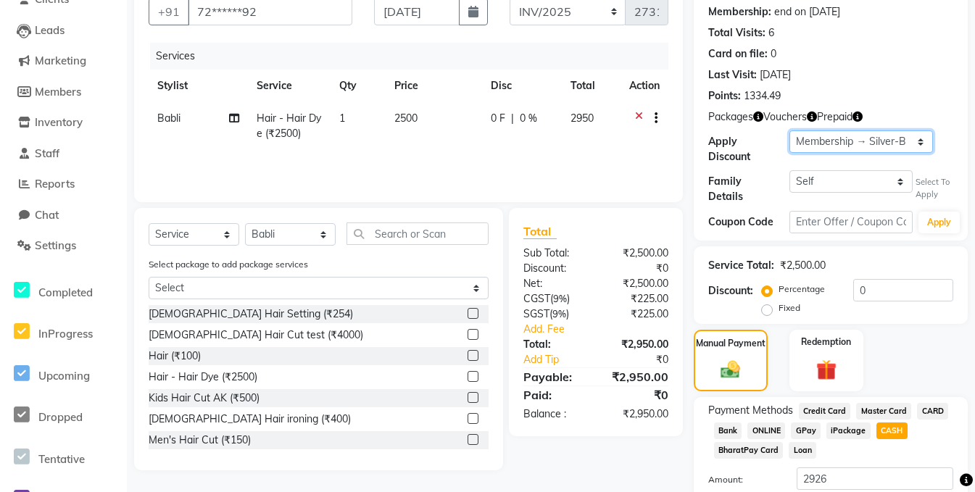
scroll to position [237, 0]
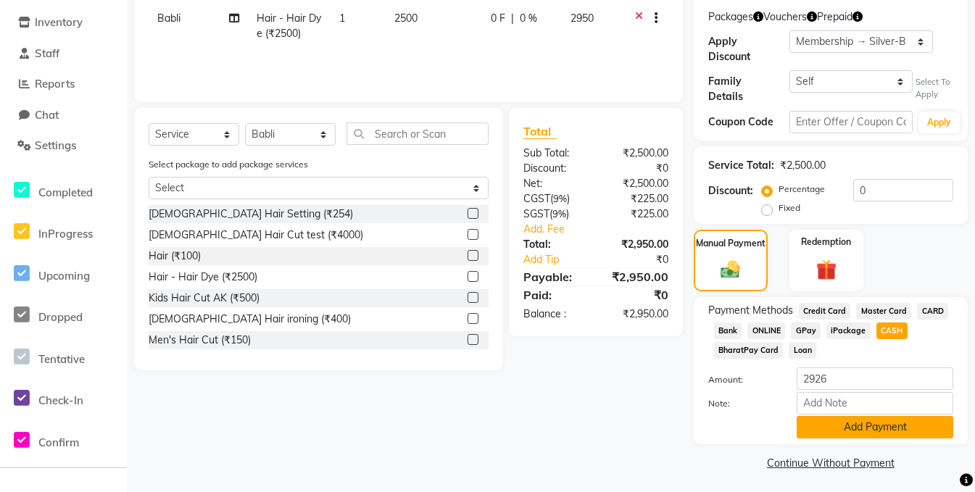
click at [822, 429] on button "Add Payment" at bounding box center [875, 427] width 157 height 22
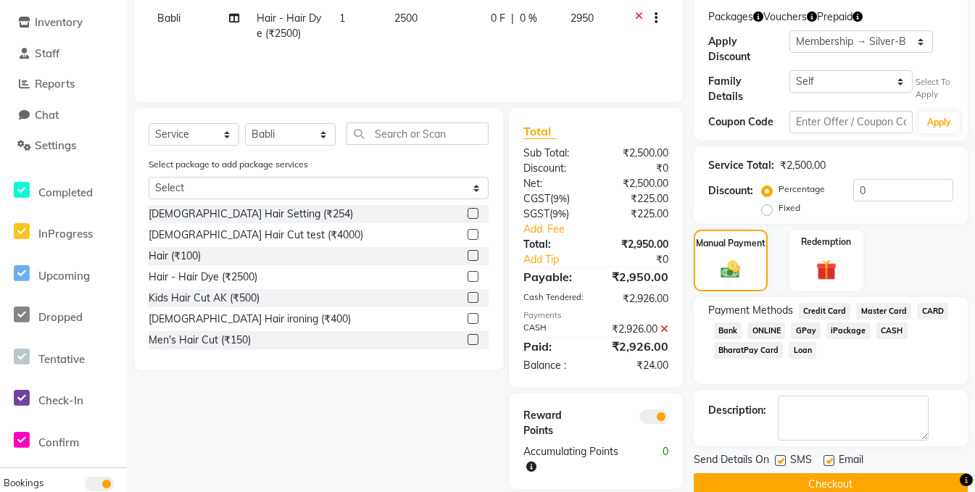
scroll to position [259, 0]
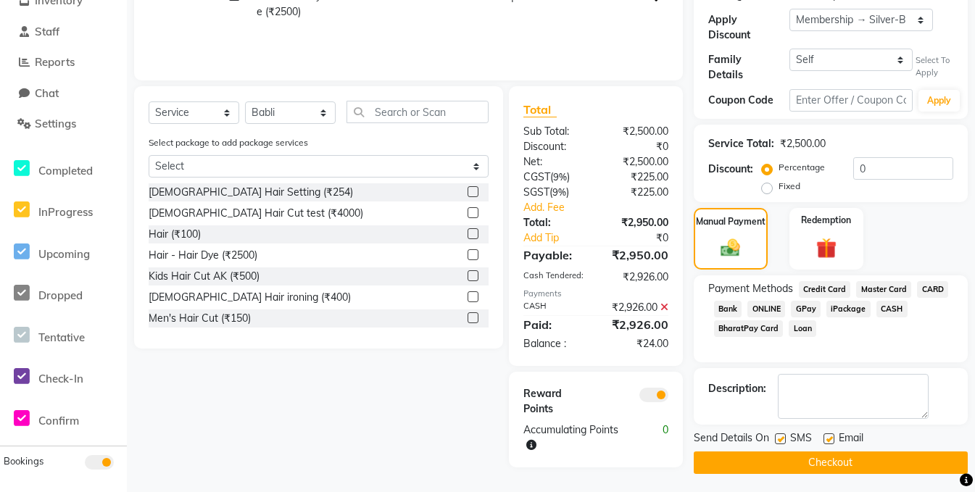
click at [820, 461] on button "Checkout" at bounding box center [831, 463] width 274 height 22
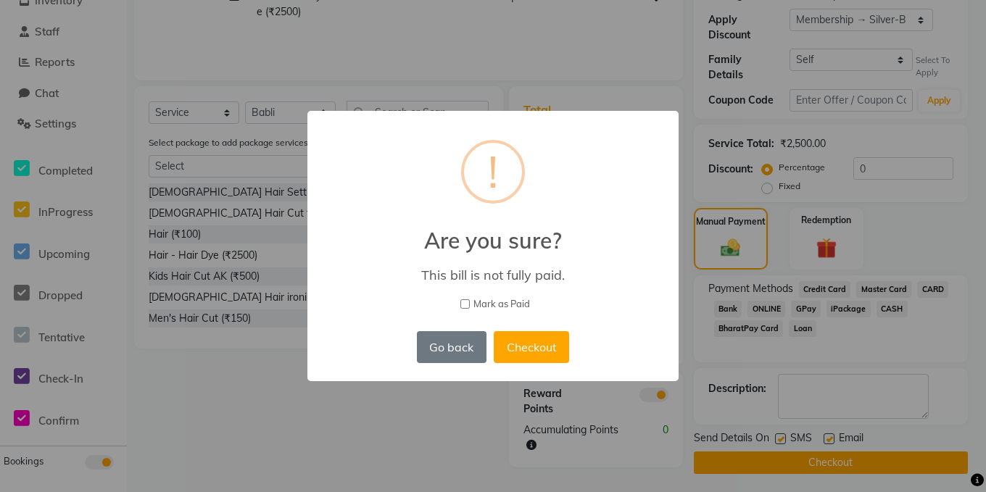
click at [458, 465] on div "× ! Are you sure? This bill is not fully paid. Mark as Paid Go back No Checkout" at bounding box center [493, 246] width 986 height 492
click at [463, 333] on button "Go back" at bounding box center [452, 347] width 70 height 32
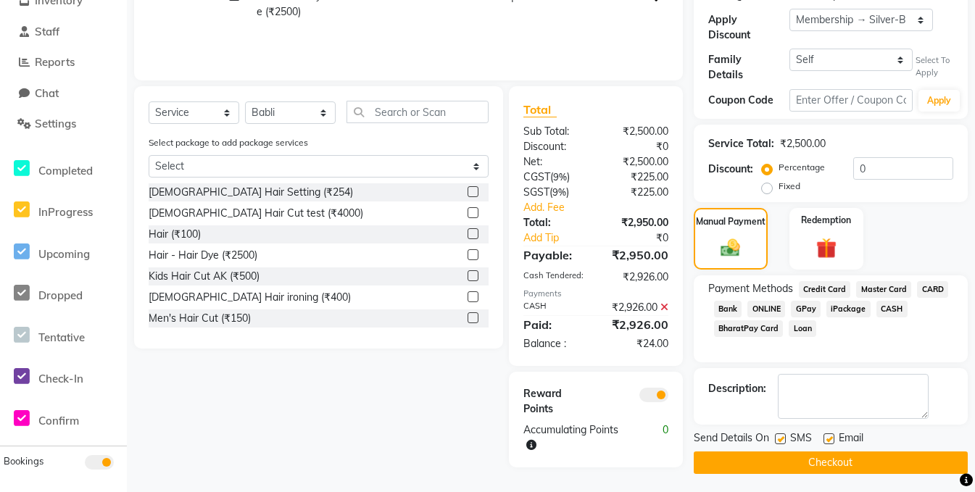
click at [664, 306] on icon at bounding box center [665, 307] width 8 height 10
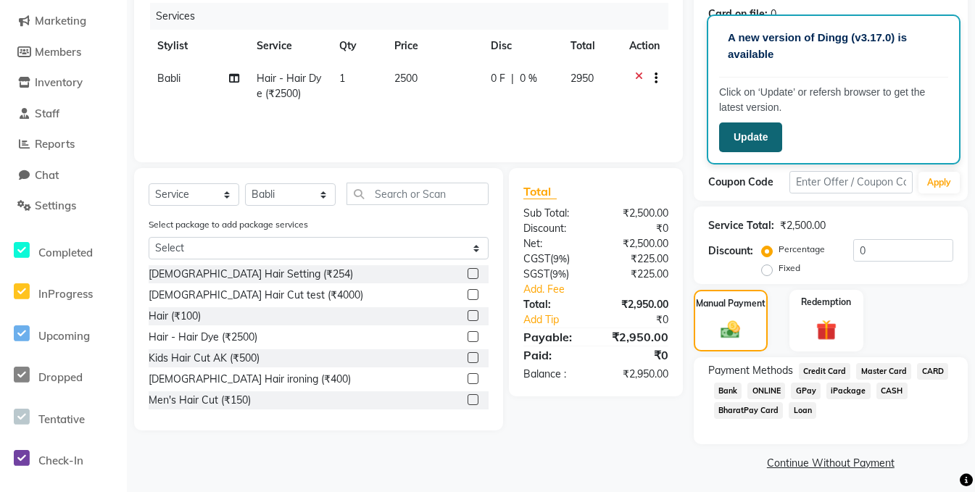
click at [752, 136] on button "Update" at bounding box center [750, 138] width 63 height 30
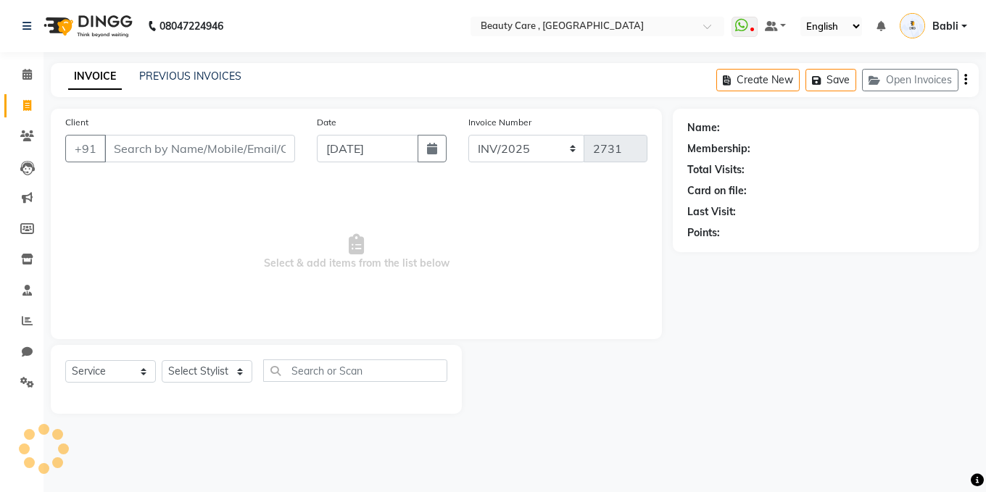
select select "service"
select select "89486"
